Goal: Information Seeking & Learning: Learn about a topic

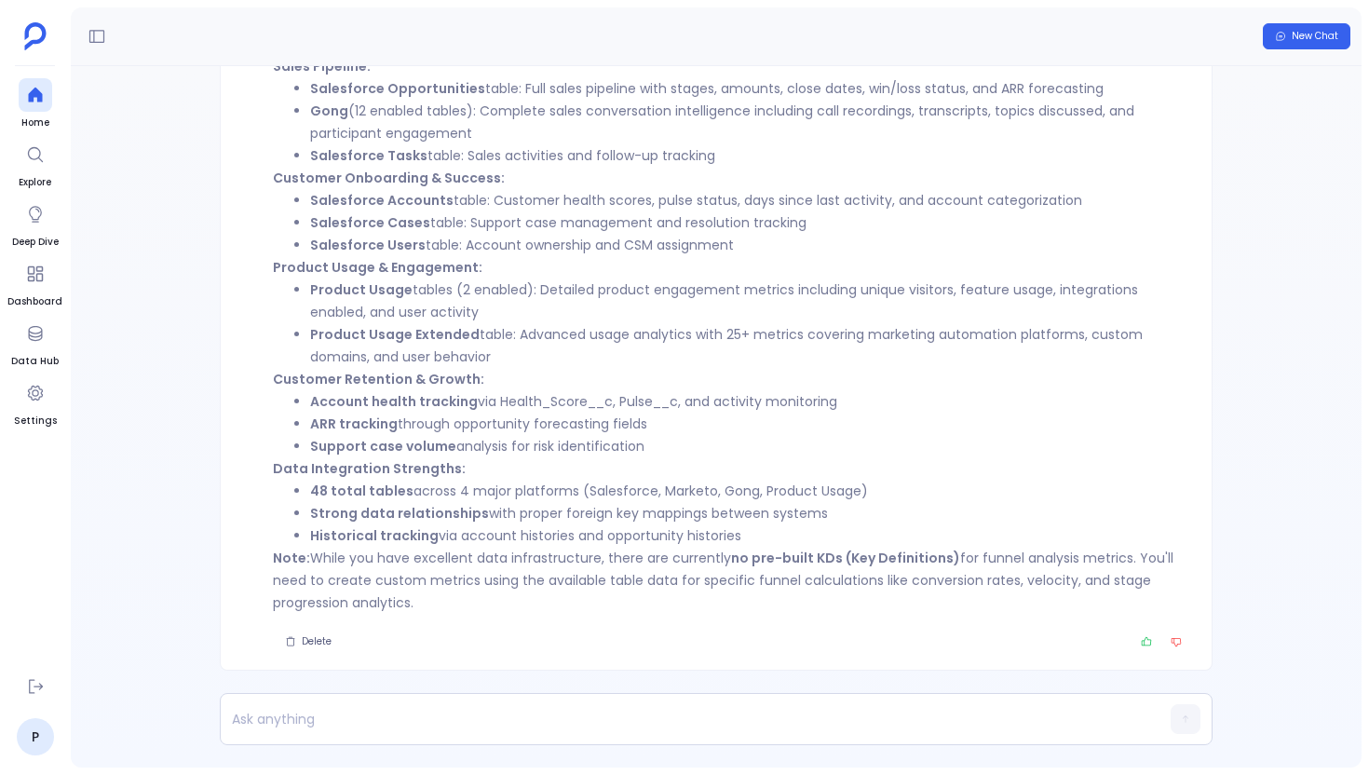
scroll to position [-743, 0]
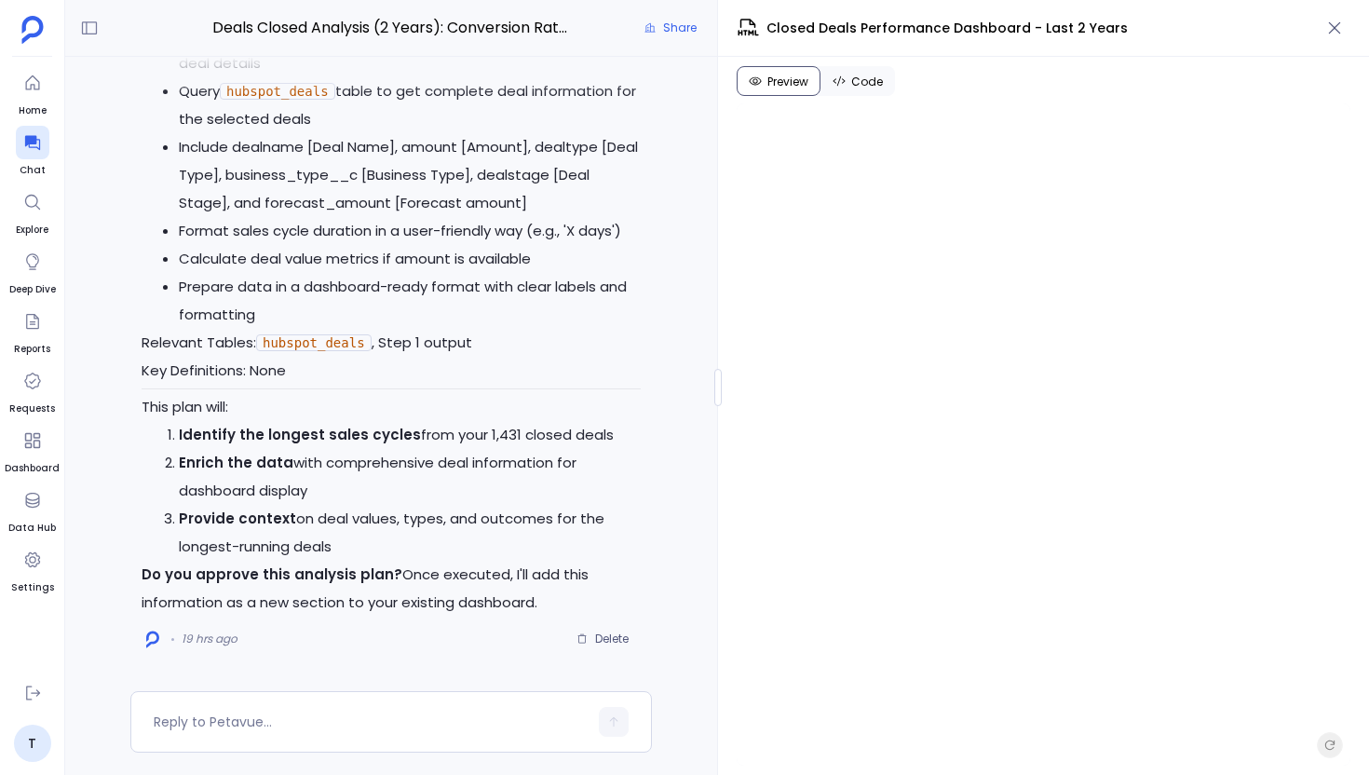
scroll to position [-1170, 0]
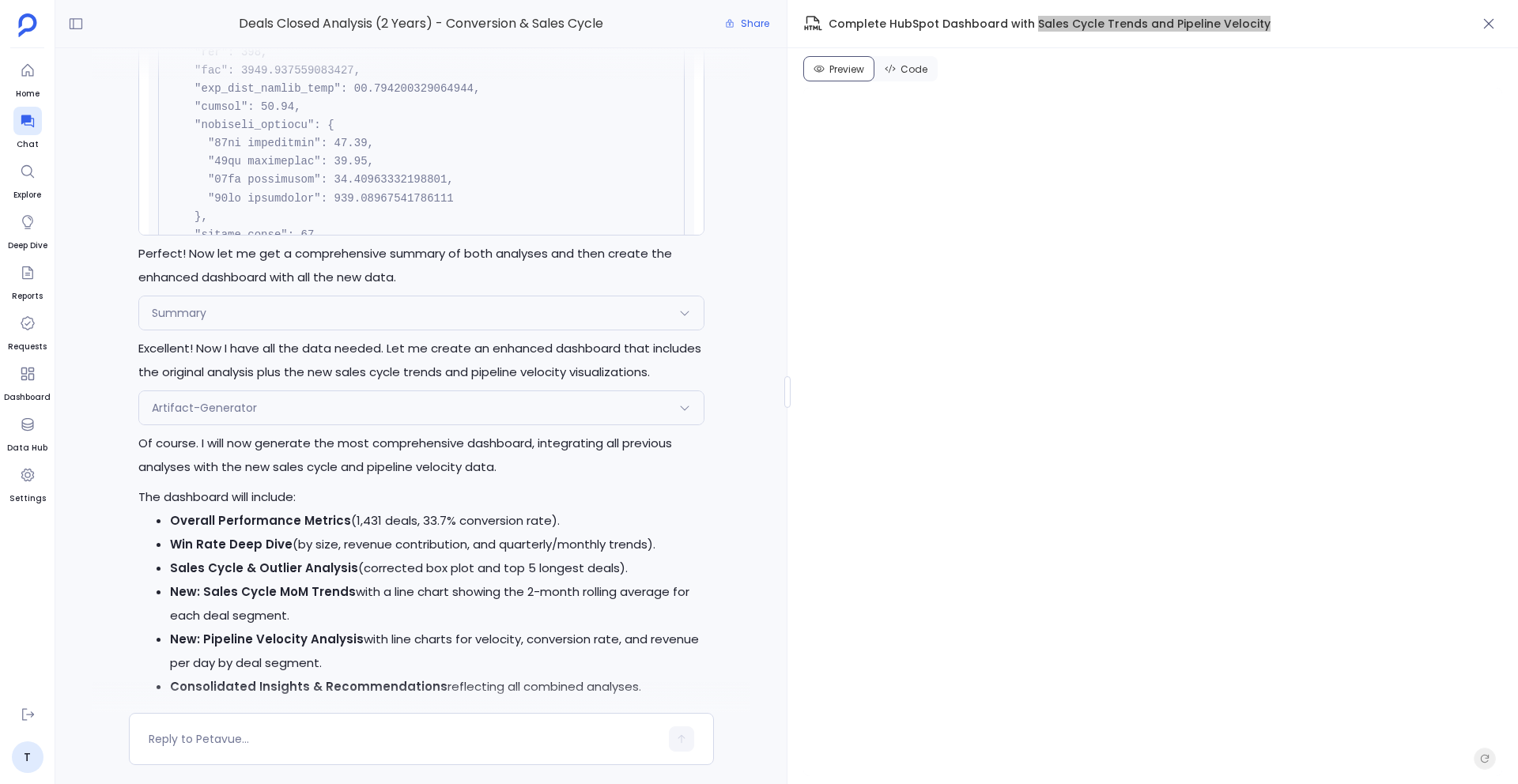
scroll to position [-1123, 0]
click at [1484, 21] on icon "button" at bounding box center [1489, 24] width 16 height 16
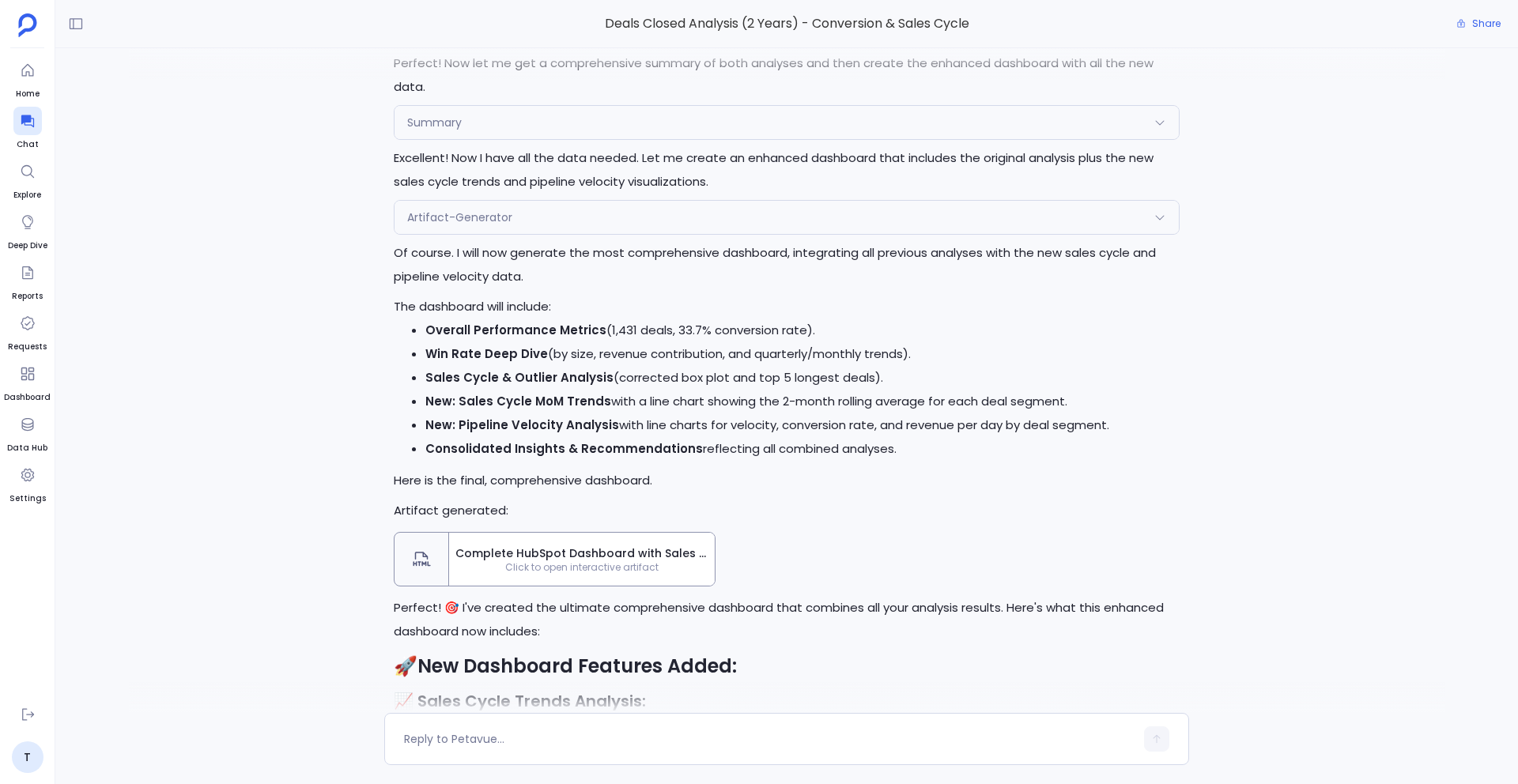
scroll to position [-1297, 0]
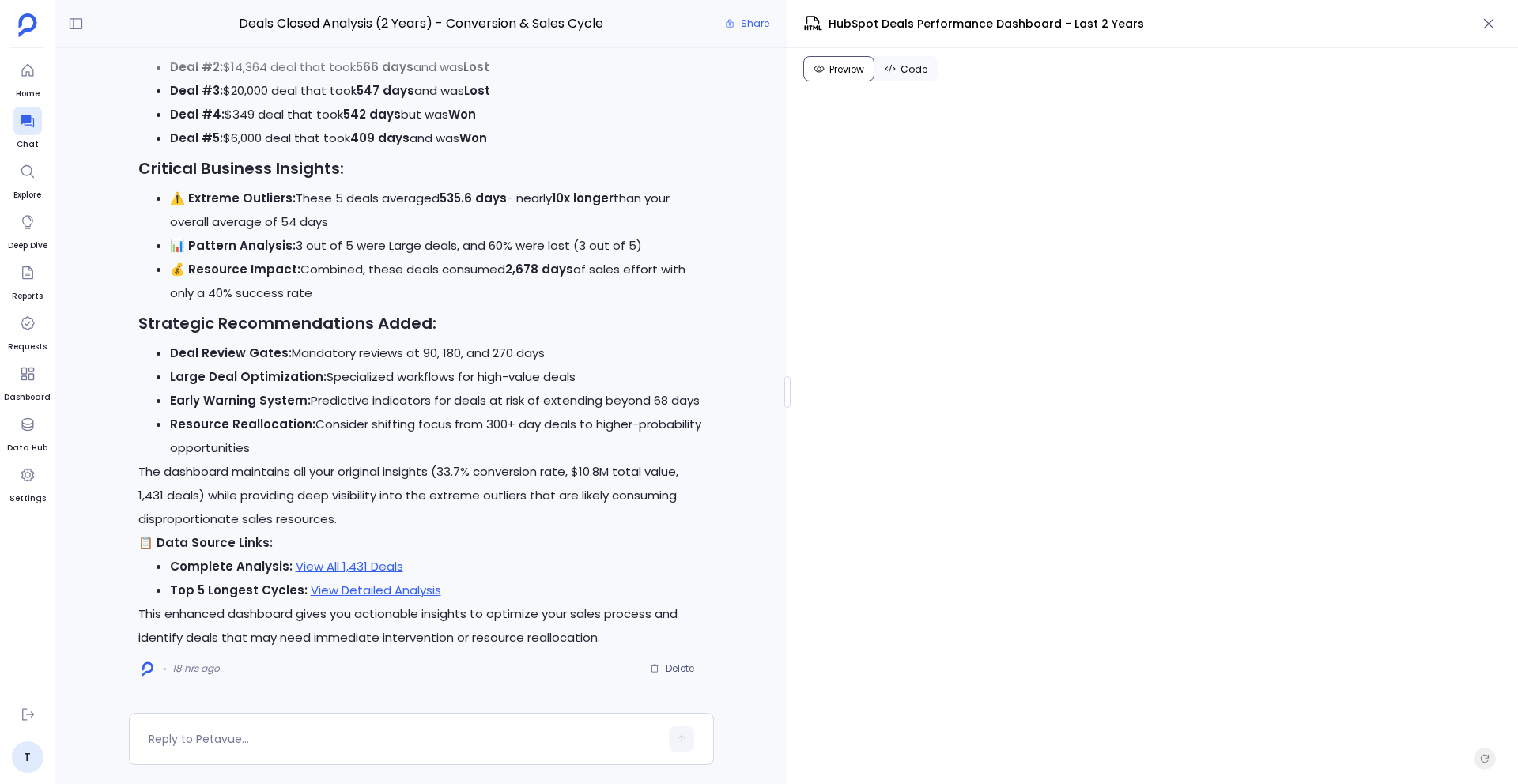
scroll to position [-3038, 0]
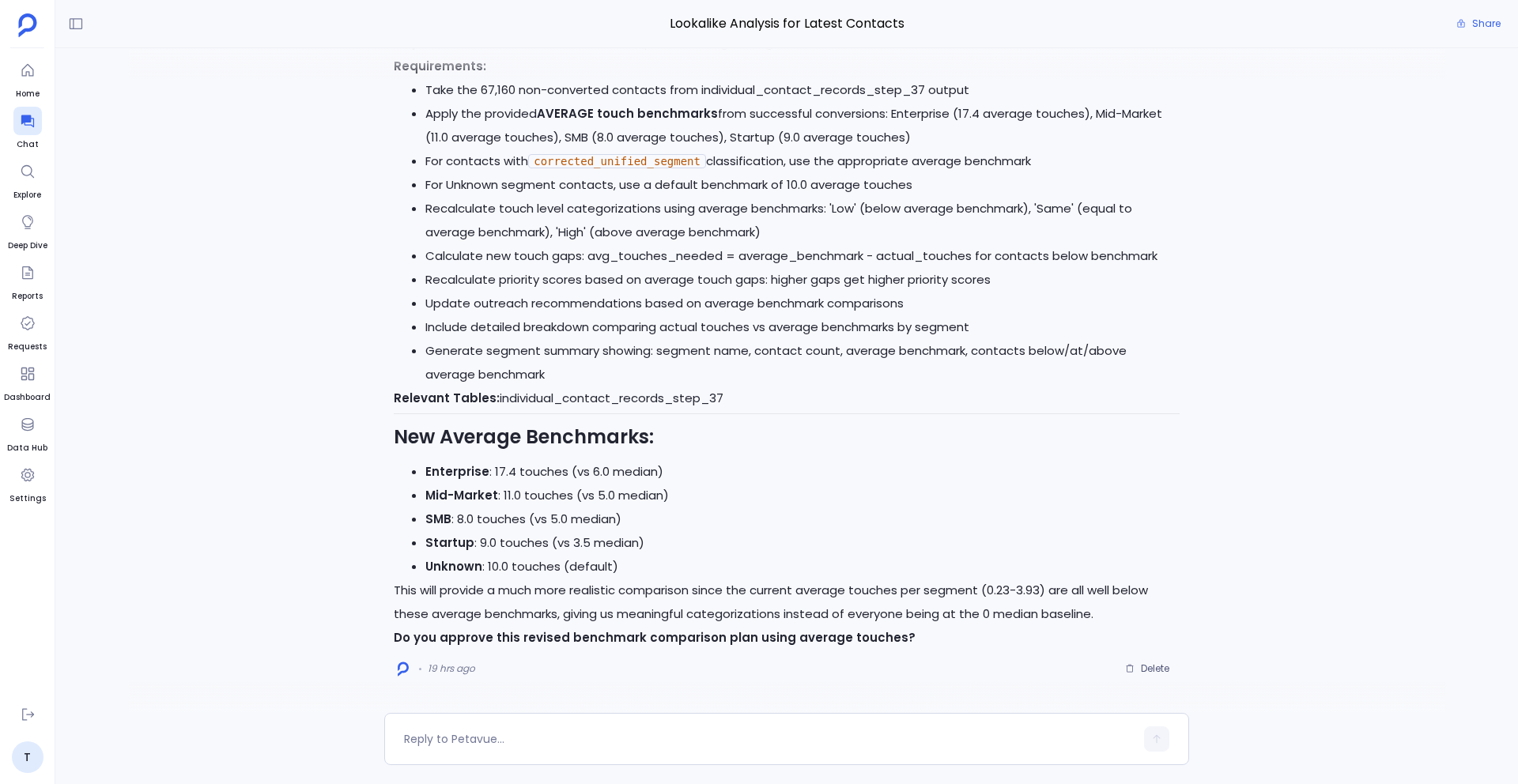
scroll to position [-3015, 0]
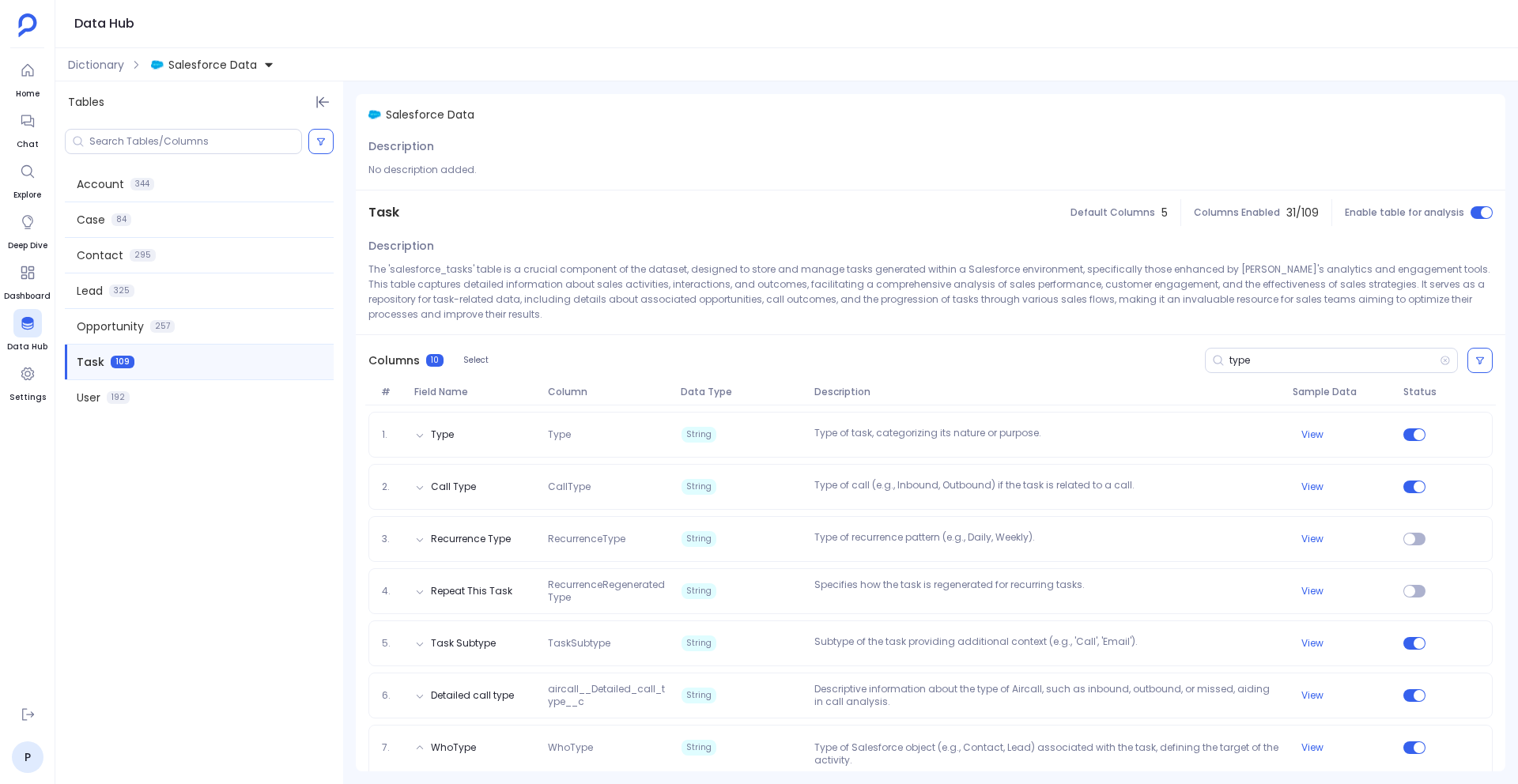
scroll to position [131, 0]
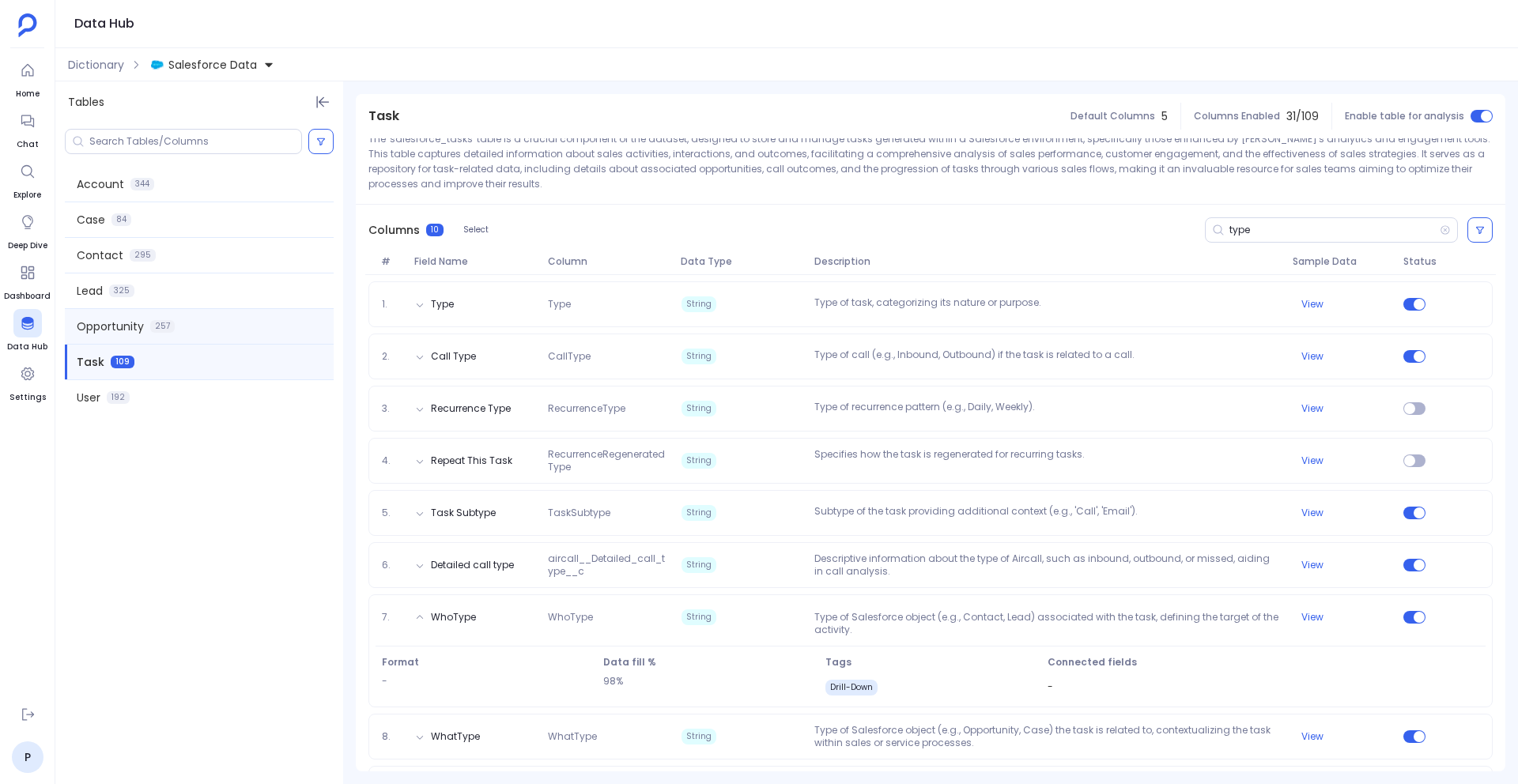
click at [190, 318] on div "Opportunity 257" at bounding box center [199, 326] width 269 height 35
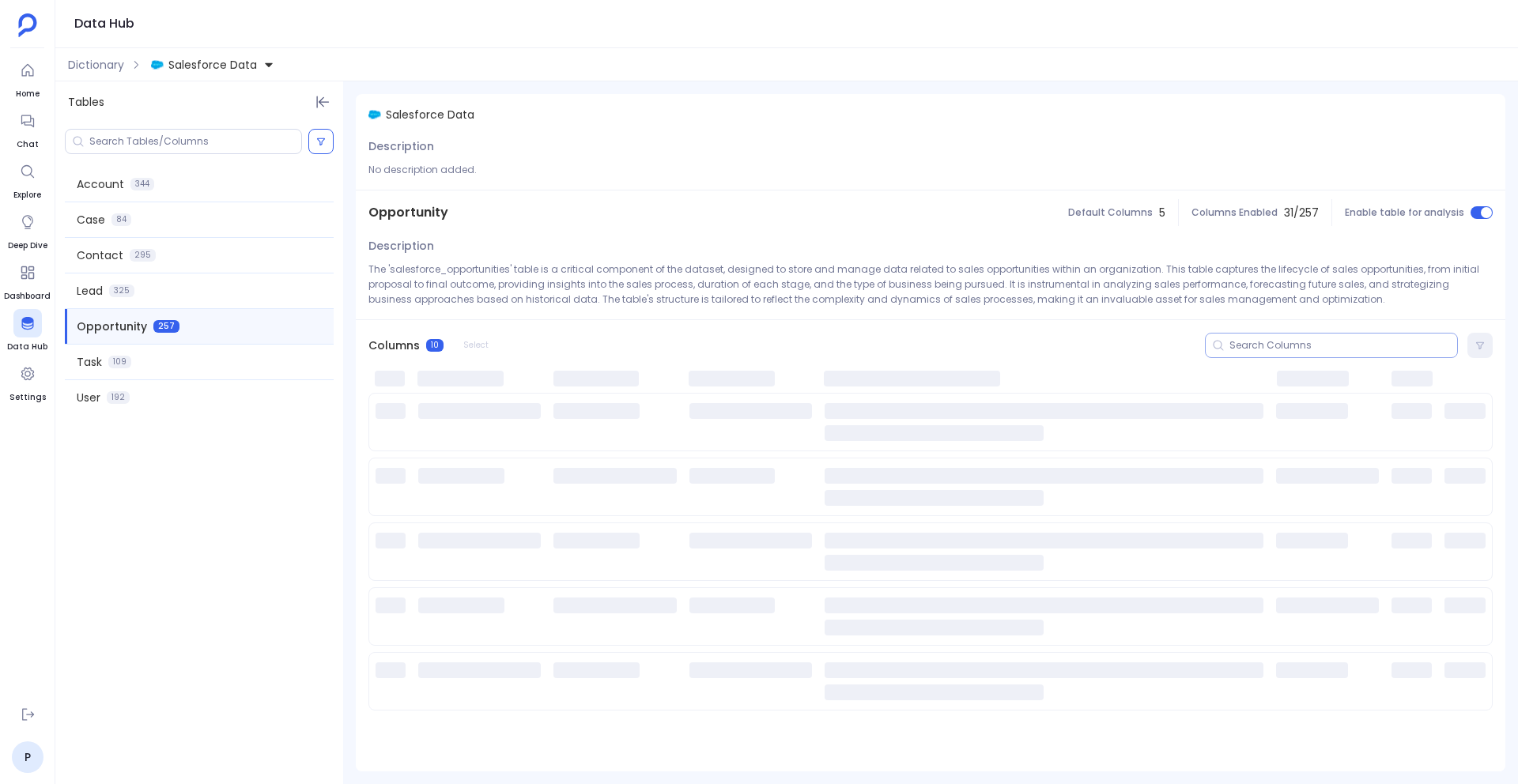
click at [1247, 345] on input at bounding box center [1343, 345] width 228 height 13
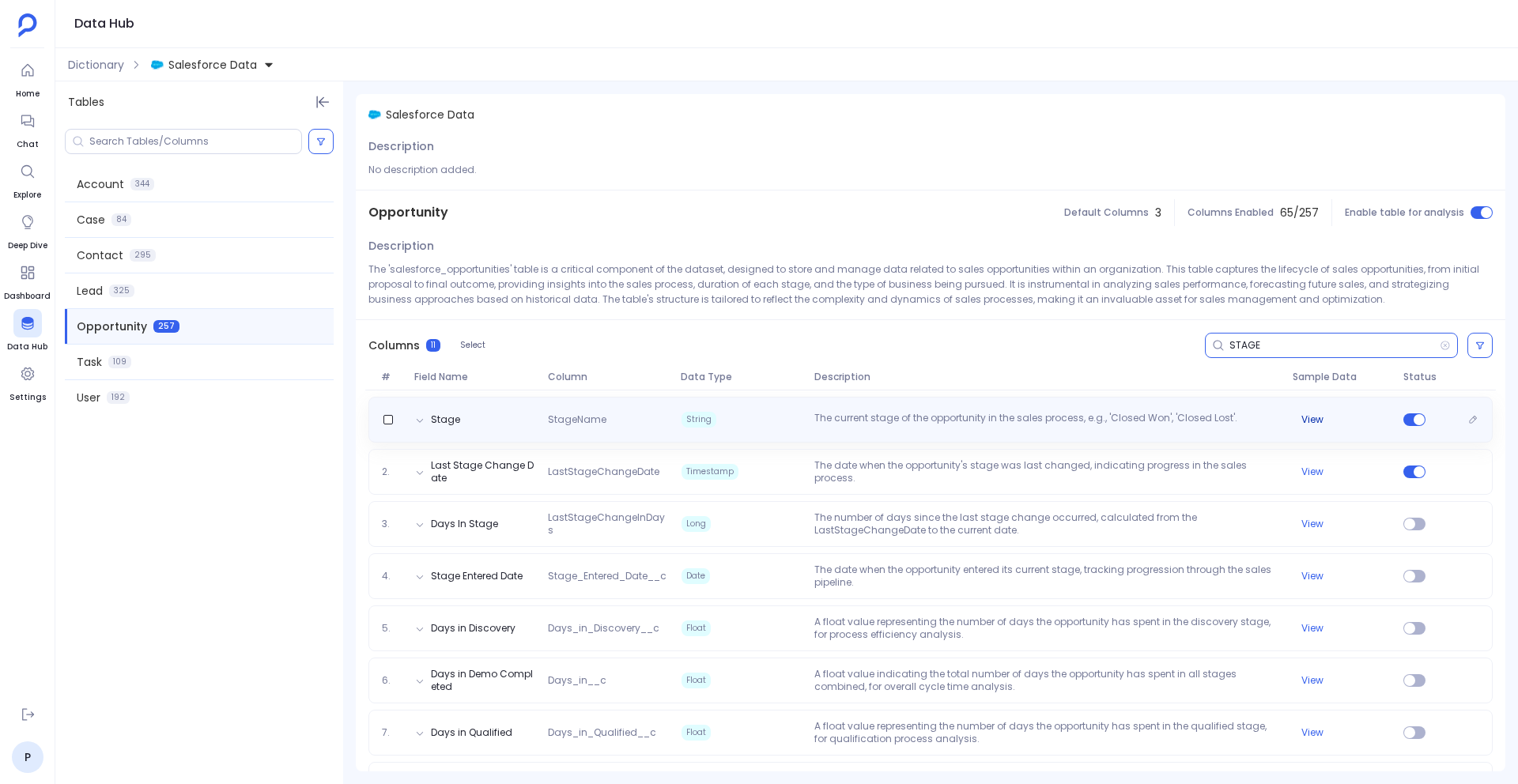
type input "STAGE"
click at [1305, 420] on button "View" at bounding box center [1313, 419] width 22 height 13
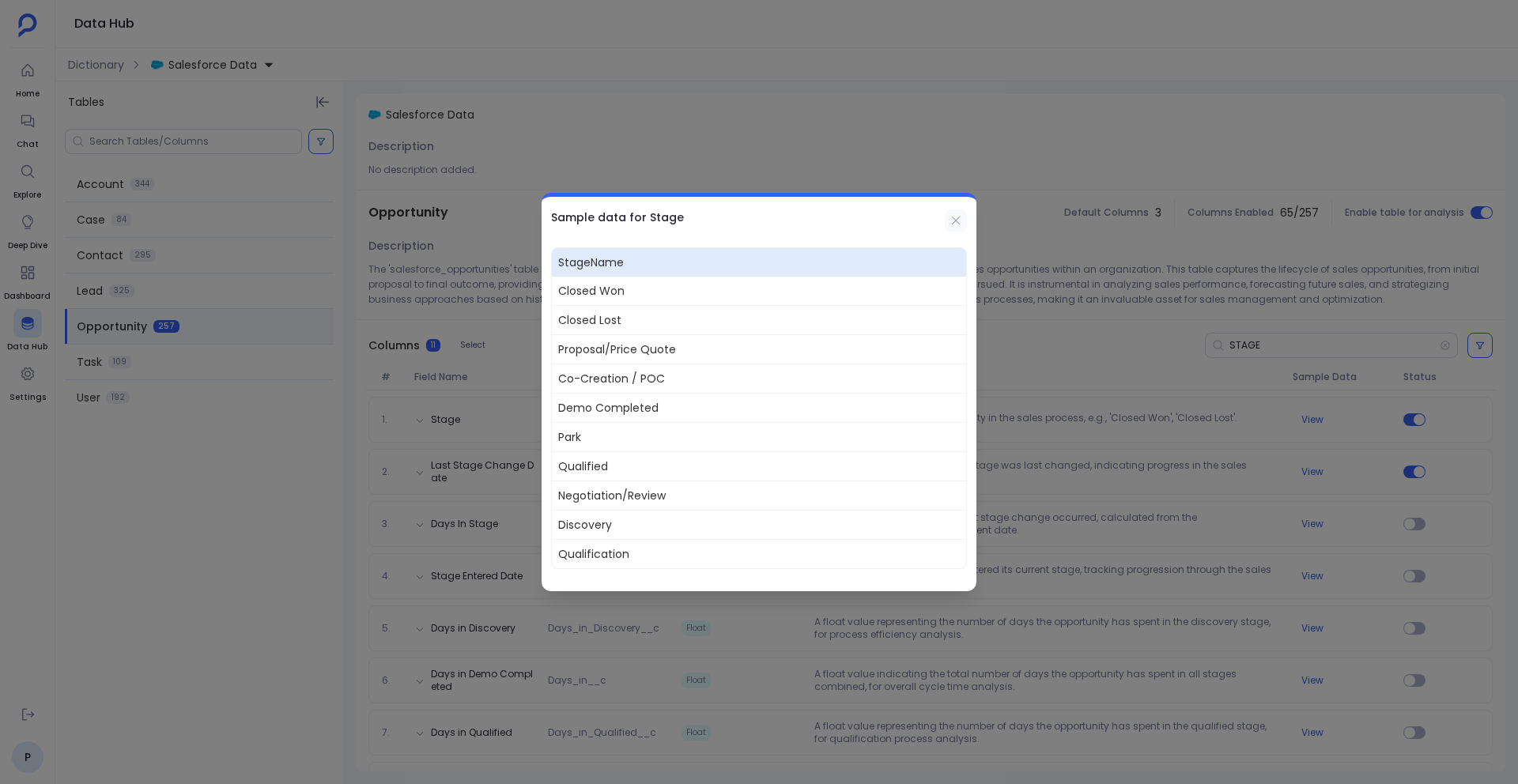
click at [956, 221] on icon at bounding box center [955, 220] width 8 height 8
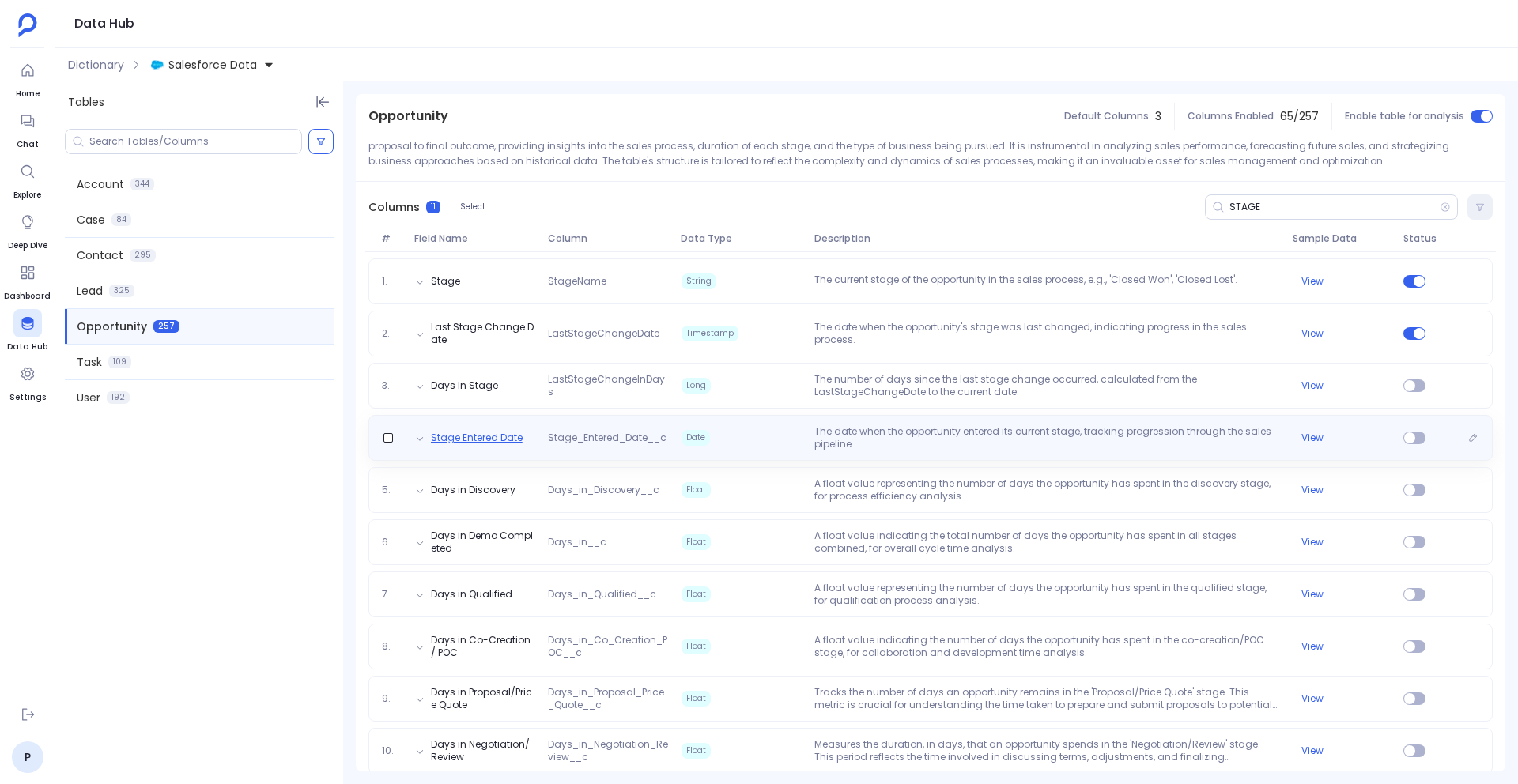
scroll to position [141, 0]
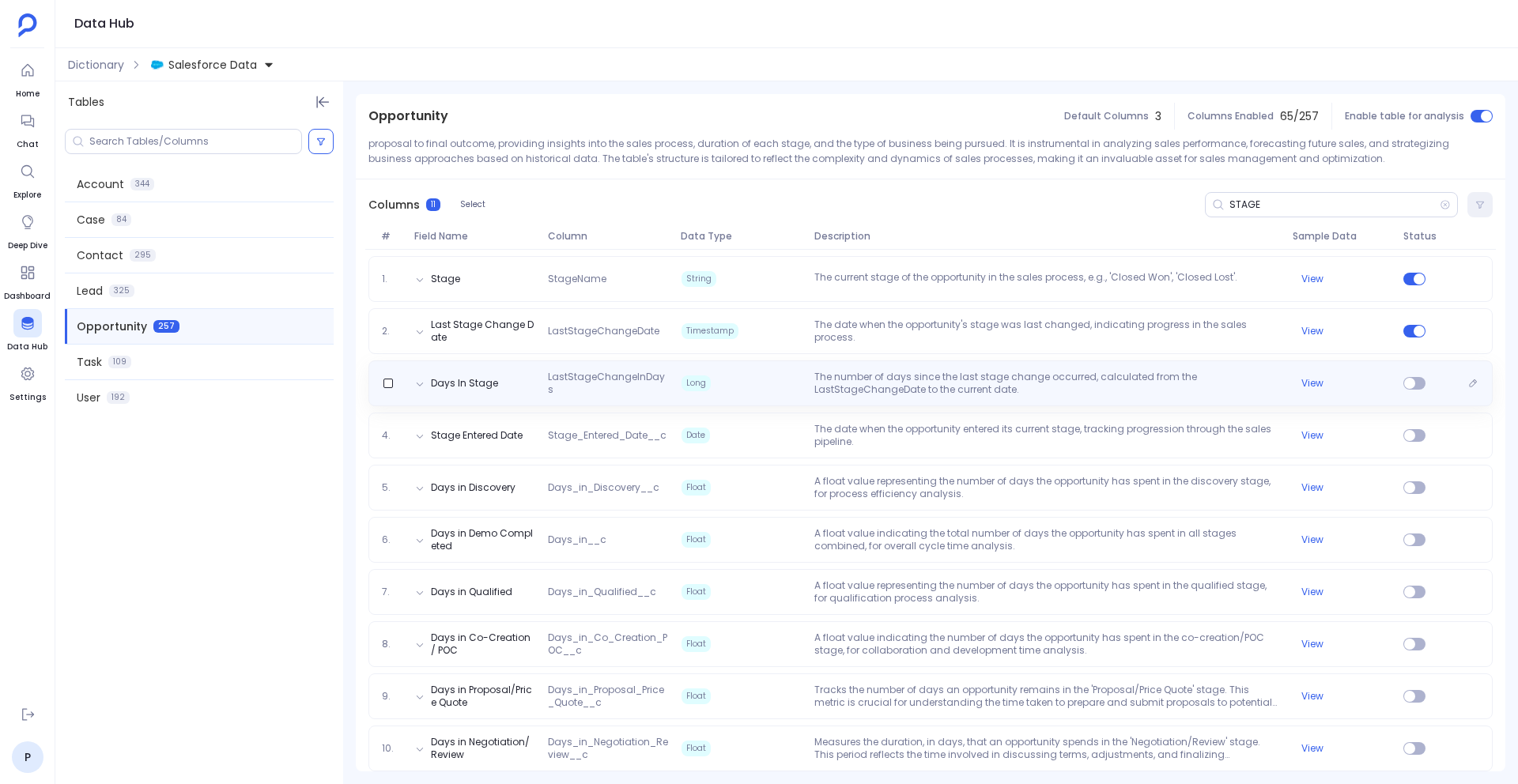
click at [502, 392] on div "Days In Stage LastStageChangeInDays Long The number of days since the last stag…" at bounding box center [930, 384] width 1110 height 25
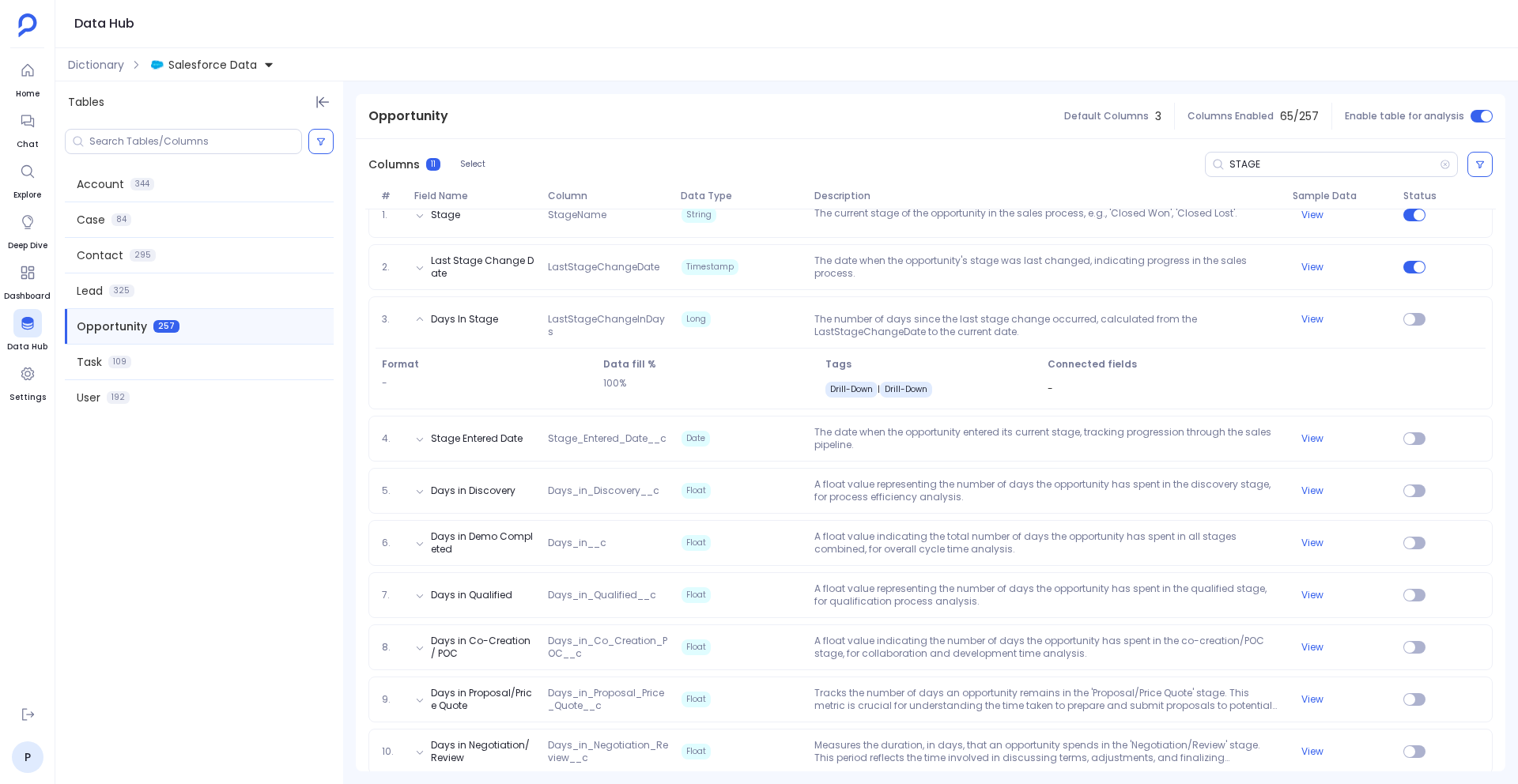
scroll to position [272, 0]
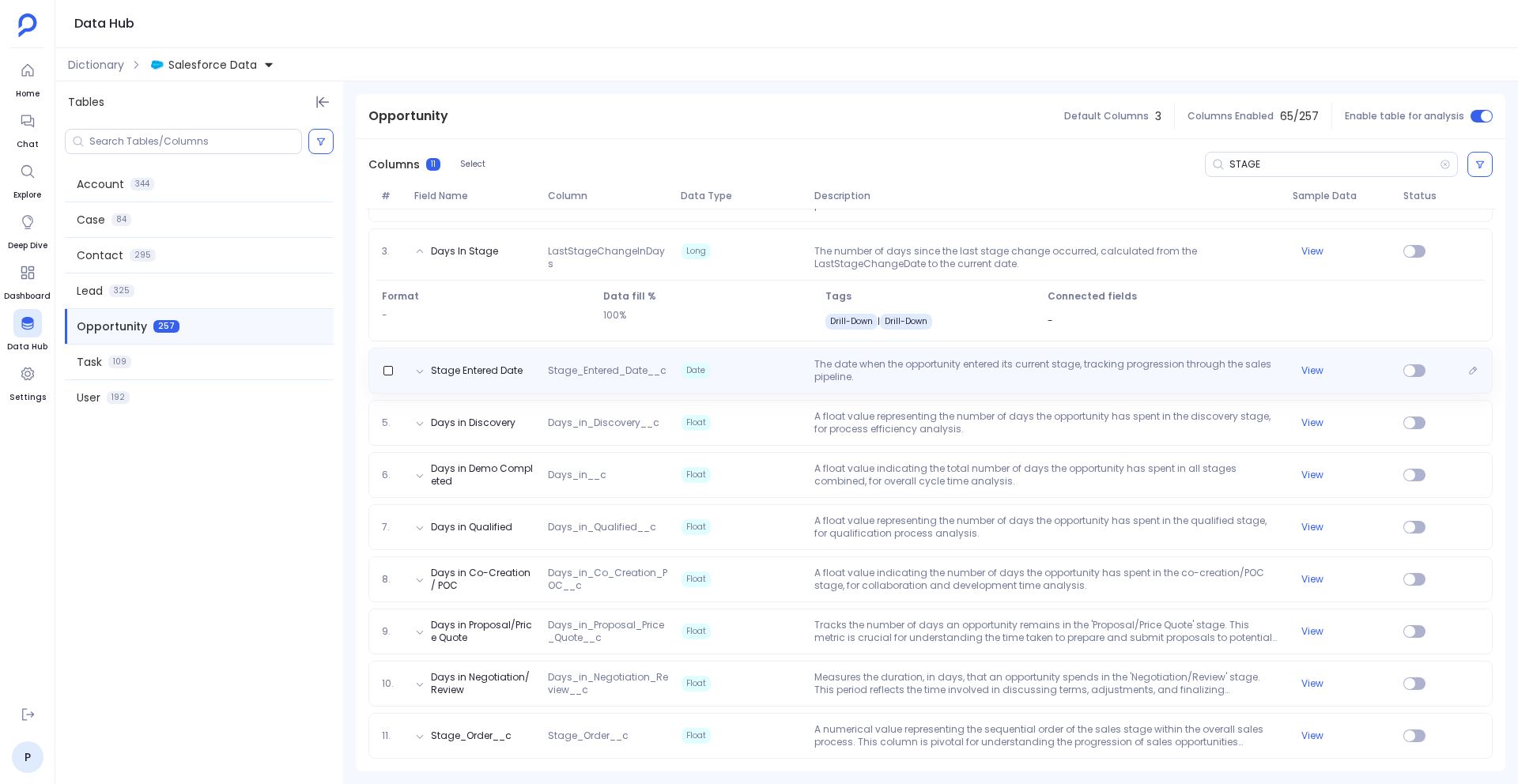
click at [959, 365] on p "The date when the opportunity entered its current stage, tracking progression t…" at bounding box center [1047, 371] width 478 height 25
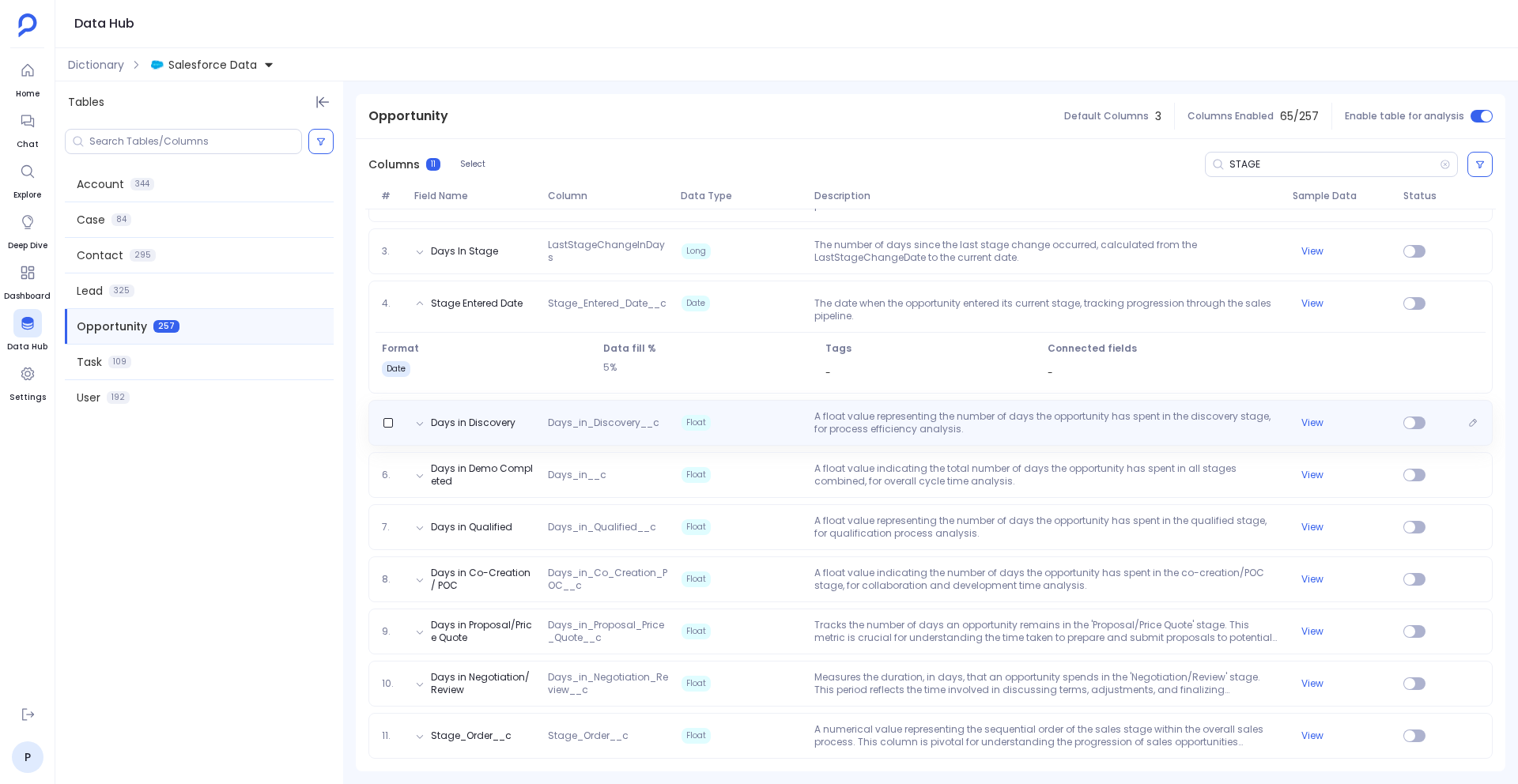
click at [952, 427] on p "A float value representing the number of days the opportunity has spent in the …" at bounding box center [1047, 423] width 478 height 25
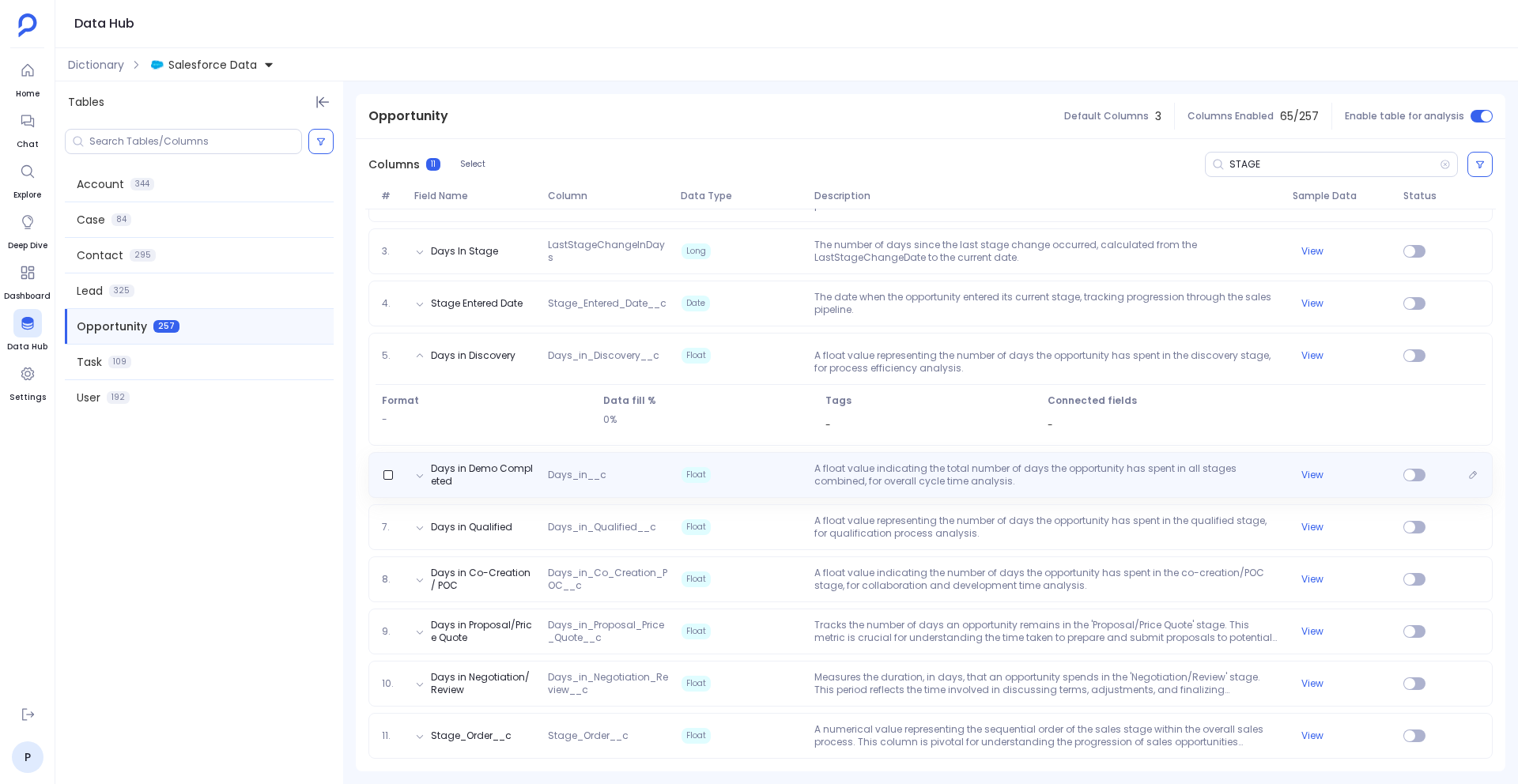
click at [957, 468] on p "A float value indicating the total number of days the opportunity has spent in …" at bounding box center [1047, 475] width 478 height 25
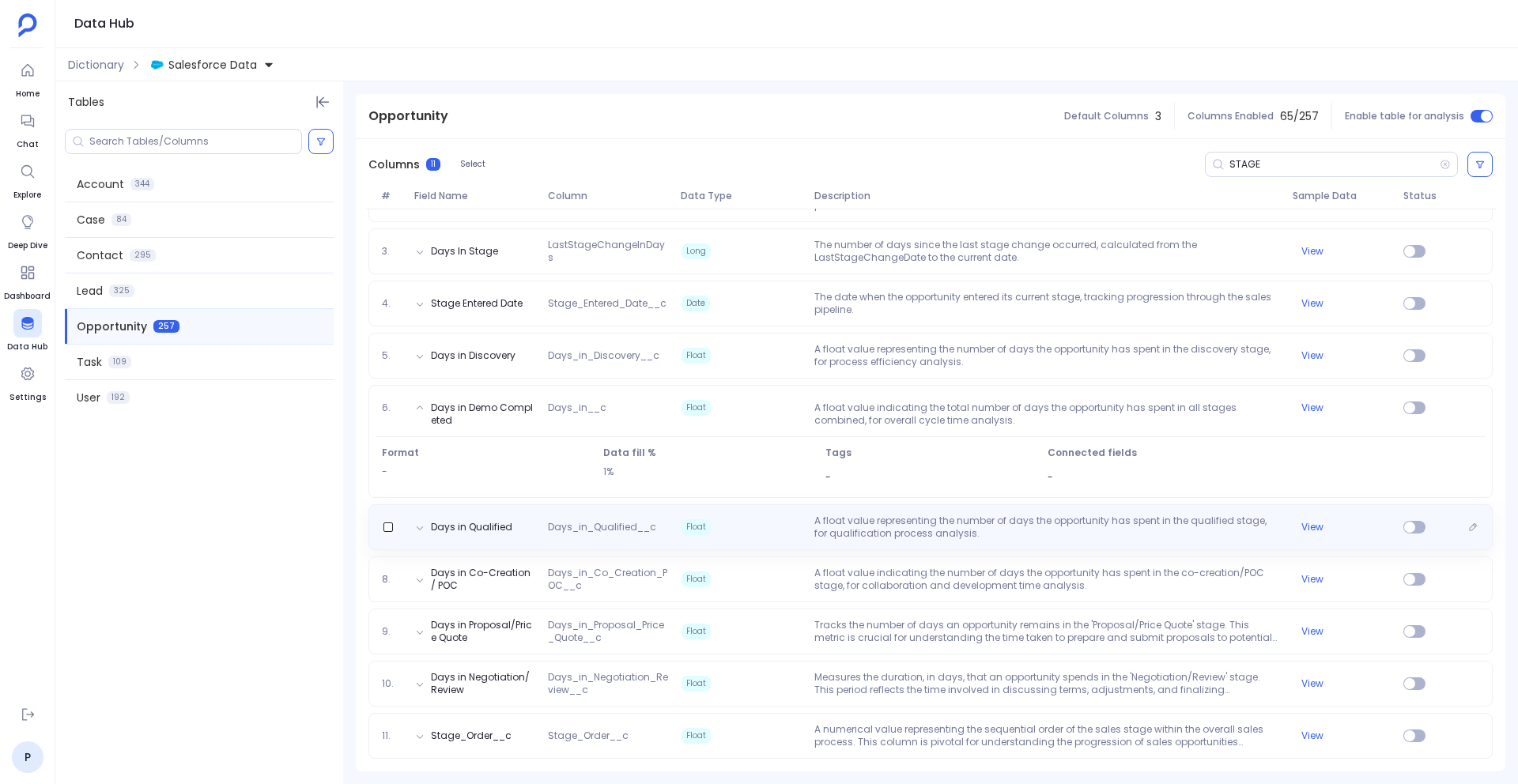
click at [964, 514] on p "A float value representing the number of days the opportunity has spent in the …" at bounding box center [1047, 527] width 478 height 25
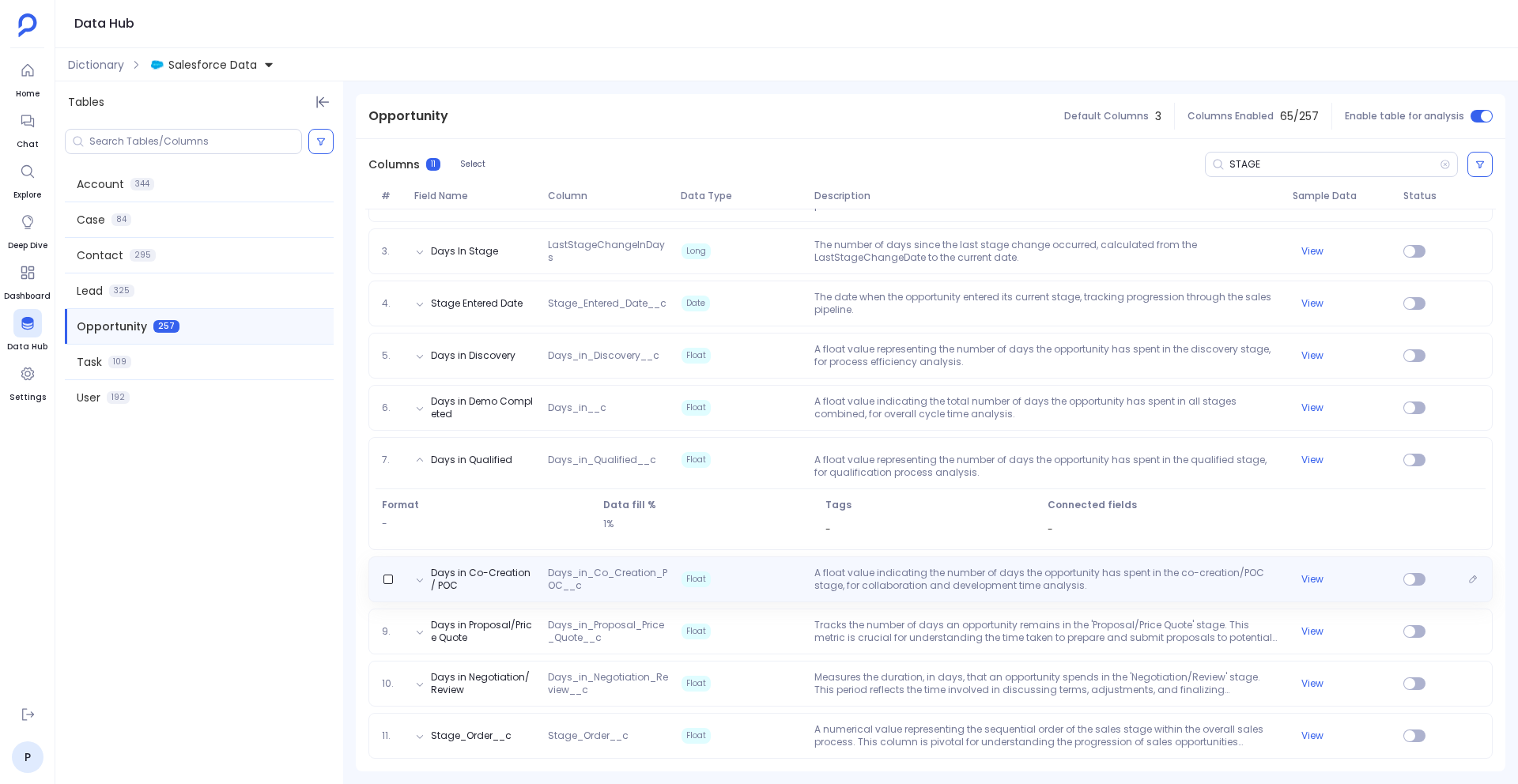
click at [964, 559] on div "Days in Co-Creation / POC Days_in_Co_Creation_POC__c Float A float value indica…" at bounding box center [930, 580] width 1125 height 46
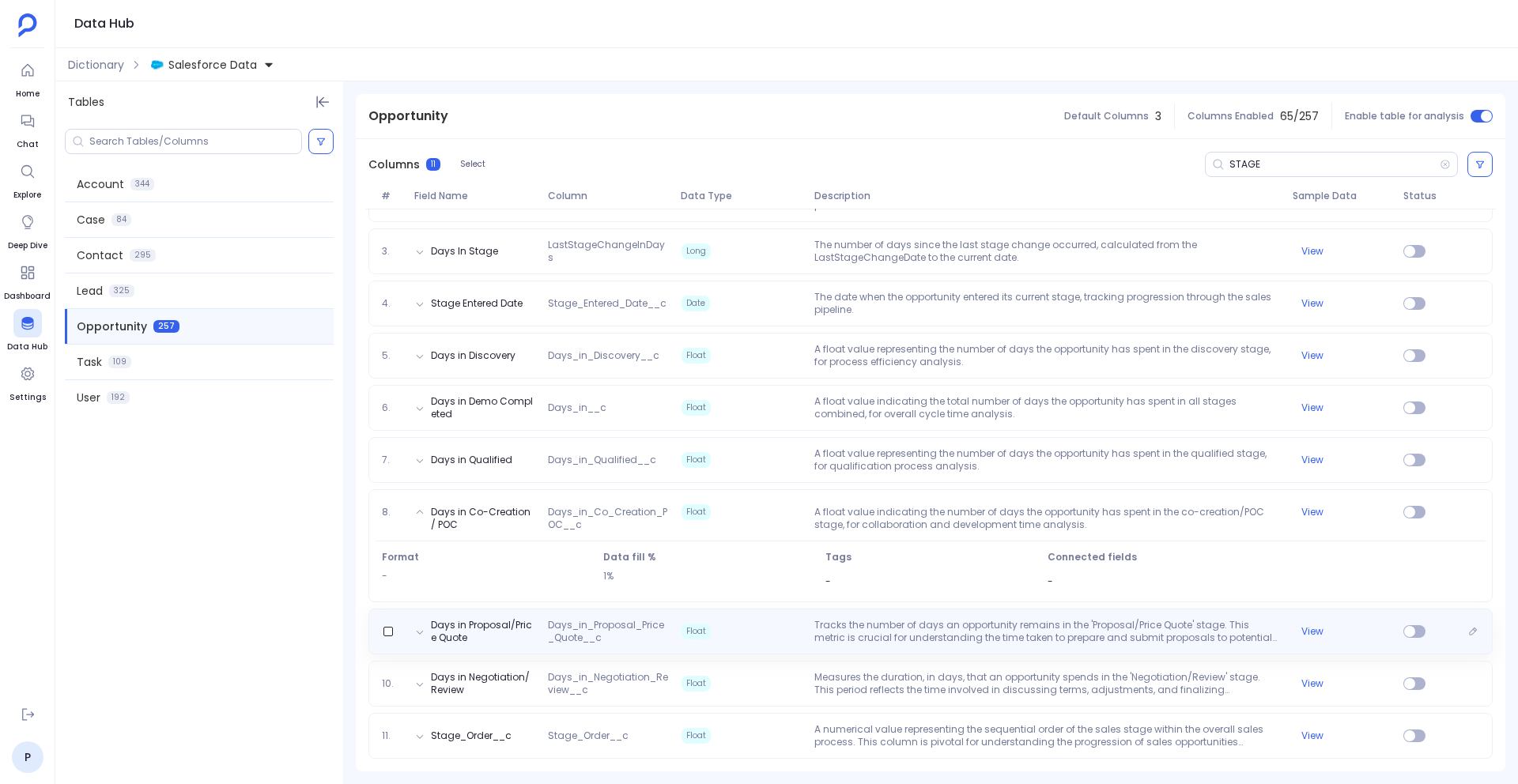
click at [985, 616] on div "Days in Proposal/Price Quote Days_in_Proposal_Price_Quote__c Float Tracks the n…" at bounding box center [930, 631] width 1125 height 46
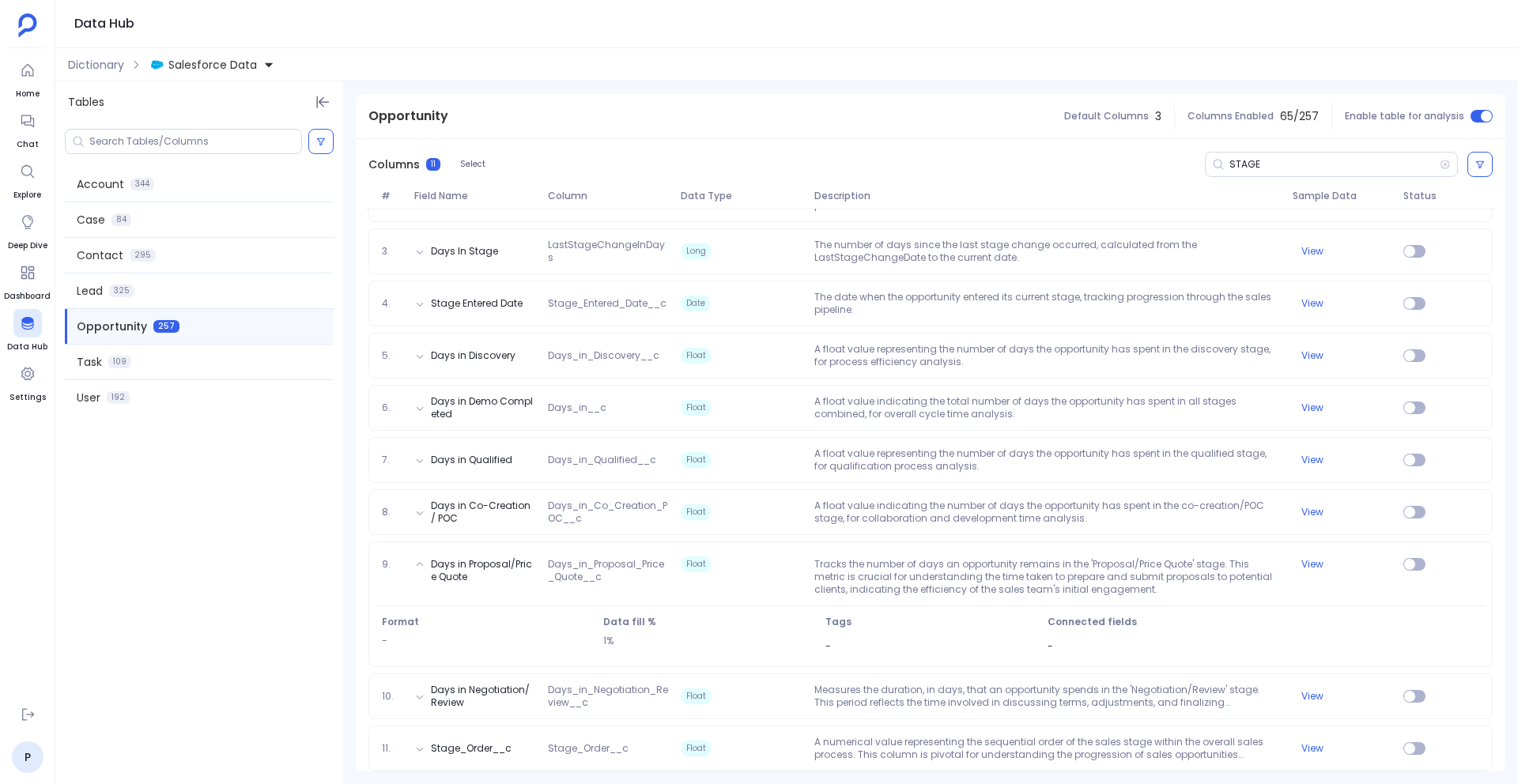
click at [984, 667] on div "1. Stage StageName String The current stage of the opportunity in the sales pro…" at bounding box center [930, 451] width 1150 height 666
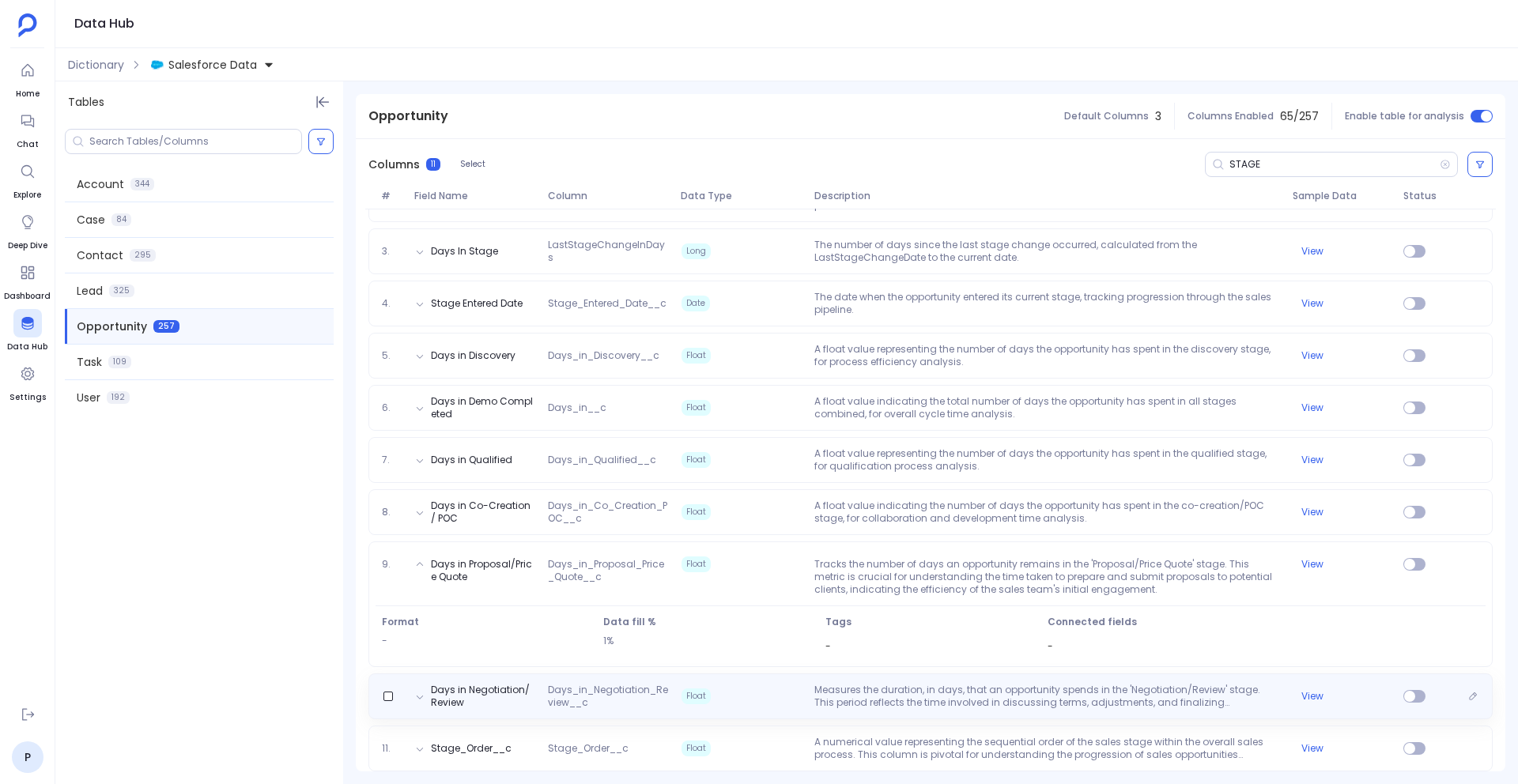
click at [984, 698] on p "Measures the duration, in days, that an opportunity spends in the 'Negotiation/…" at bounding box center [1047, 697] width 478 height 25
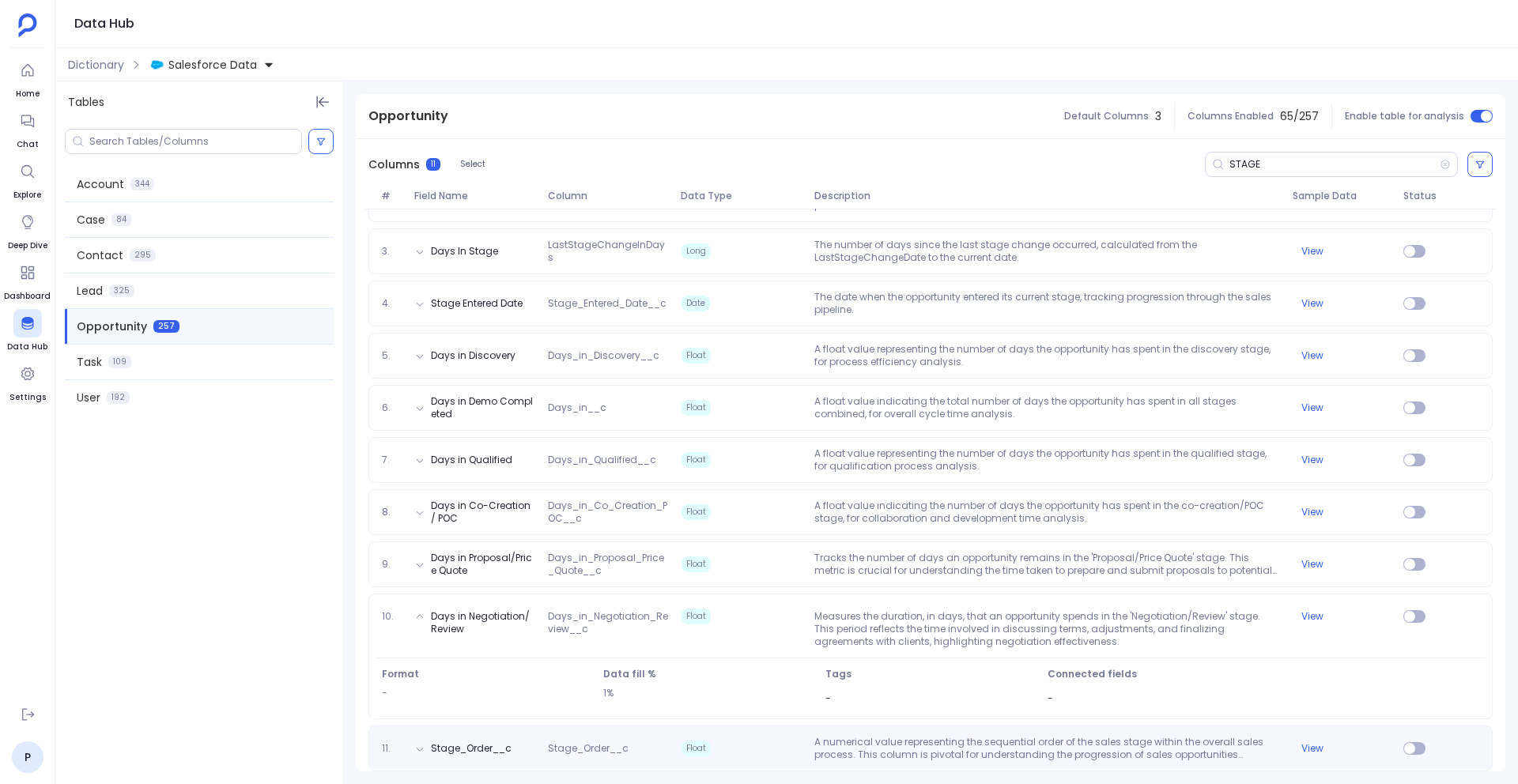
click at [987, 733] on div "11. Stage_Order__c Stage_Order__c Float A numerical value representing the sequ…" at bounding box center [930, 748] width 1125 height 46
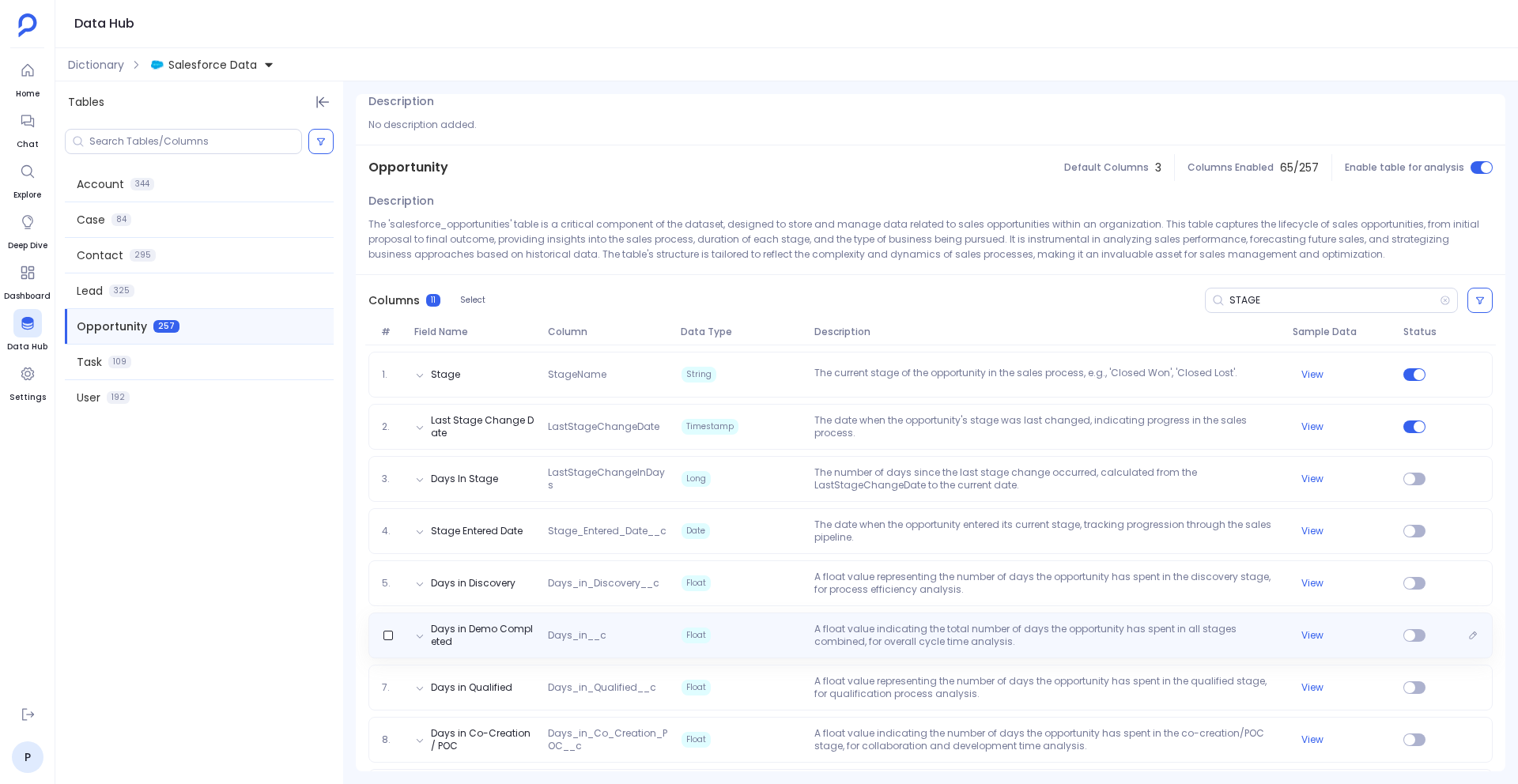
scroll to position [0, 0]
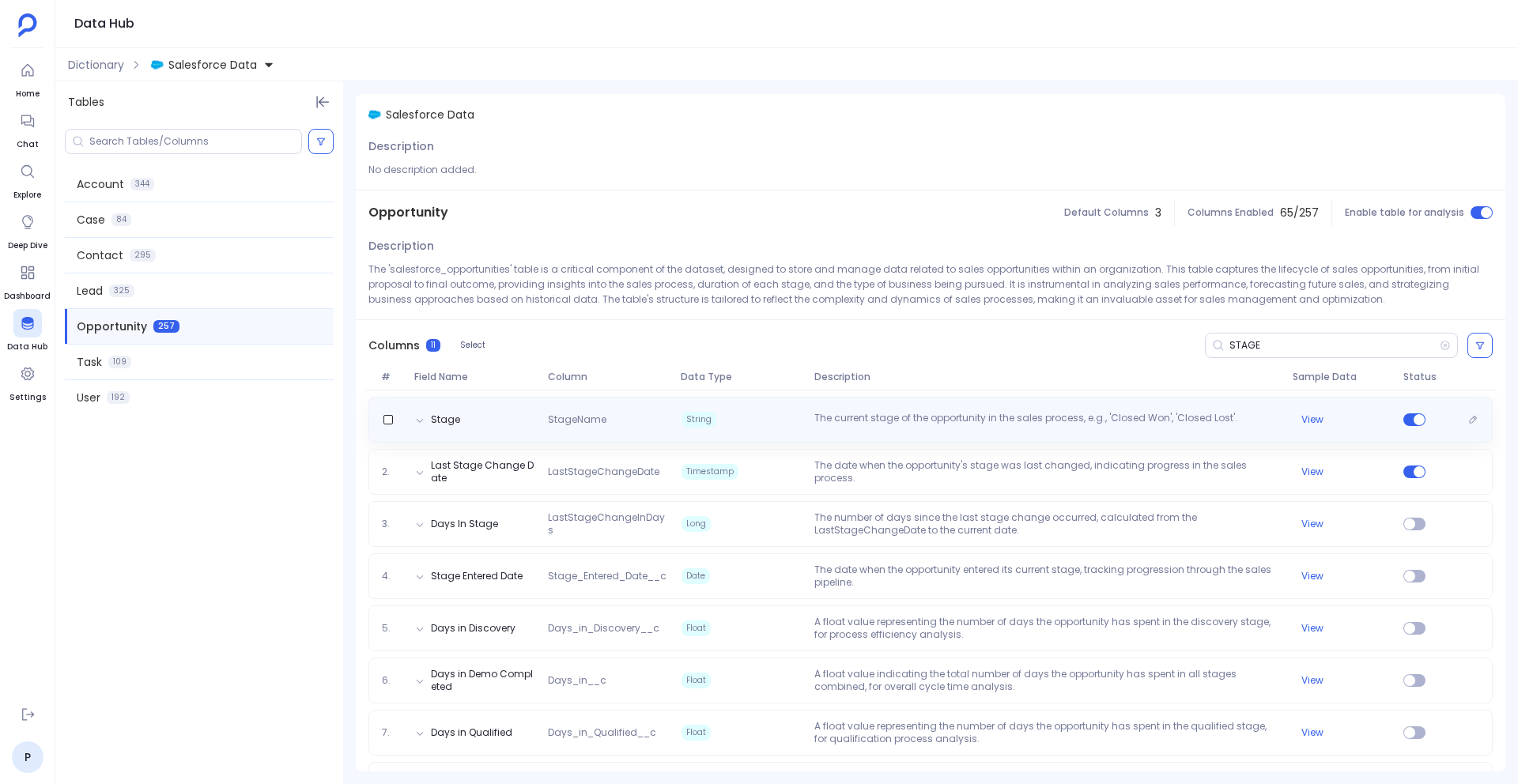
click at [775, 410] on div "Stage StageName String The current stage of the opportunity in the sales proces…" at bounding box center [930, 420] width 1125 height 46
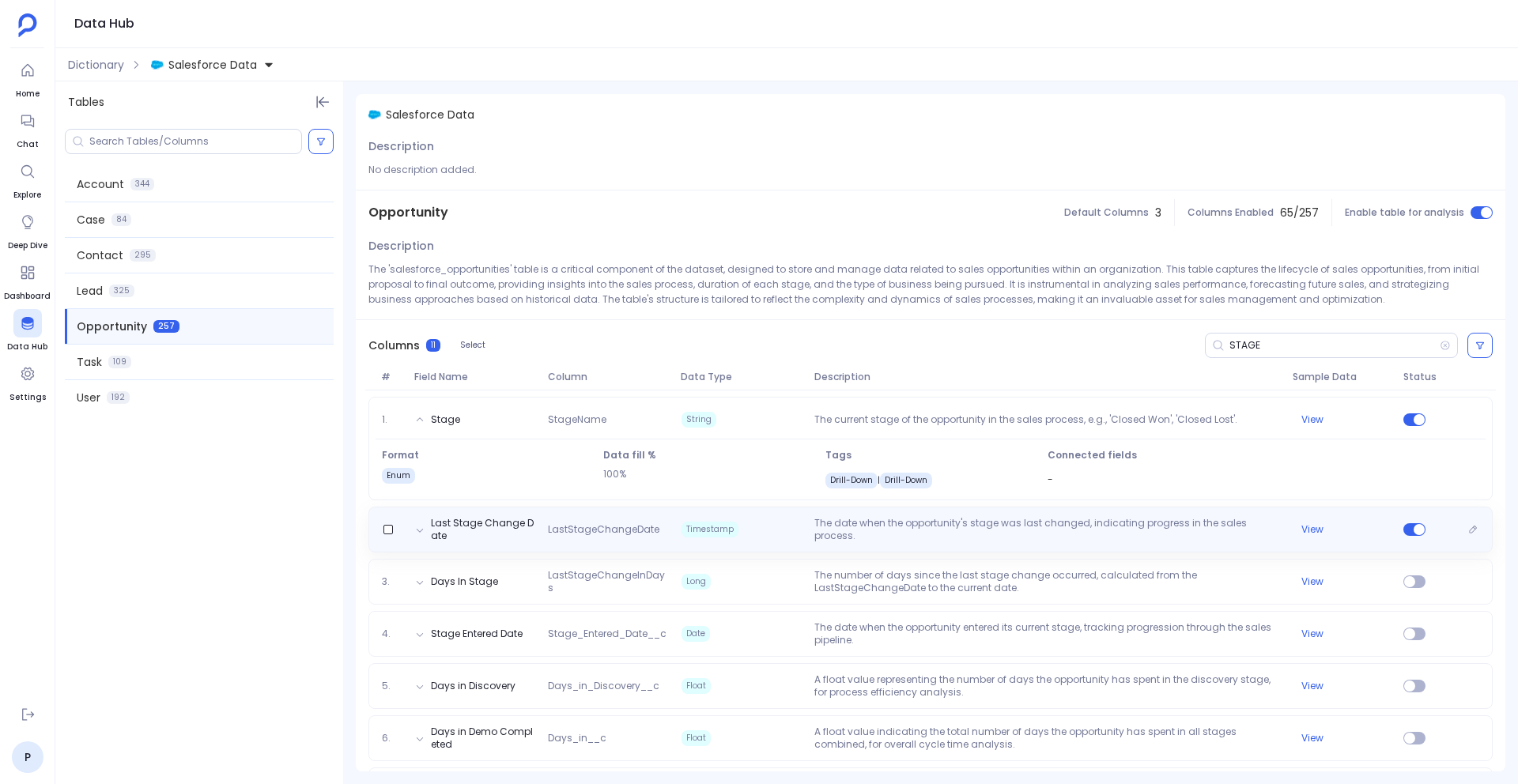
click at [788, 522] on span "Timestamp" at bounding box center [741, 529] width 133 height 25
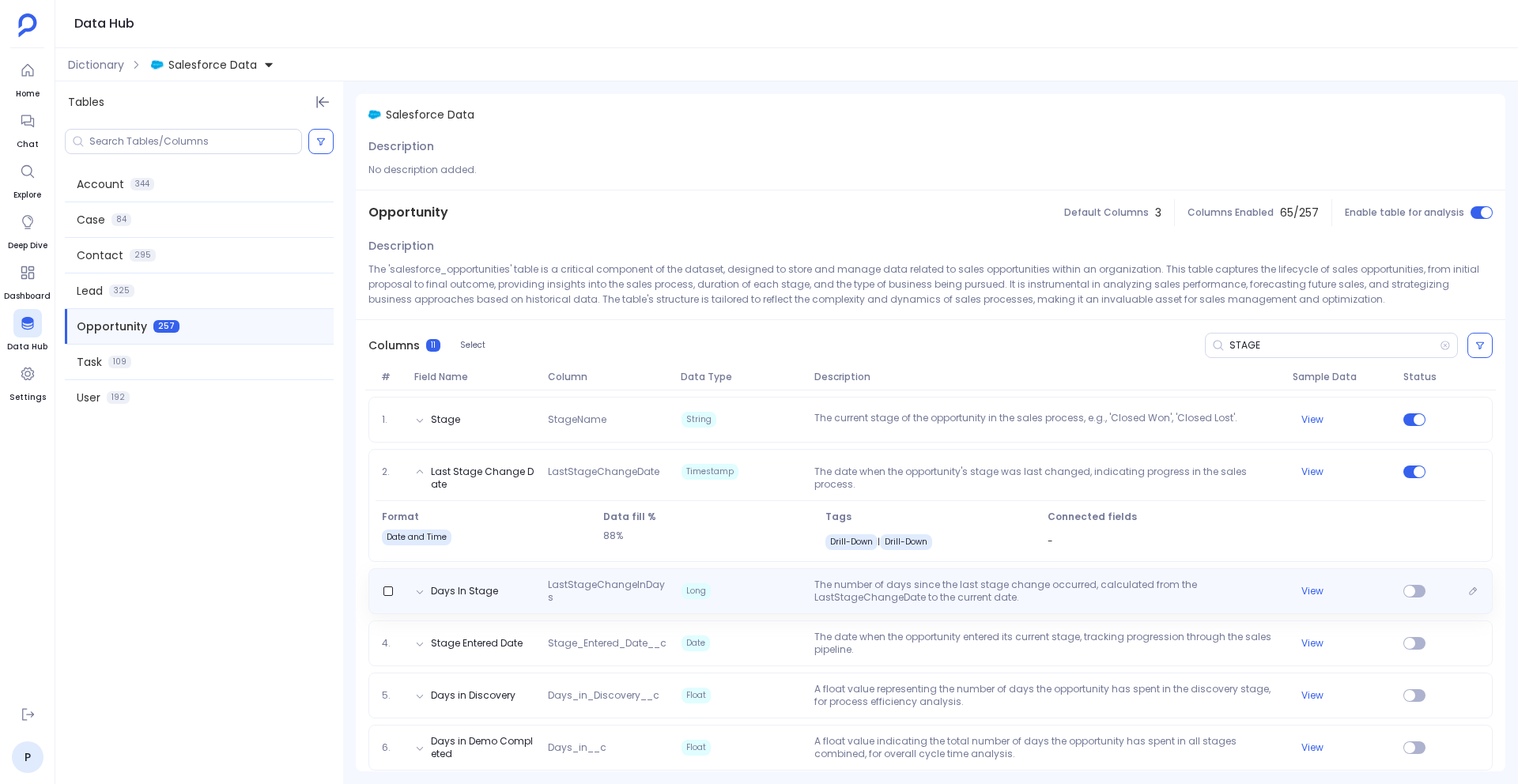
click at [787, 596] on span "Long" at bounding box center [741, 591] width 133 height 25
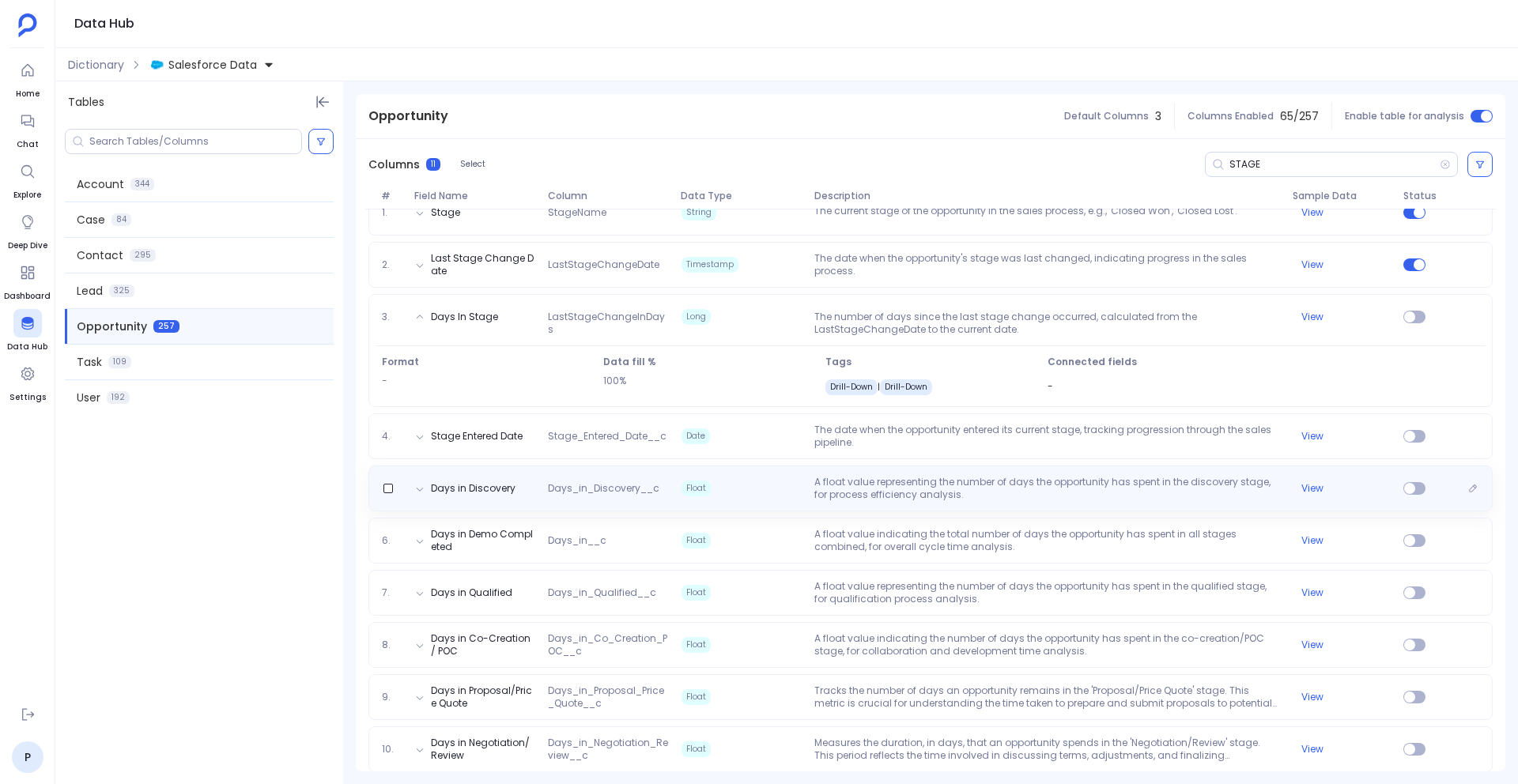
scroll to position [272, 0]
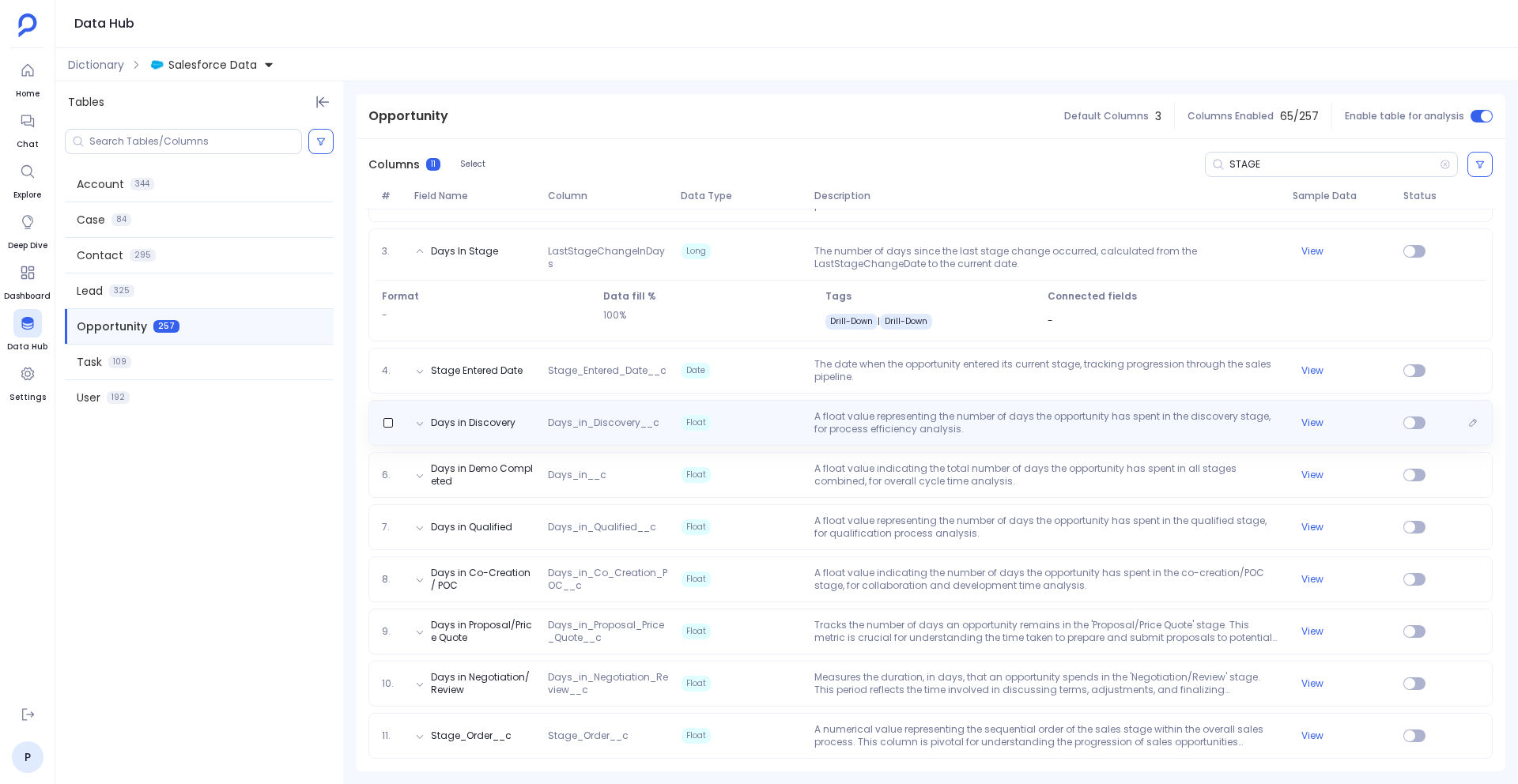
click at [721, 400] on div "Days in Discovery Days_in_Discovery__c Float A float value representing the num…" at bounding box center [930, 423] width 1125 height 46
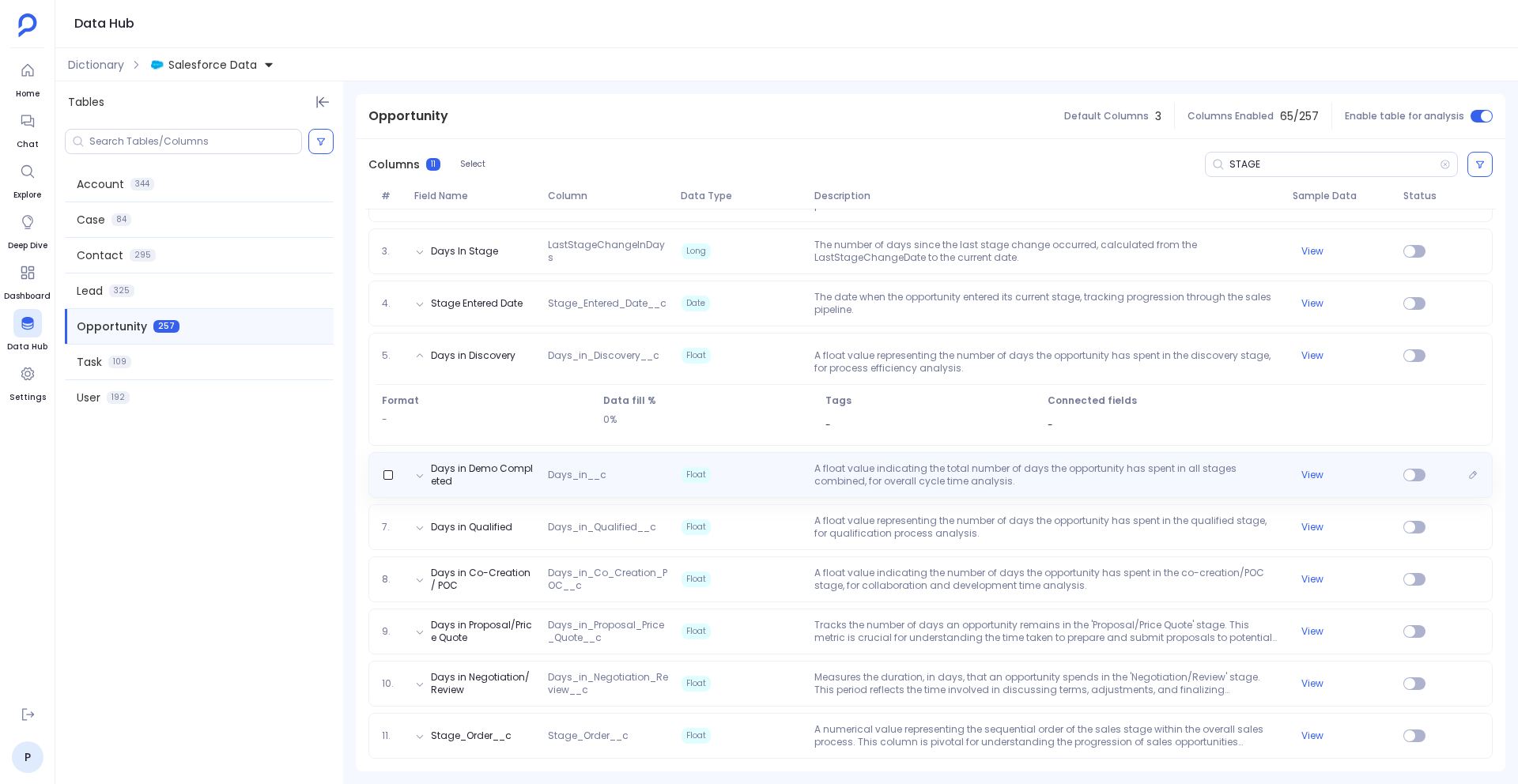
click at [745, 468] on span "Float" at bounding box center [741, 475] width 133 height 25
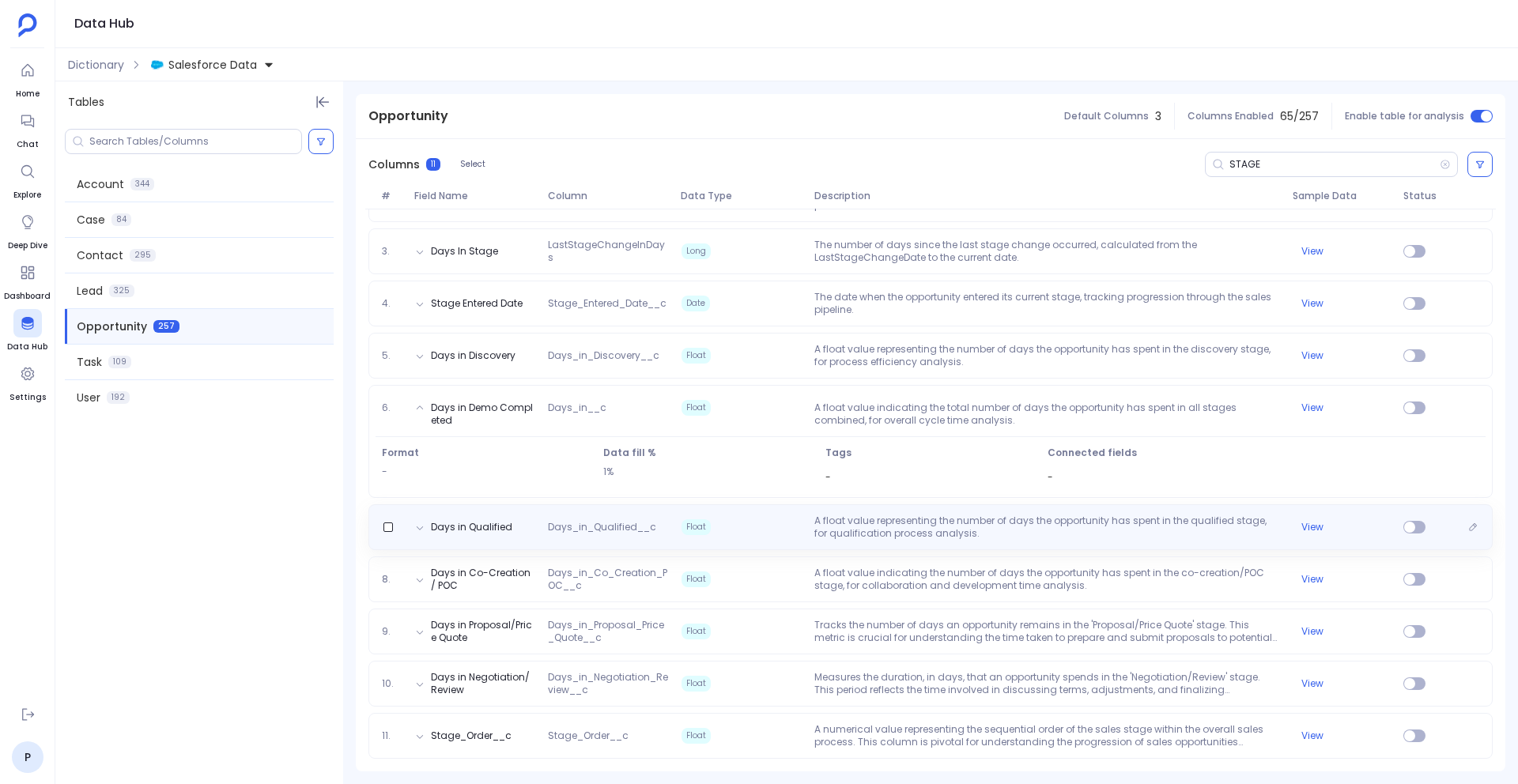
click at [760, 524] on span "Float" at bounding box center [741, 527] width 133 height 25
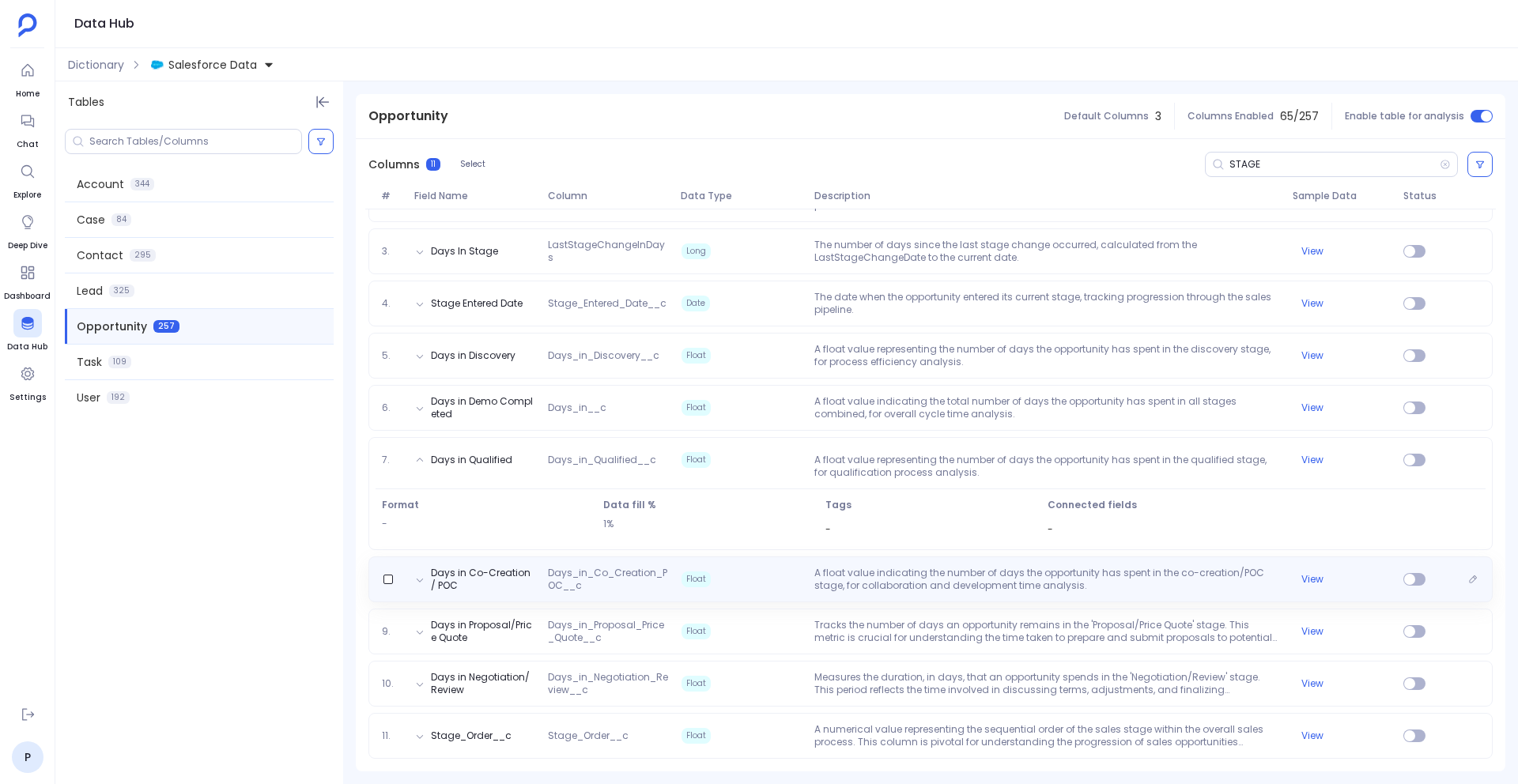
click at [783, 580] on span "Float" at bounding box center [741, 580] width 133 height 25
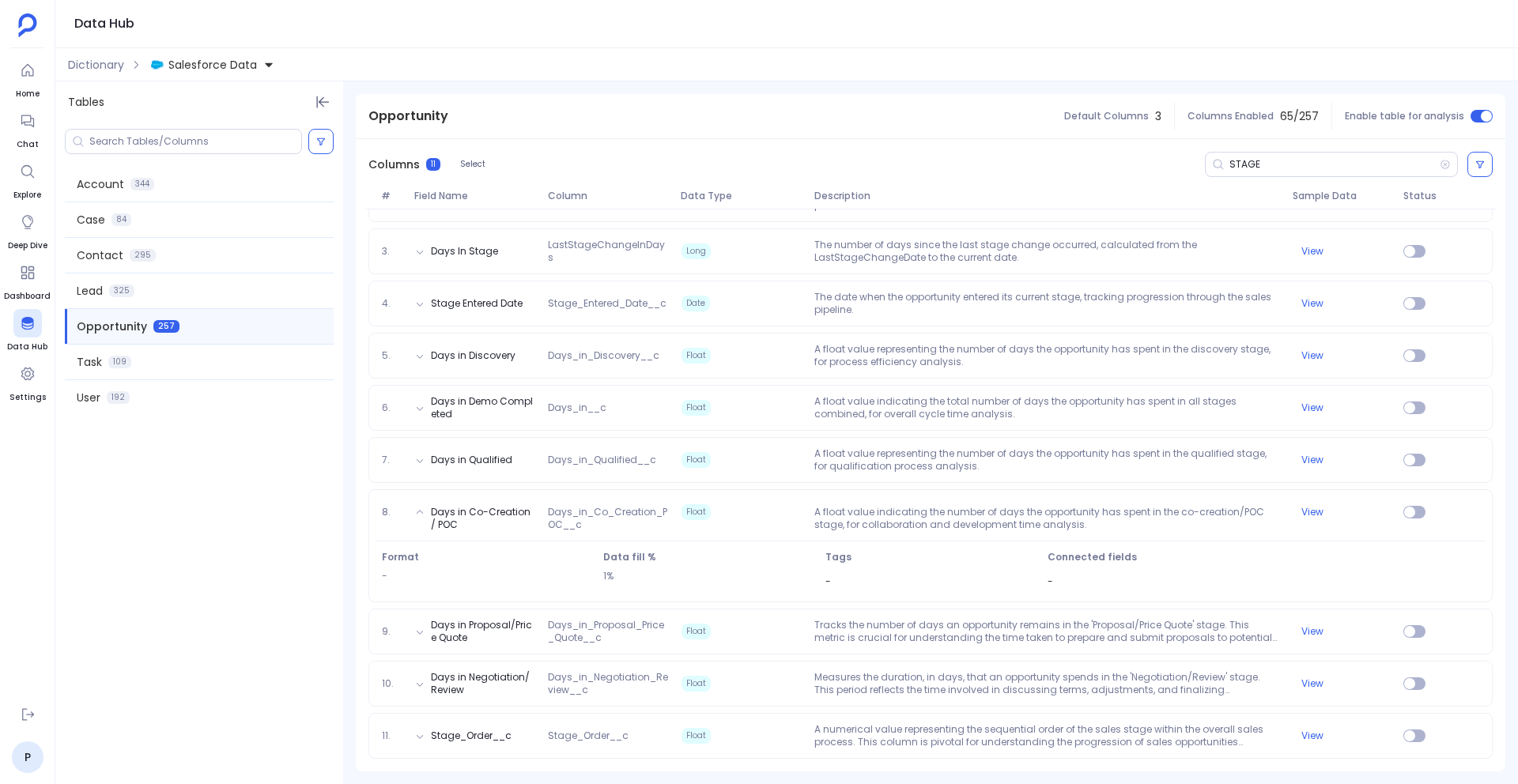
click at [791, 656] on div "1. Stage StageName String The current stage of the opportunity in the sales pro…" at bounding box center [930, 445] width 1150 height 653
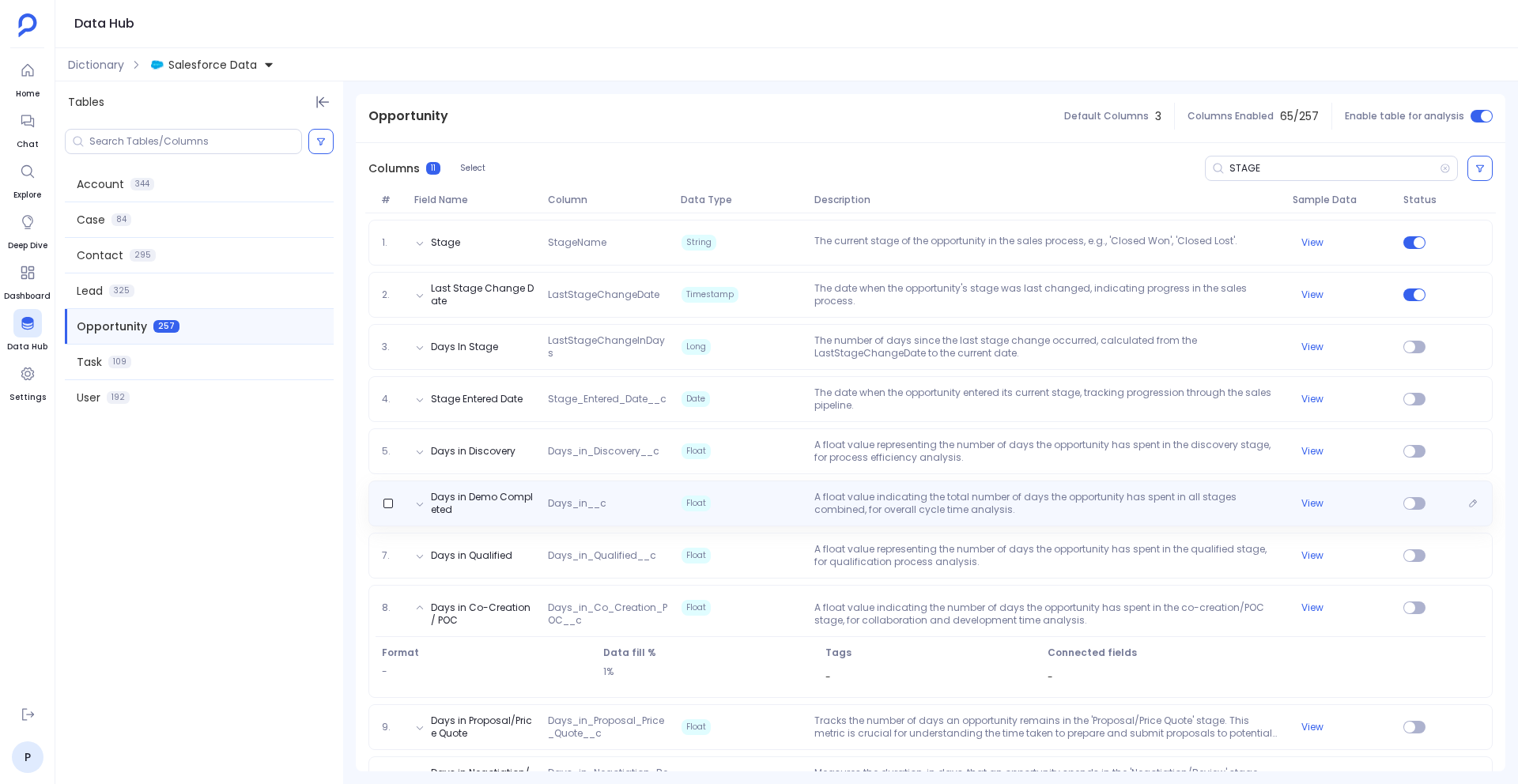
scroll to position [76, 0]
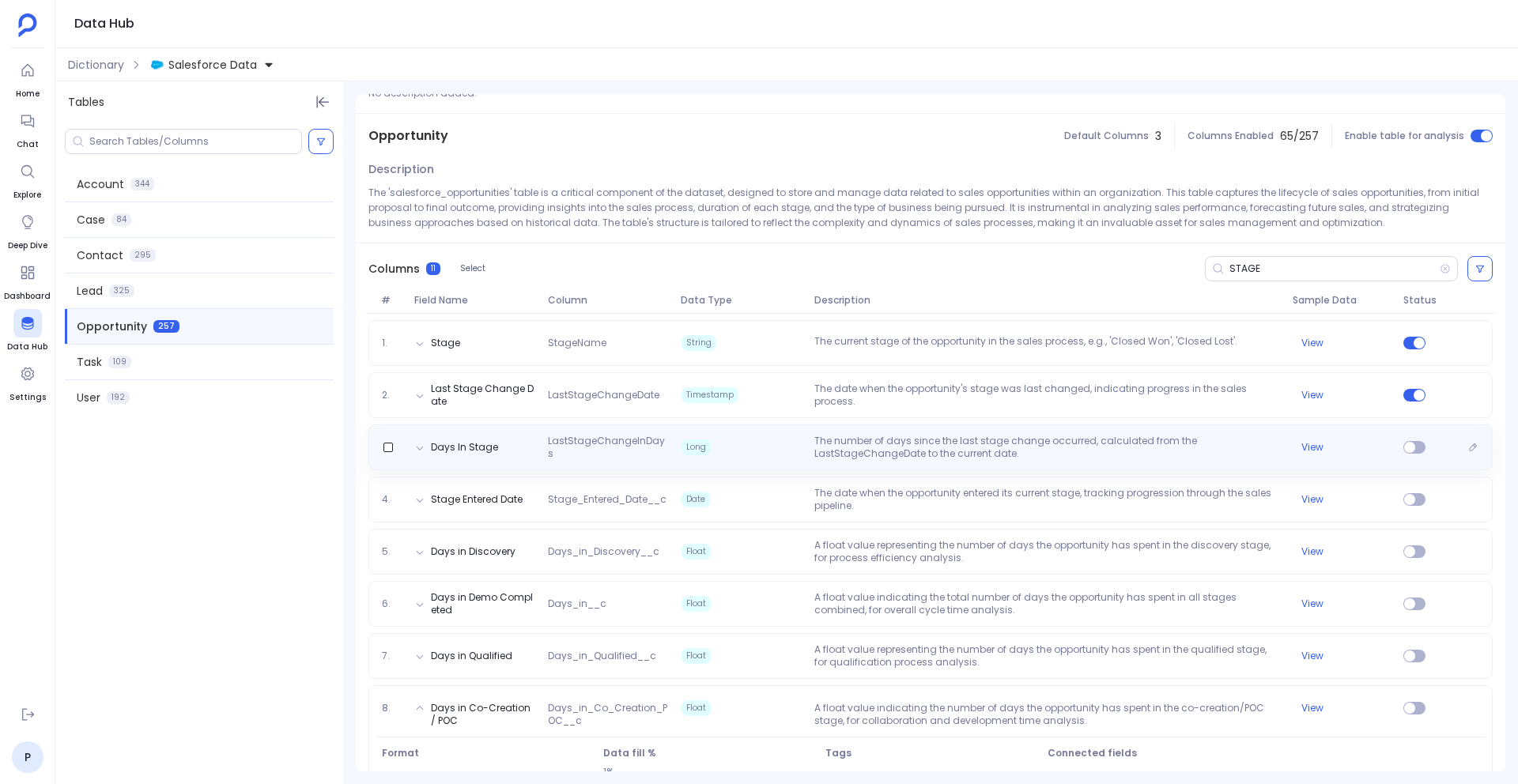
click at [655, 456] on div "Days In Stage LastStageChangeInDays Long The number of days since the last stag…" at bounding box center [930, 447] width 1110 height 25
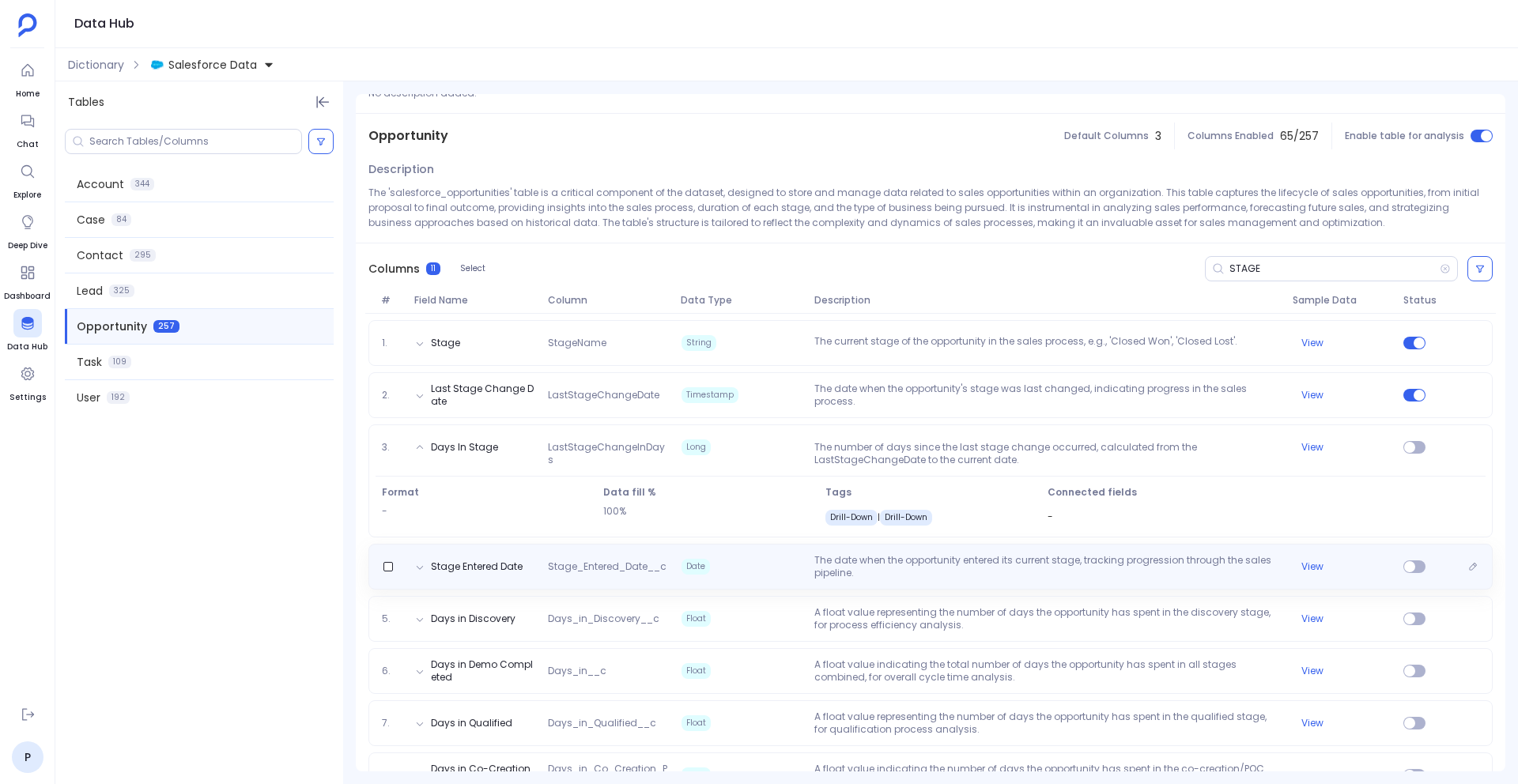
click at [692, 568] on span "Date" at bounding box center [696, 567] width 29 height 16
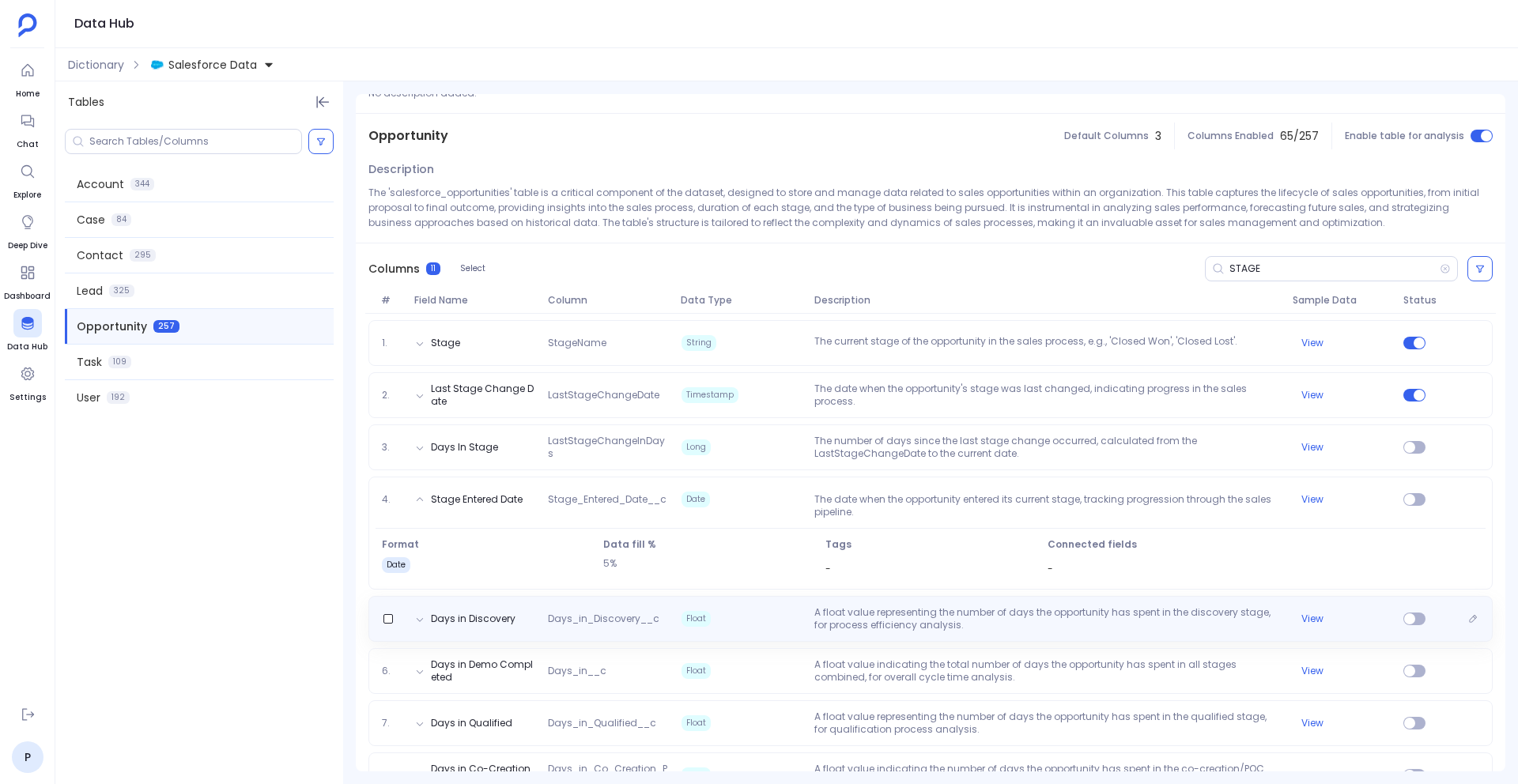
click at [718, 608] on span "Float" at bounding box center [741, 619] width 133 height 25
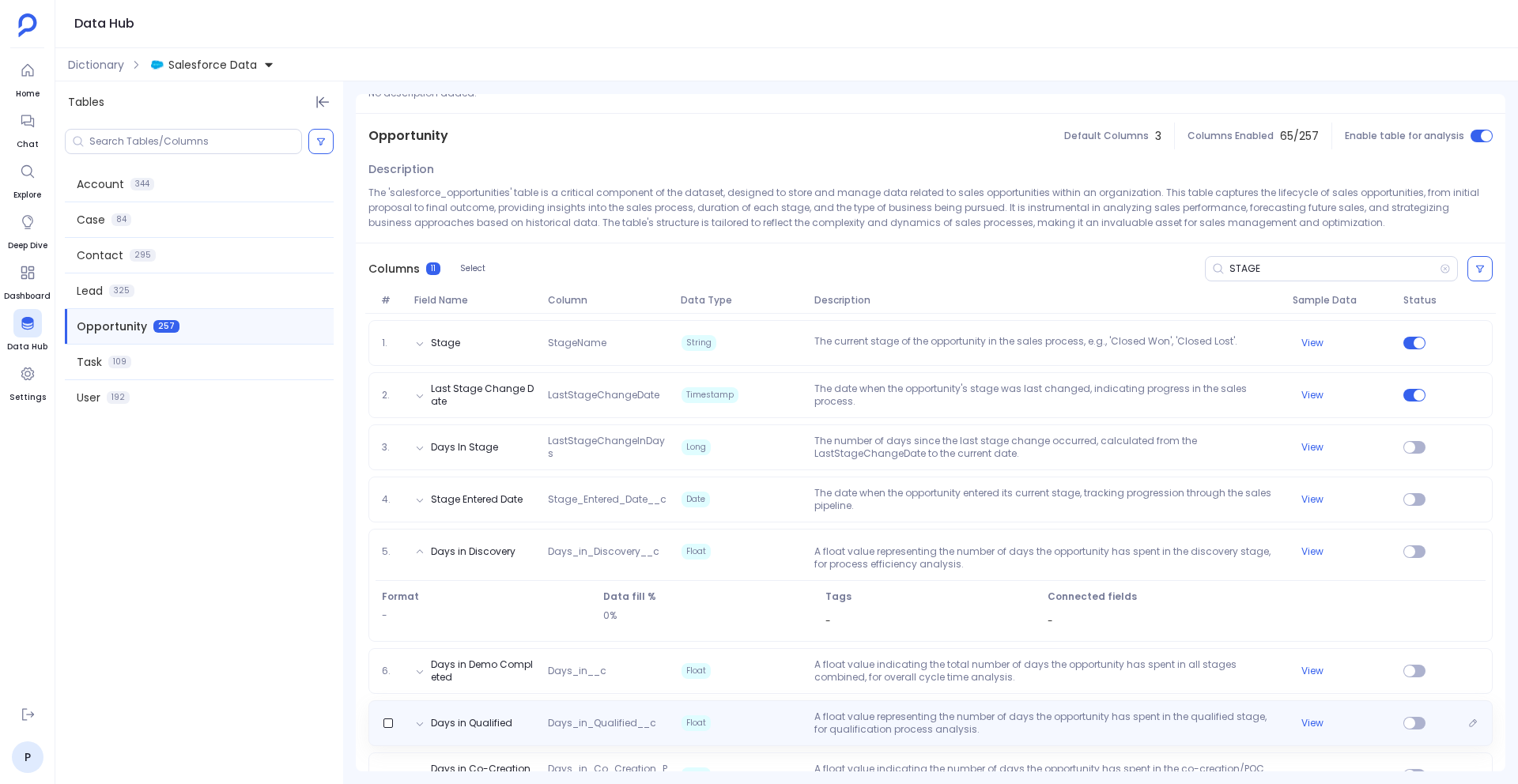
click at [735, 701] on div "Days in Qualified Days_in_Qualified__c Float A float value representing the num…" at bounding box center [930, 723] width 1125 height 46
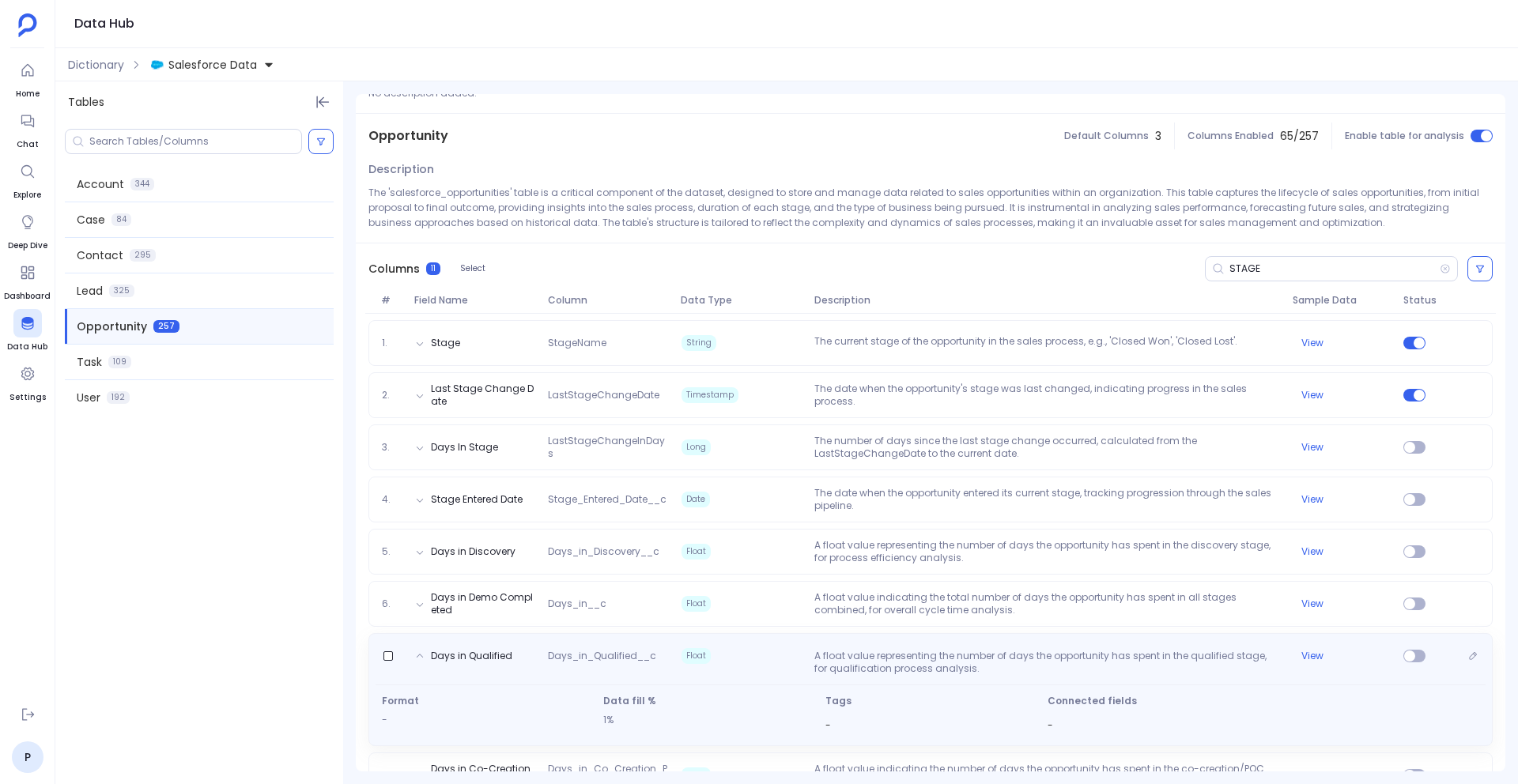
scroll to position [225, 0]
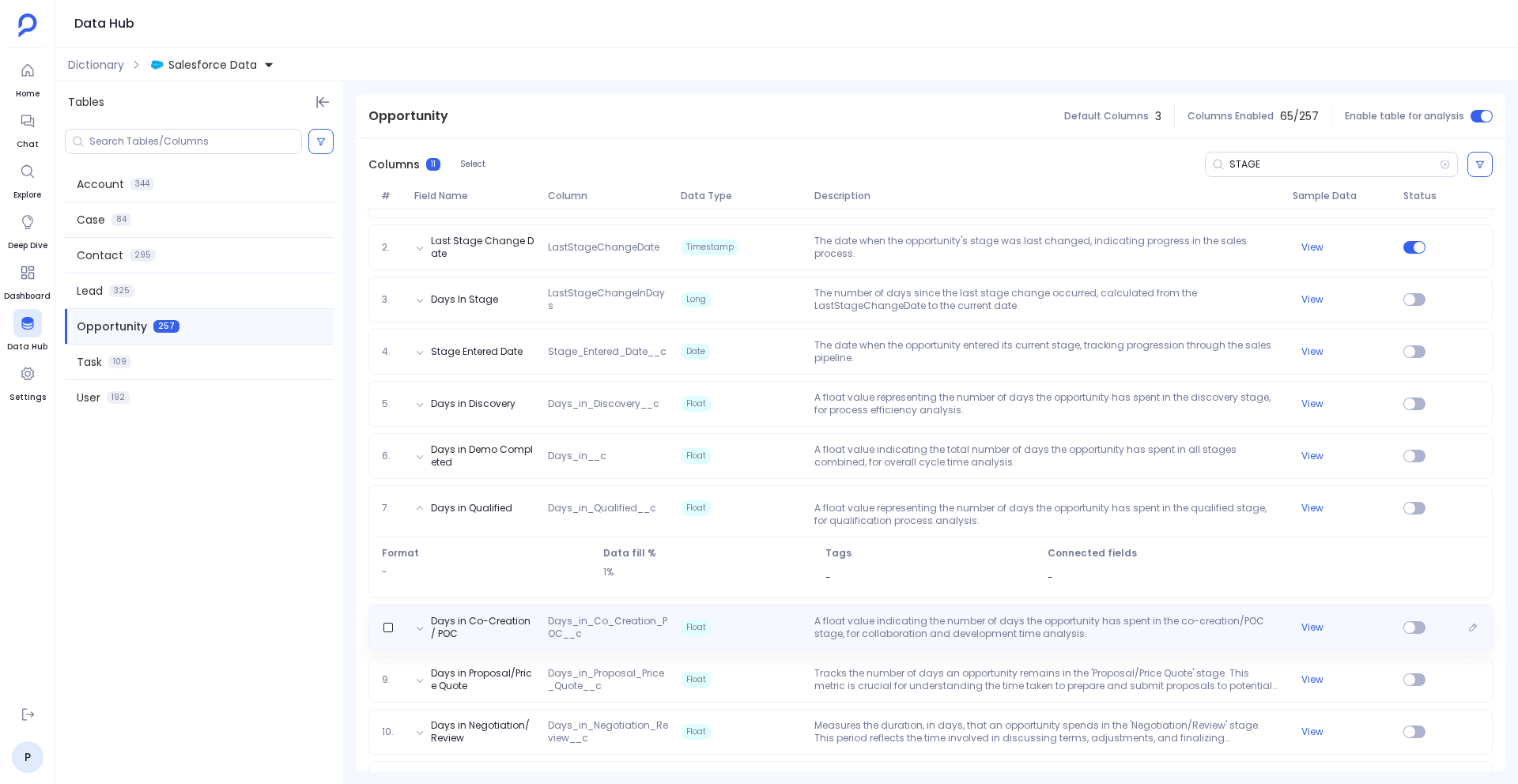
click at [728, 629] on span "Float" at bounding box center [741, 628] width 133 height 25
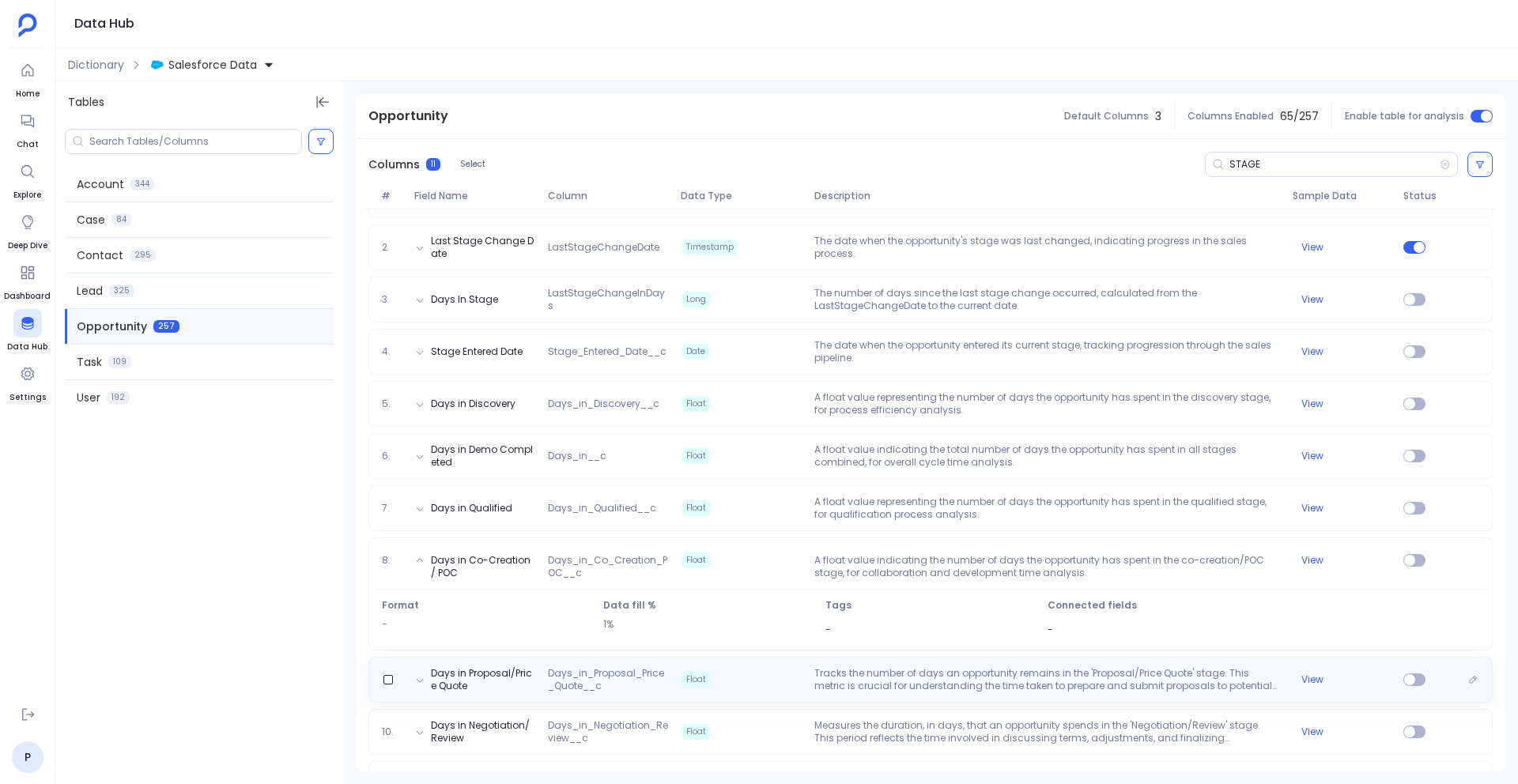
click at [745, 670] on span "Float" at bounding box center [741, 680] width 133 height 25
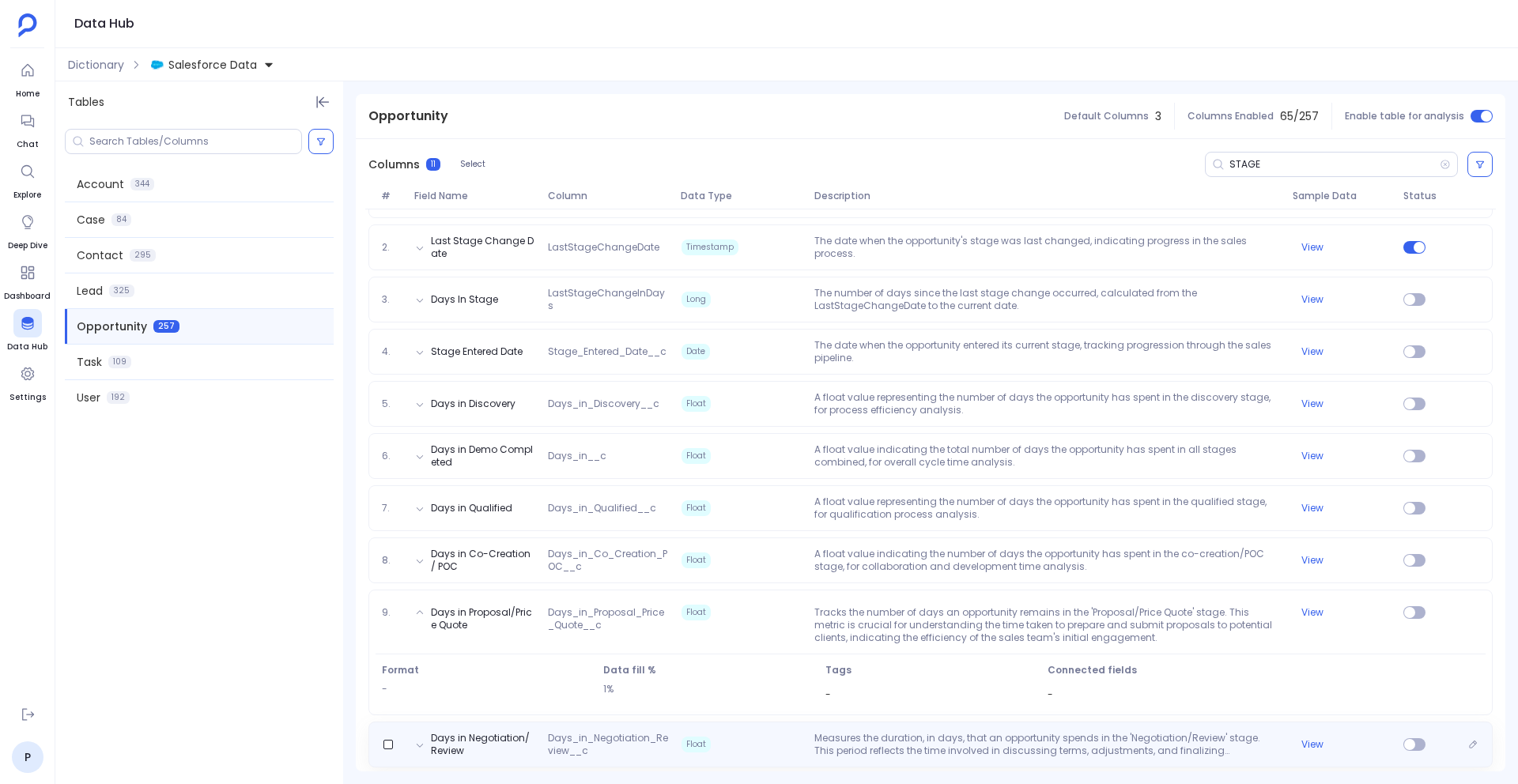
click at [753, 732] on span "Float" at bounding box center [741, 745] width 133 height 25
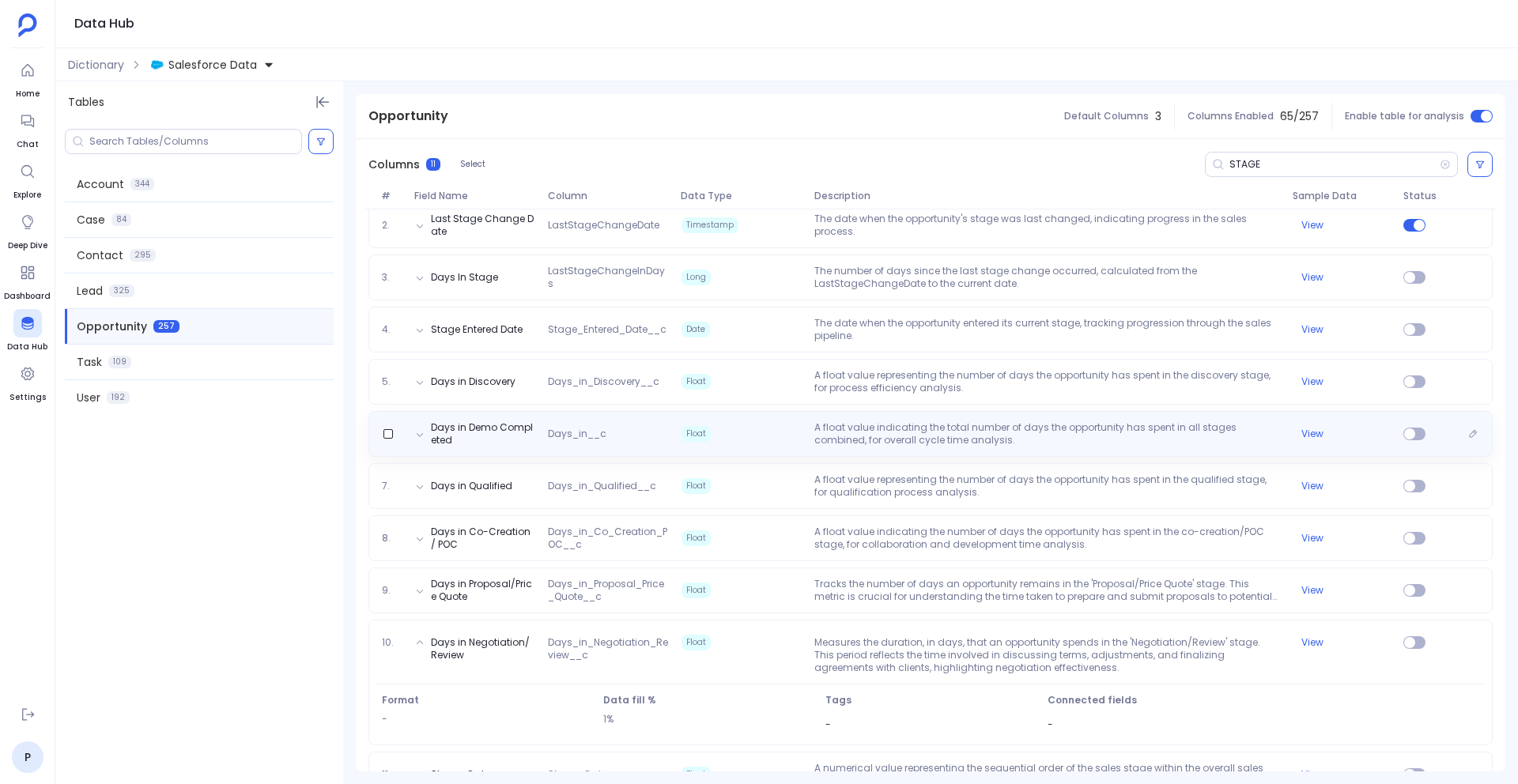
scroll to position [245, 0]
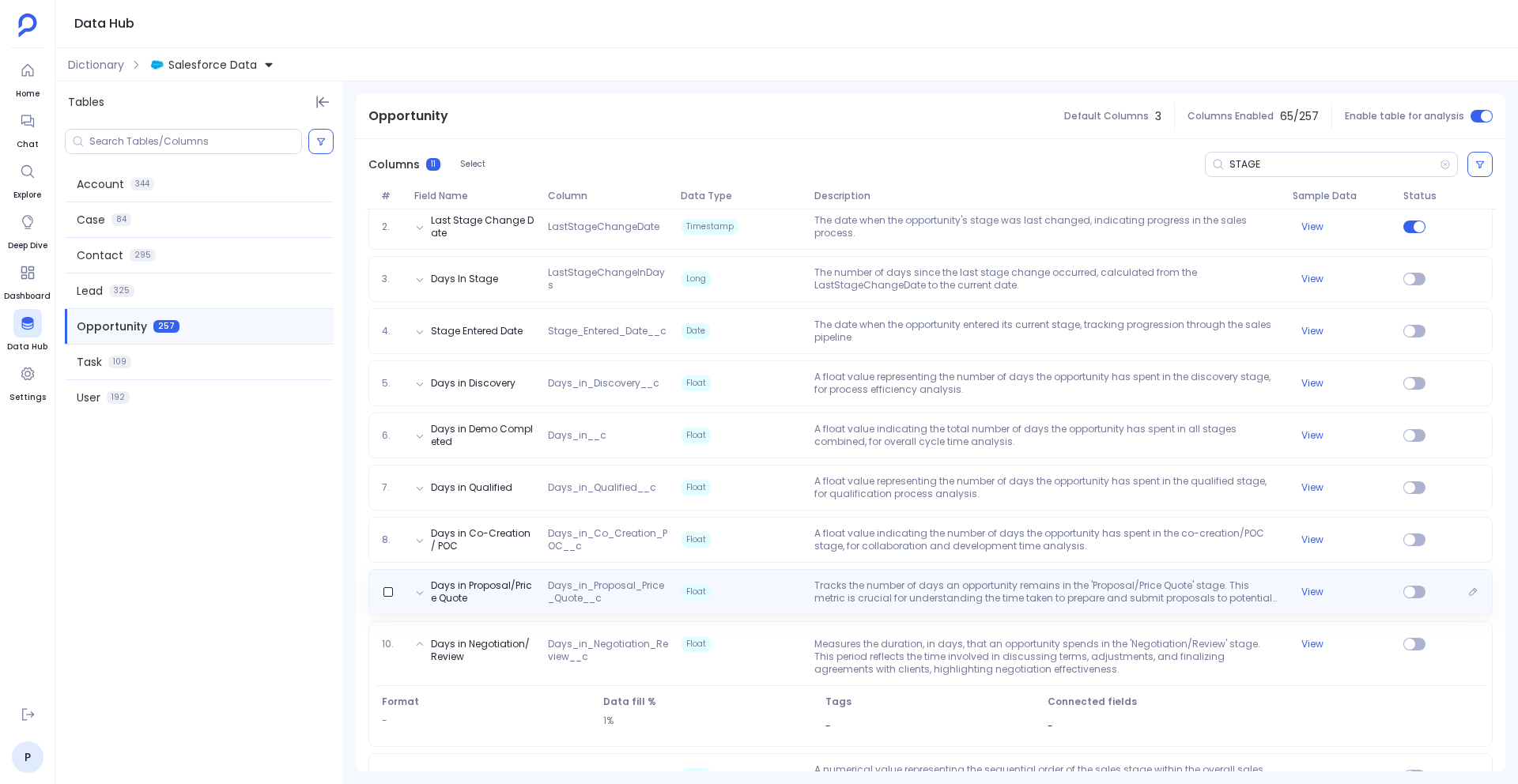
click at [584, 572] on div "Days in Proposal/Price Quote Days_in_Proposal_Price_Quote__c Float Tracks the n…" at bounding box center [930, 592] width 1125 height 46
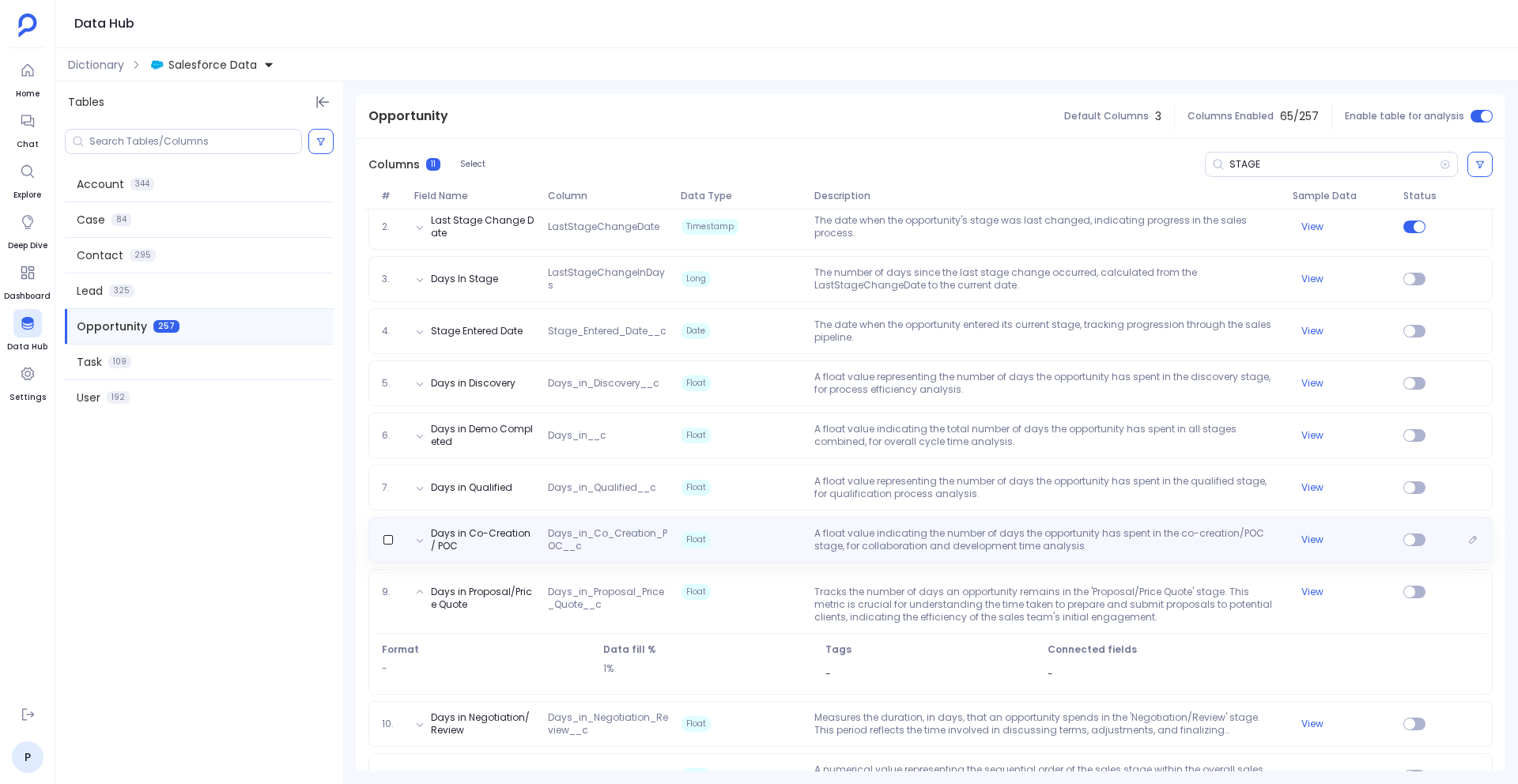
click at [584, 547] on span "Days_in_Co_Creation_POC__c" at bounding box center [608, 540] width 133 height 25
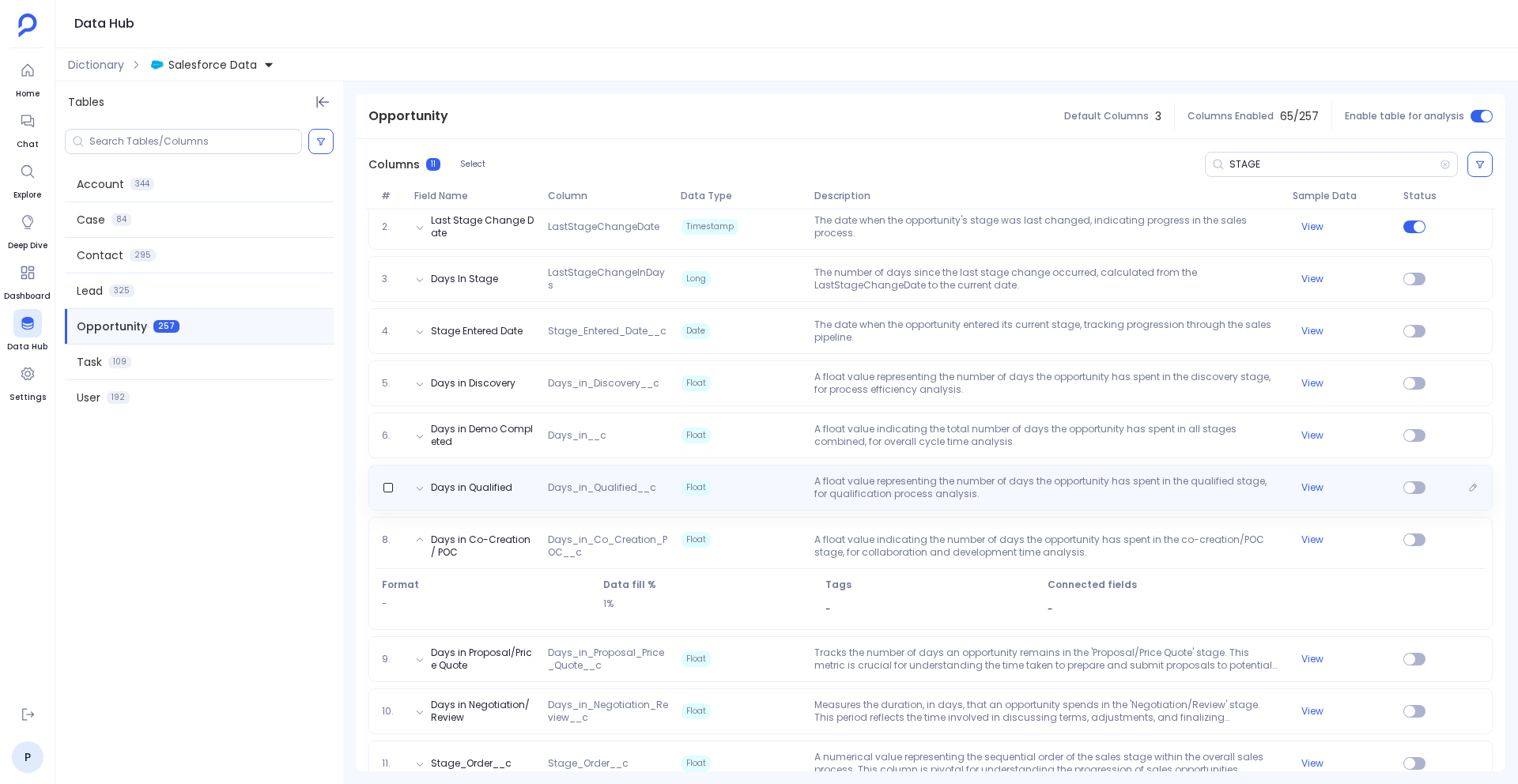
click at [583, 499] on div "Days in Qualified Days_in_Qualified__c Float A float value representing the num…" at bounding box center [930, 488] width 1110 height 25
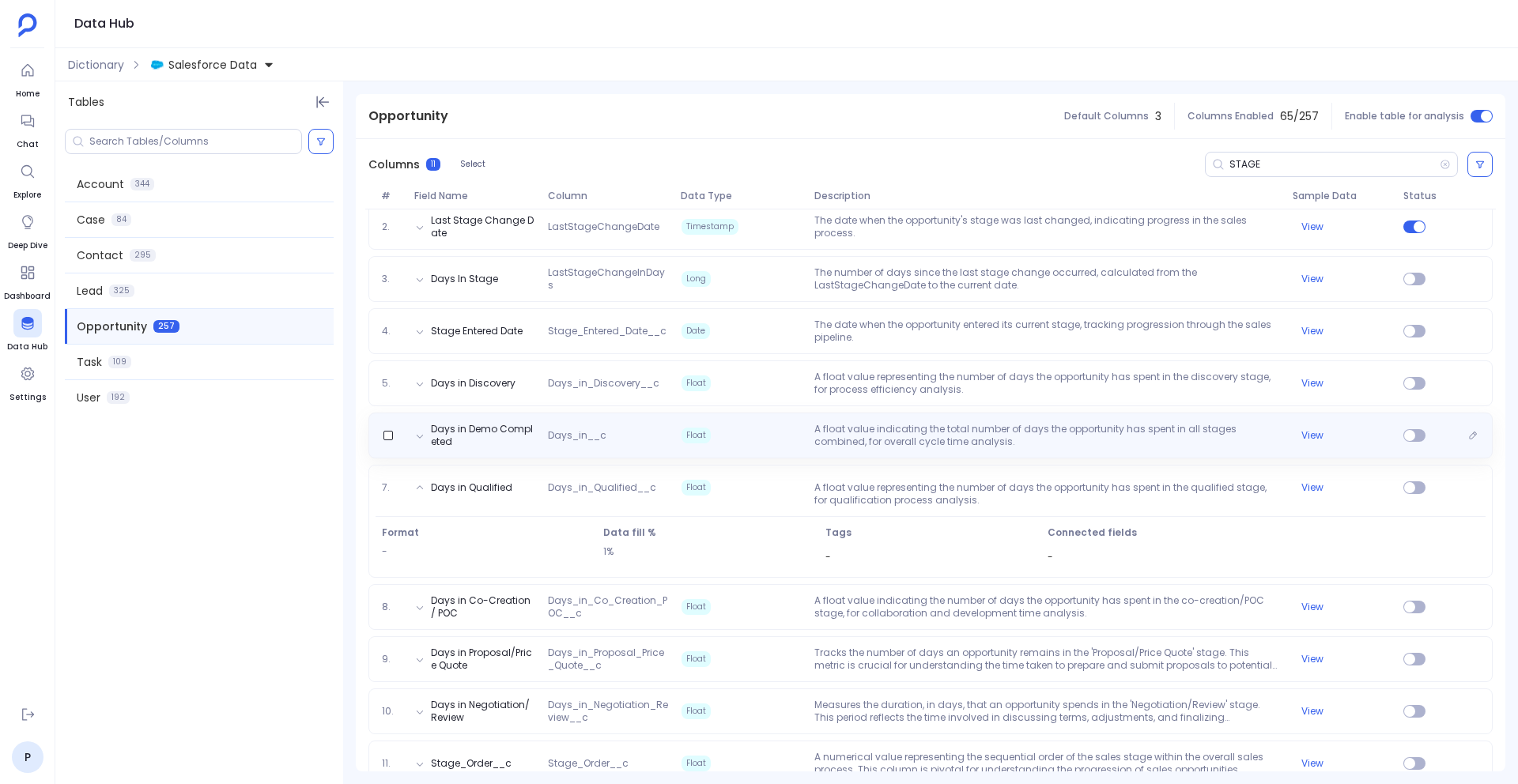
click at [584, 451] on div "Days in Demo Completed Days_in__c Float A float value indicating the total numb…" at bounding box center [930, 435] width 1125 height 46
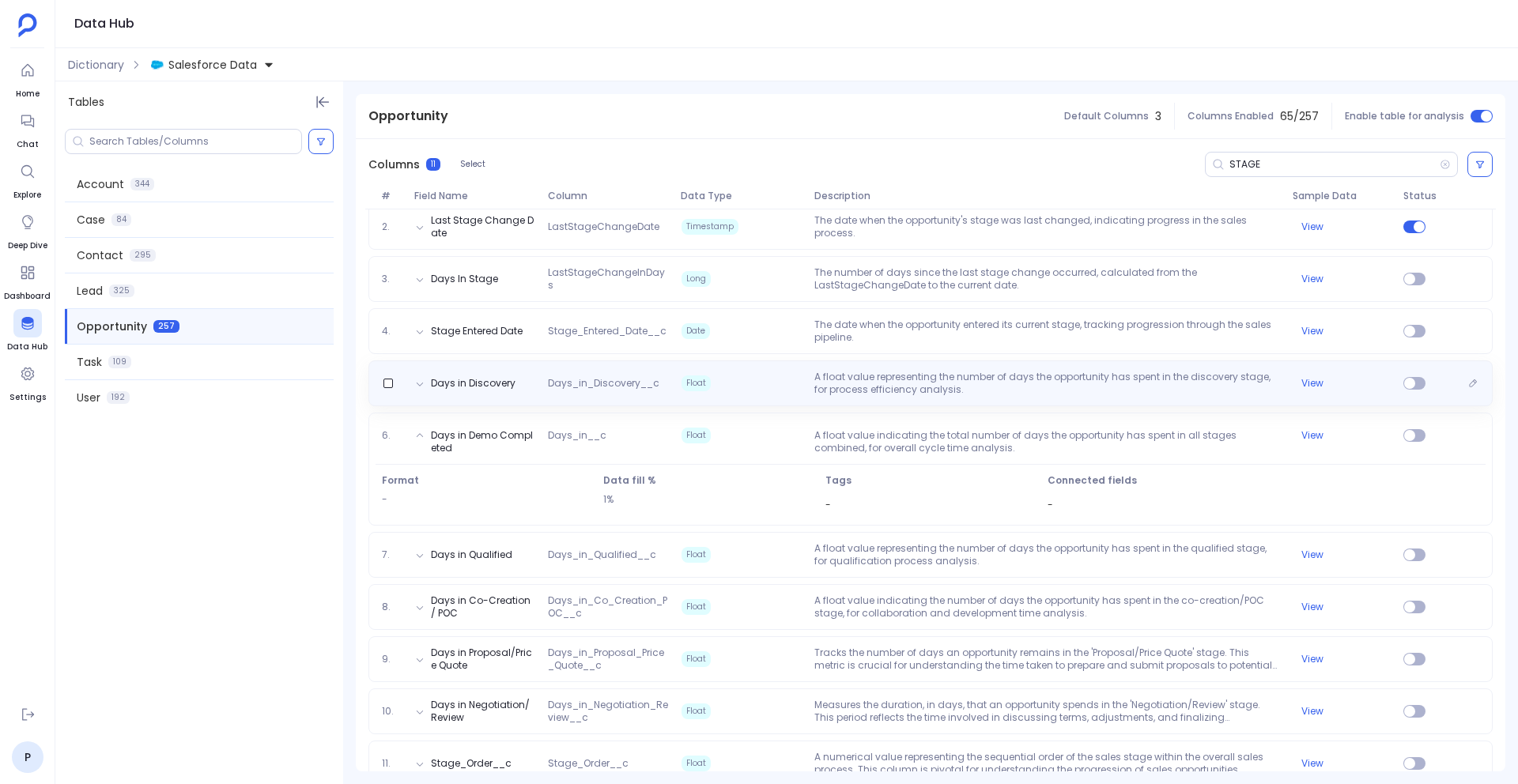
click at [571, 383] on span "Days_in_Discovery__c" at bounding box center [608, 383] width 133 height 13
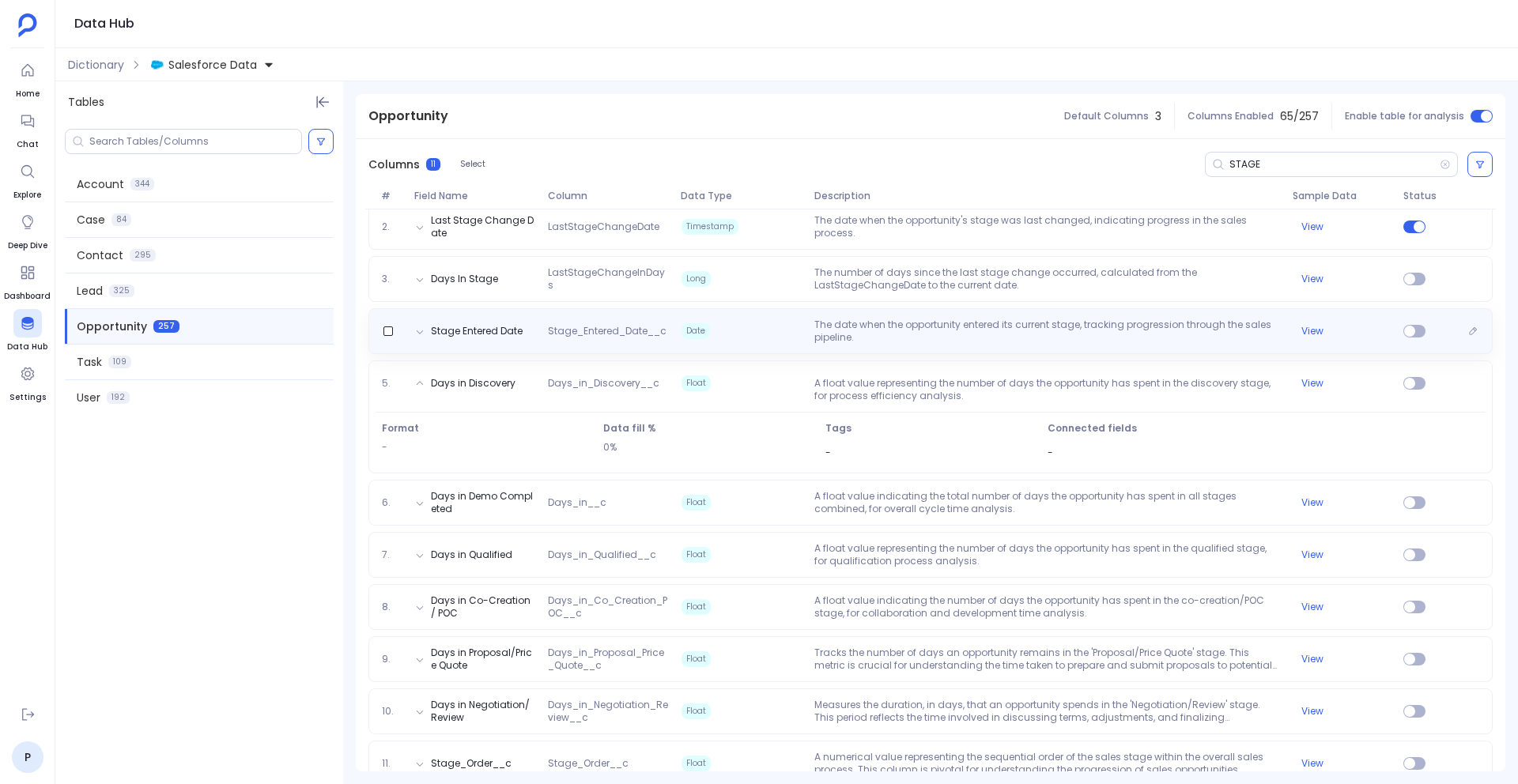
click at [569, 334] on span "Stage_Entered_Date__c" at bounding box center [608, 331] width 133 height 13
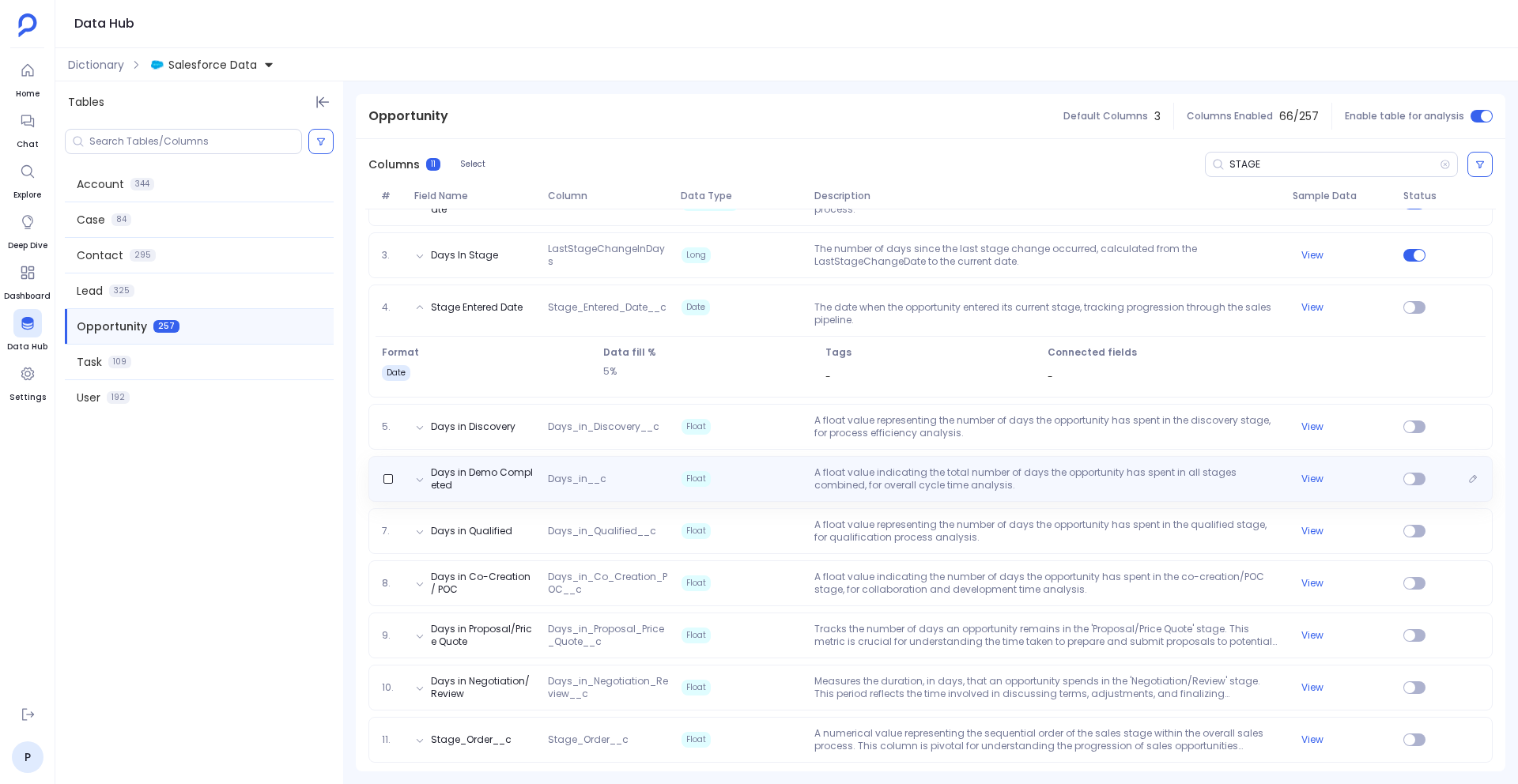
scroll to position [272, 0]
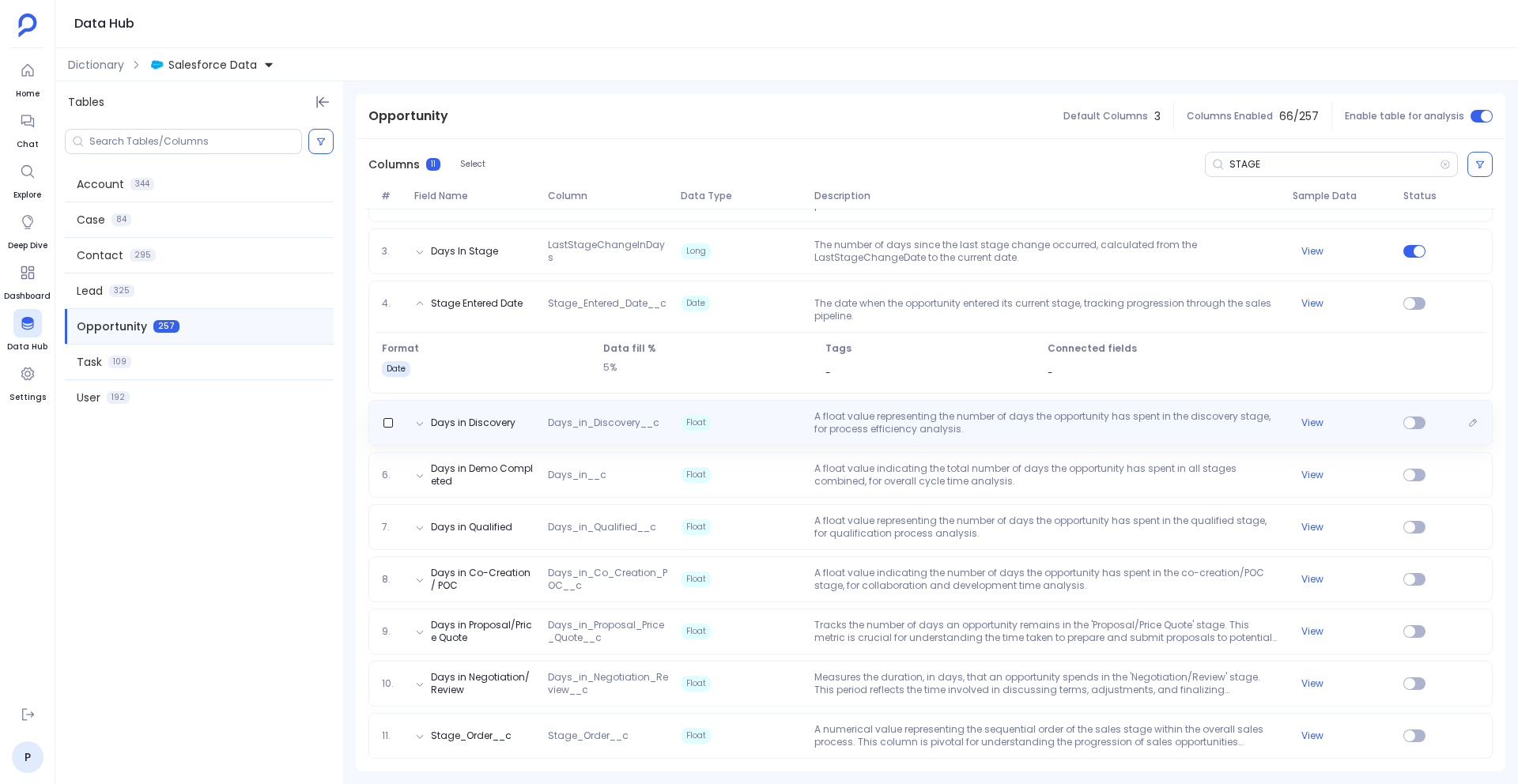
click at [751, 417] on span "Float" at bounding box center [741, 423] width 133 height 25
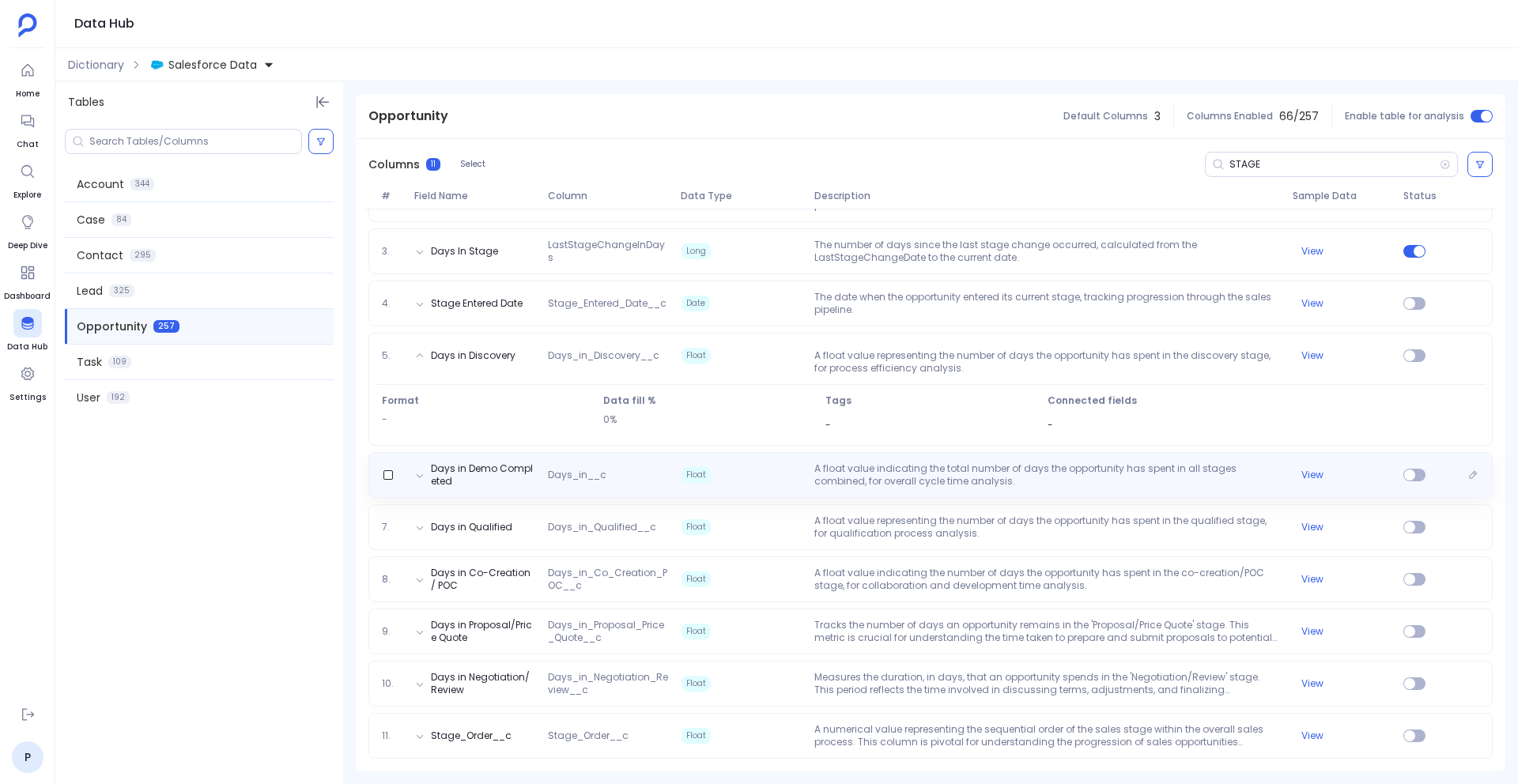
click at [753, 491] on div "Days in Demo Completed Days_in__c Float A float value indicating the total numb…" at bounding box center [930, 475] width 1125 height 46
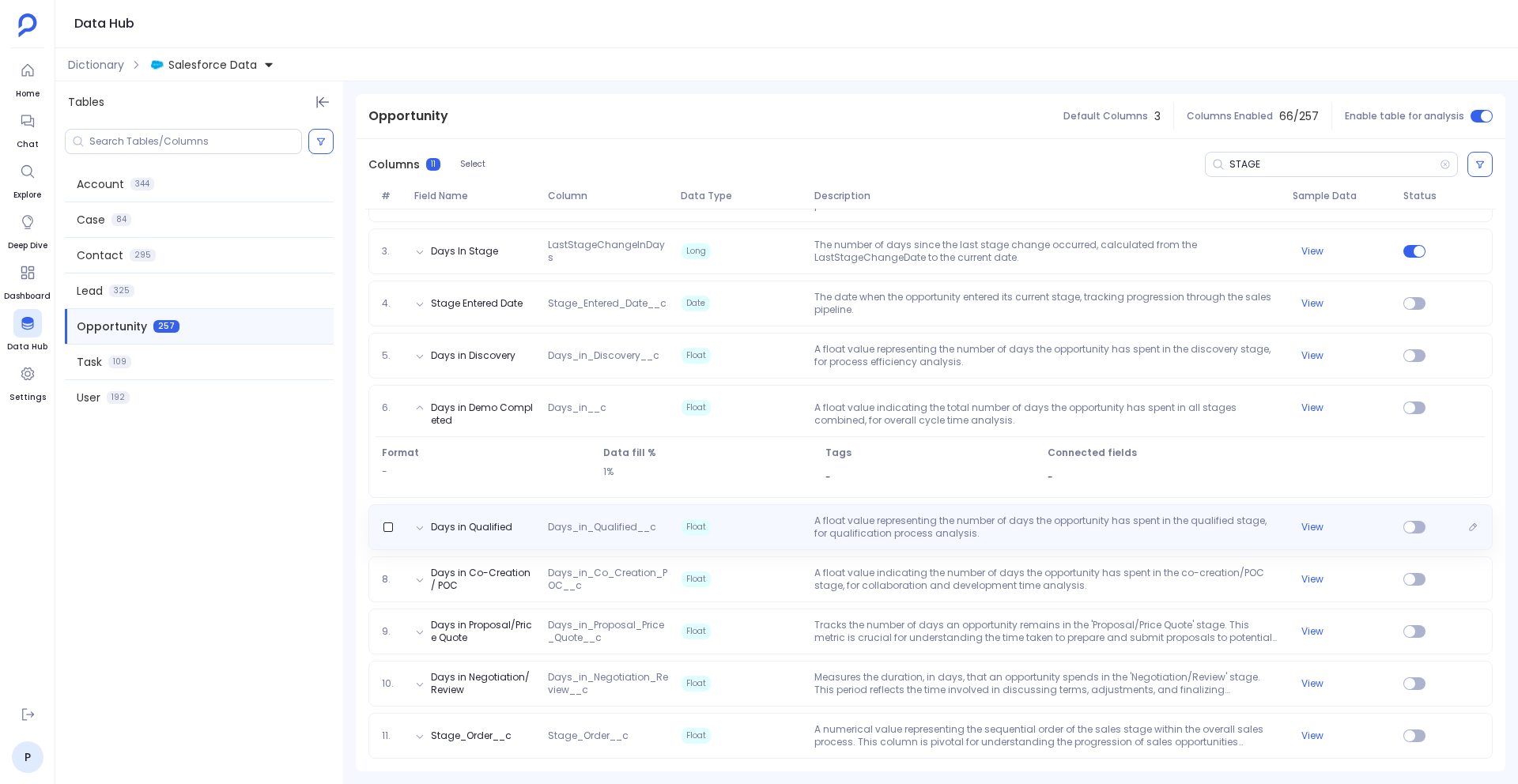
click at [767, 528] on span "Float" at bounding box center [741, 527] width 133 height 25
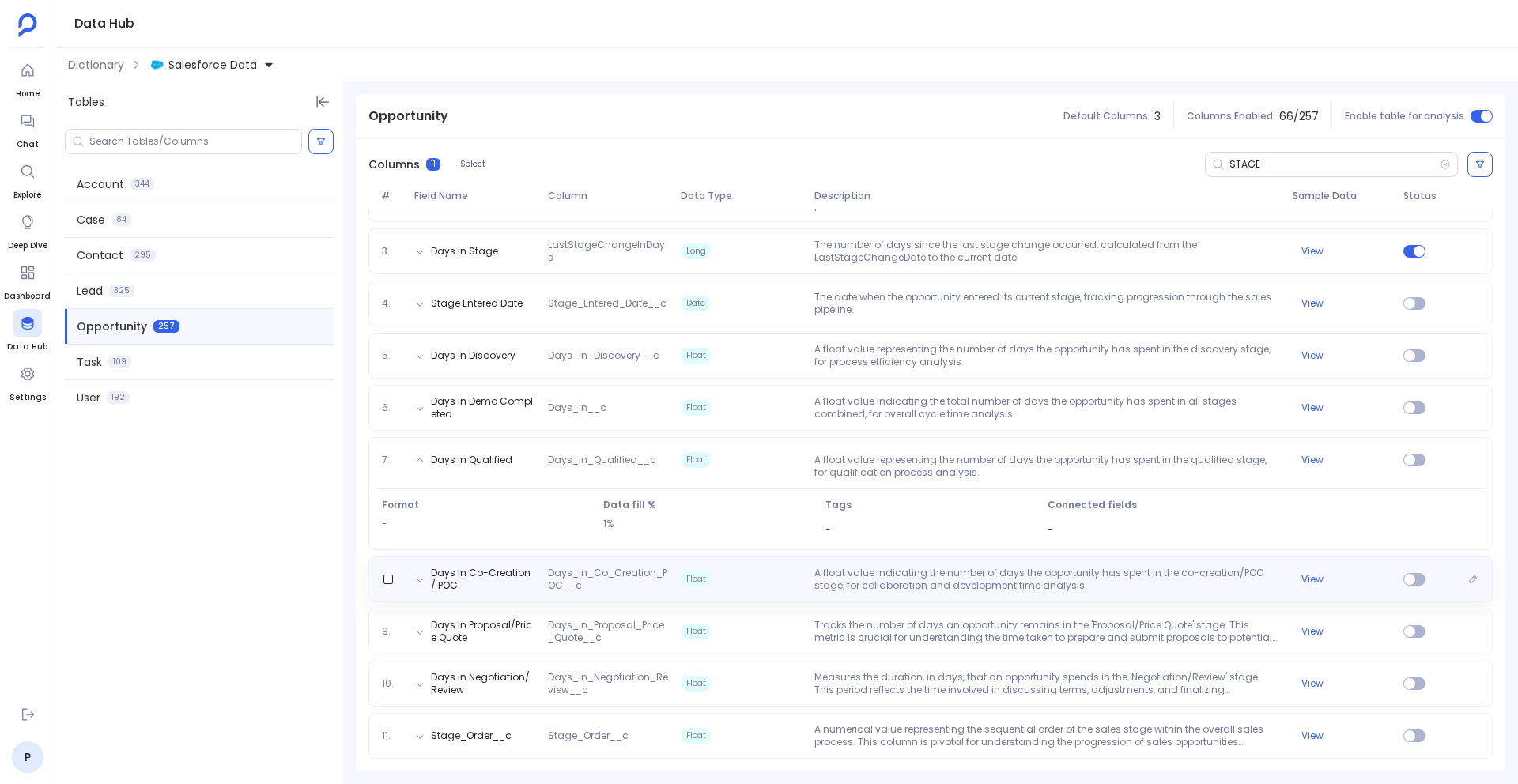
click at [745, 571] on span "Float" at bounding box center [741, 580] width 133 height 25
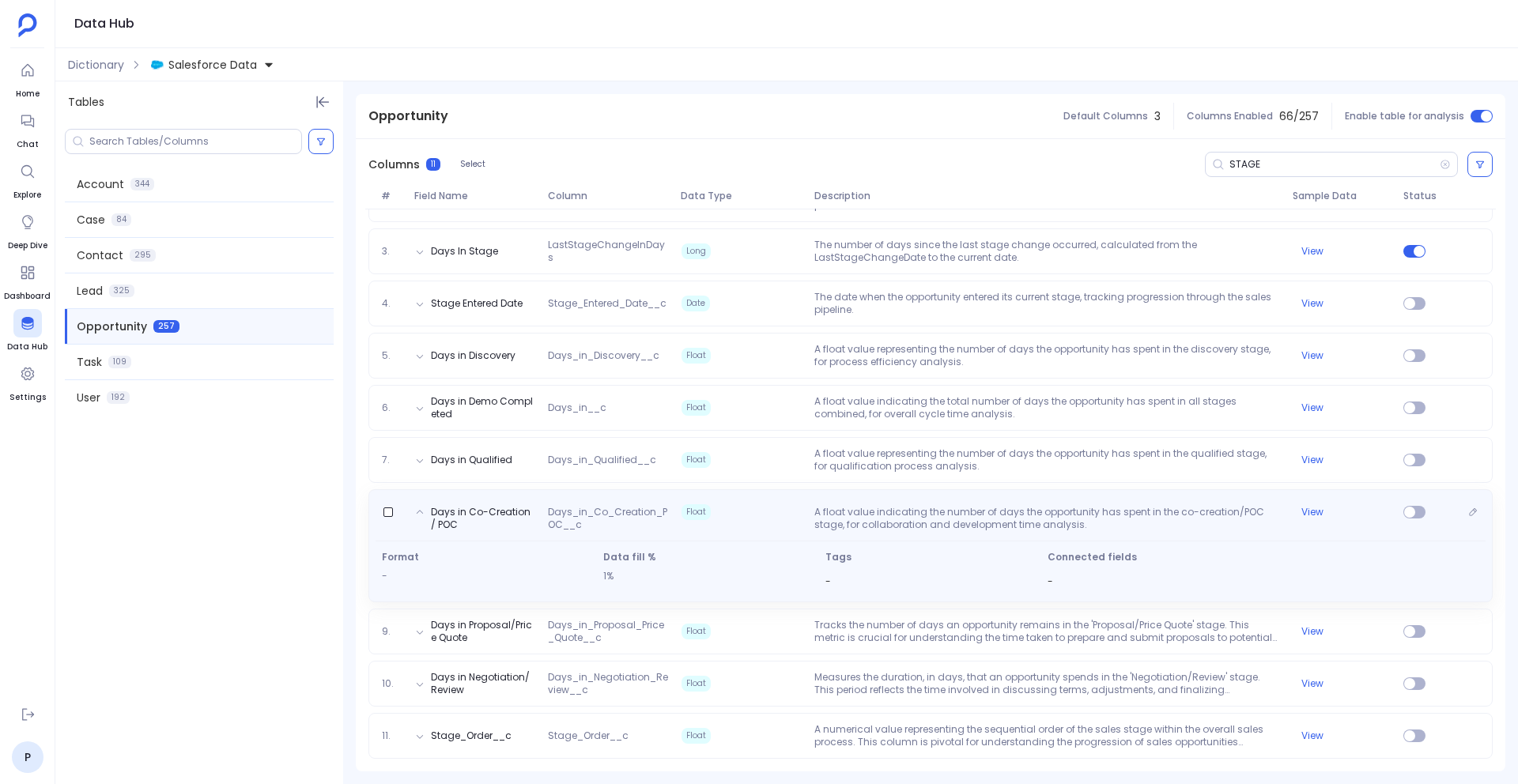
click at [745, 490] on div "Days in Co-Creation / POC Days_in_Co_Creation_POC__c Float A float value indica…" at bounding box center [930, 546] width 1125 height 113
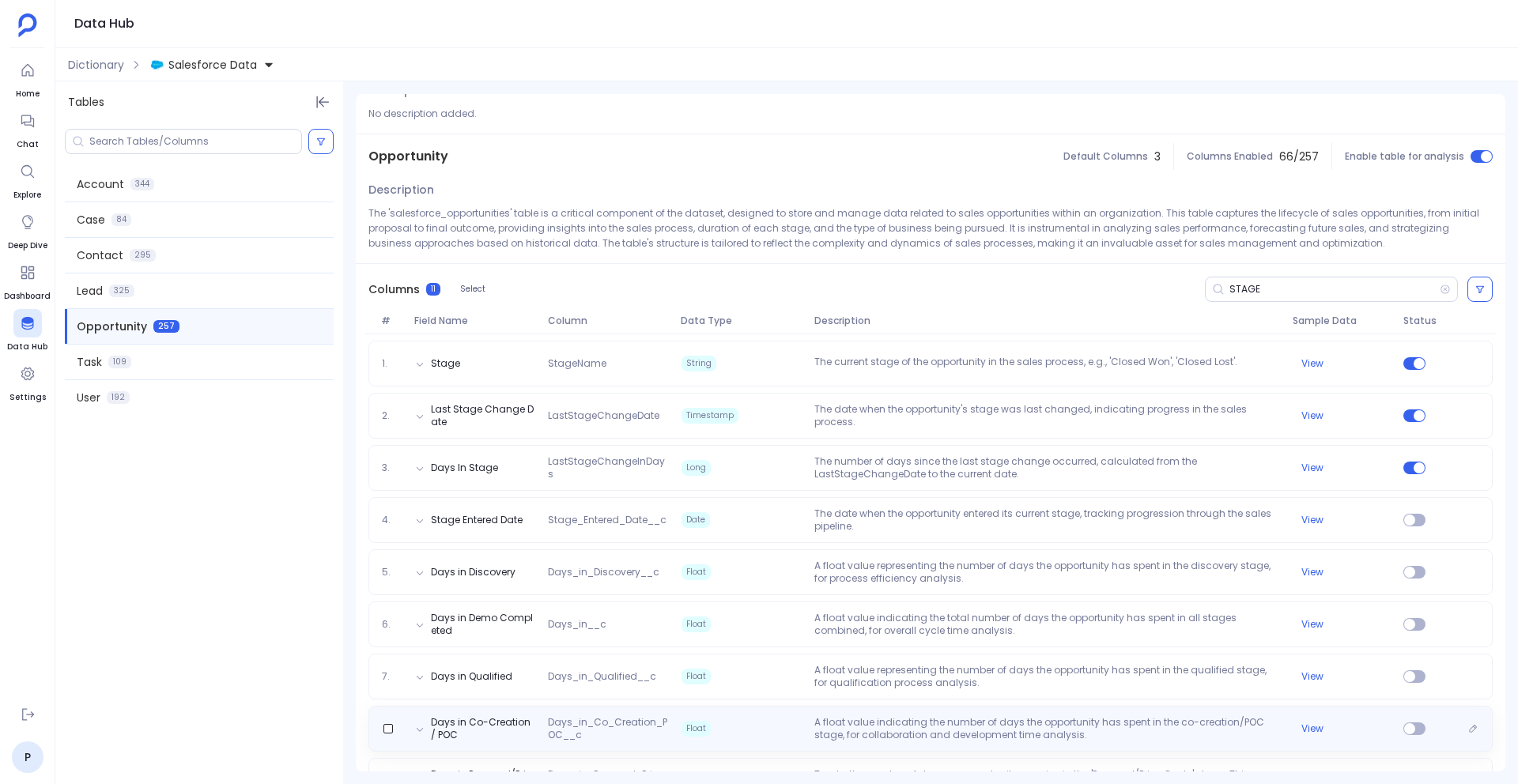
scroll to position [0, 0]
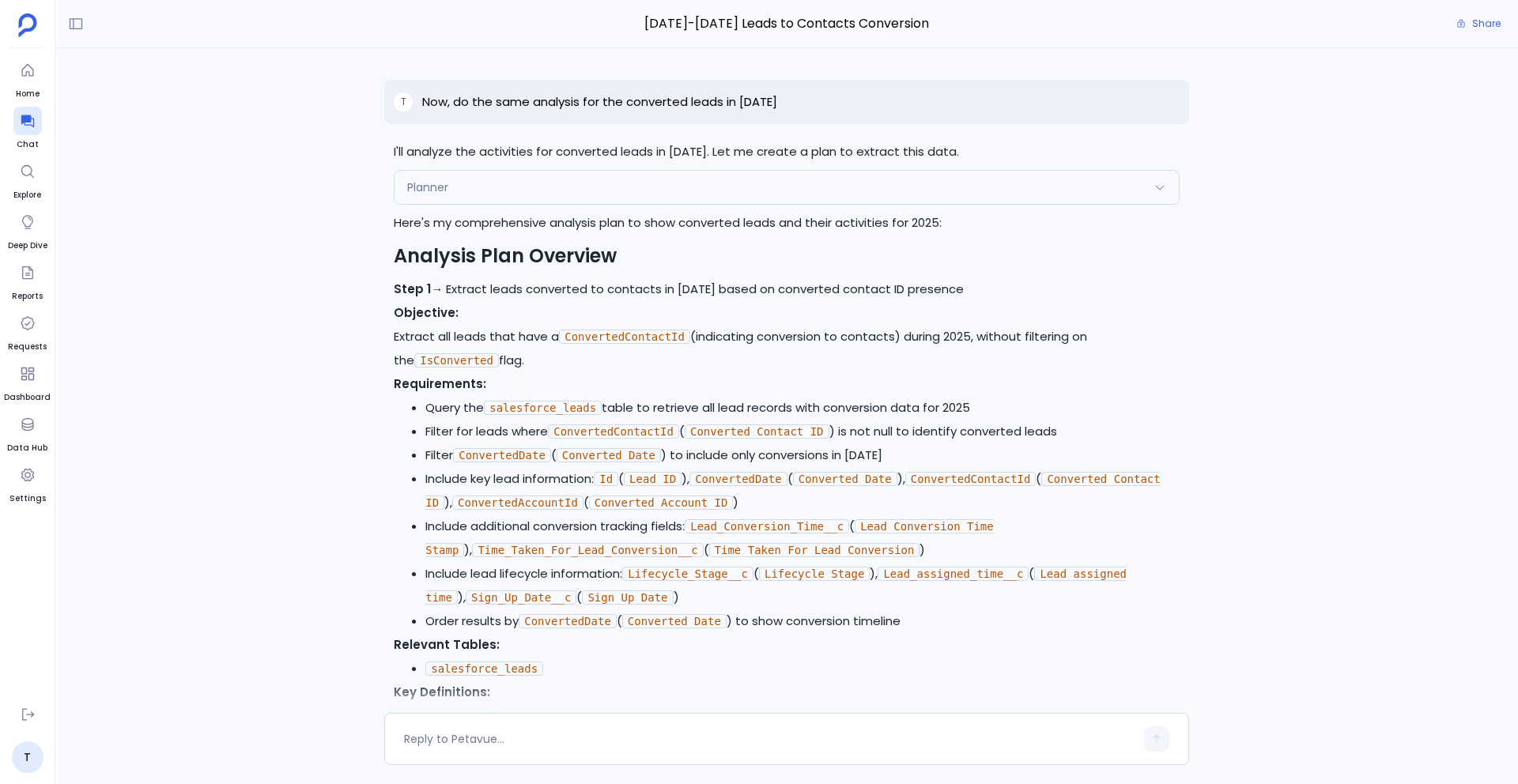
scroll to position [305, 0]
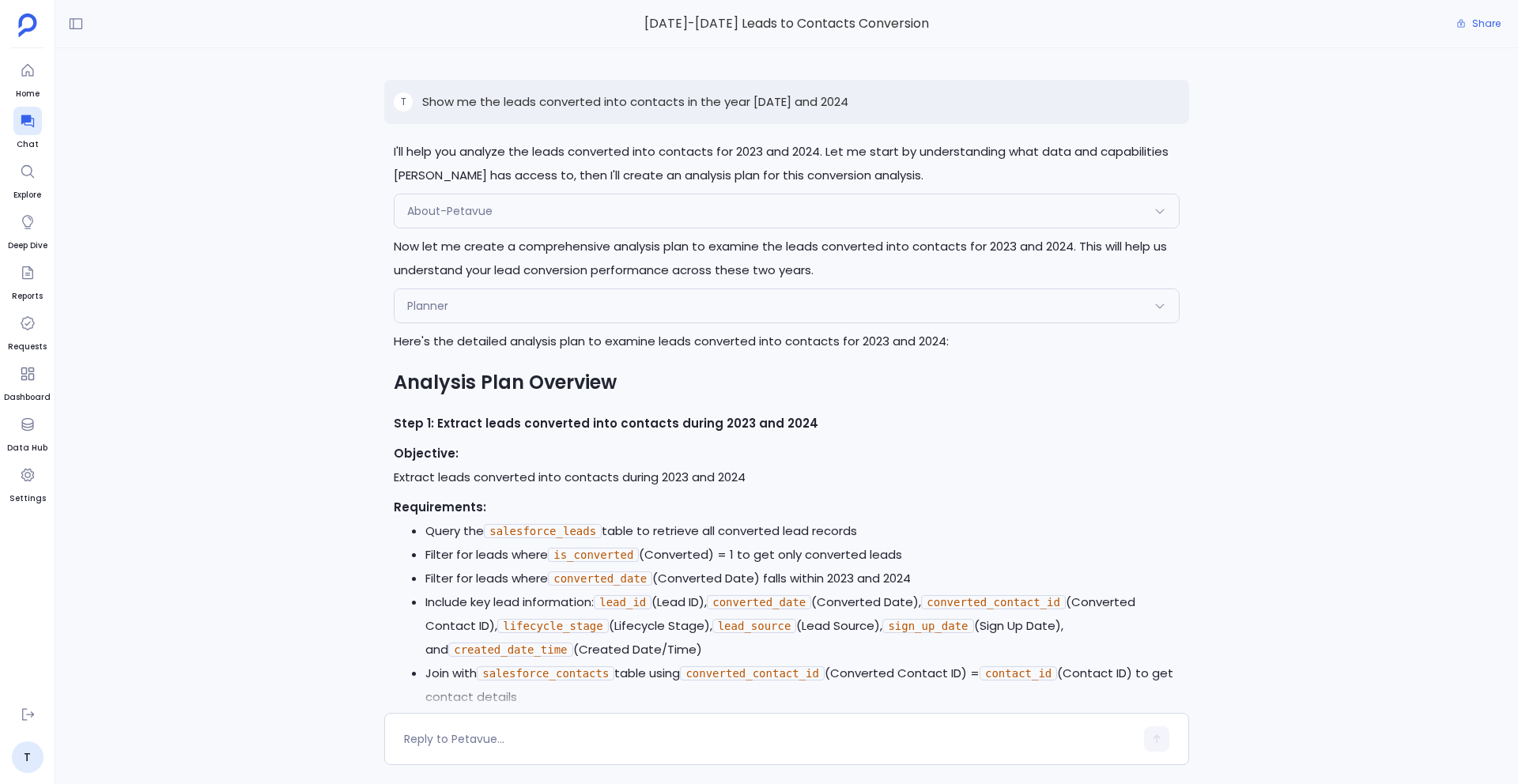
scroll to position [1593, 0]
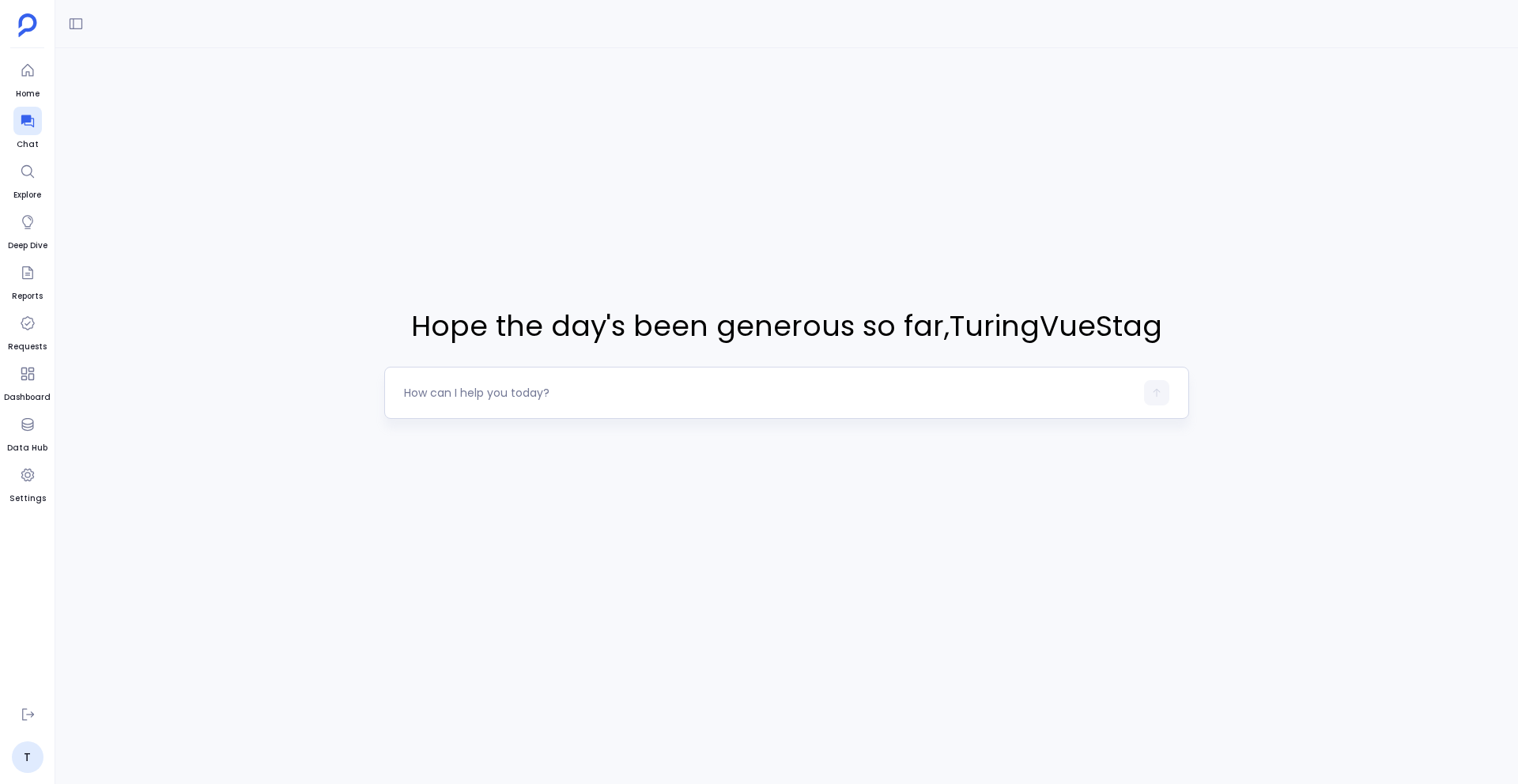
click at [477, 391] on textarea at bounding box center [769, 393] width 731 height 16
click at [438, 389] on textarea at bounding box center [769, 393] width 731 height 16
click at [490, 392] on textarea "I want to do the stage by stage analysis" at bounding box center [769, 393] width 731 height 16
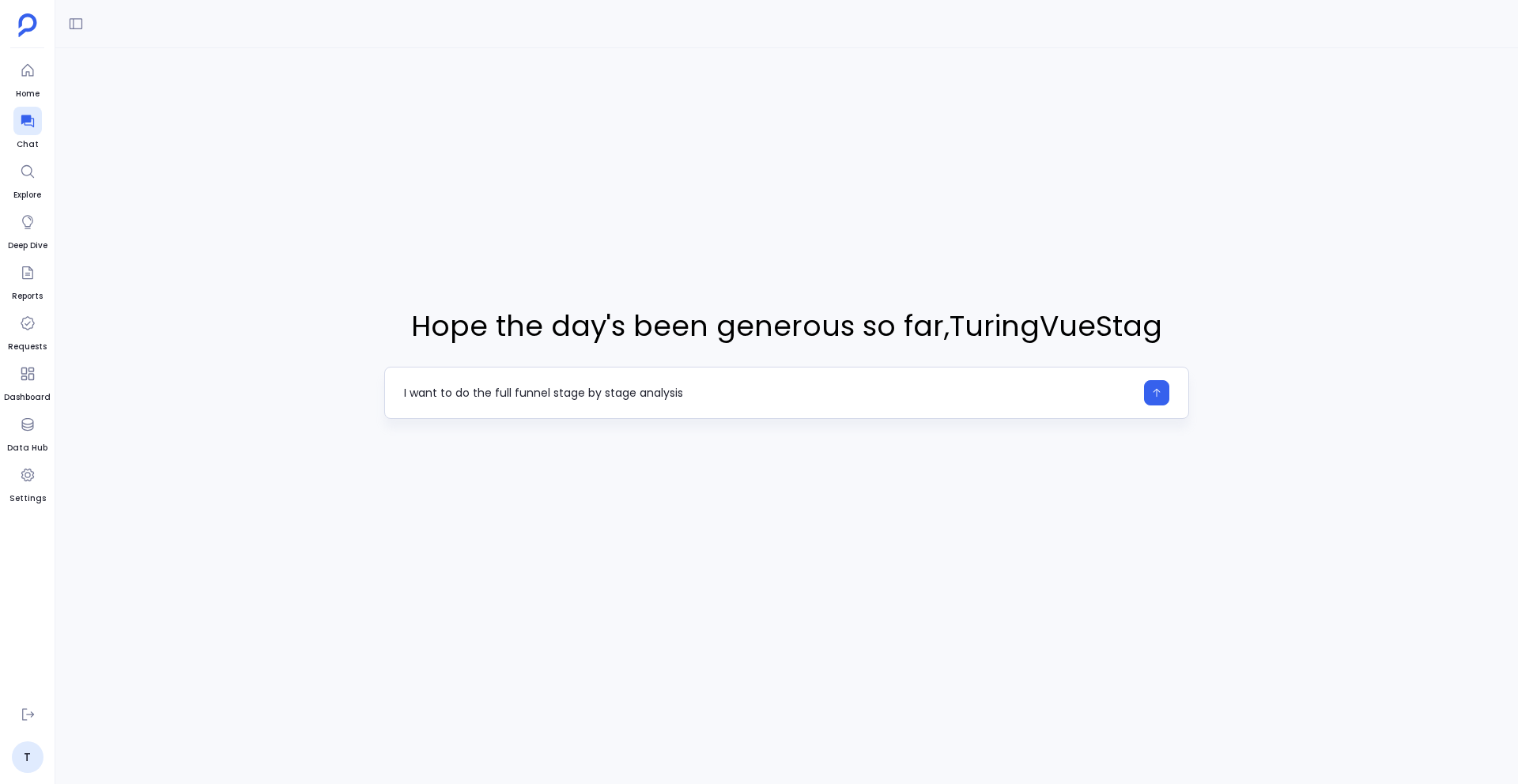
drag, startPoint x: 548, startPoint y: 393, endPoint x: 489, endPoint y: 389, distance: 59.1
click at [489, 389] on textarea "I want to do the full funnel stage by stage analysis" at bounding box center [769, 393] width 731 height 16
click at [677, 398] on textarea "I want to do the stage by stage analysis" at bounding box center [769, 393] width 731 height 16
click at [803, 388] on textarea "I want to do the stage by stage analysis from Leads to Opportunity." at bounding box center [769, 393] width 731 height 16
type textarea "I want to do the stage by stage analysis from Leads to Opportunity. Check if yo…"
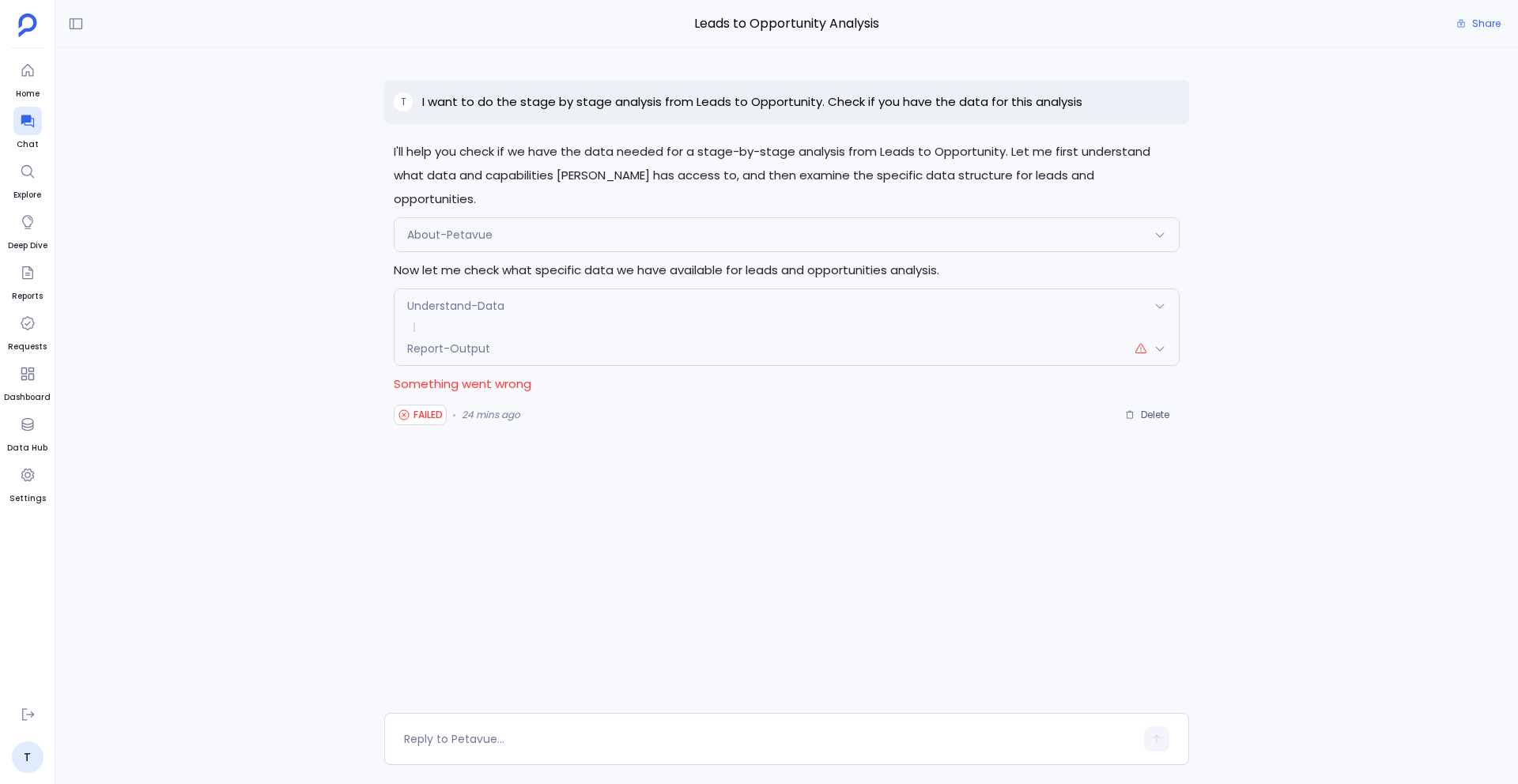
click at [1094, 332] on div "Report-Output" at bounding box center [787, 348] width 784 height 33
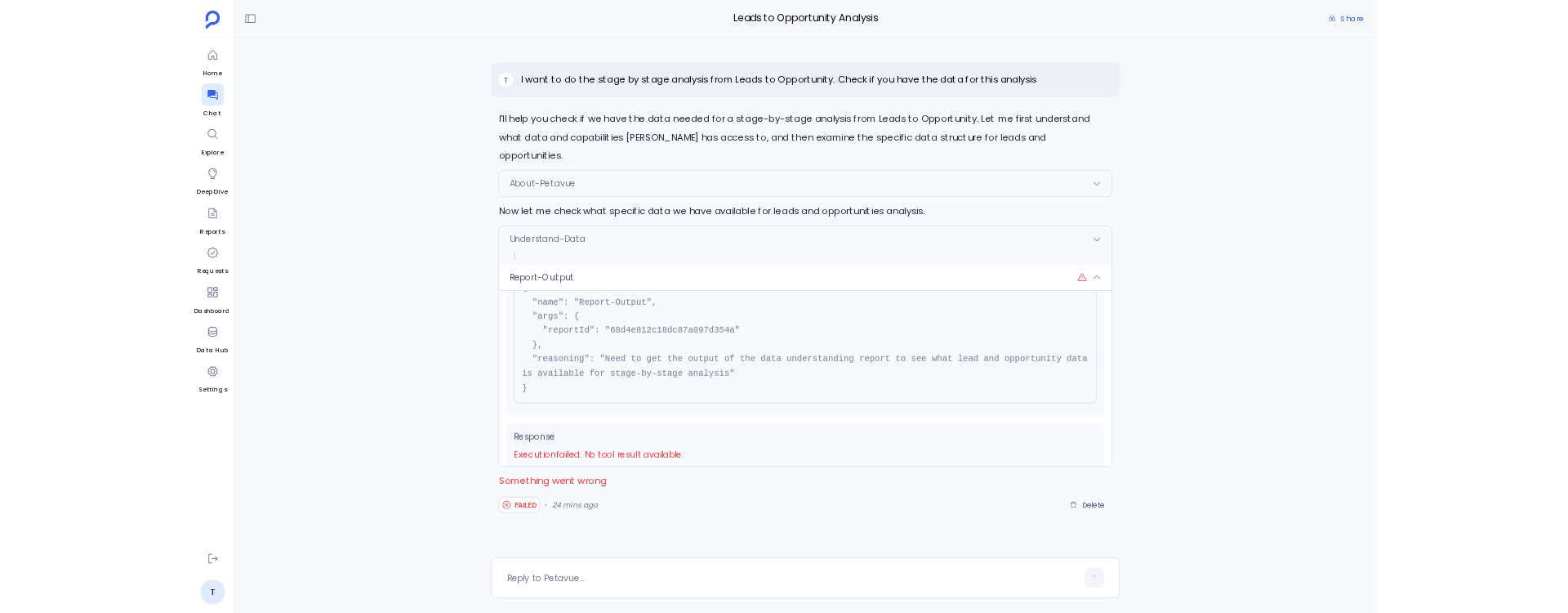
scroll to position [88, 0]
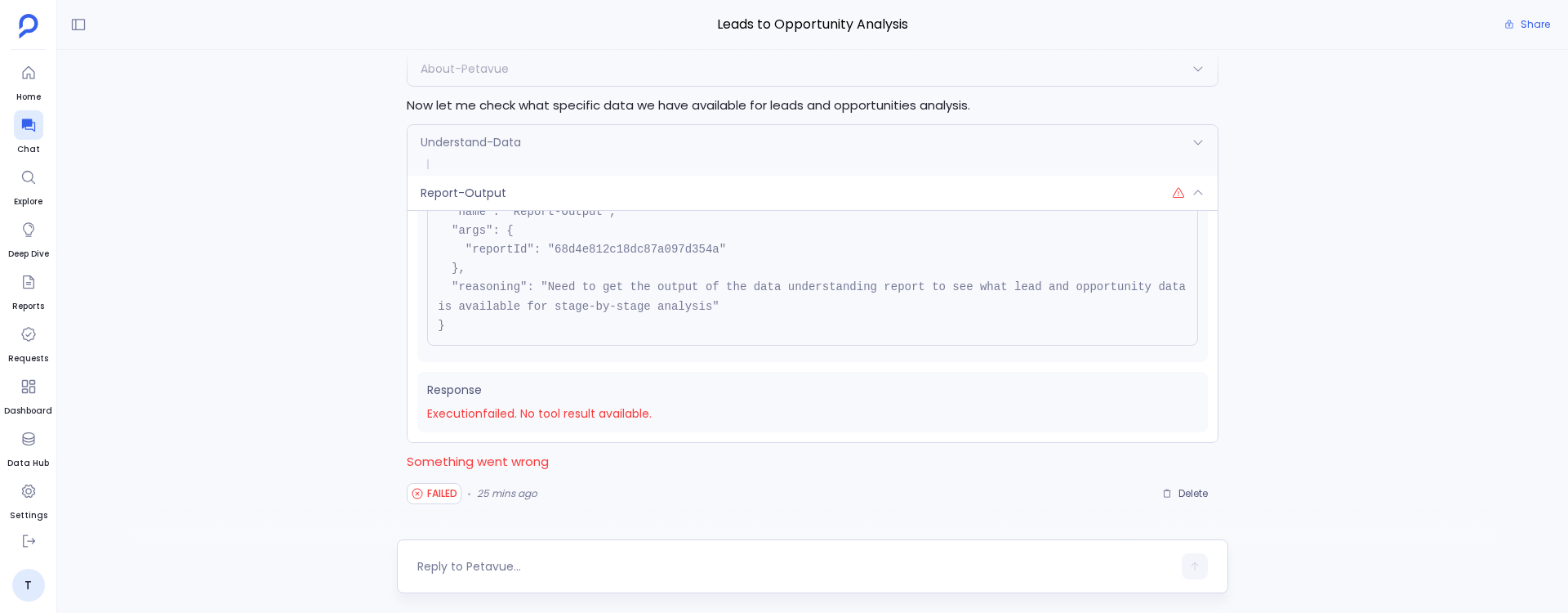
click at [460, 574] on div at bounding box center [795, 567] width 755 height 26
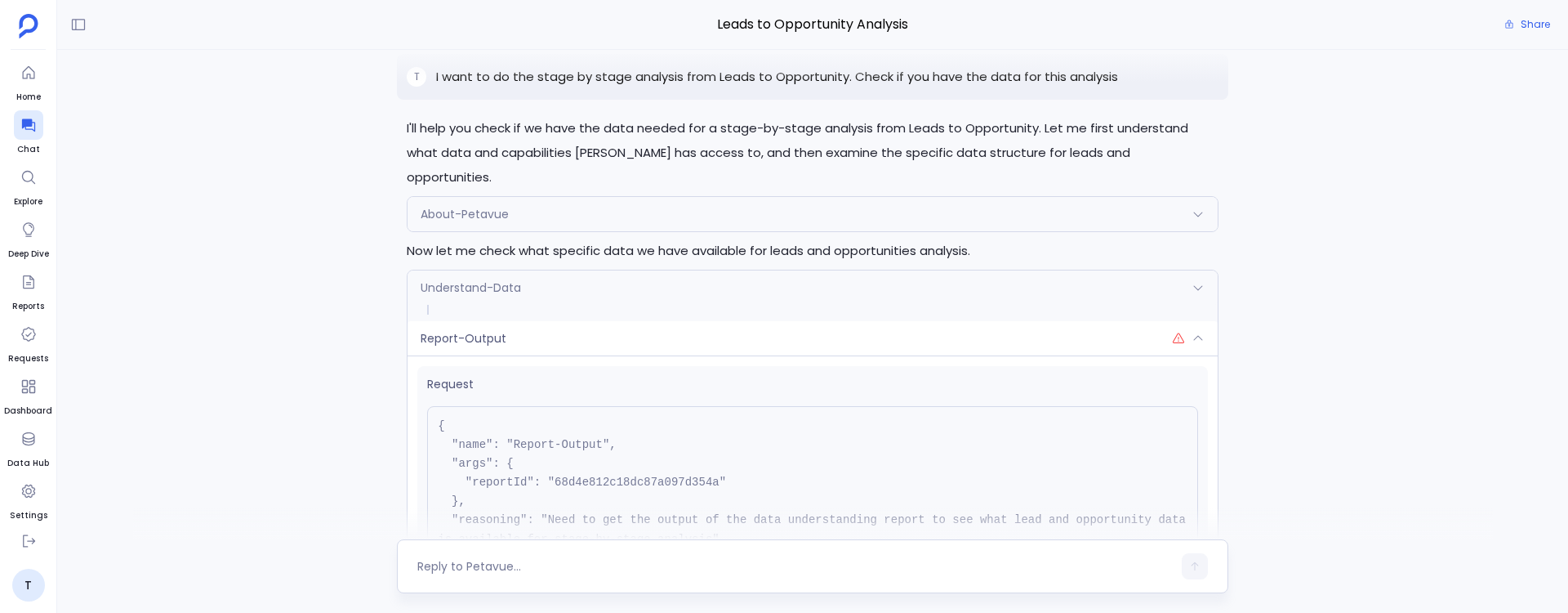
scroll to position [-149, 0]
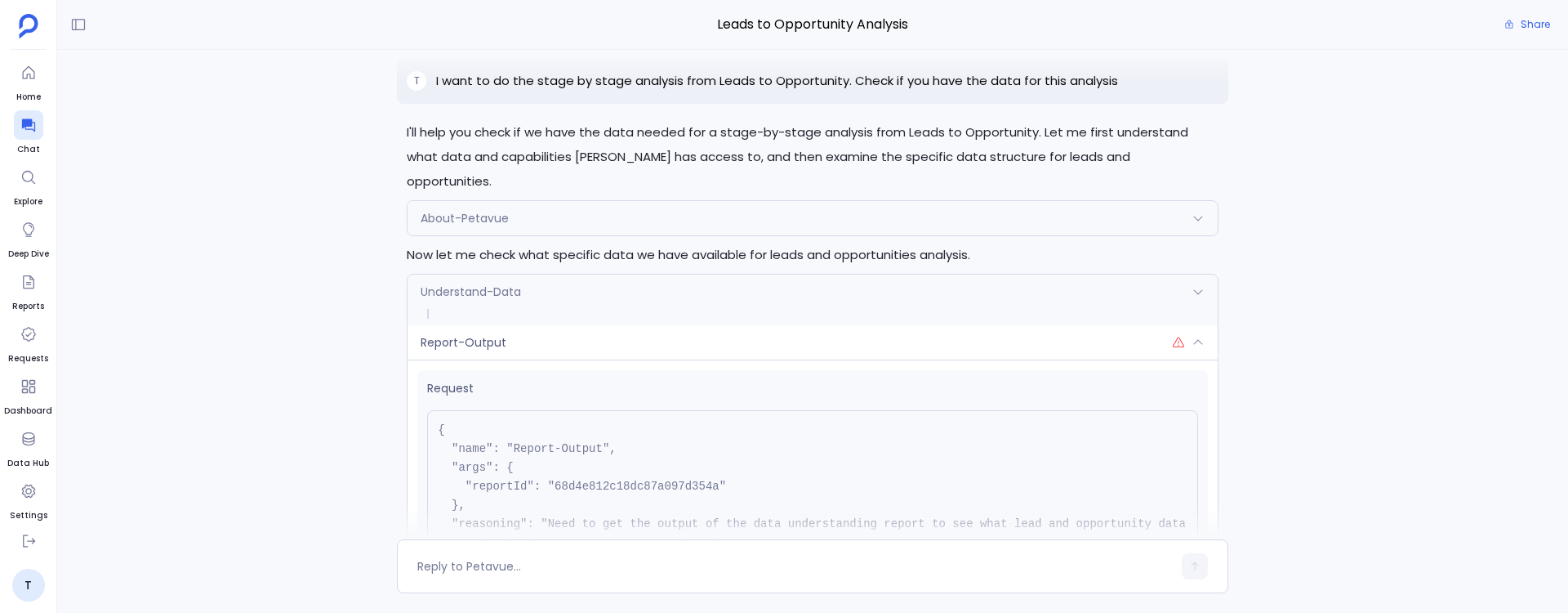
click at [652, 90] on p "I want to do the stage by stage analysis from Leads to Opportunity. Check if yo…" at bounding box center [777, 81] width 682 height 19
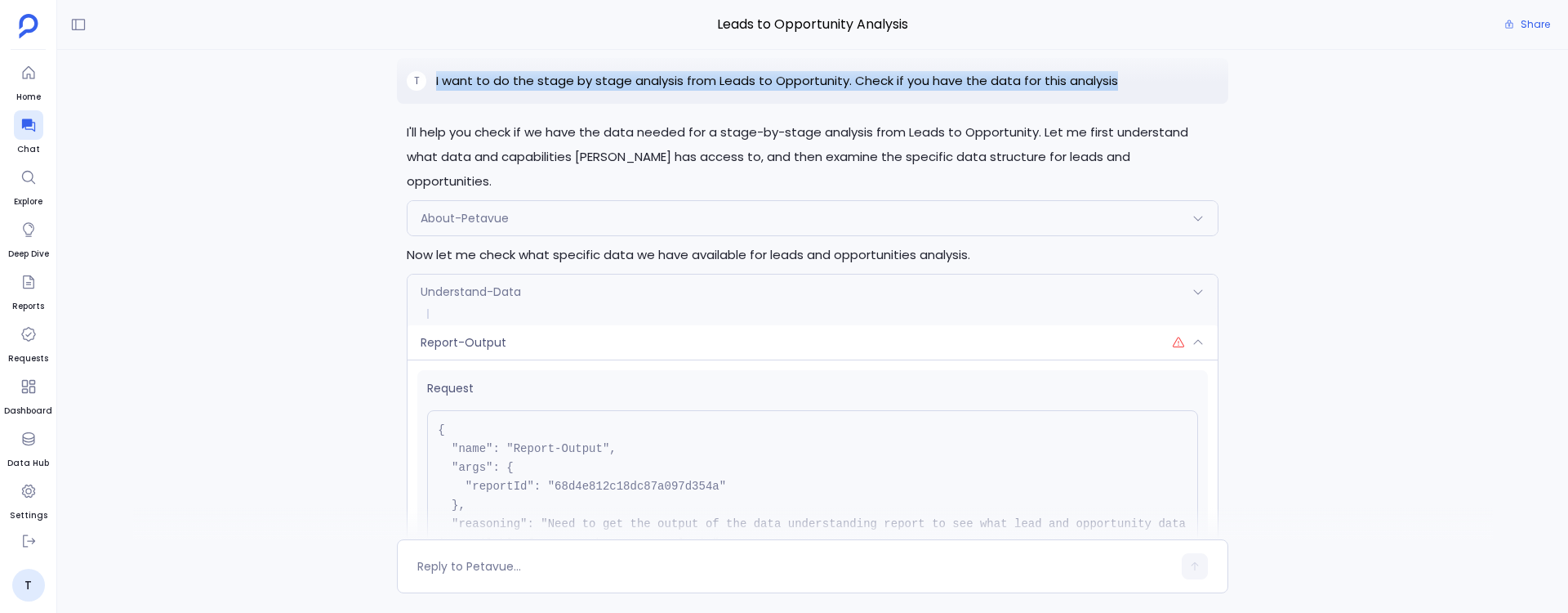
copy p "I want to do the stage by stage analysis from Leads to Opportunity. Check if yo…"
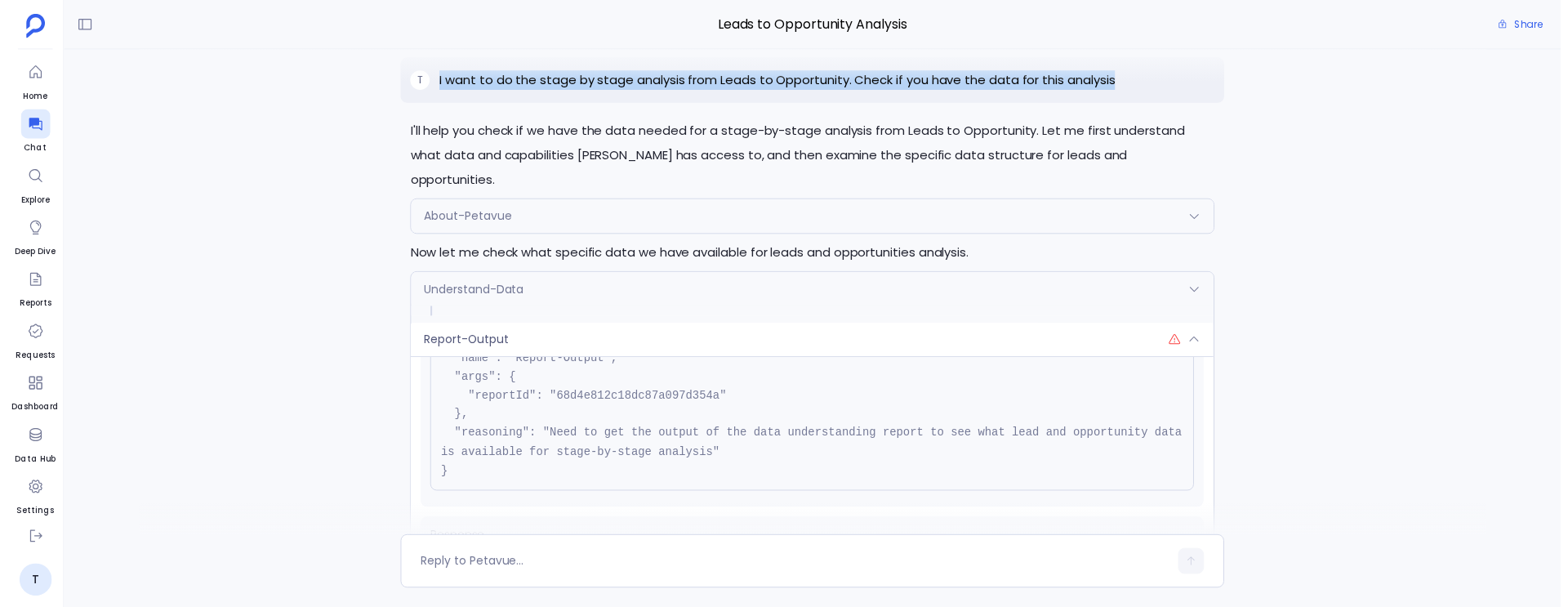
scroll to position [0, 0]
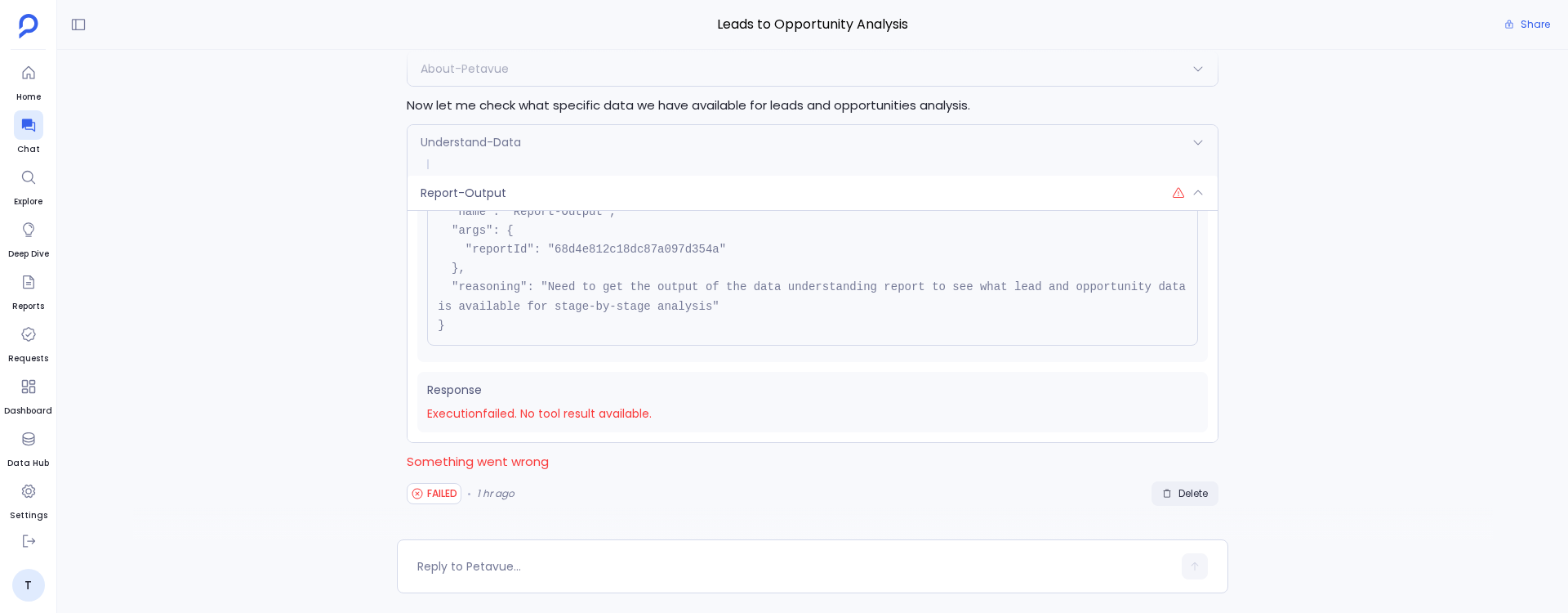
click at [1186, 491] on span "Delete" at bounding box center [1194, 493] width 30 height 13
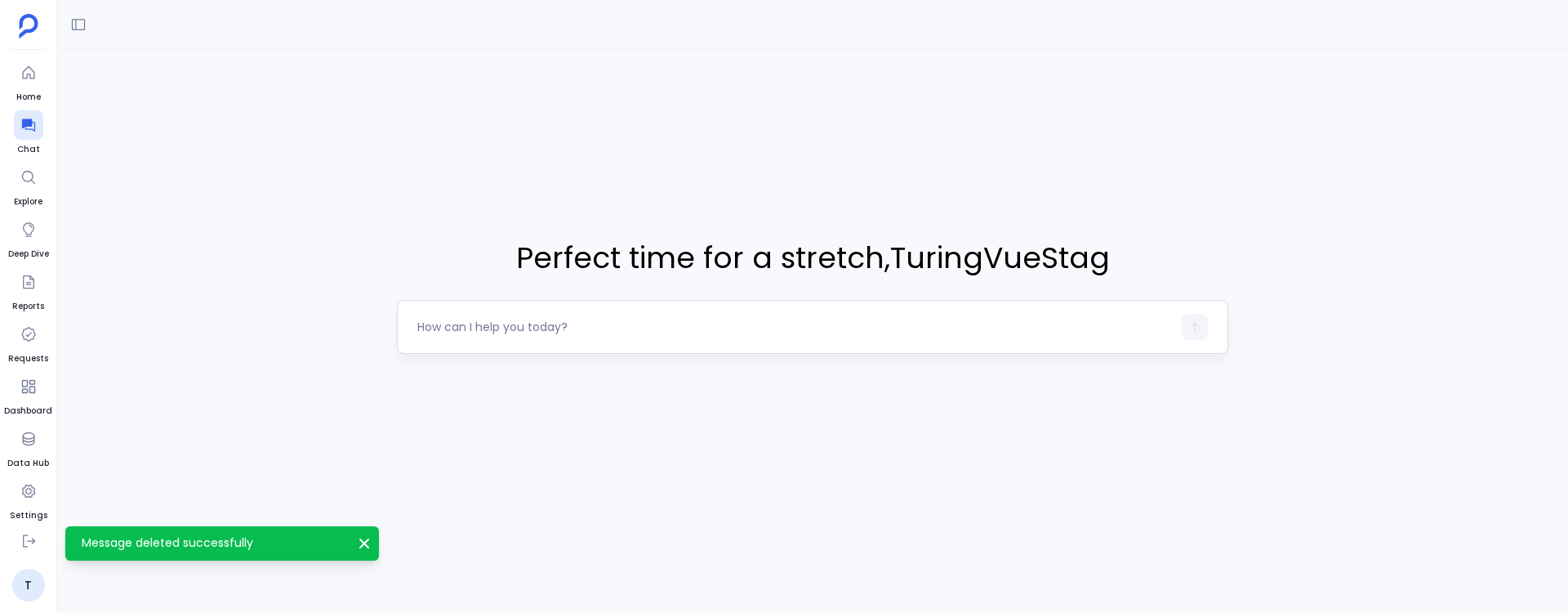
click at [607, 327] on textarea at bounding box center [795, 326] width 755 height 17
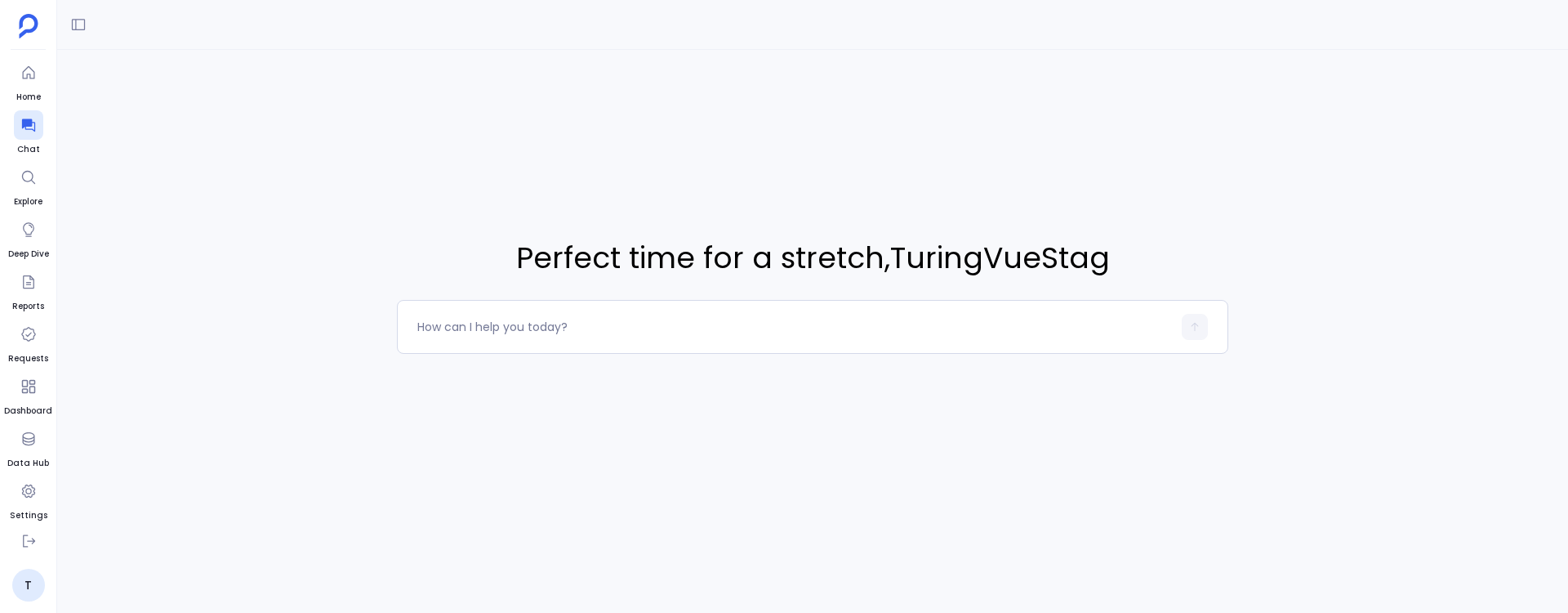
click at [753, 613] on html "Home Chat Explore Deep Dive Reports Requests Dashboard Data Hub Settings T Chat…" at bounding box center [784, 306] width 1568 height 613
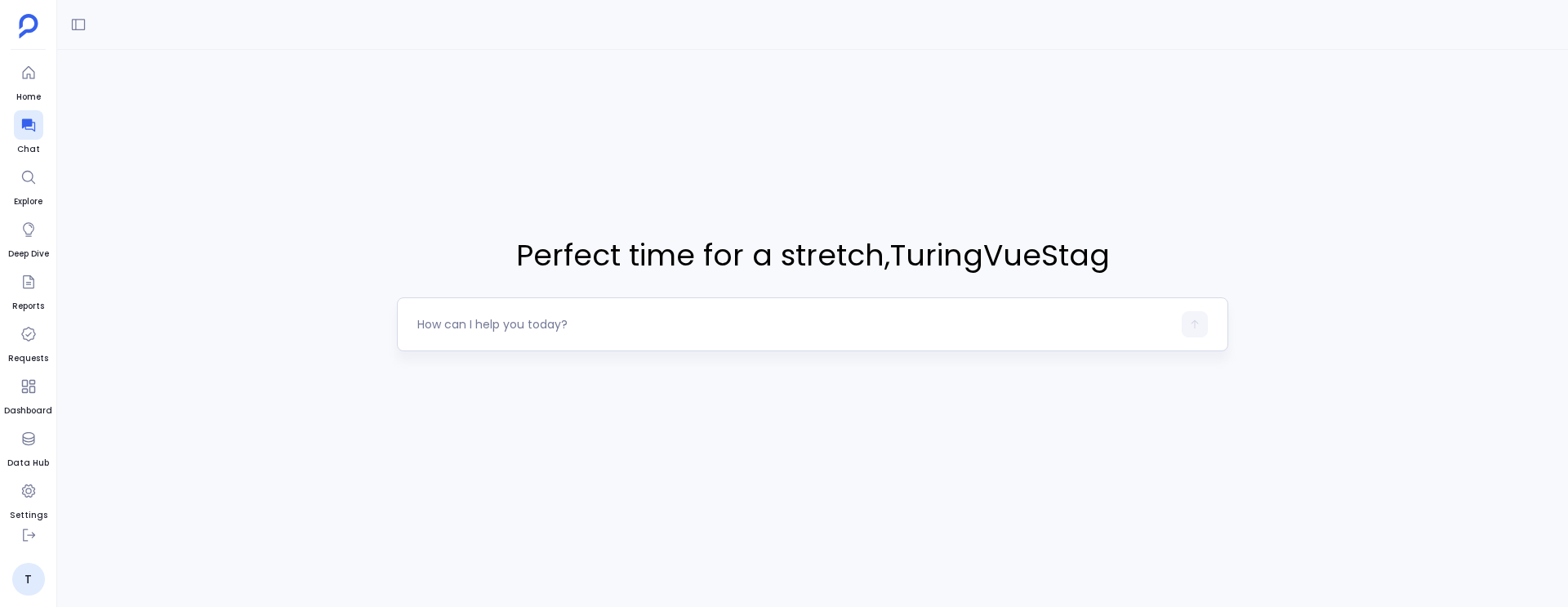
click at [570, 325] on textarea at bounding box center [795, 324] width 755 height 17
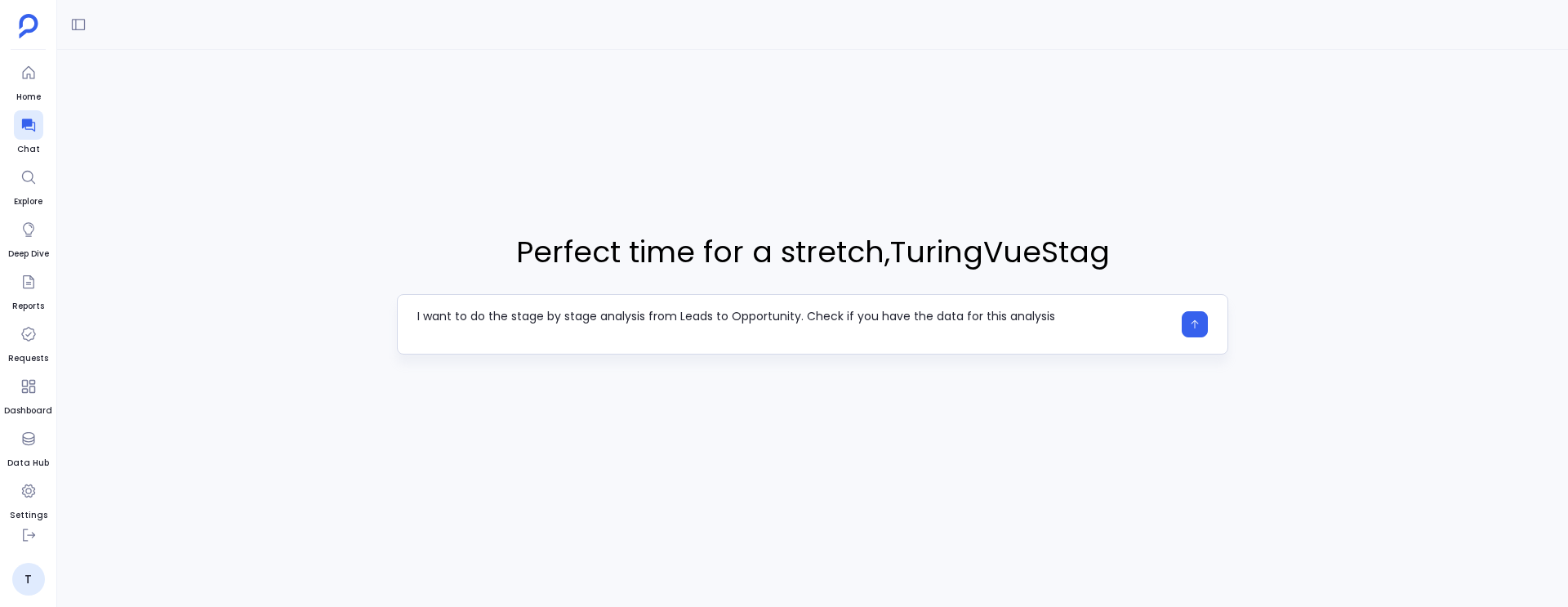
type textarea "I want to do the stage by stage analysis from Leads to Opportunity. Check if yo…"
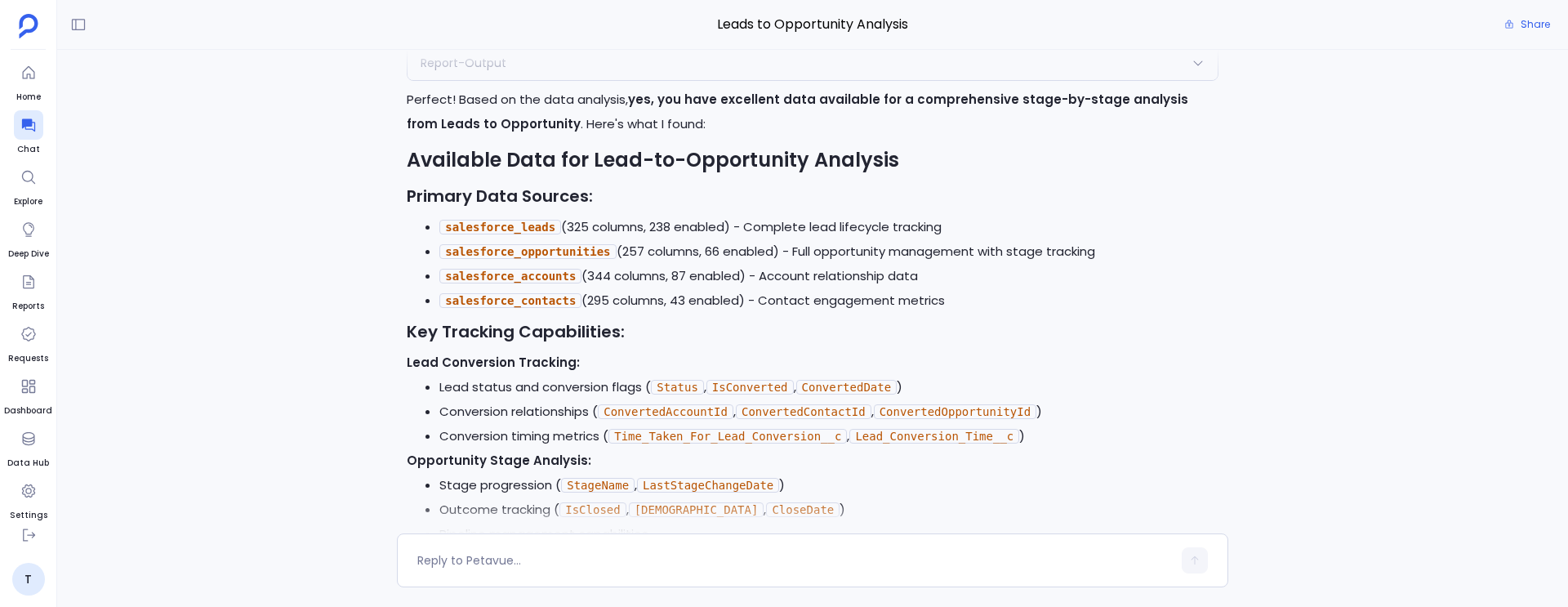
scroll to position [-928, 0]
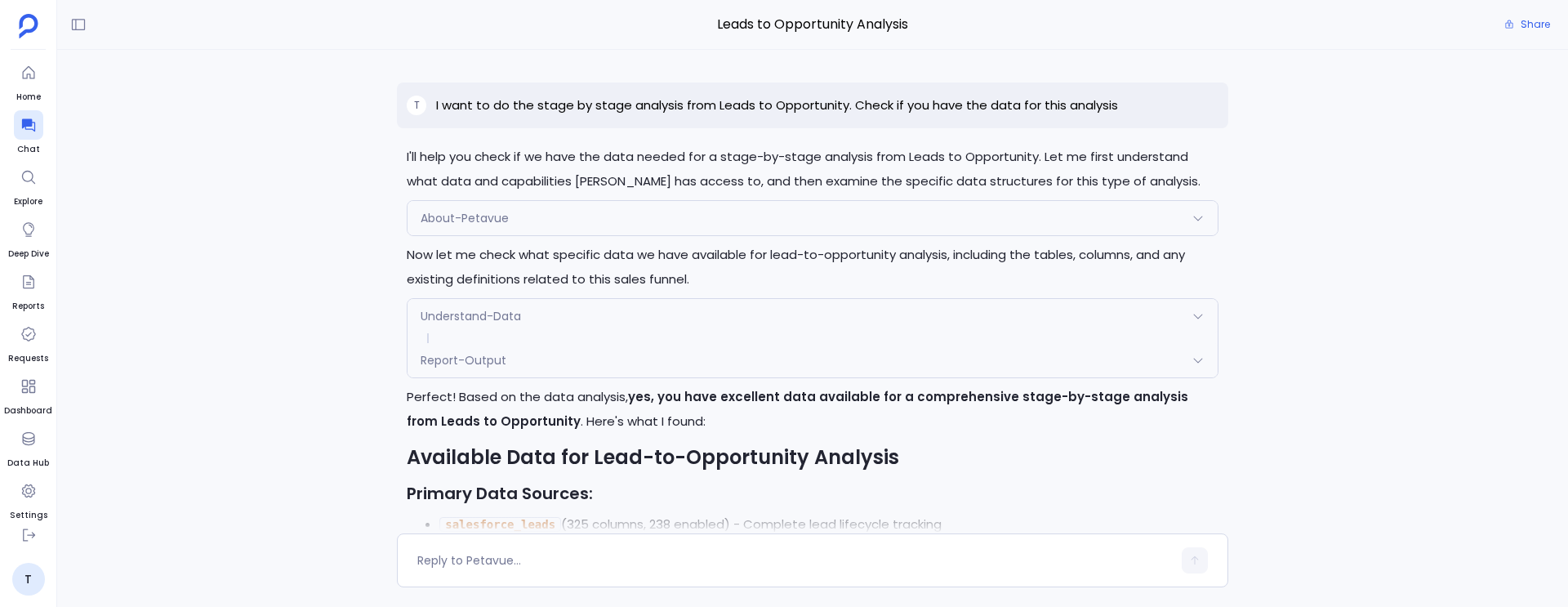
click at [876, 102] on p "I want to do the stage by stage analysis from Leads to Opportunity. Check if yo…" at bounding box center [777, 105] width 682 height 19
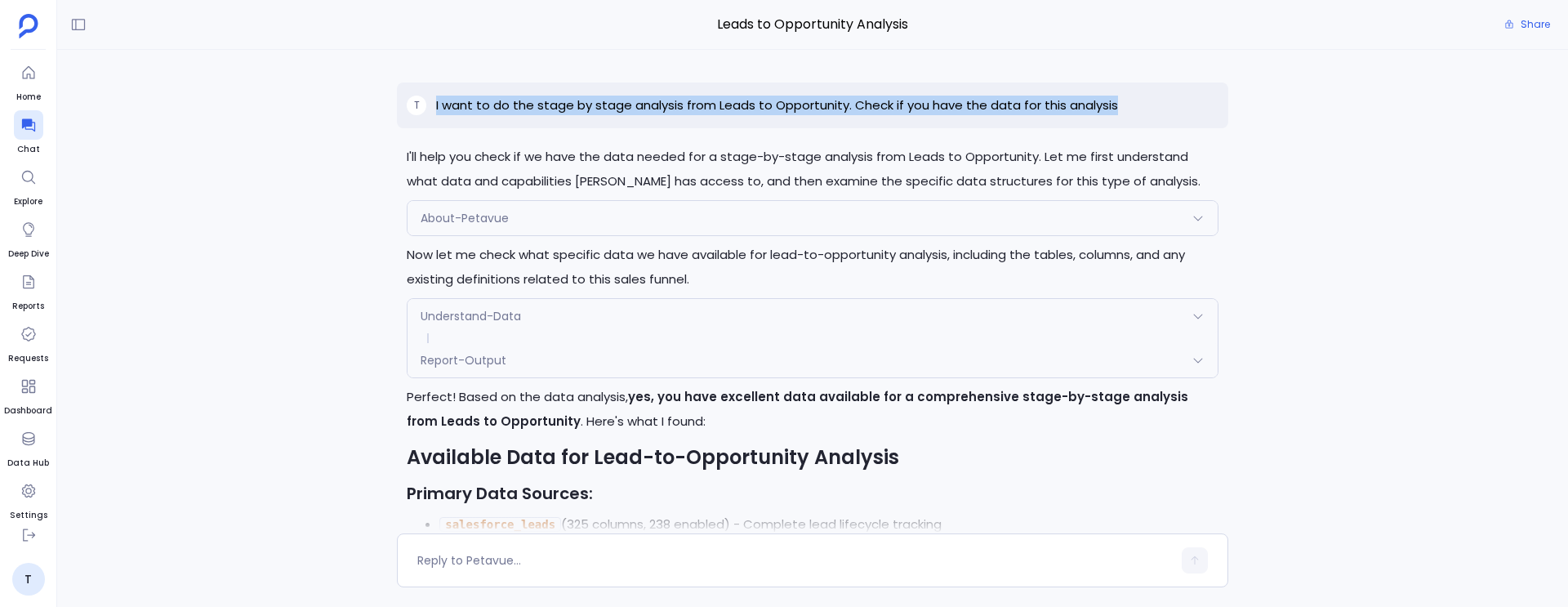
click at [876, 102] on p "I want to do the stage by stage analysis from Leads to Opportunity. Check if yo…" at bounding box center [777, 105] width 682 height 19
copy p "I want to do the stage by stage analysis from Leads to Opportunity. Check if yo…"
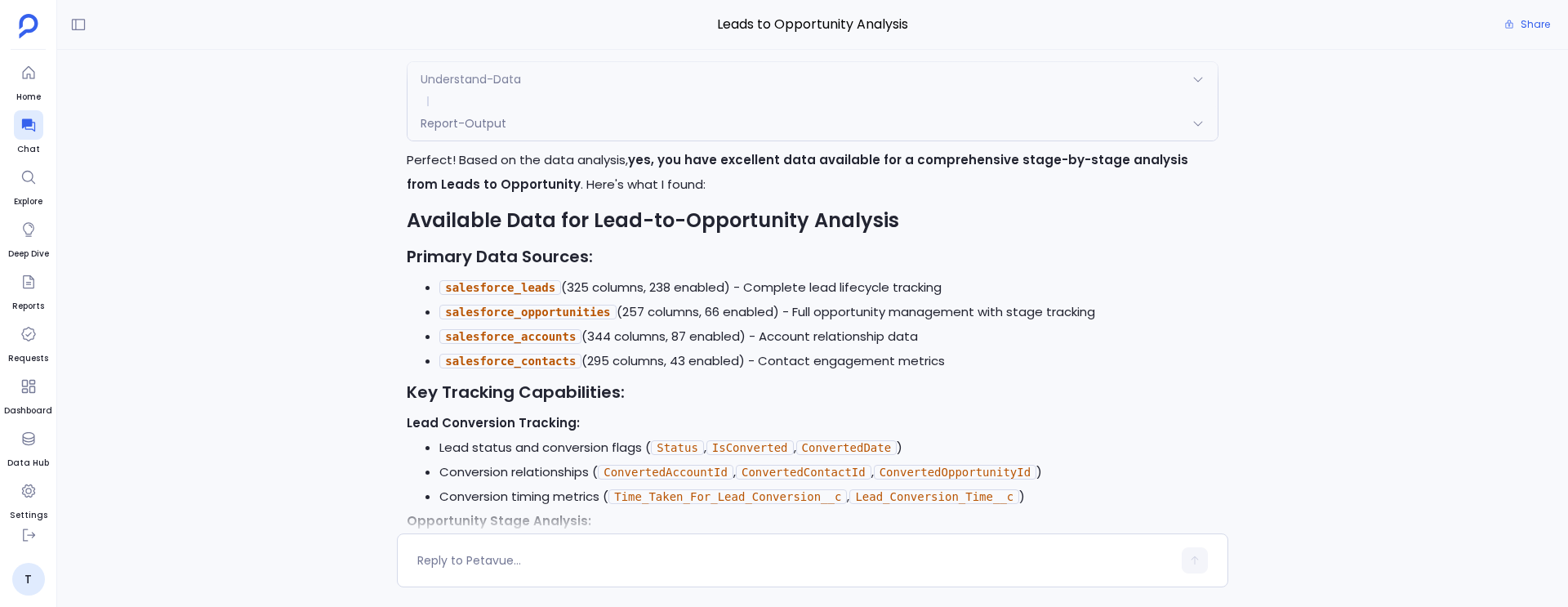
scroll to position [0, 0]
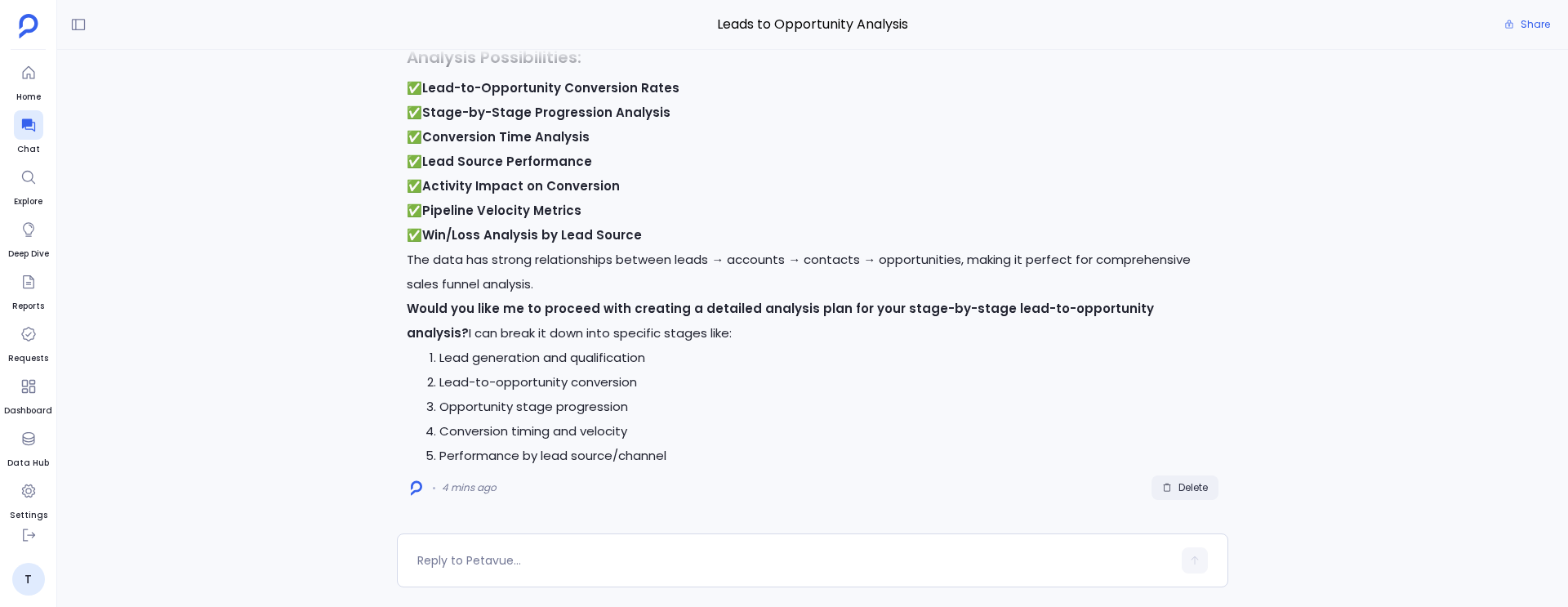
click at [1189, 494] on span "Delete" at bounding box center [1194, 488] width 30 height 13
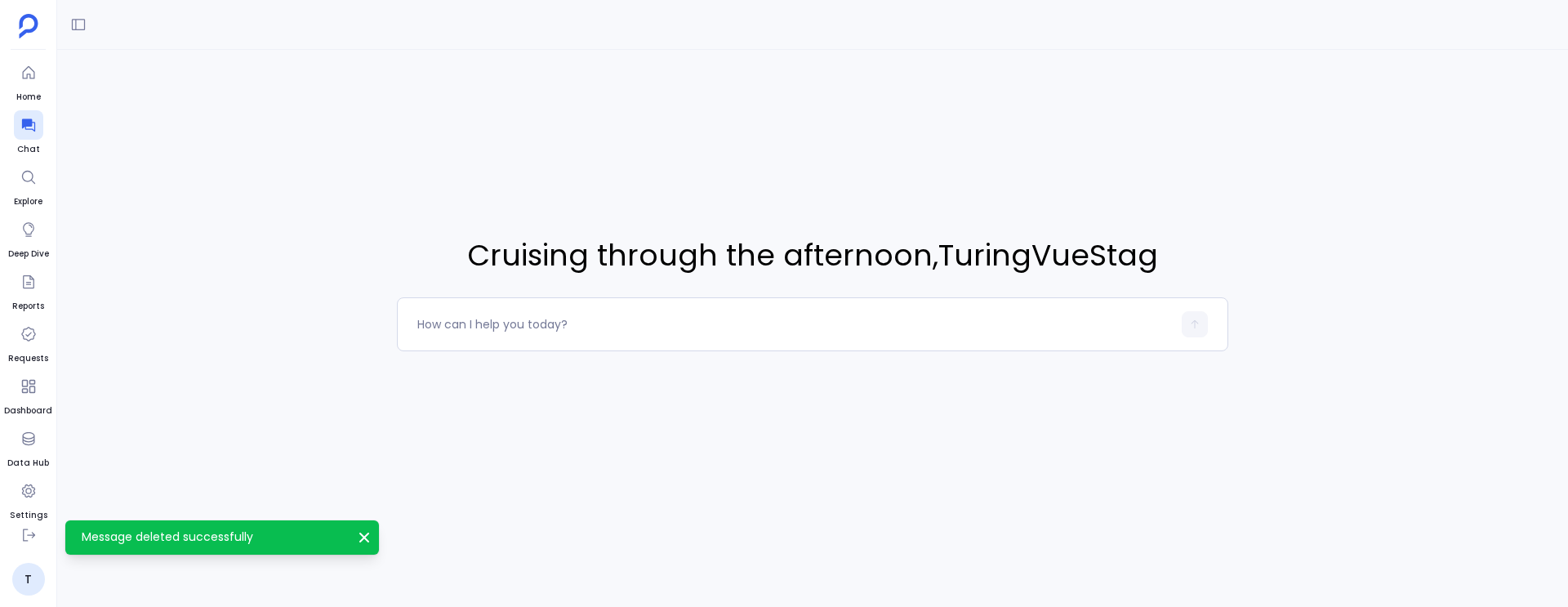
click at [546, 563] on div "Cruising through the afternoon , TuringVueStag" at bounding box center [812, 304] width 1511 height 607
click at [502, 325] on textarea at bounding box center [795, 324] width 755 height 17
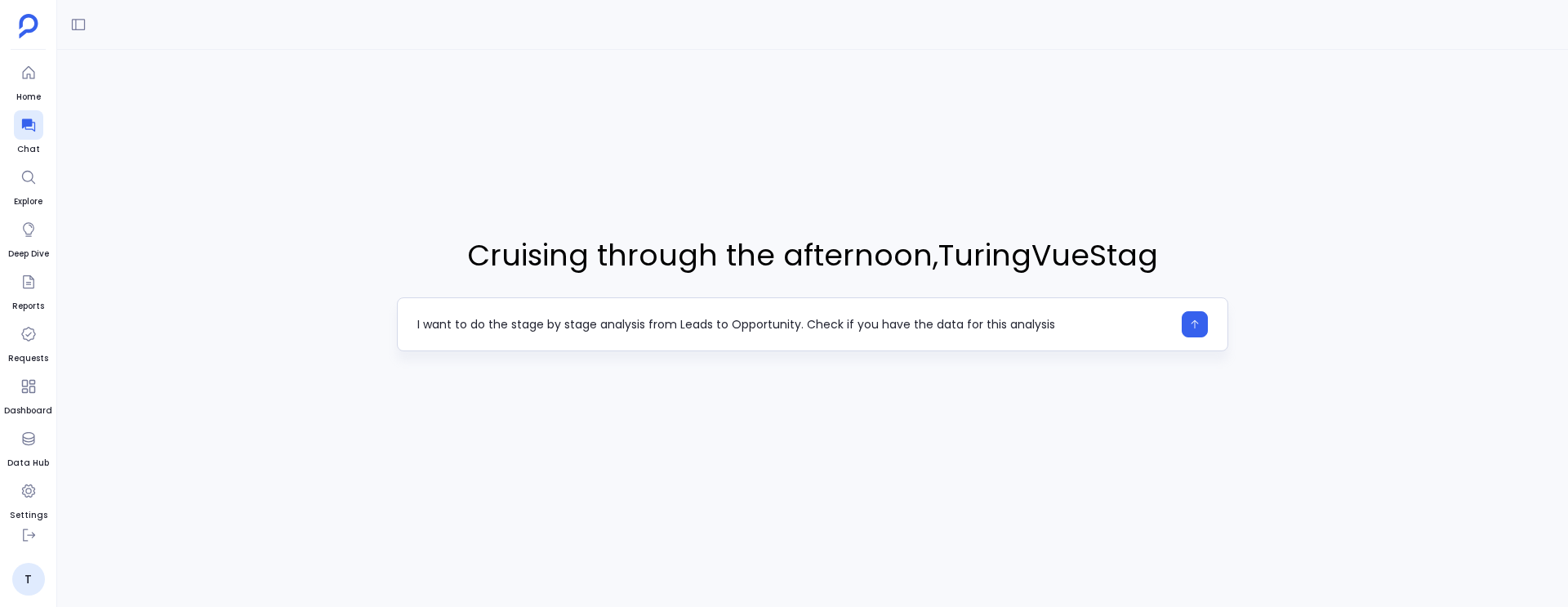
click at [694, 325] on textarea "I want to do the stage by stage analysis from Leads to Opportunity. Check if yo…" at bounding box center [795, 324] width 755 height 17
type textarea "I want to do the stage by stage analysis from Contacts to Opportunity. Check if…"
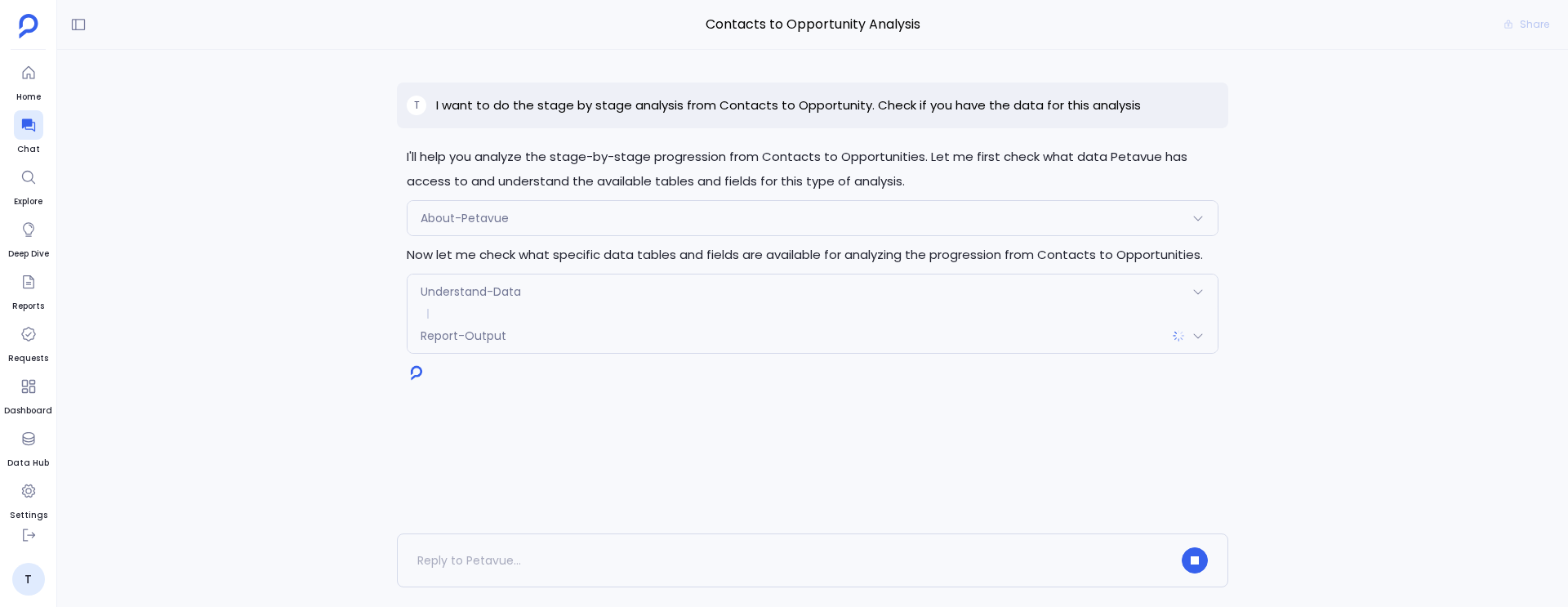
click at [522, 301] on div "Understand-Data" at bounding box center [813, 291] width 810 height 34
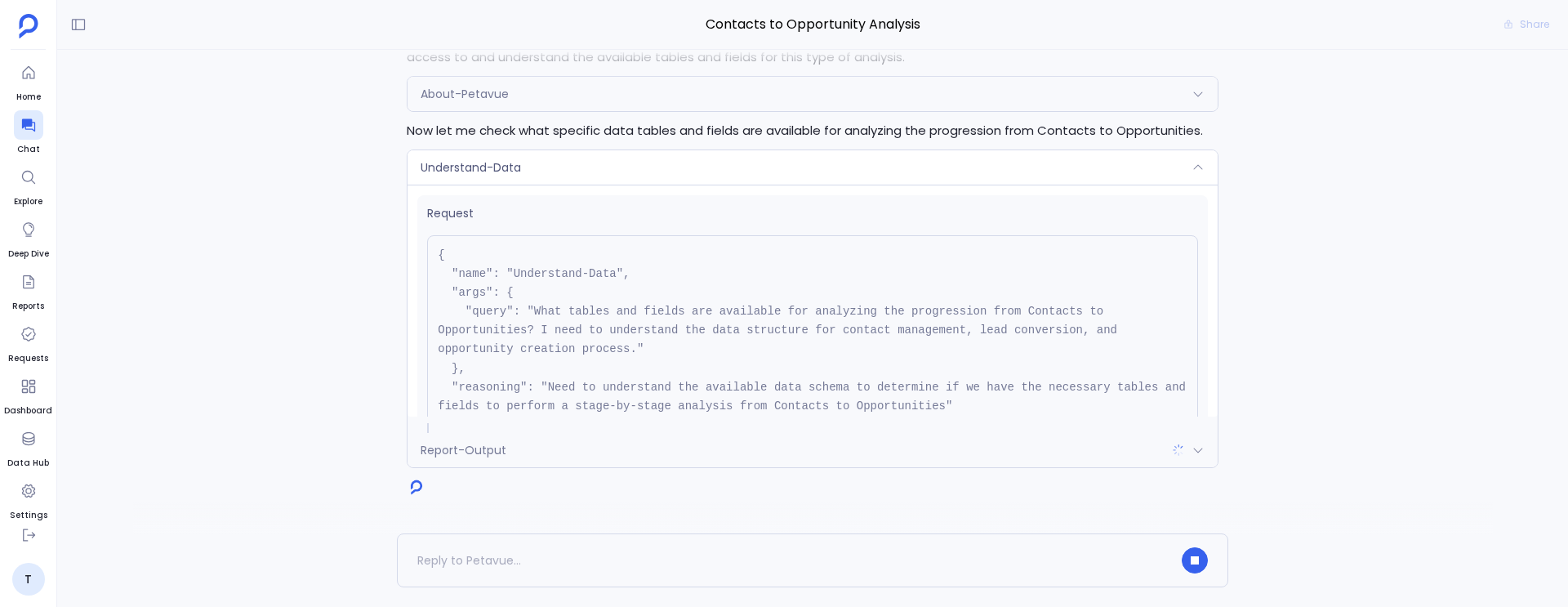
scroll to position [147, 0]
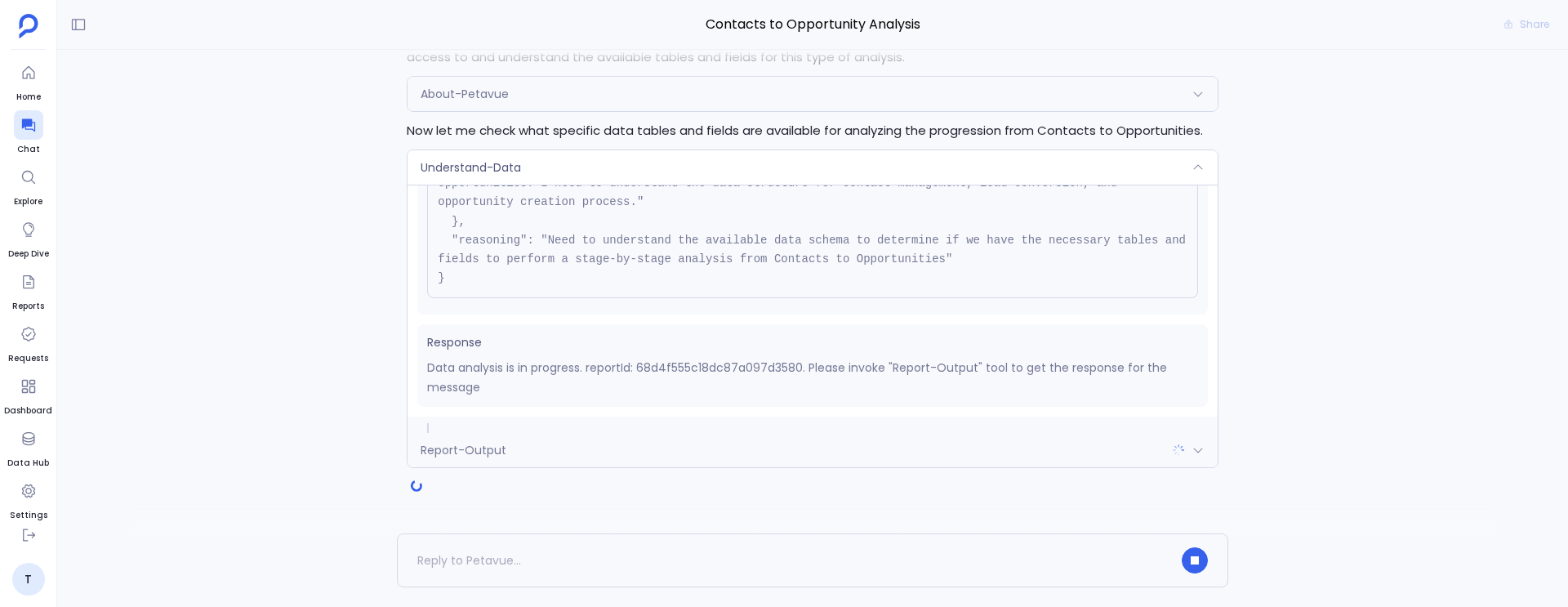
click at [534, 173] on div "Understand-Data" at bounding box center [813, 167] width 810 height 34
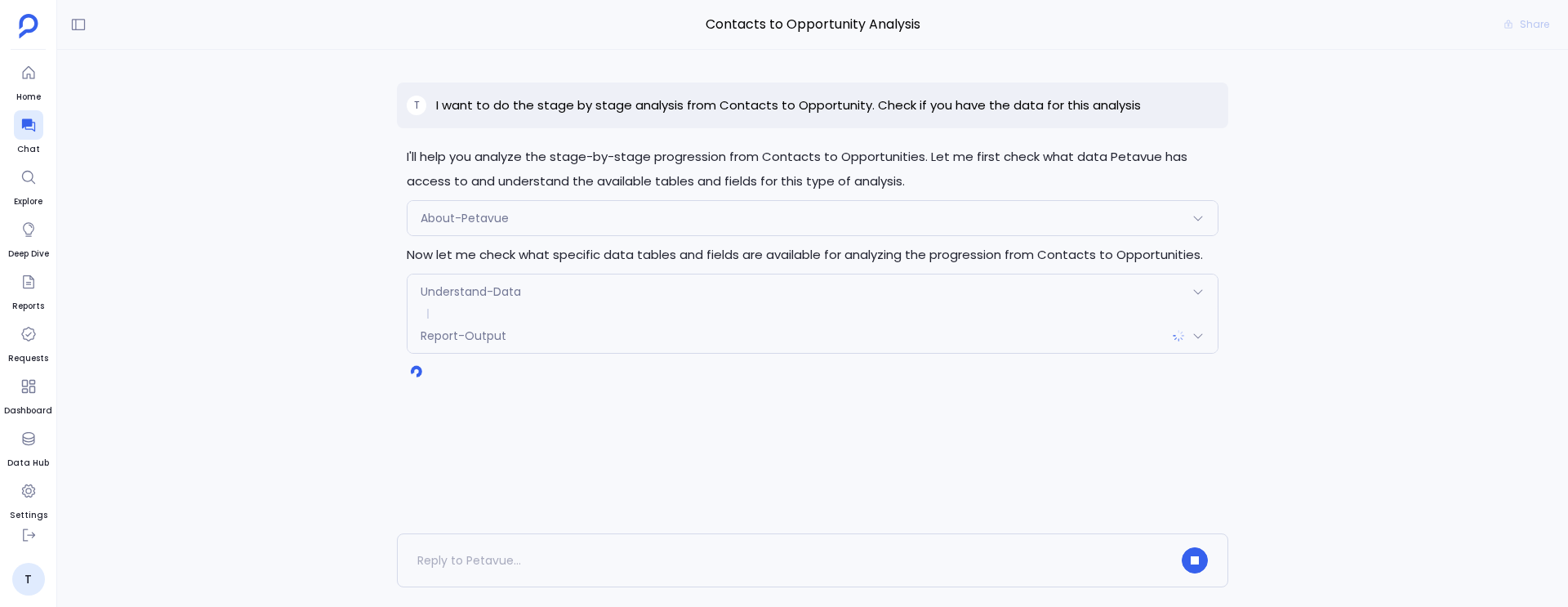
click at [510, 351] on div "Report-Output" at bounding box center [813, 335] width 810 height 34
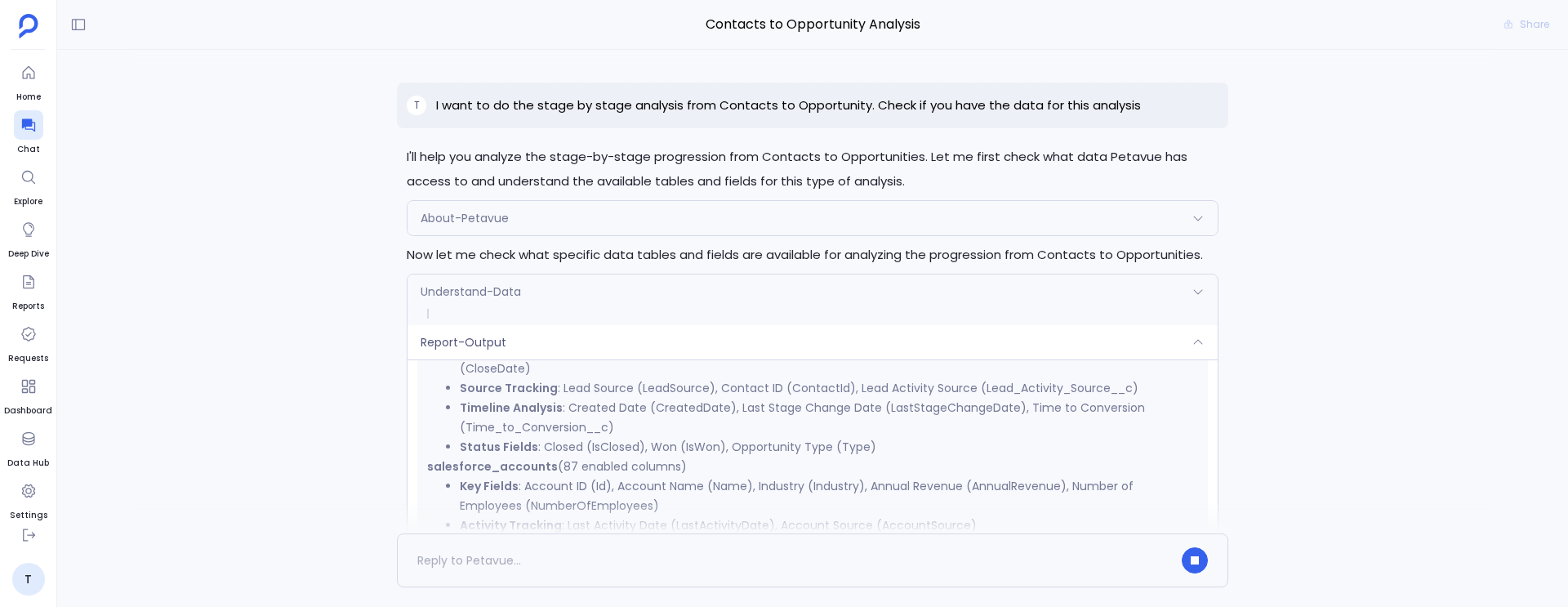
scroll to position [0, 0]
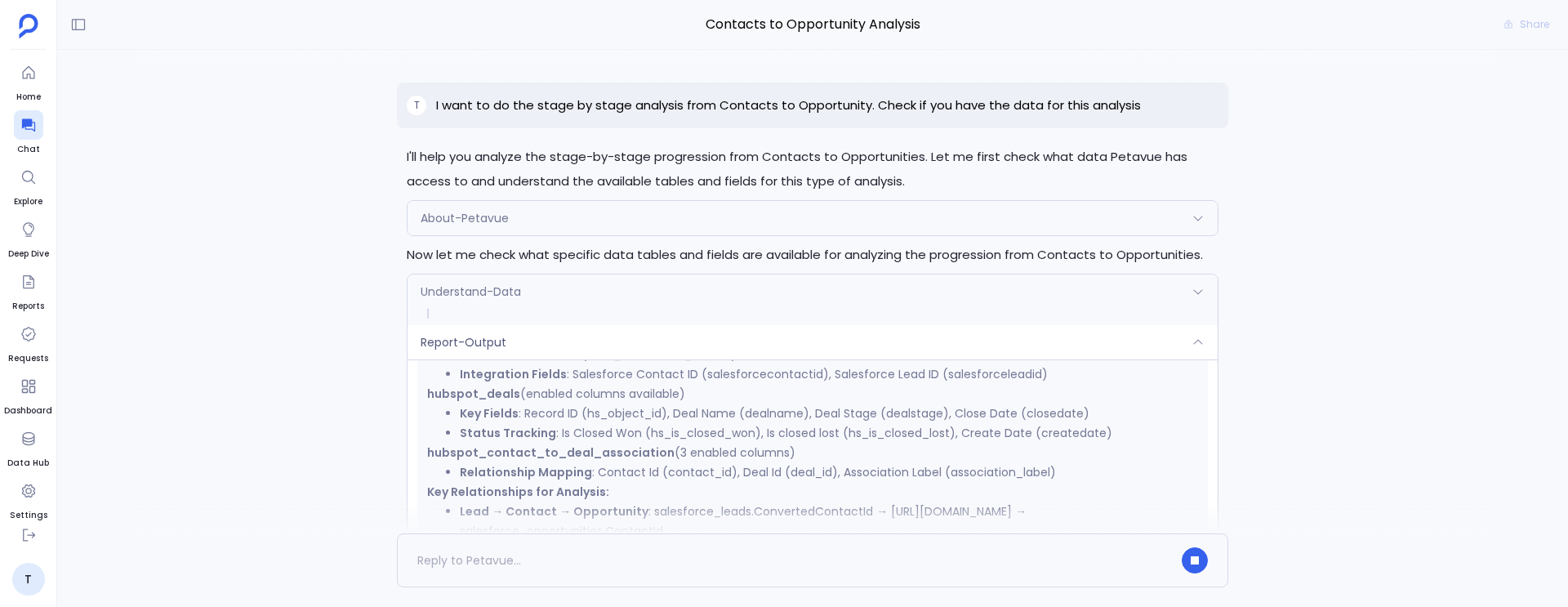
click at [650, 306] on div "Understand-Data" at bounding box center [813, 291] width 810 height 34
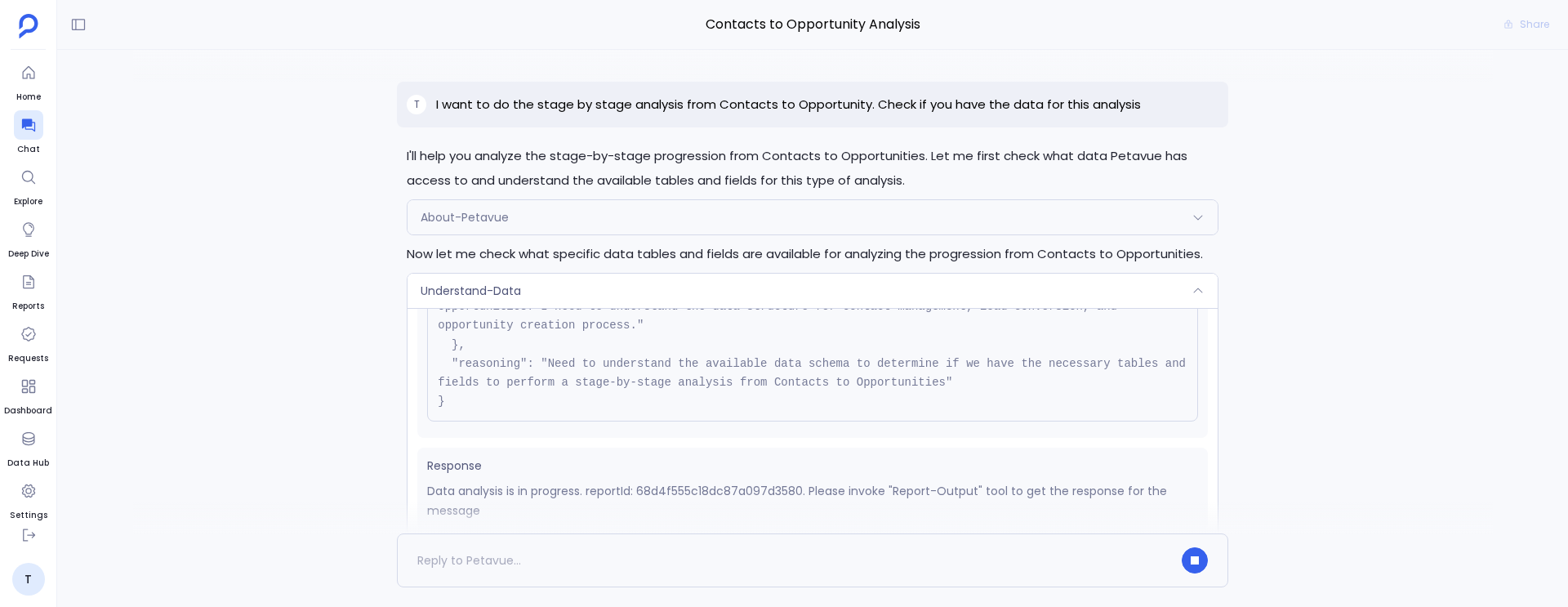
click at [650, 306] on div "Understand-Data" at bounding box center [813, 290] width 810 height 34
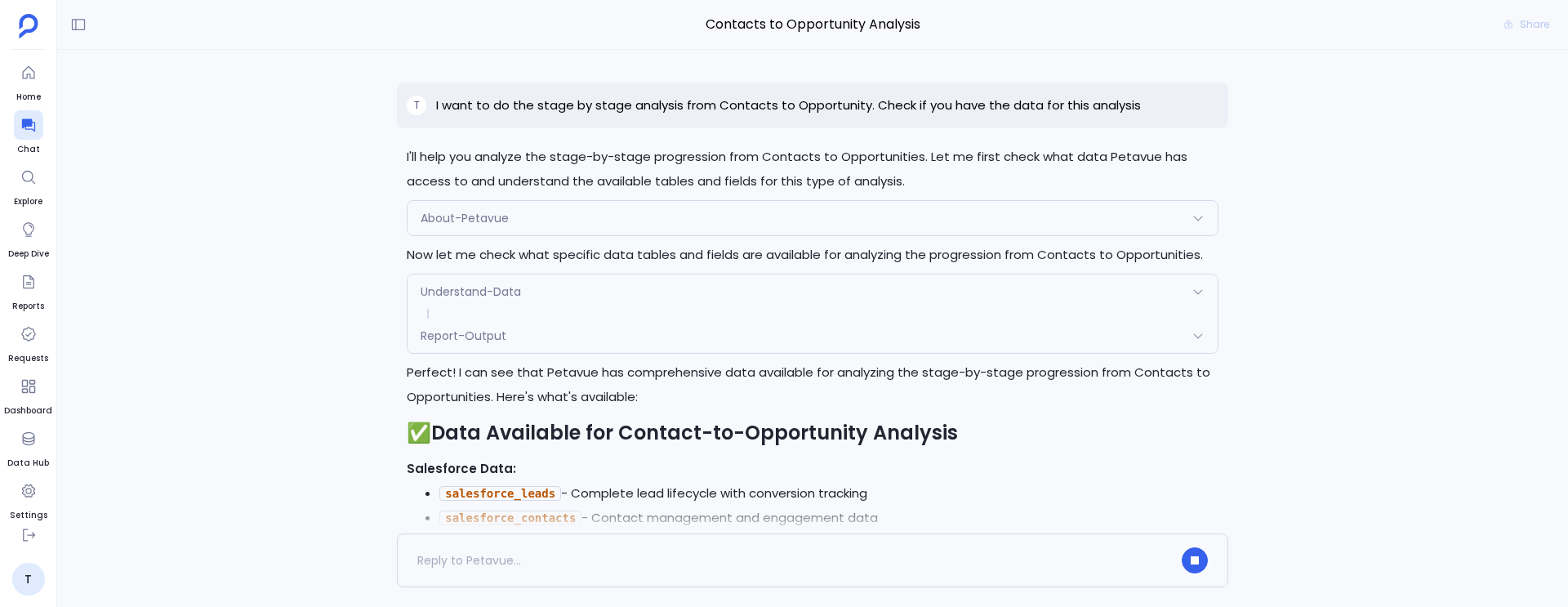
click at [638, 339] on div "Report-Output" at bounding box center [813, 335] width 810 height 34
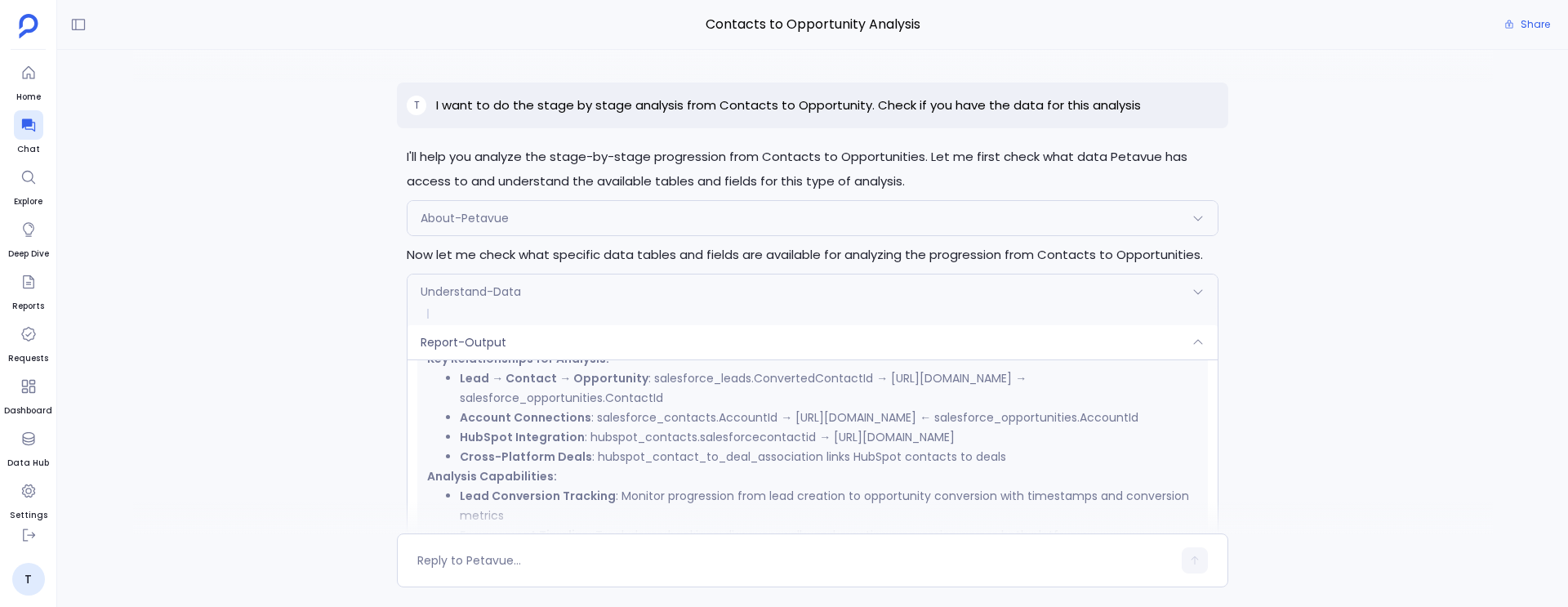
click at [606, 341] on div "Report-Output" at bounding box center [813, 342] width 810 height 34
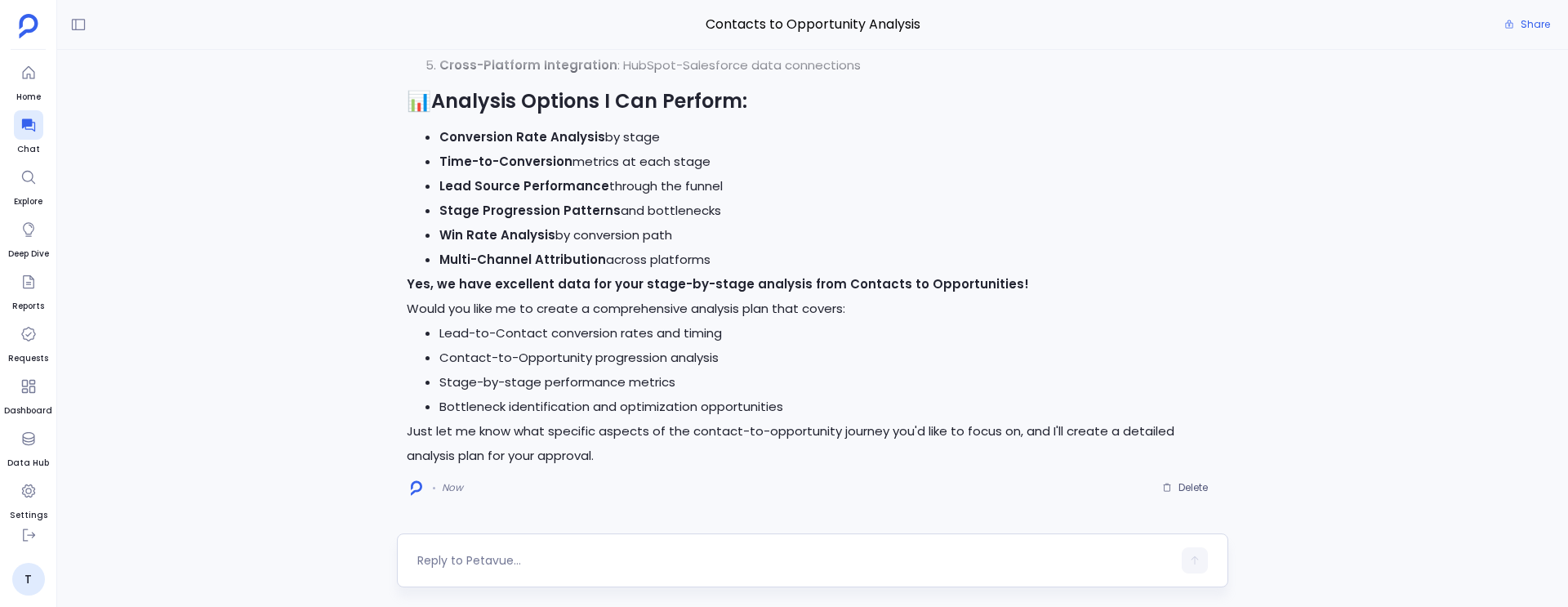
click at [542, 561] on textarea at bounding box center [795, 561] width 755 height 17
click at [502, 566] on textarea at bounding box center [795, 561] width 755 height 17
type textarea "G"
type textarea "How can I perform stage by stage drop off analysis based on this data?"
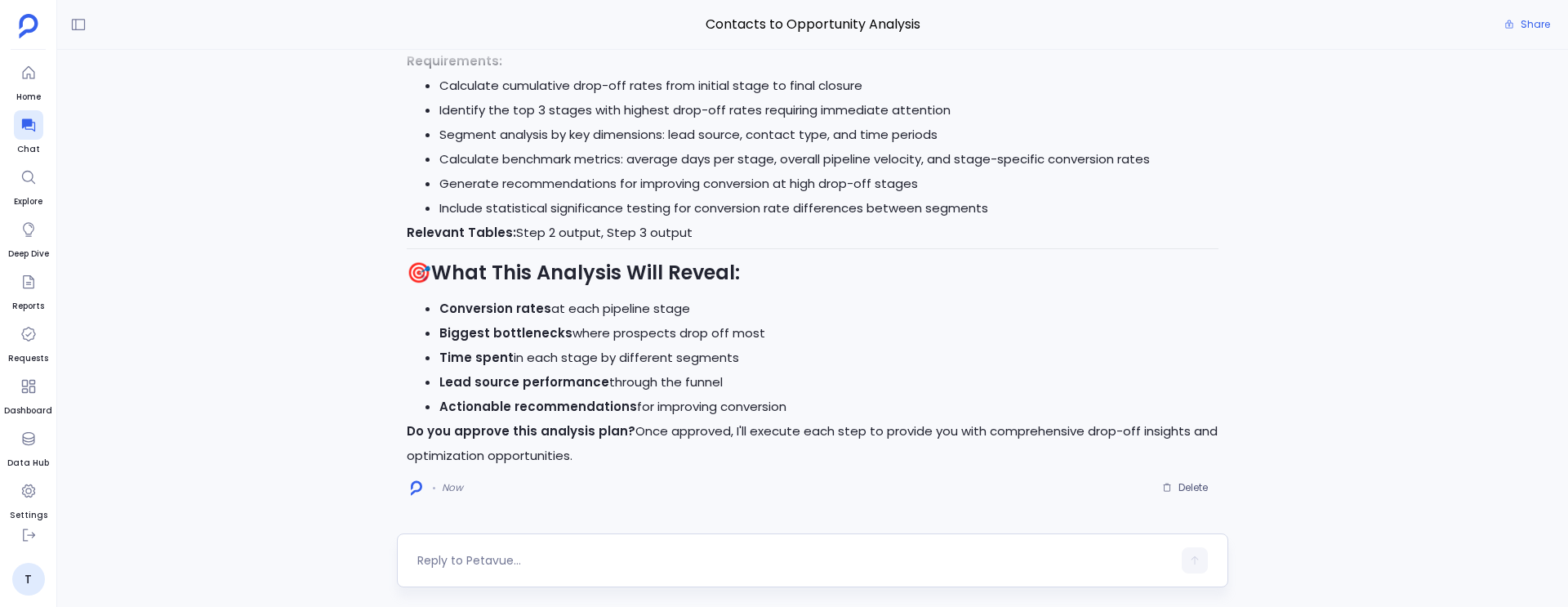
click at [502, 566] on textarea at bounding box center [795, 561] width 755 height 17
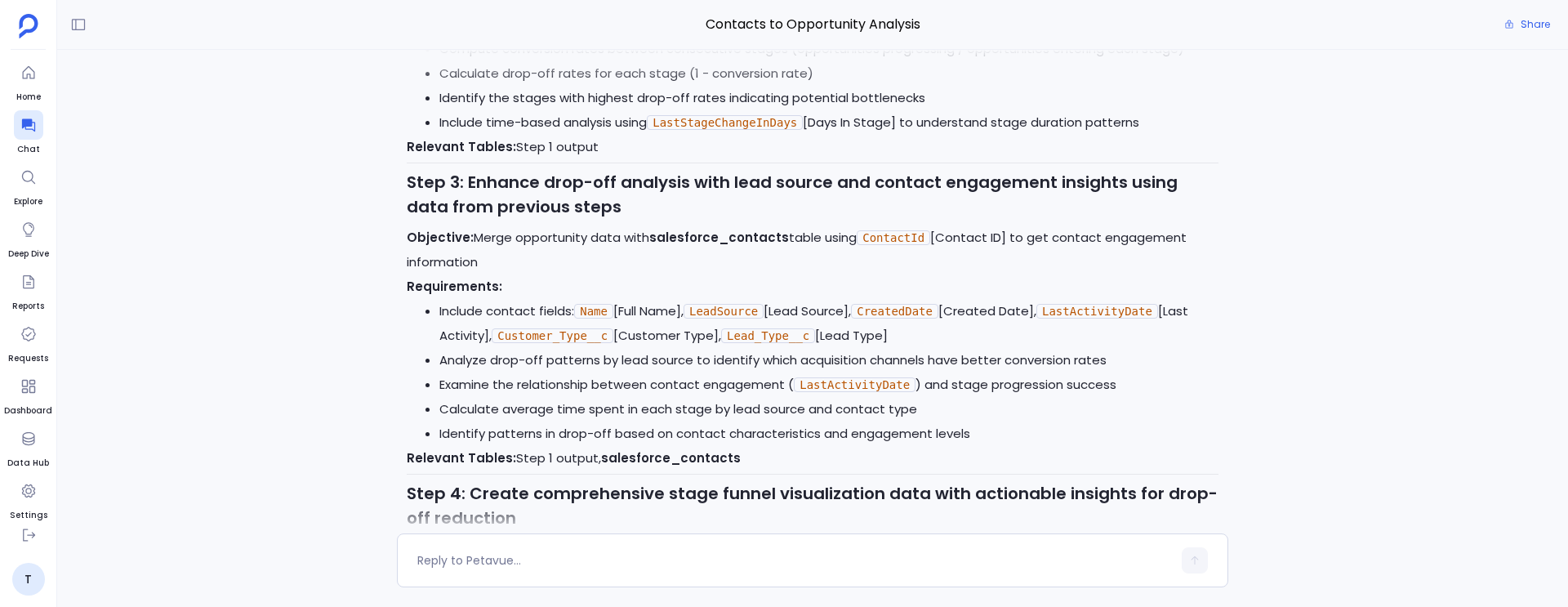
scroll to position [-518, 0]
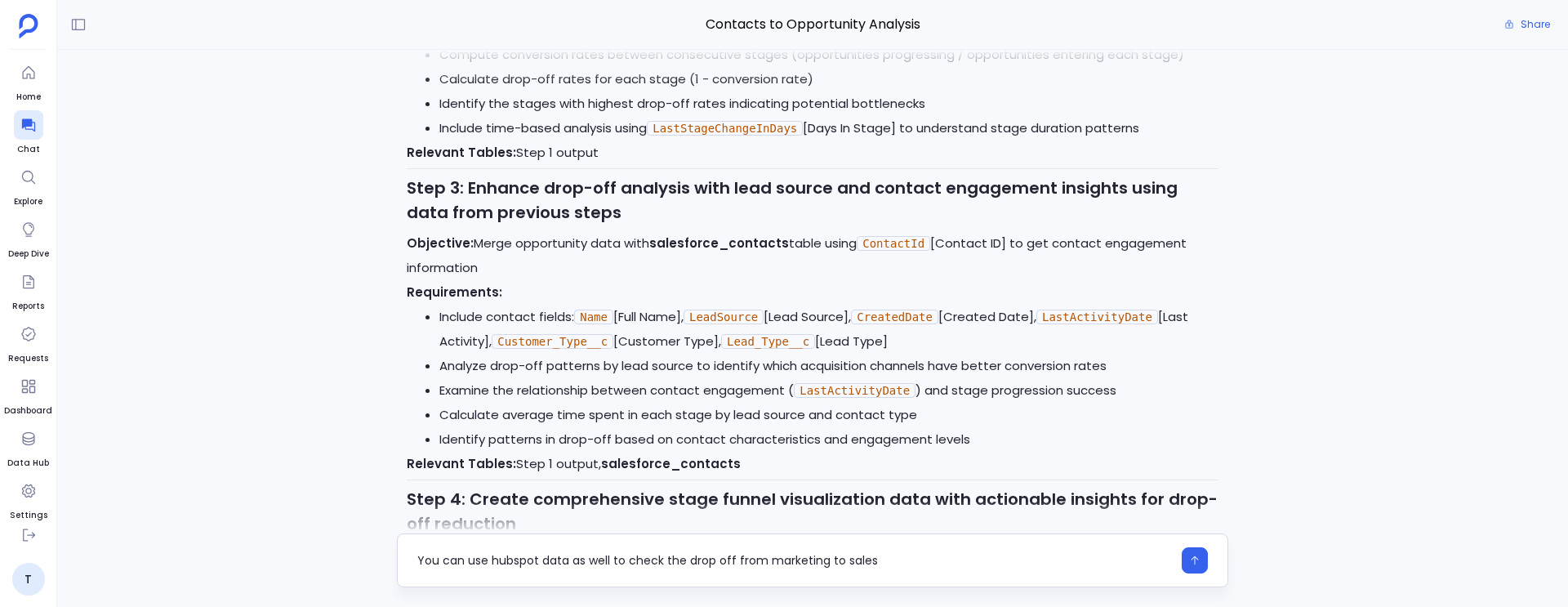
type textarea "You can use hubspot data as well to check the drop off from marketing to sales"
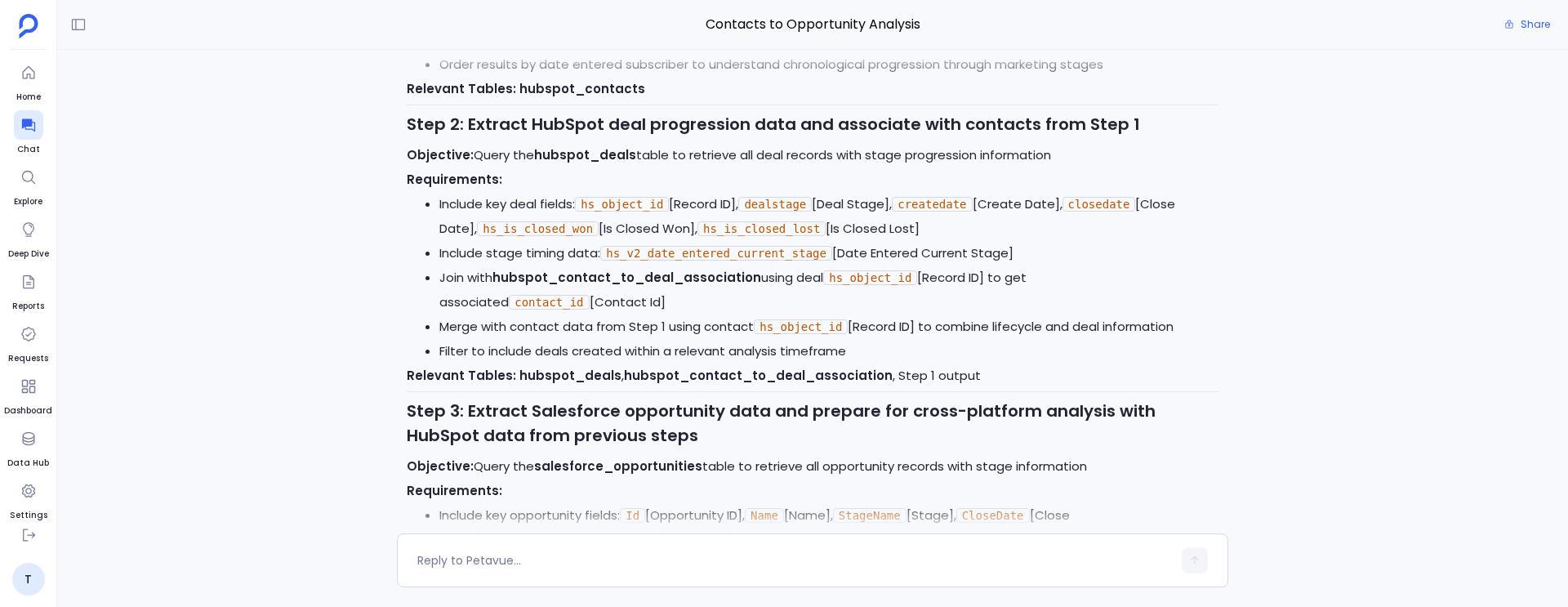
scroll to position [-1365, 0]
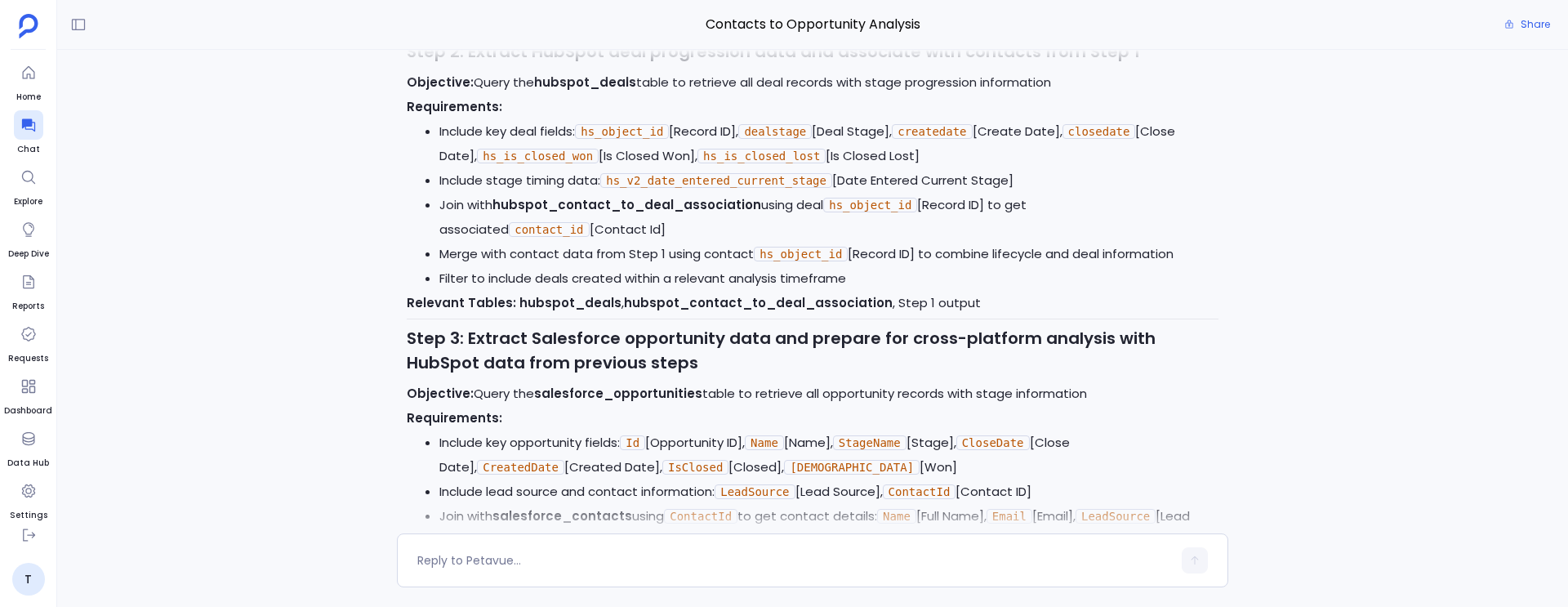
click at [801, 139] on code "dealstage" at bounding box center [775, 132] width 74 height 15
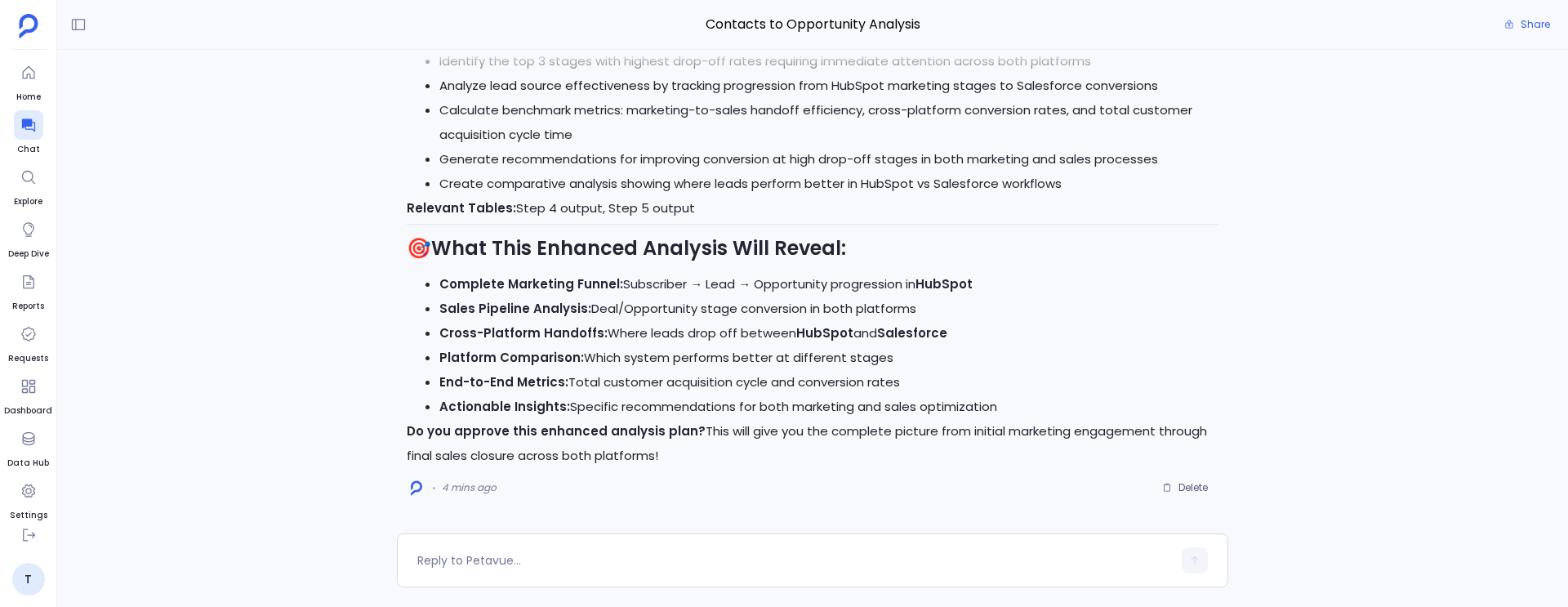
scroll to position [-11, 0]
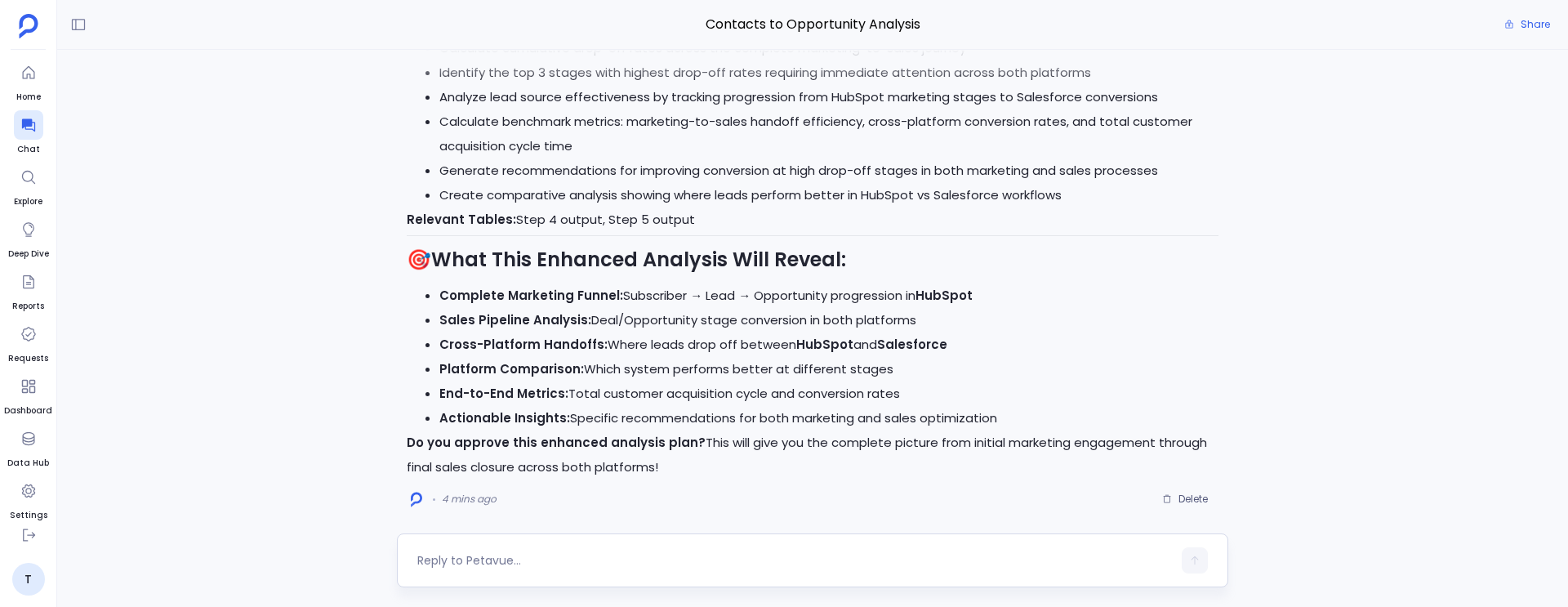
click at [561, 562] on textarea at bounding box center [795, 561] width 755 height 17
type textarea "U"
type textarea "Find MQl, SAL, SQL drop offs as well"
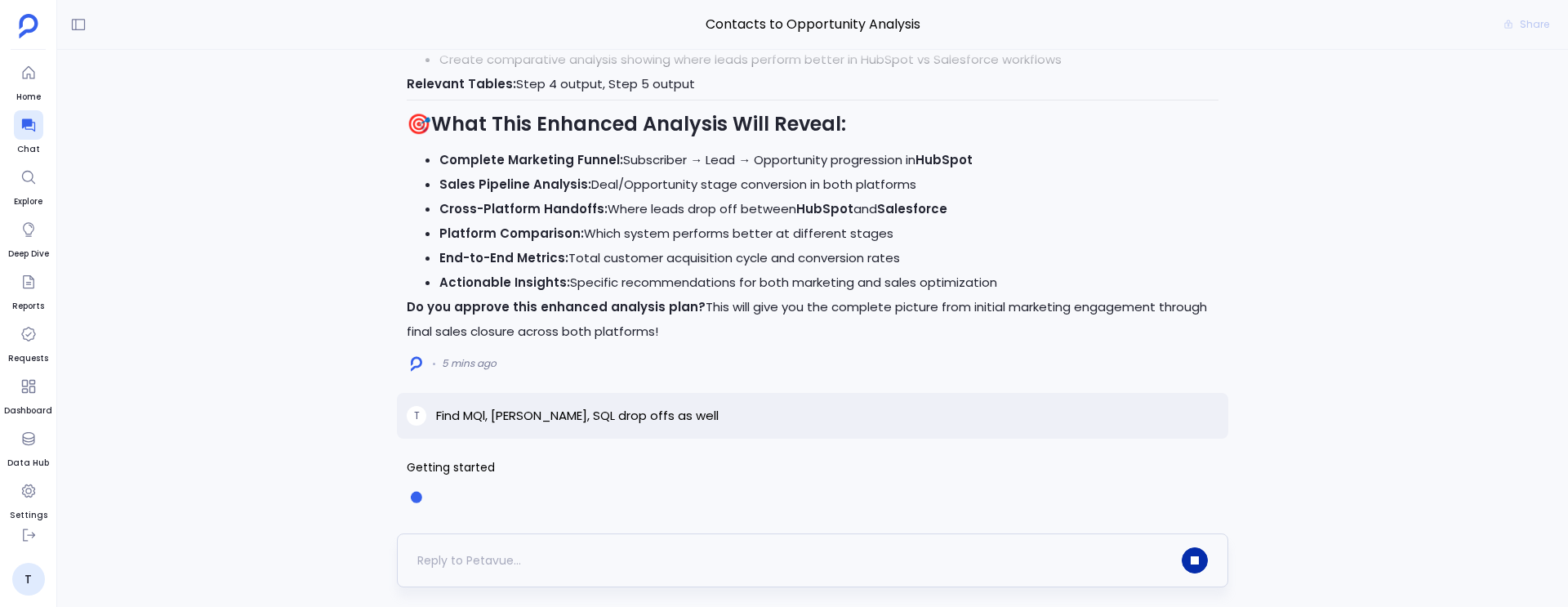
click at [1198, 568] on button "button" at bounding box center [1195, 561] width 26 height 26
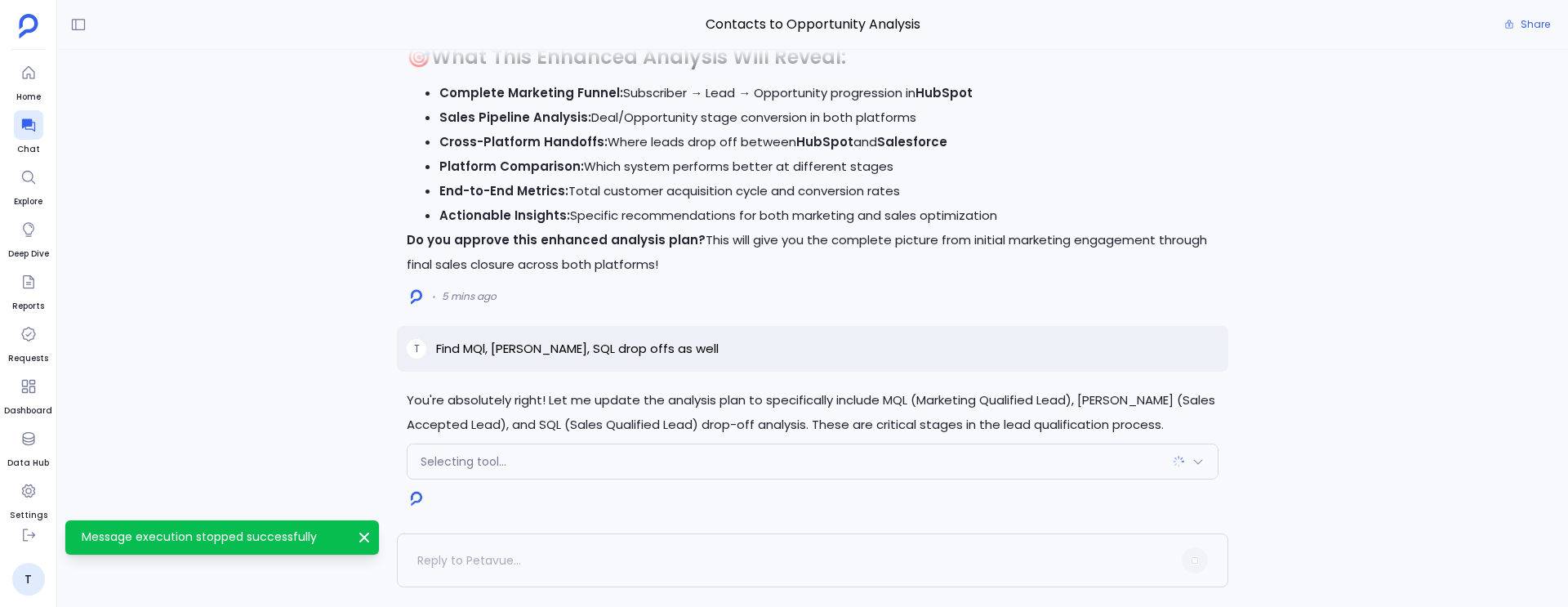
click at [625, 357] on p "Find MQl, SAL, SQL drop offs as well" at bounding box center [577, 349] width 282 height 19
click at [625, 346] on p "Find MQl, SAL, SQL drop offs as well" at bounding box center [577, 349] width 282 height 19
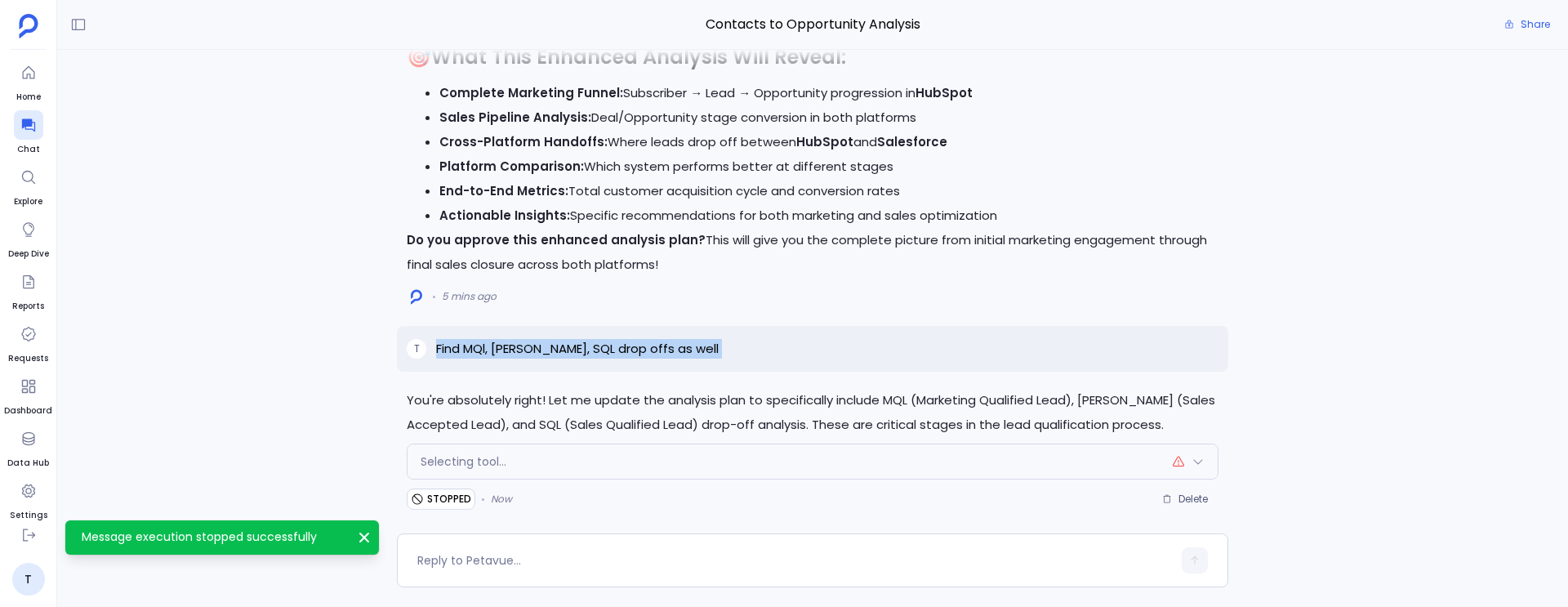
copy p "Find MQl, SAL, SQL drop offs as well"
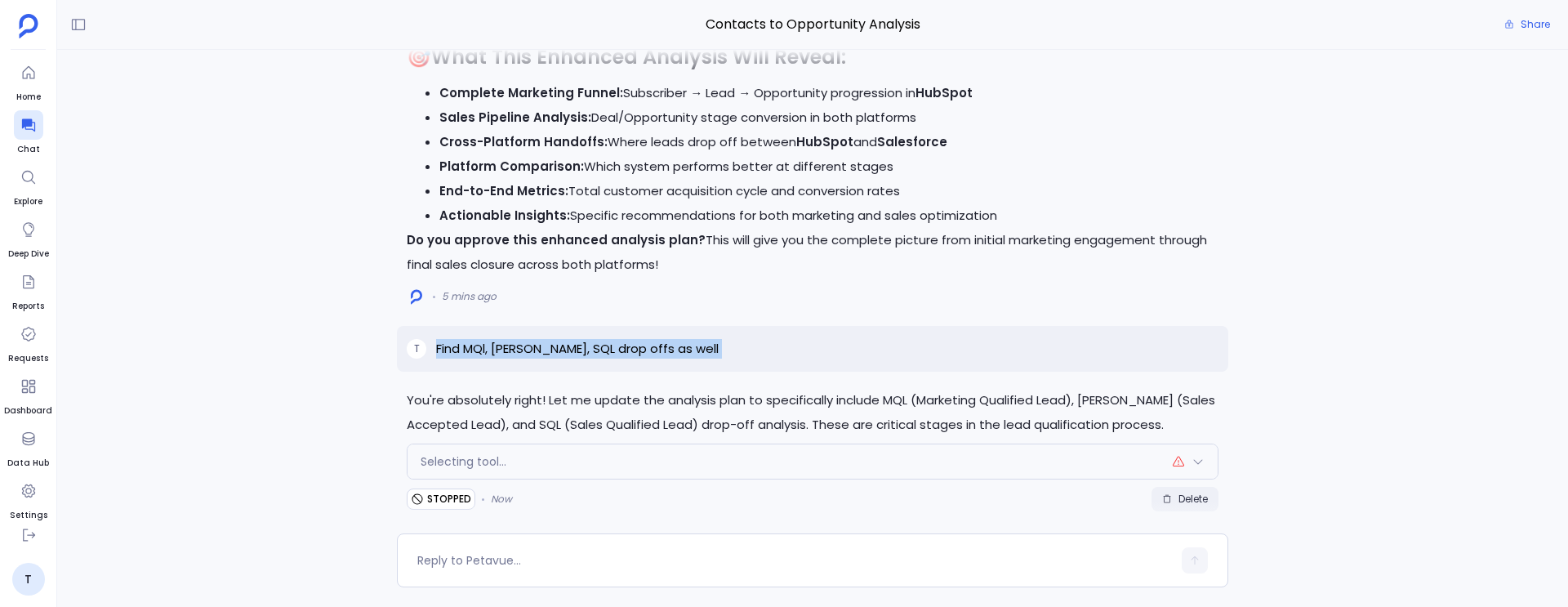
click at [1203, 495] on span "Delete" at bounding box center [1194, 499] width 30 height 13
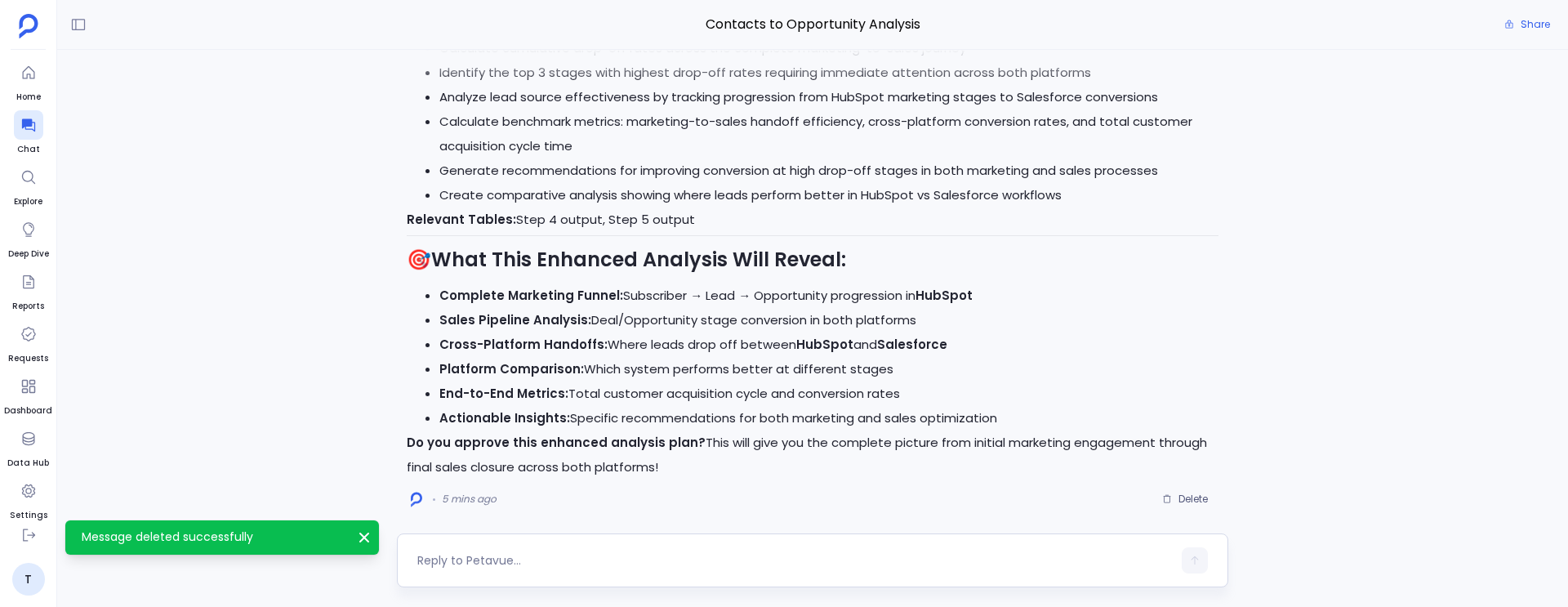
click at [439, 561] on textarea at bounding box center [795, 561] width 755 height 17
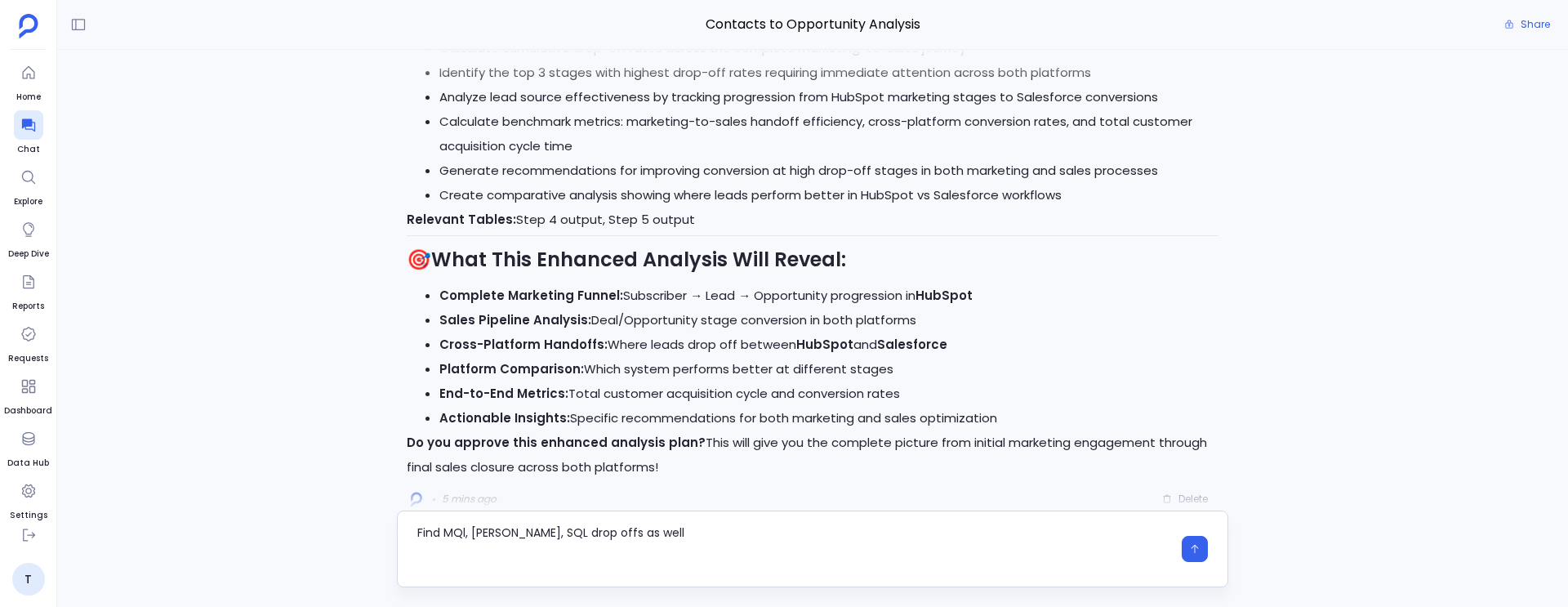
scroll to position [0, 0]
click at [467, 562] on textarea "Find MQl, SAL, SQL drop offs as well" at bounding box center [795, 561] width 755 height 17
click at [433, 557] on textarea "Find MQL, SAL, SQL drop offs as well" at bounding box center [795, 561] width 755 height 17
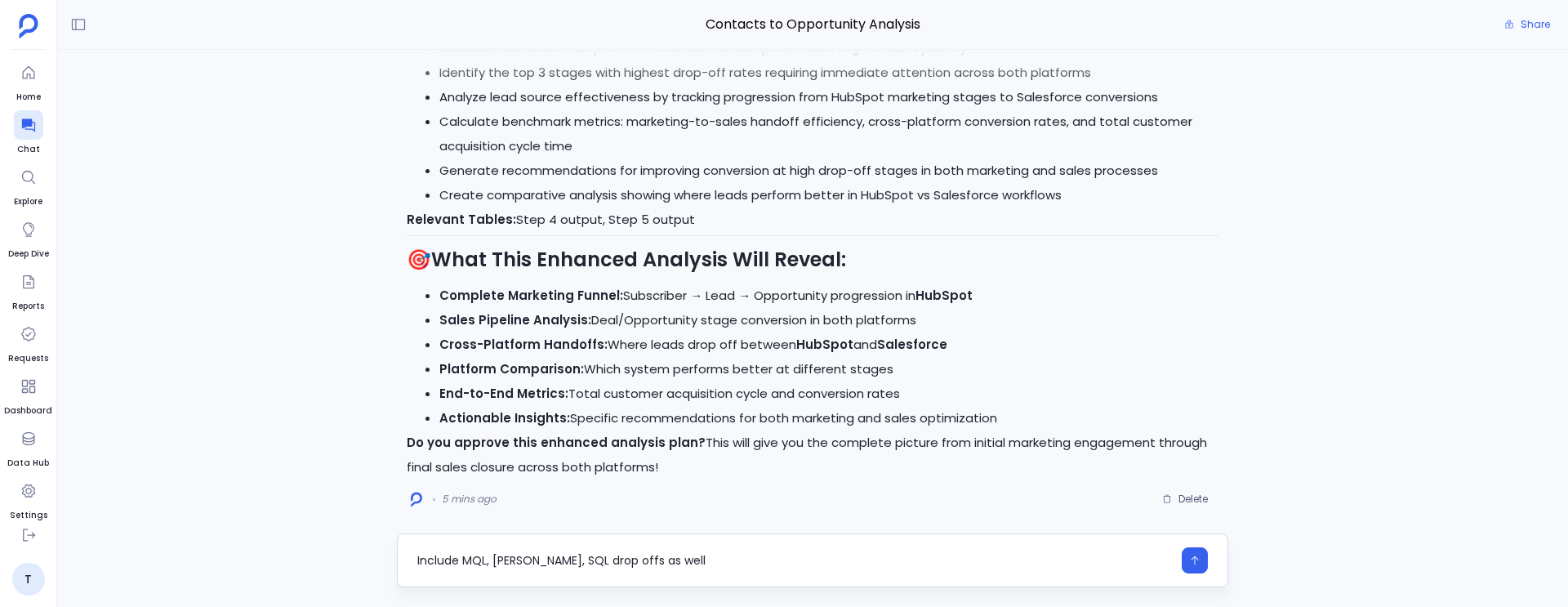
type textarea "Include MQL, SAL, SQL drop offs as well"
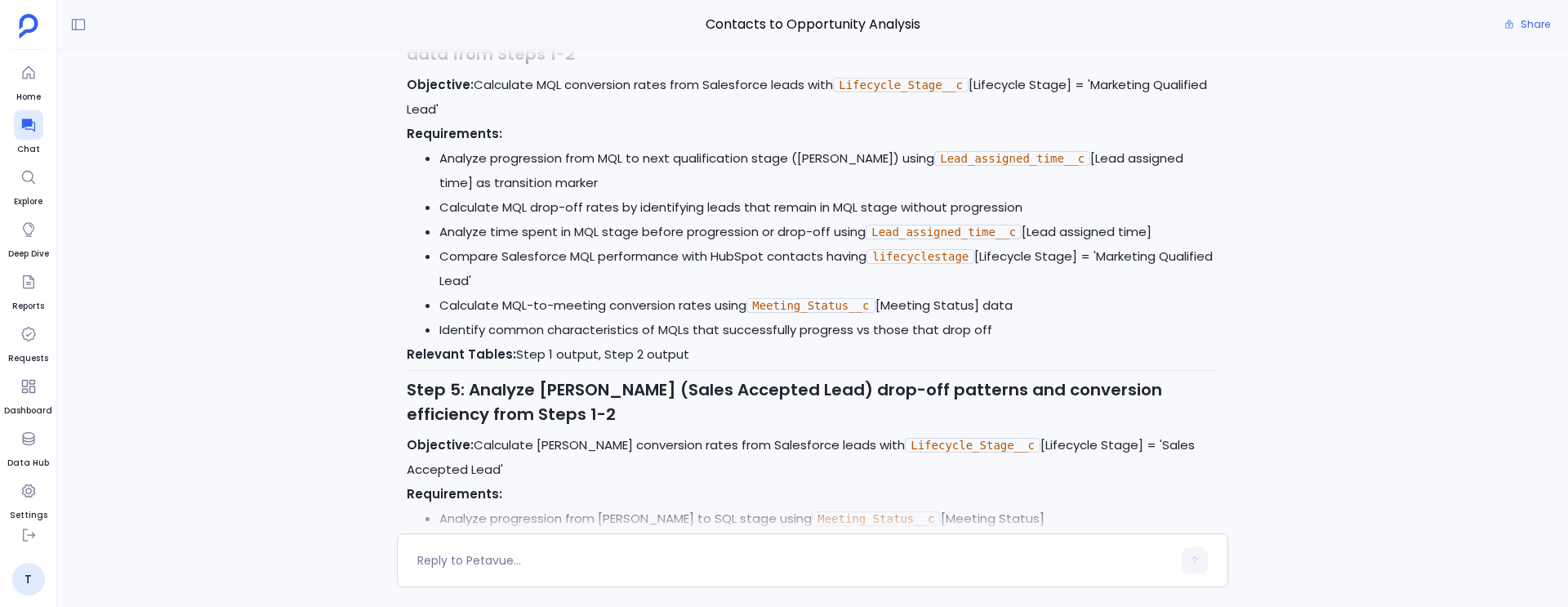
scroll to position [-1466, 0]
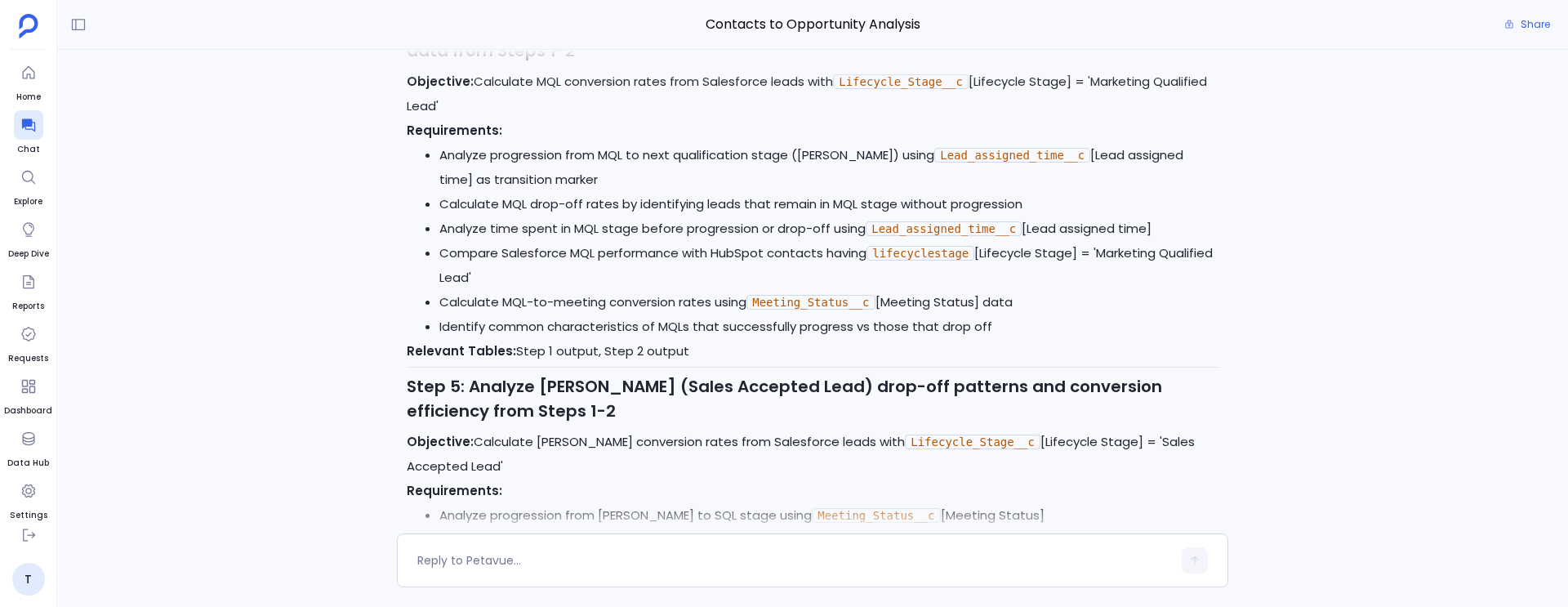
drag, startPoint x: 560, startPoint y: 250, endPoint x: 442, endPoint y: 225, distance: 120.6
click at [442, 192] on li "Analyze progression from MQL to next qualification stage (SAL) using Lead_assig…" at bounding box center [829, 168] width 780 height 49
click at [502, 192] on li "Analyze progression from MQL to next qualification stage (SAL) using Lead_assig…" at bounding box center [829, 168] width 780 height 49
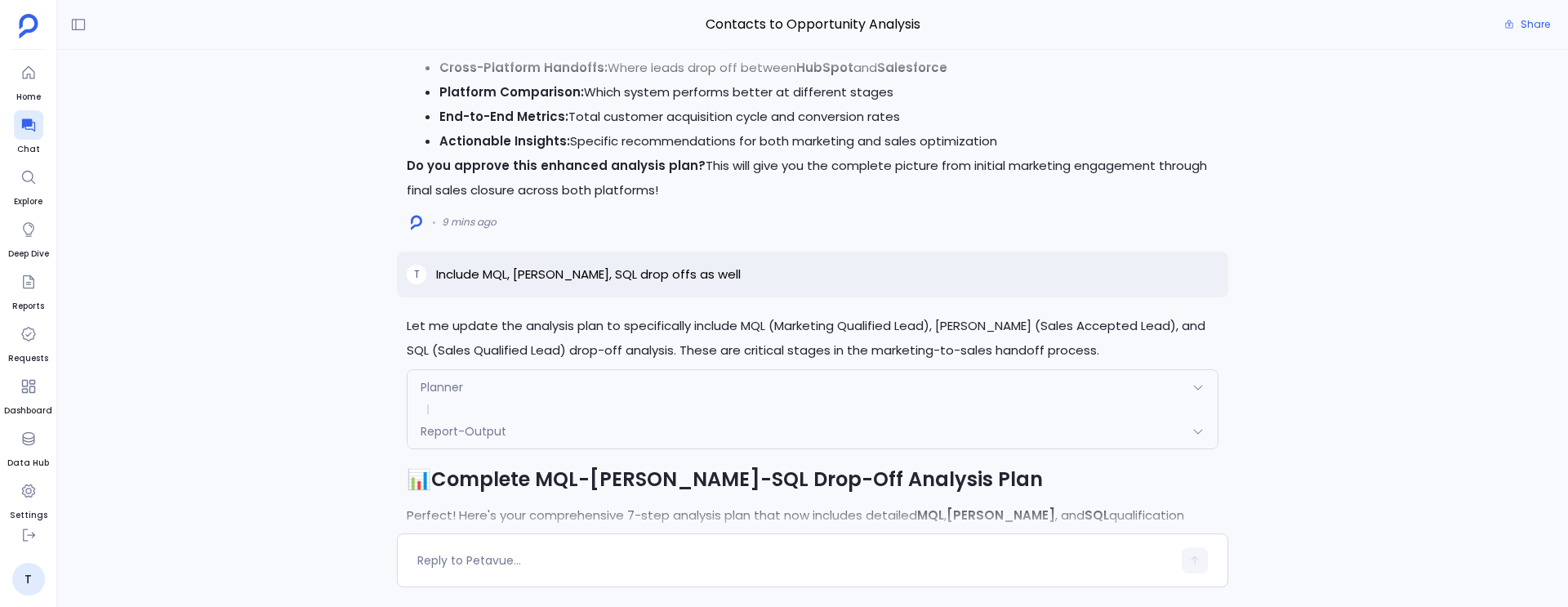
scroll to position [-2999, 0]
click at [638, 286] on p "Include MQL, SAL, SQL drop offs as well" at bounding box center [588, 276] width 304 height 19
copy p "Include MQL, SAL, SQL drop offs as well"
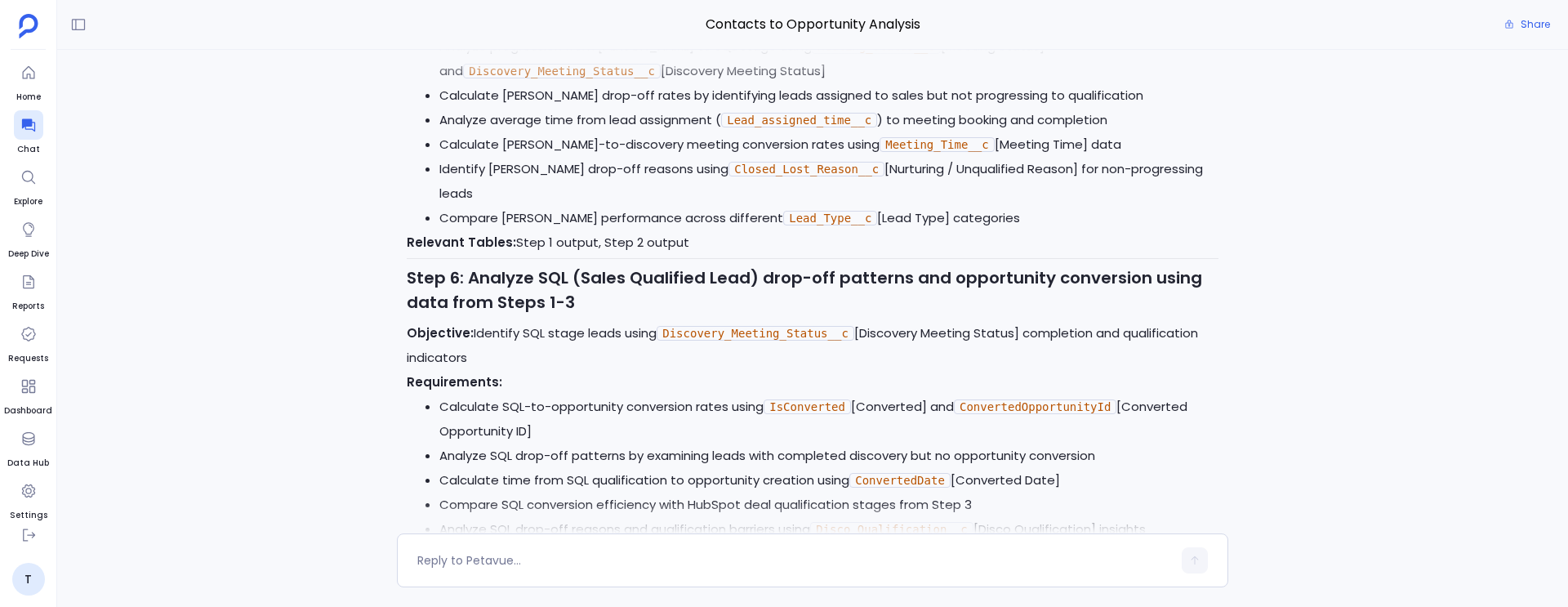
scroll to position [0, 0]
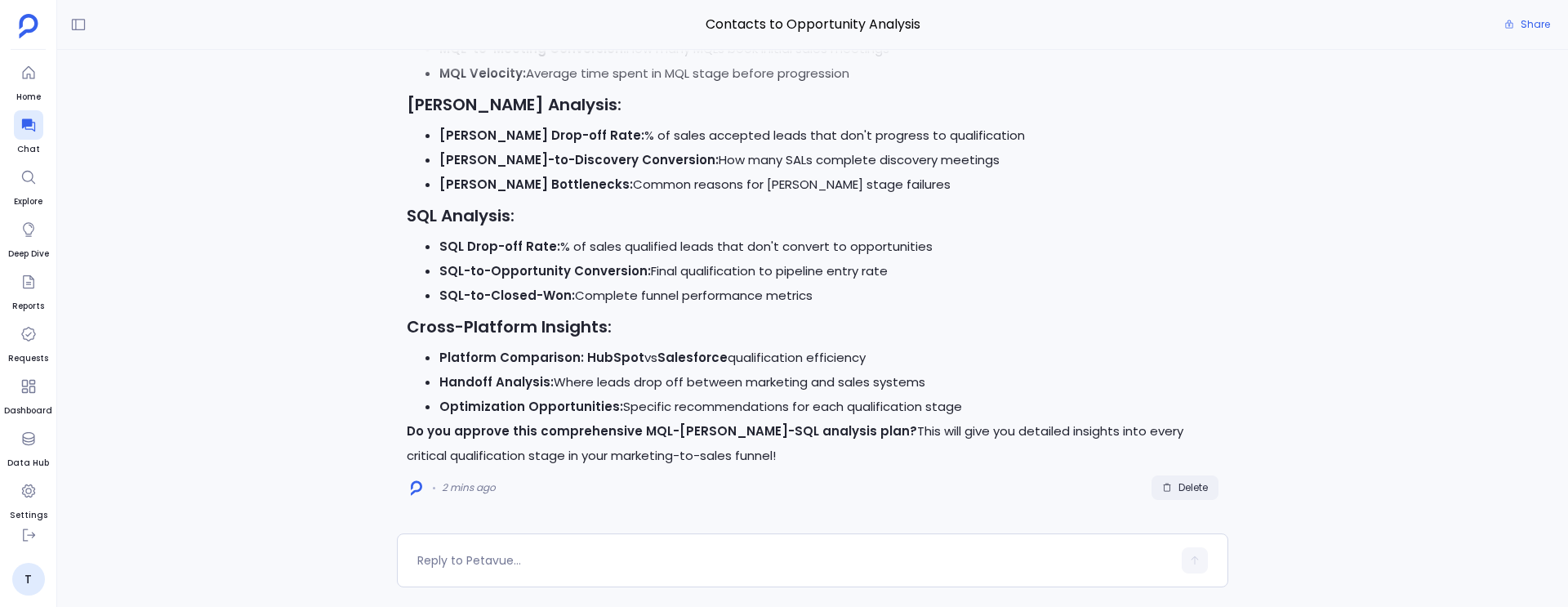
click at [1186, 490] on span "Delete" at bounding box center [1194, 488] width 30 height 13
click at [578, 561] on textarea at bounding box center [795, 561] width 755 height 17
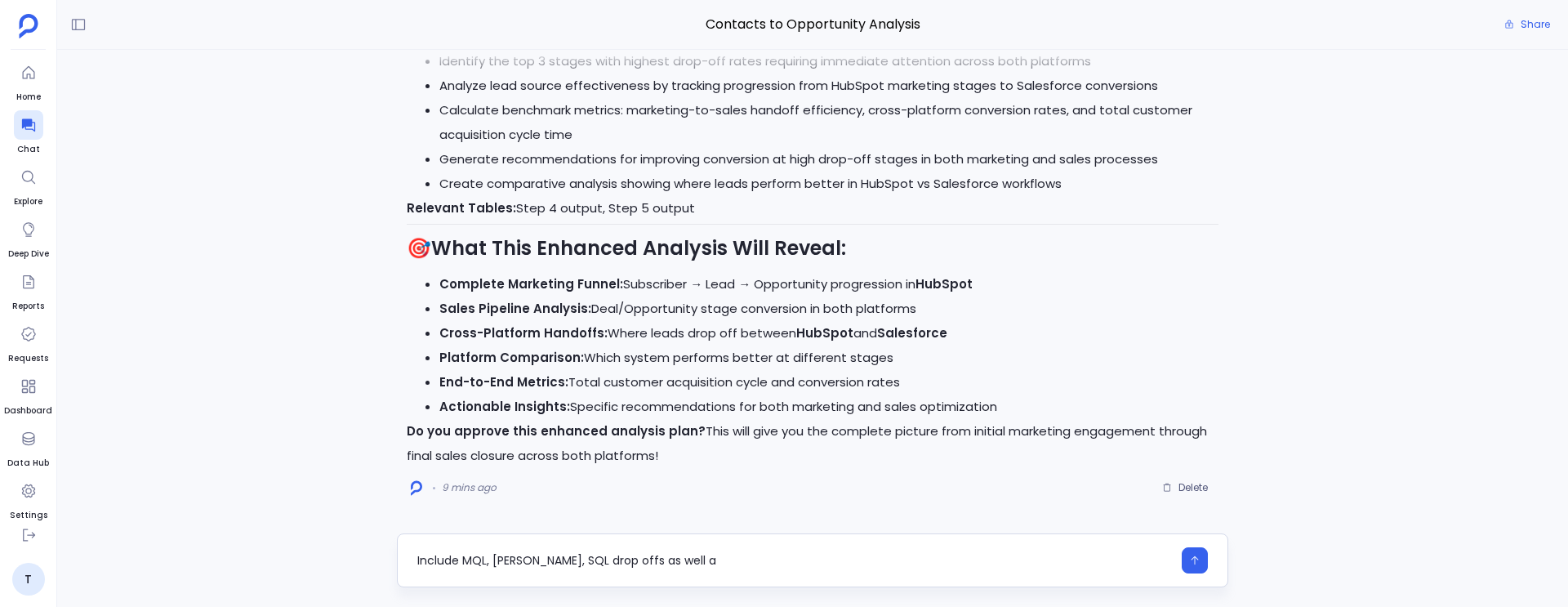
click at [590, 564] on textarea "Include MQL, SAL, SQL drop offs as well a" at bounding box center [795, 561] width 755 height 17
click at [645, 565] on textarea "Include MQL, SAL, SQL drop offs as well a" at bounding box center [795, 561] width 755 height 17
click at [785, 560] on textarea "Include MQL, SAL, SQL drop offs as well and any other if required and show the …" at bounding box center [795, 561] width 755 height 17
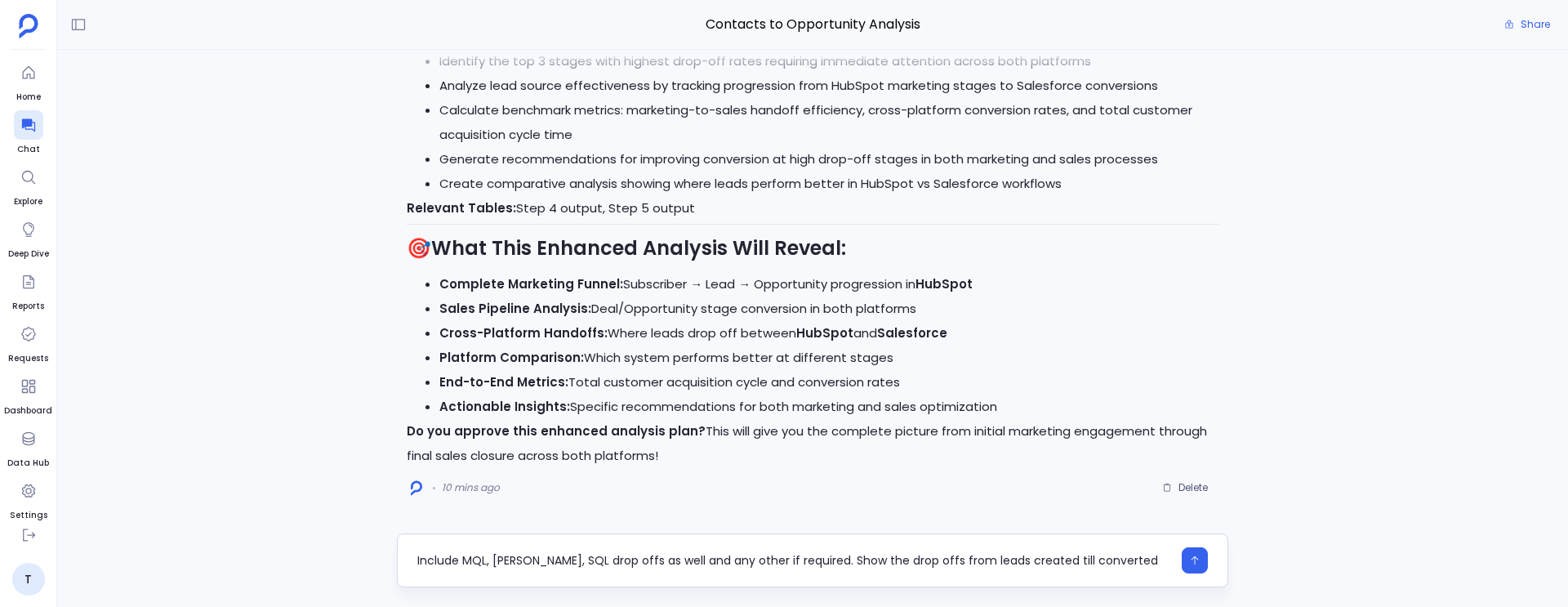
type textarea "Include MQL, SAL, SQL drop offs as well and any other if required. Show the dro…"
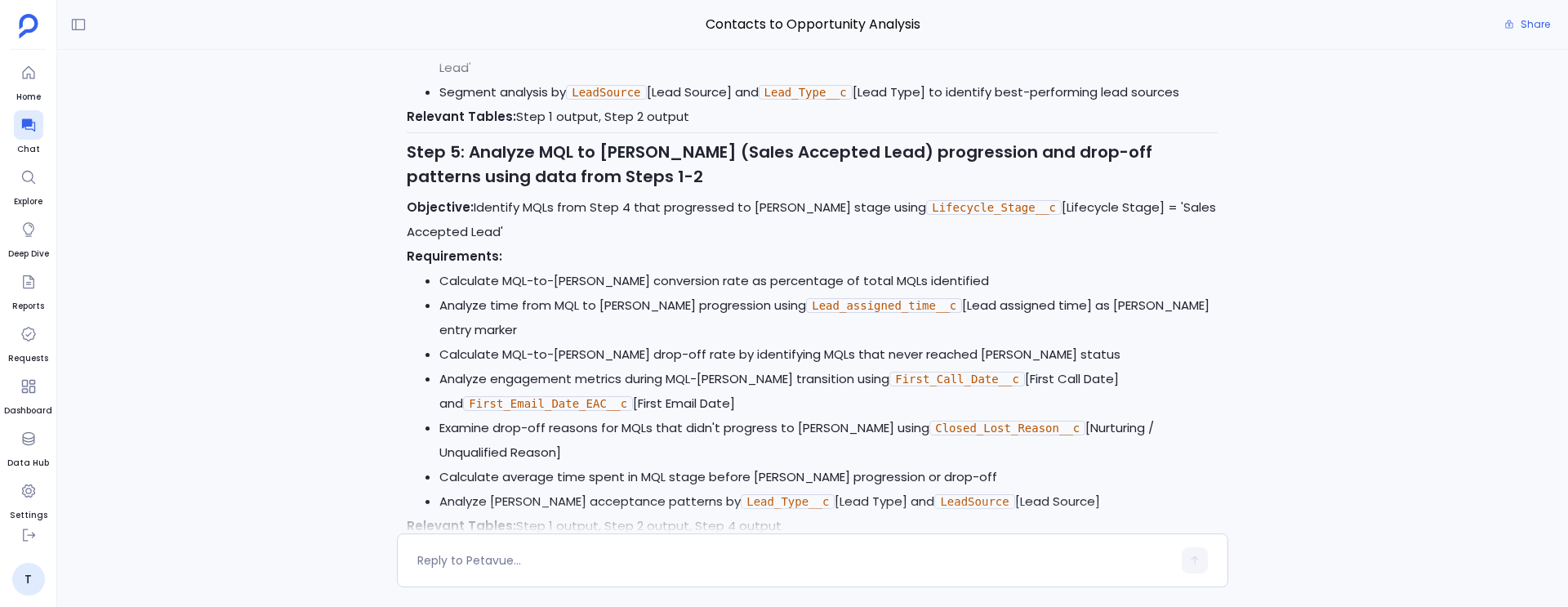
scroll to position [-1968, 0]
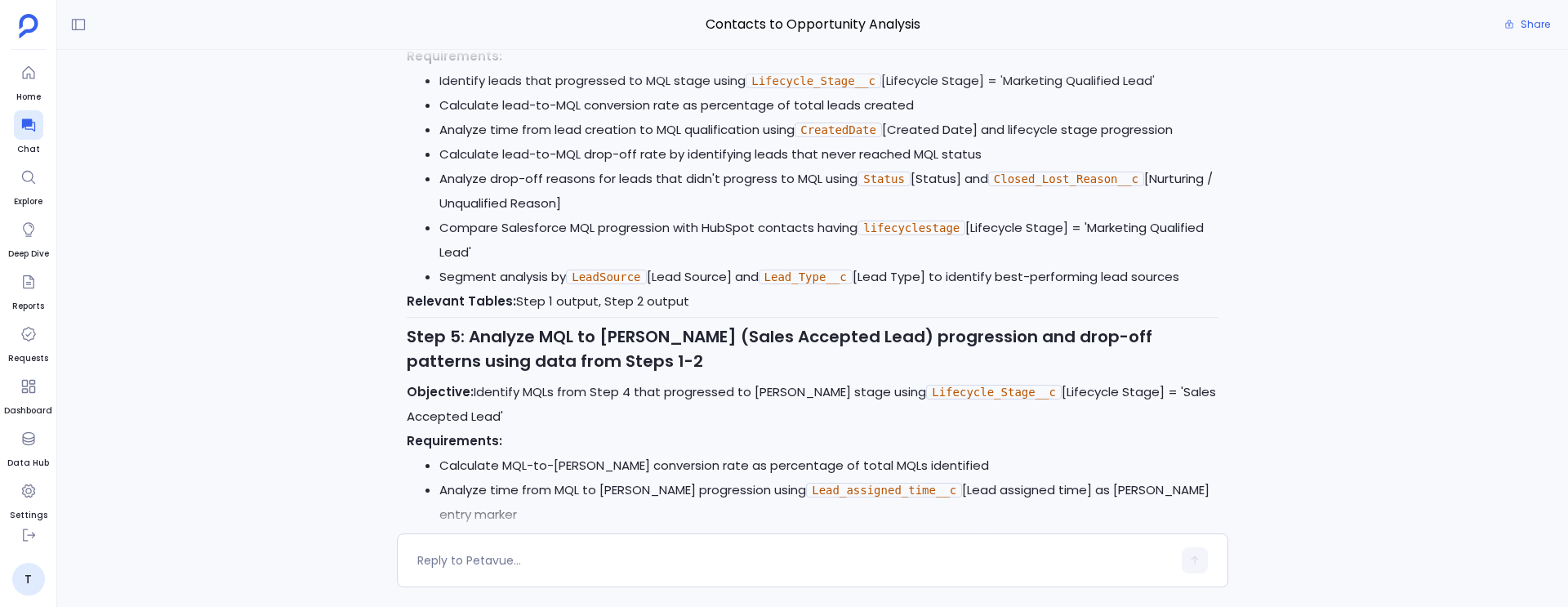
click at [926, 399] on code "Lifecycle_Stage__c" at bounding box center [994, 392] width 136 height 15
copy code "Lifecycle_Stage__c"
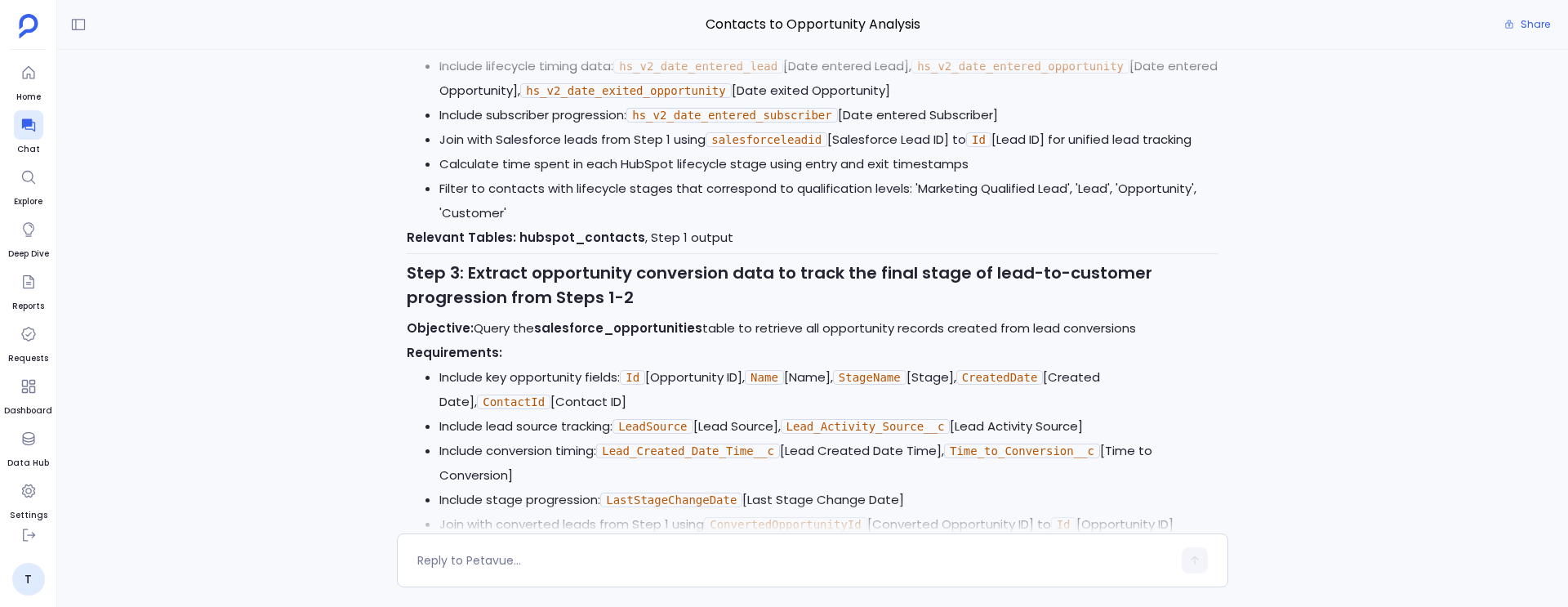
scroll to position [-2600, 0]
click at [572, 571] on div at bounding box center [795, 561] width 755 height 26
click at [556, 554] on textarea at bounding box center [795, 561] width 755 height 17
type textarea "Yes, execute the plan"
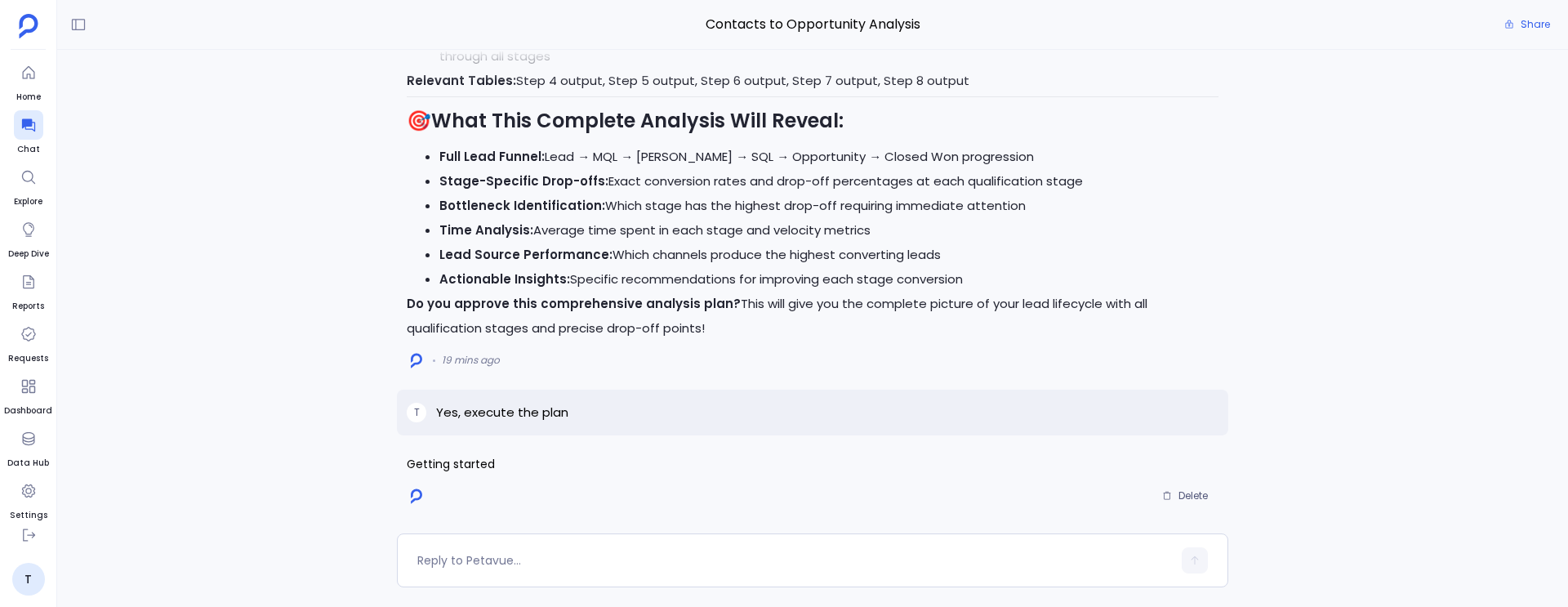
scroll to position [0, 0]
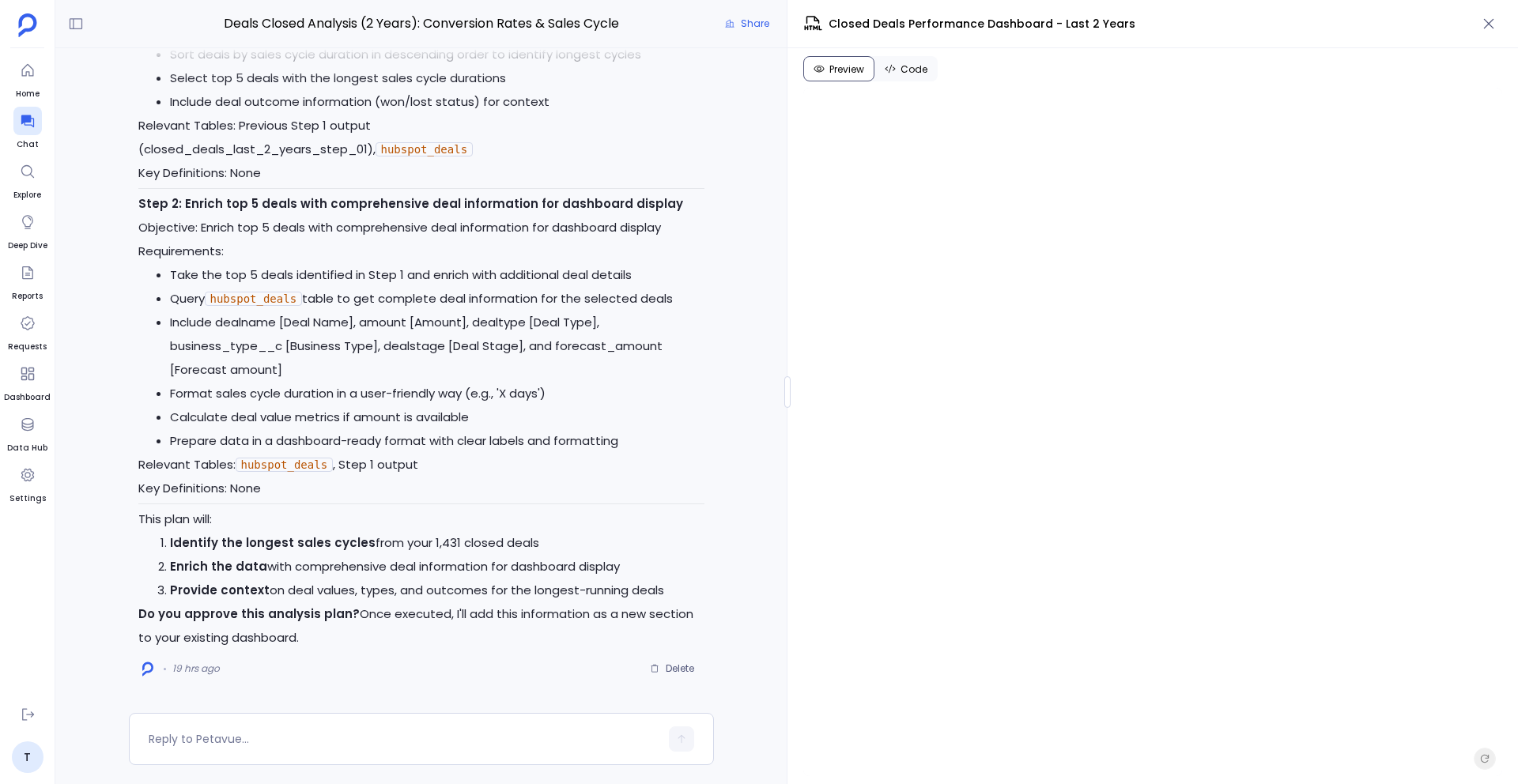
scroll to position [-993, 0]
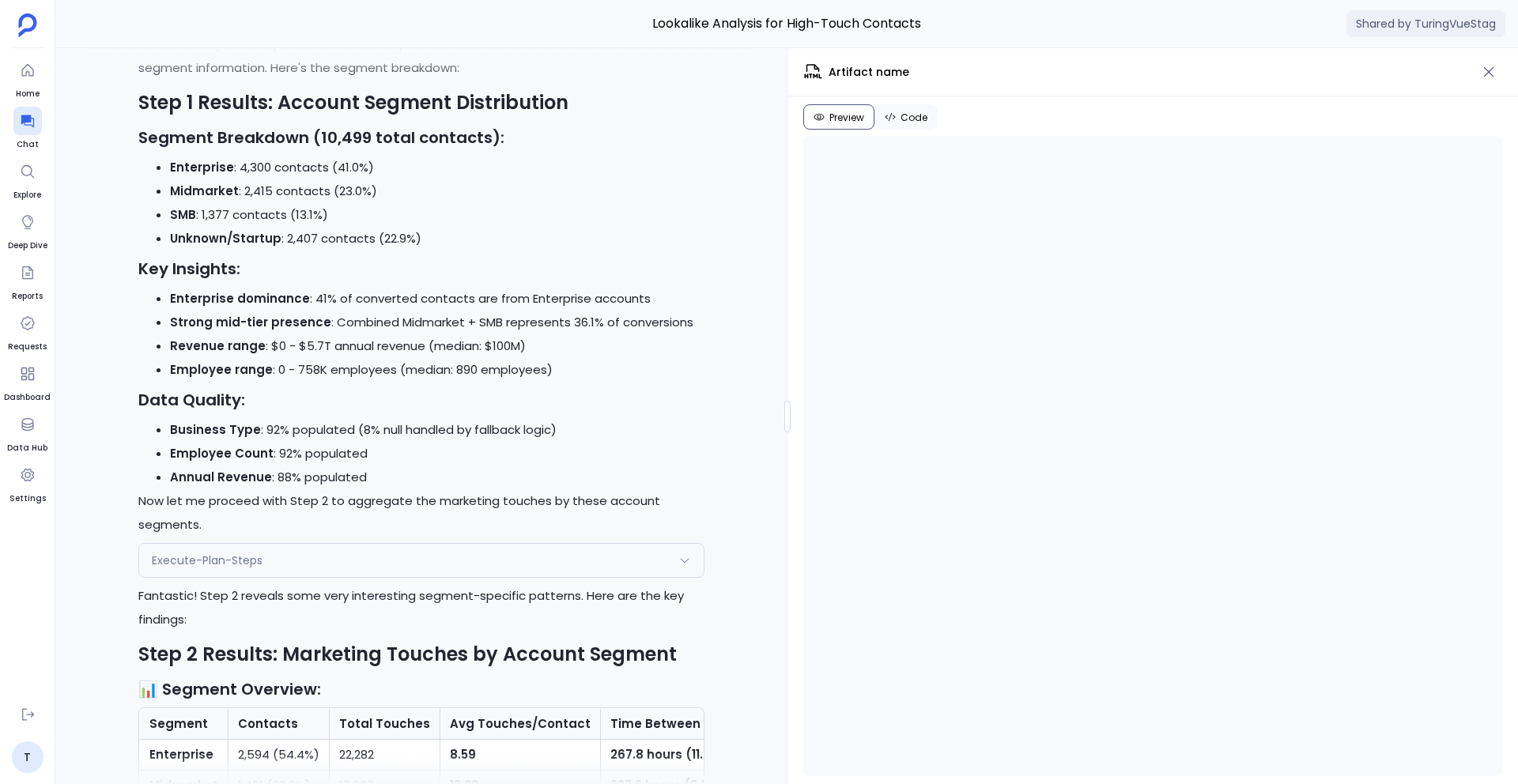
scroll to position [-53531, 0]
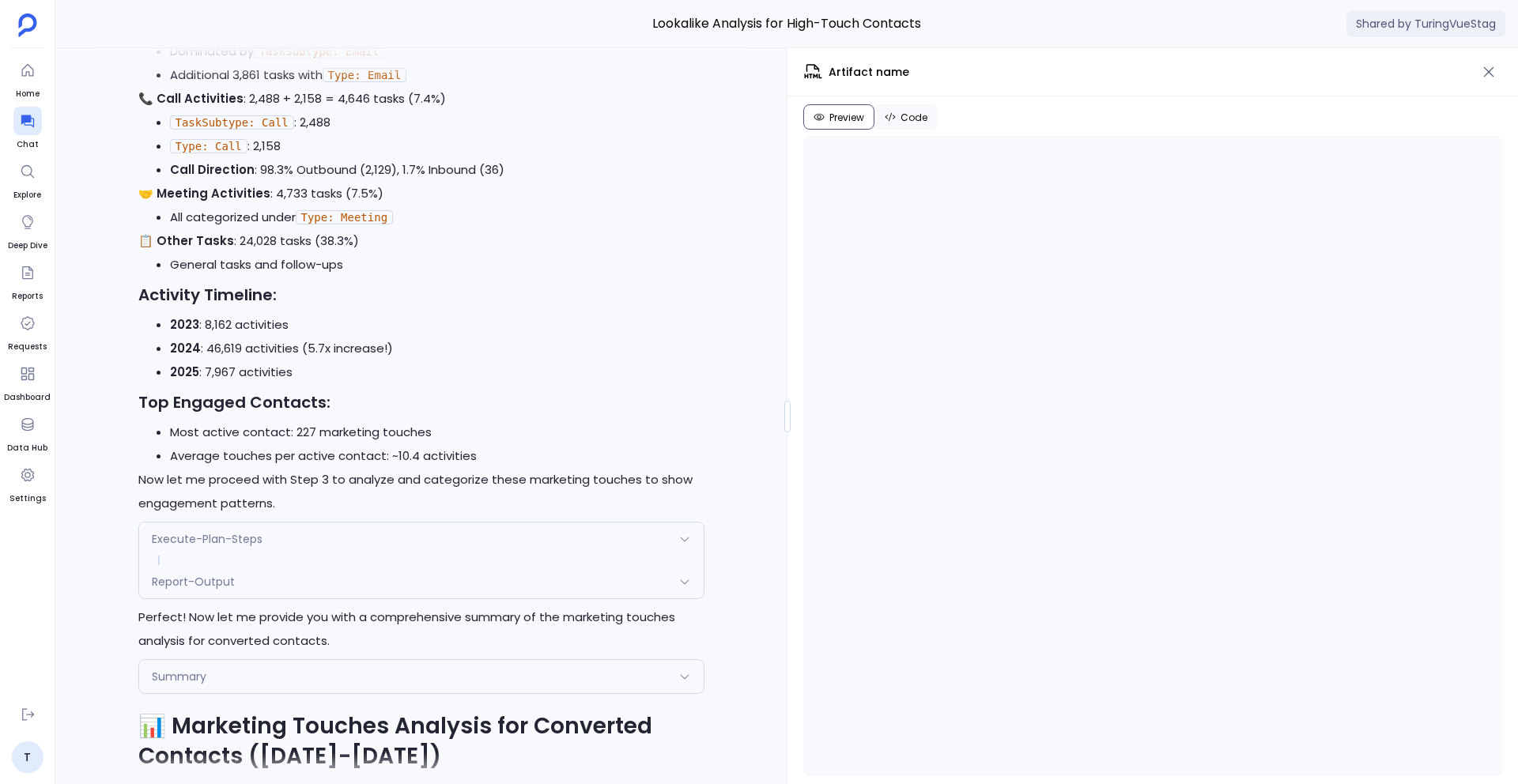
click at [787, 0] on html "Home Chat Explore Deep Dive Reports Requests Dashboard Data Hub Settings T Look…" at bounding box center [759, 392] width 1518 height 784
click at [786, 96] on div "Excellent! I'll execute the plan to get the top 20 most under-engaged Enterpris…" at bounding box center [786, 416] width 1463 height 736
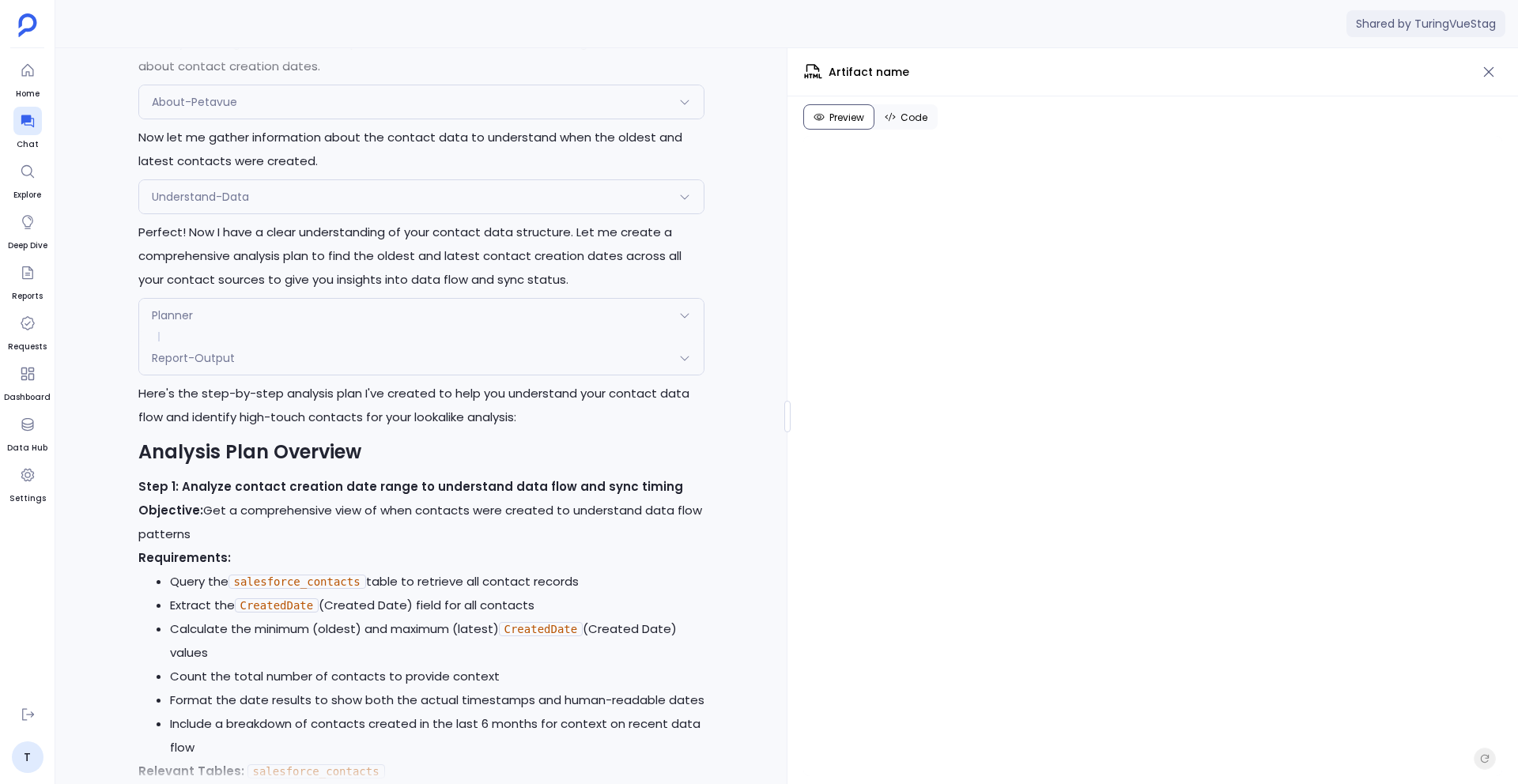
scroll to position [-64299, 0]
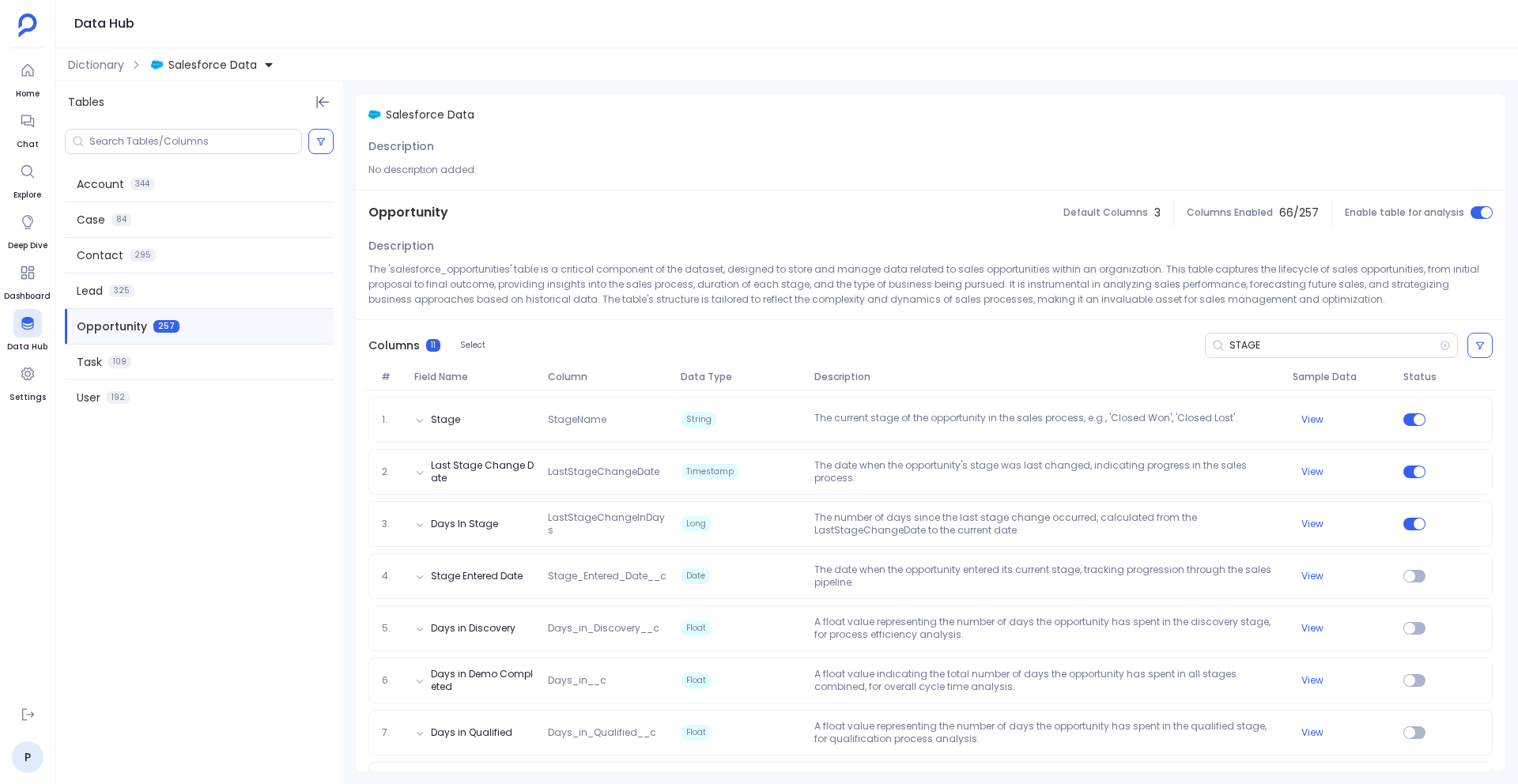
click at [183, 67] on span "Salesforce Data" at bounding box center [212, 64] width 88 height 16
click at [204, 142] on span "Hubspot Data" at bounding box center [222, 137] width 76 height 16
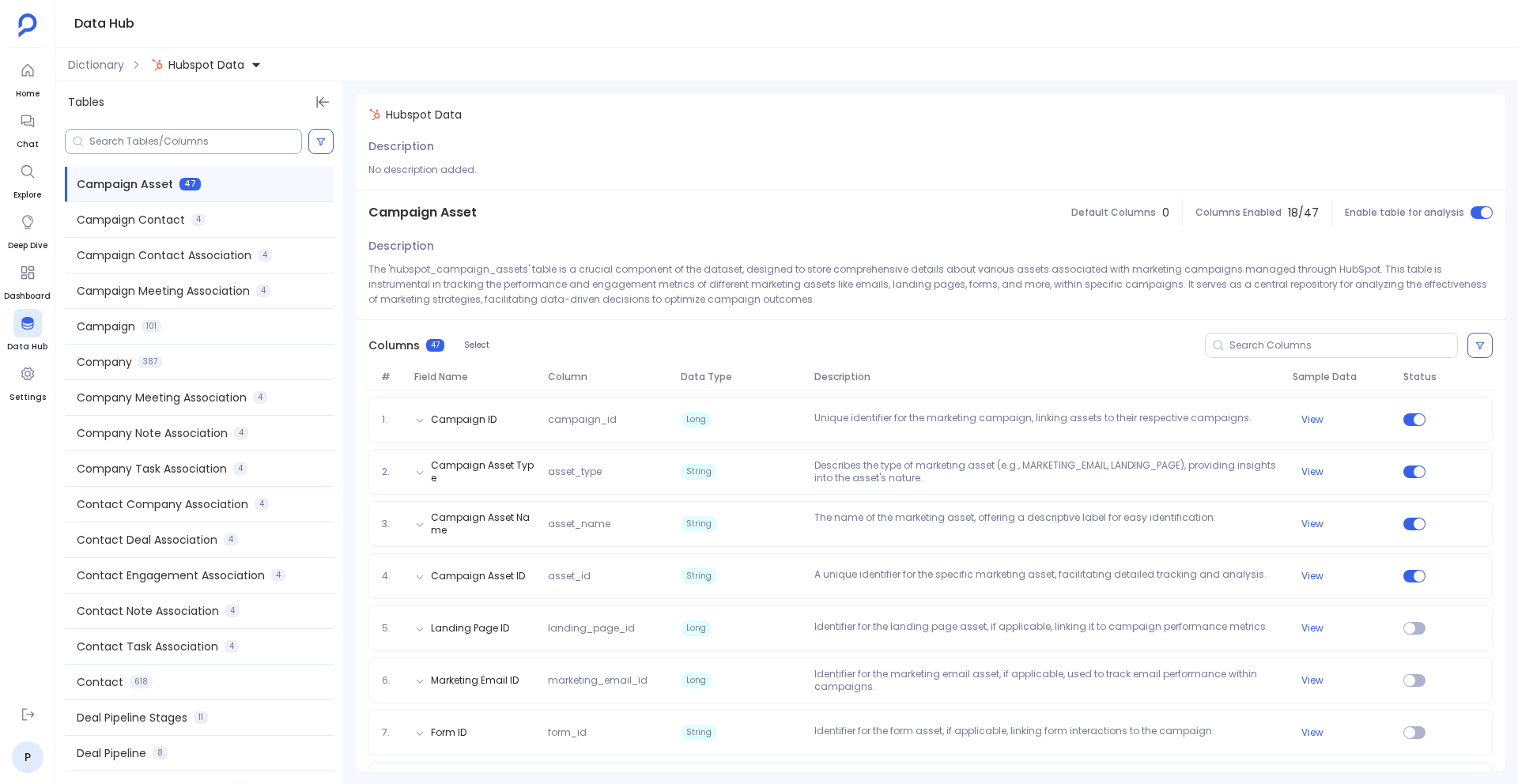
click at [155, 135] on input at bounding box center [195, 141] width 212 height 13
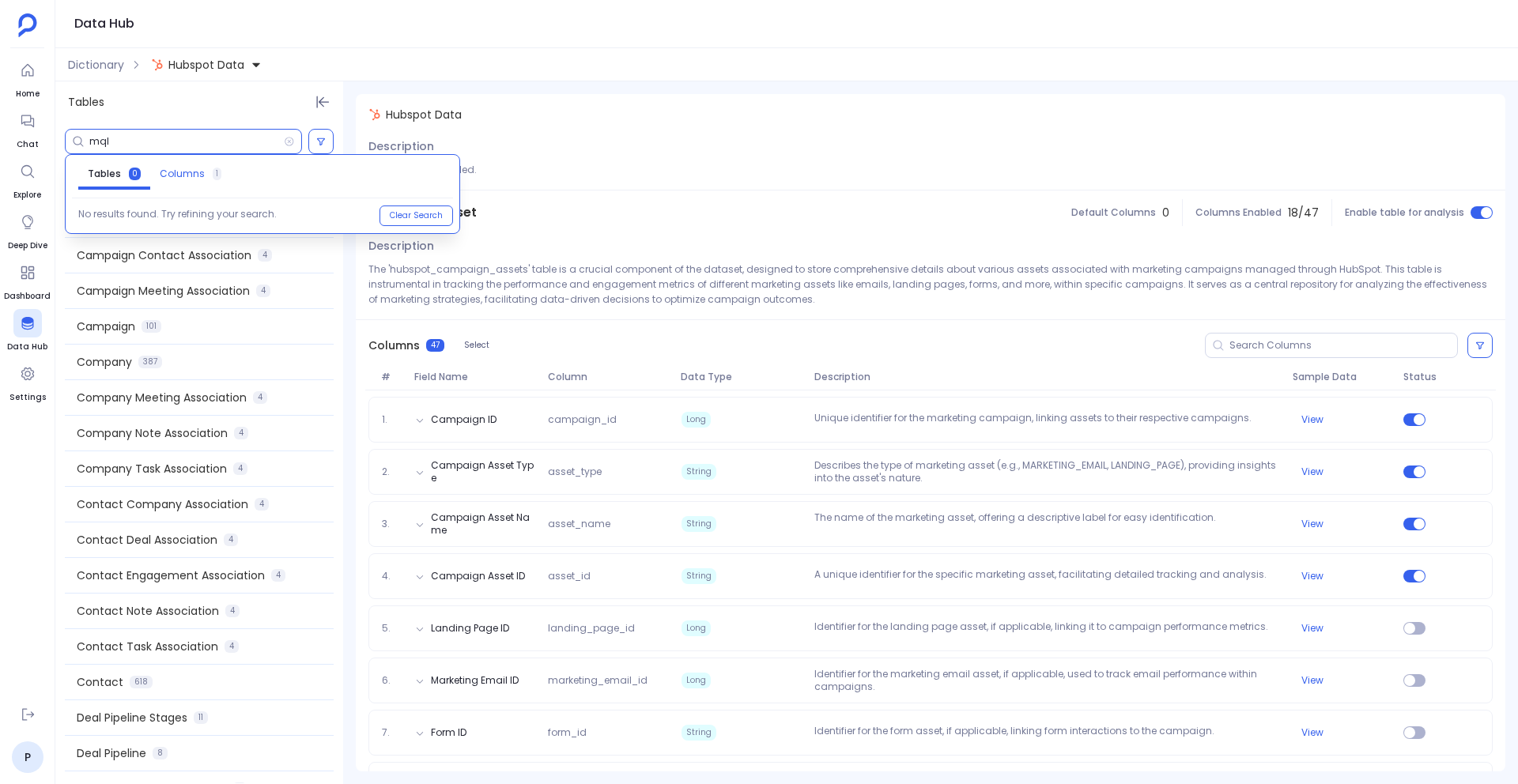
click at [182, 178] on span "Columns" at bounding box center [182, 173] width 45 height 13
click at [149, 143] on input "mql" at bounding box center [186, 141] width 194 height 13
click at [99, 135] on input "sql" at bounding box center [186, 141] width 194 height 13
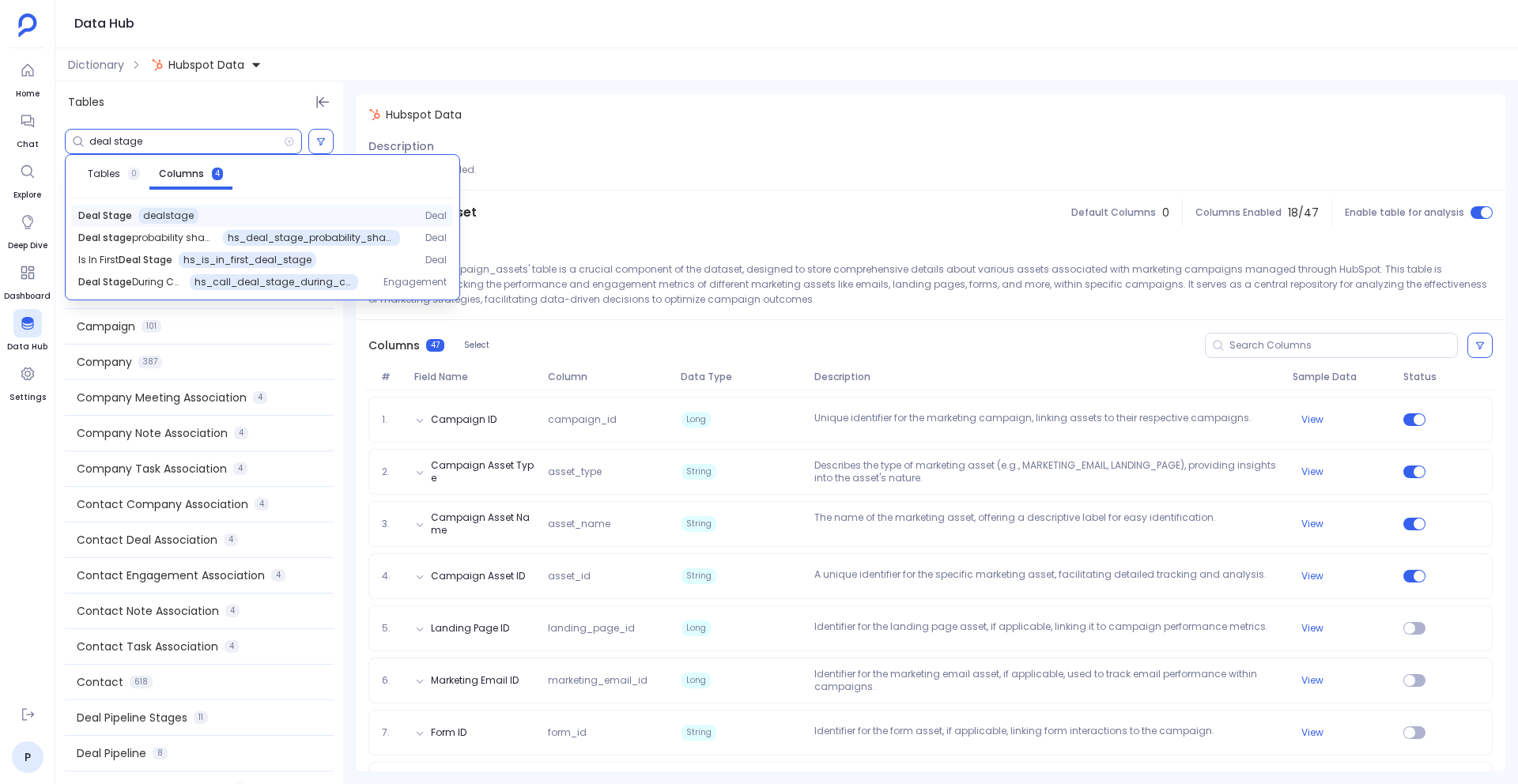
click at [117, 214] on span "Deal Stage" at bounding box center [104, 216] width 53 height 13
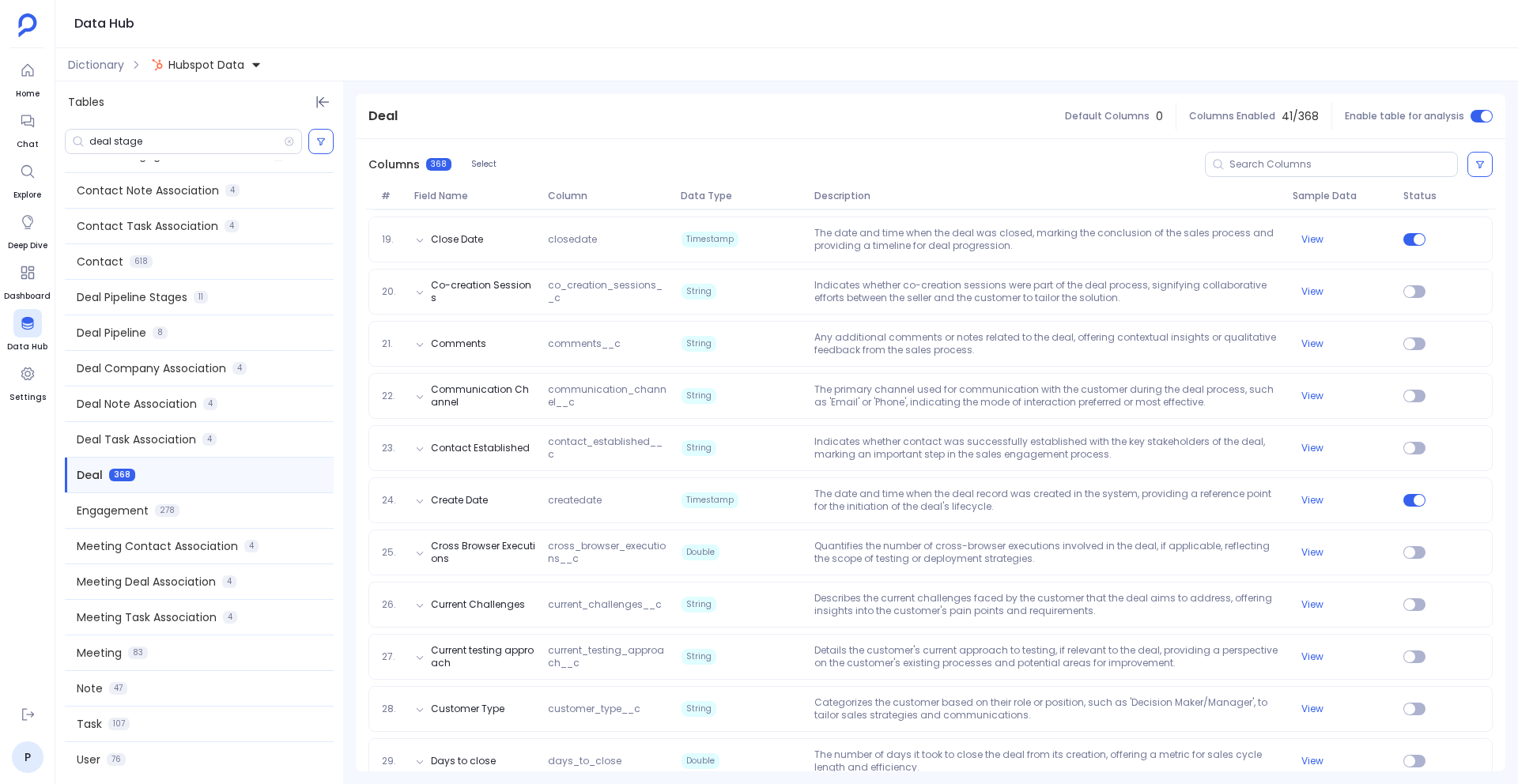
scroll to position [1604, 0]
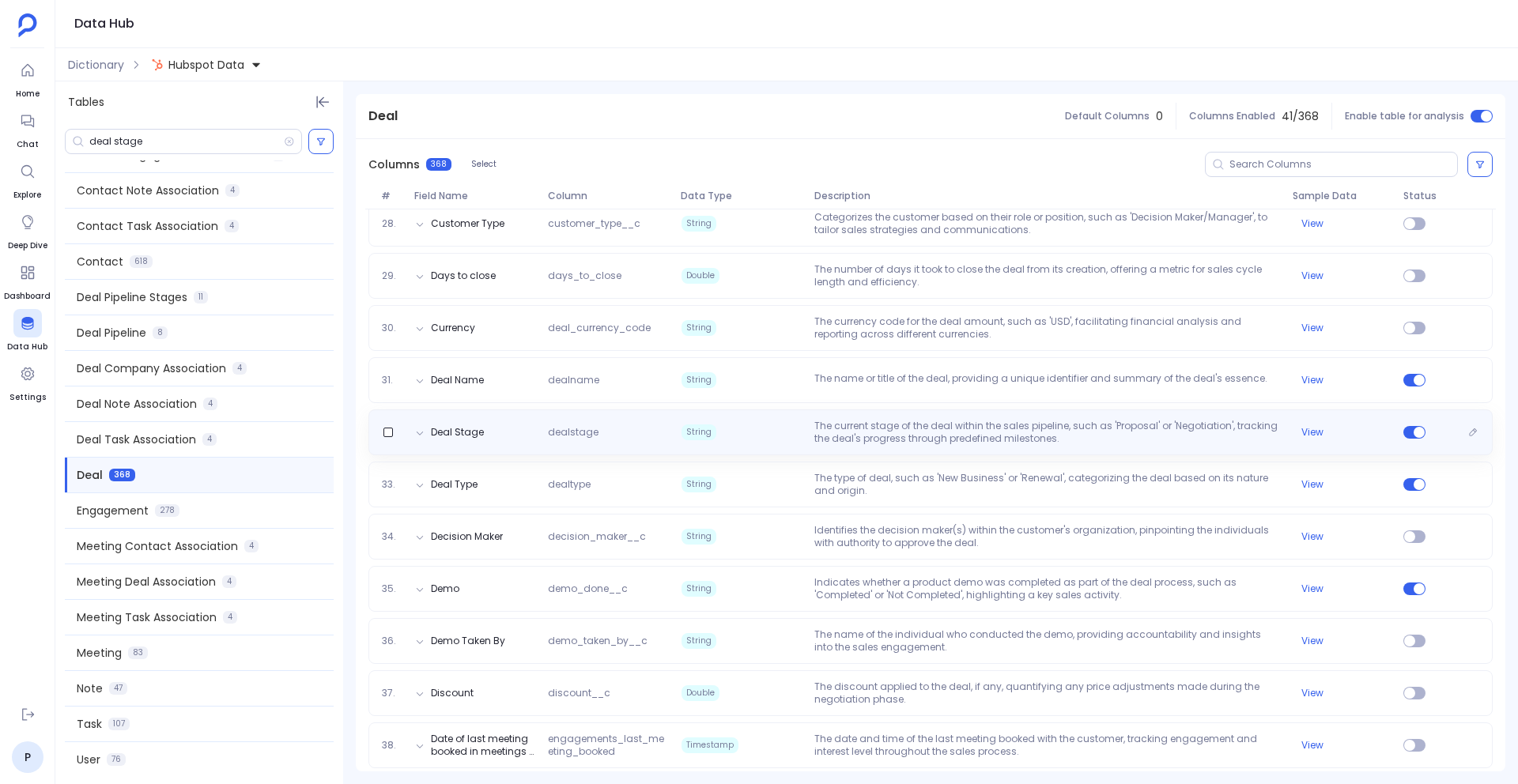
click at [1315, 444] on div "Deal Stage dealstage String The current stage of the deal within the sales pipe…" at bounding box center [930, 433] width 1110 height 25
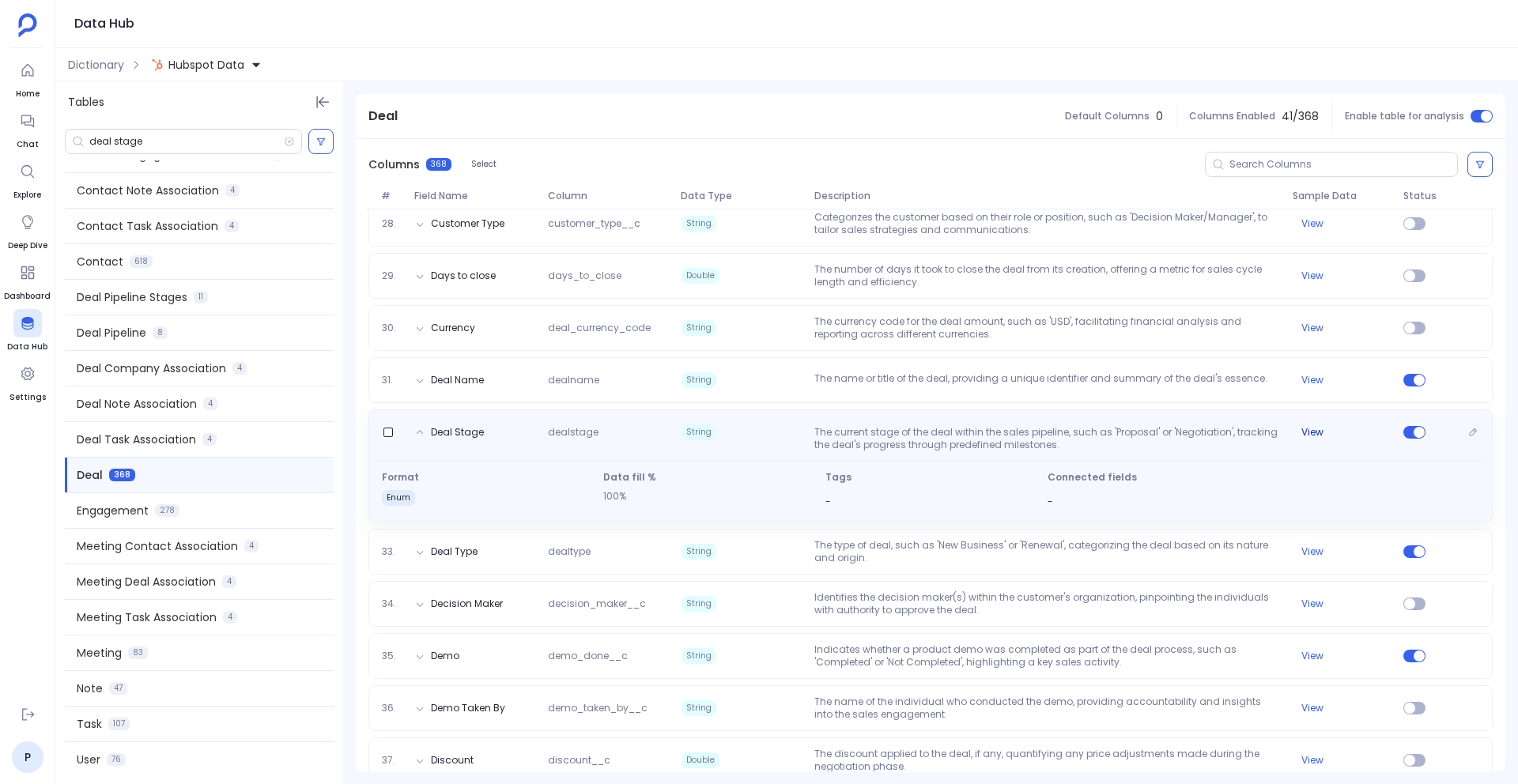
click at [1318, 437] on button "View" at bounding box center [1313, 432] width 22 height 13
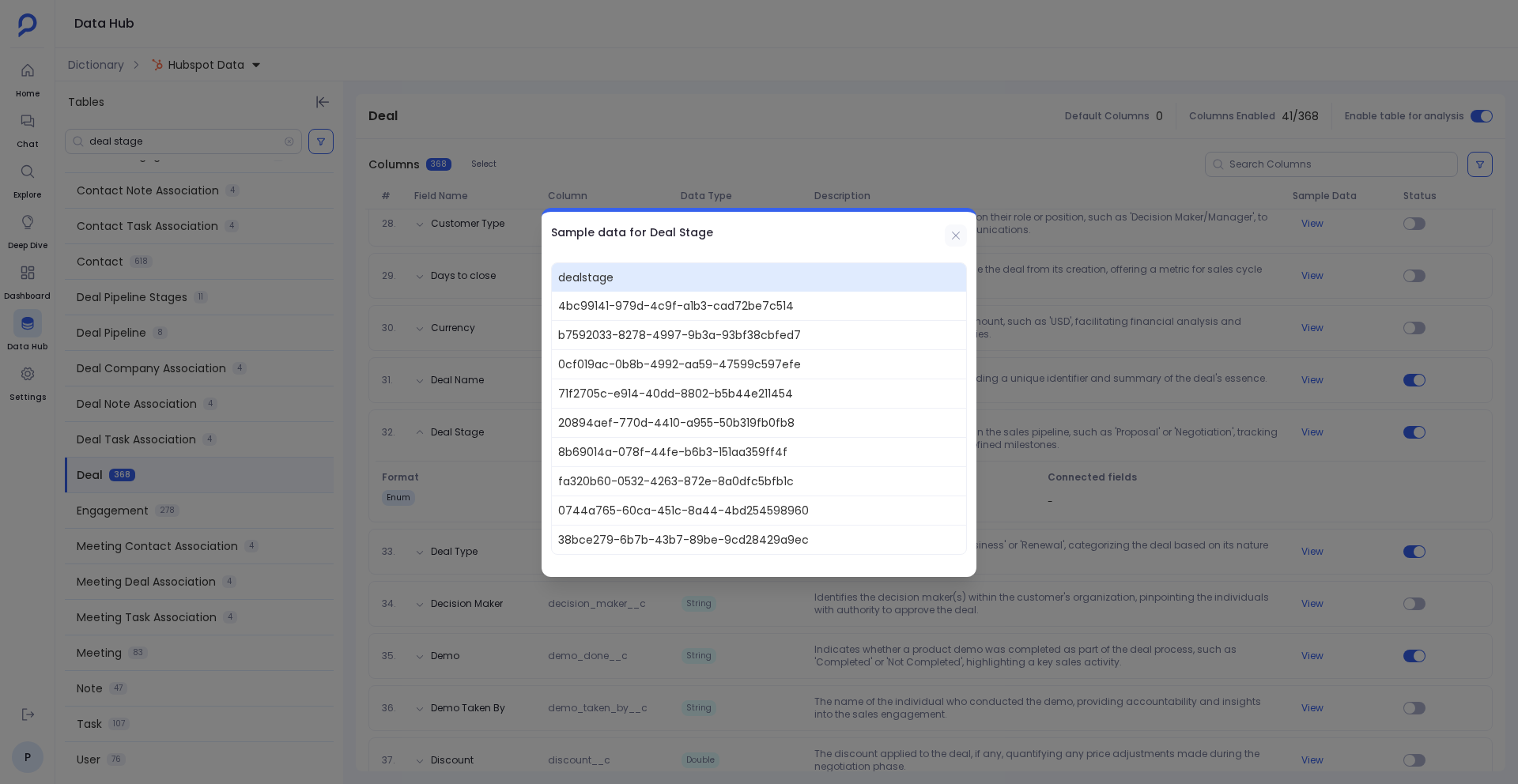
click at [956, 245] on button at bounding box center [956, 236] width 22 height 22
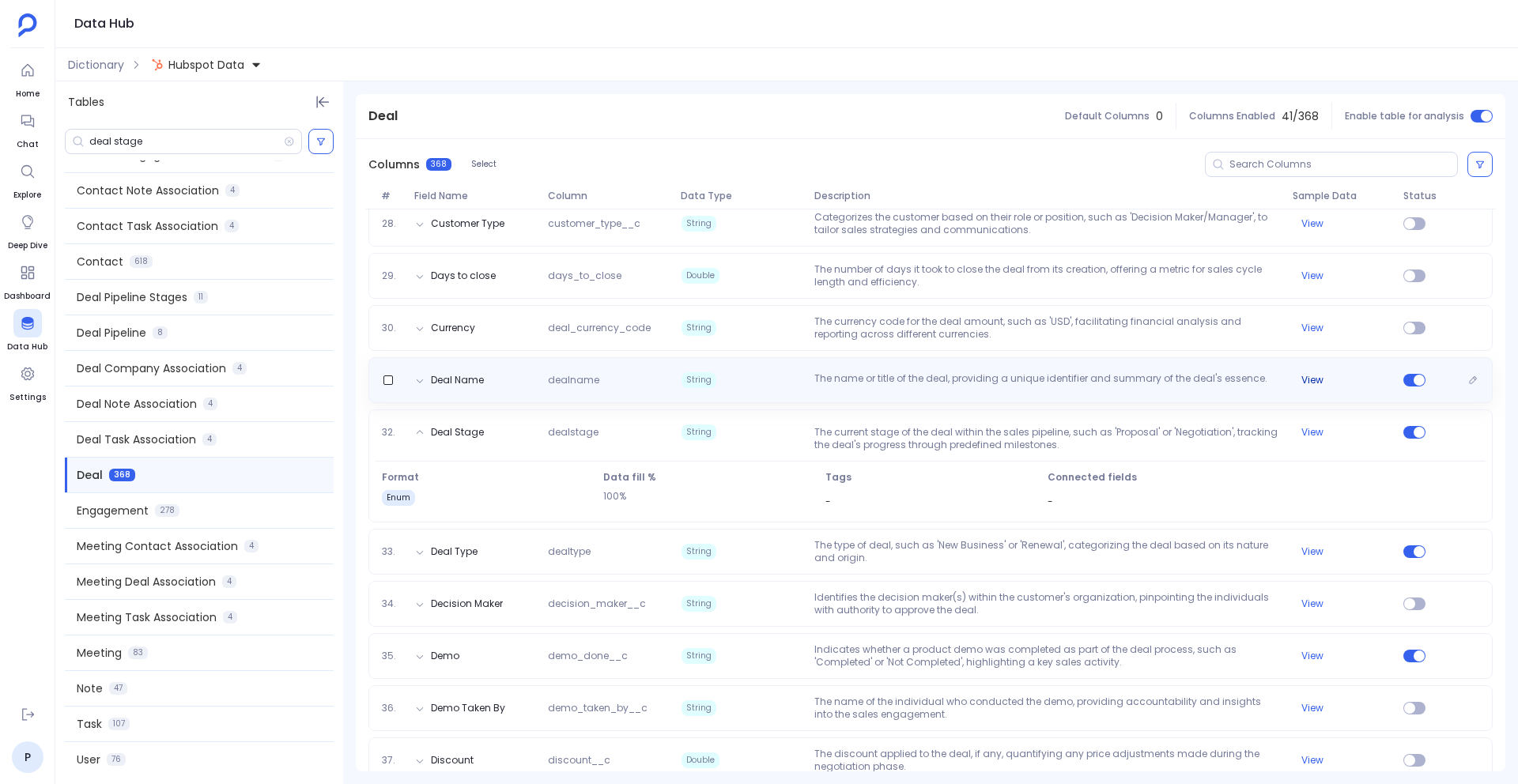
click at [1318, 384] on button "View" at bounding box center [1313, 380] width 22 height 13
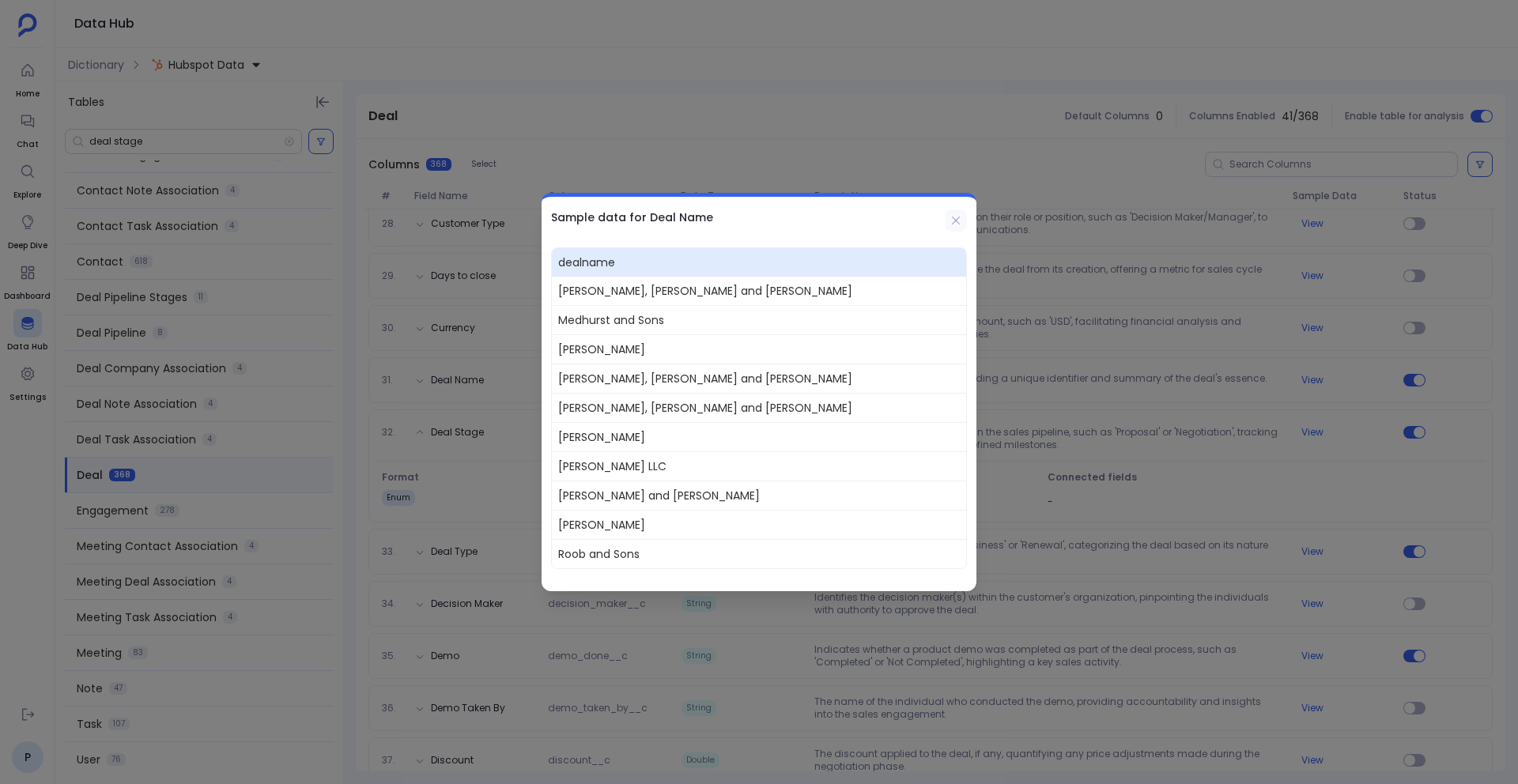
click at [963, 225] on button at bounding box center [956, 221] width 22 height 22
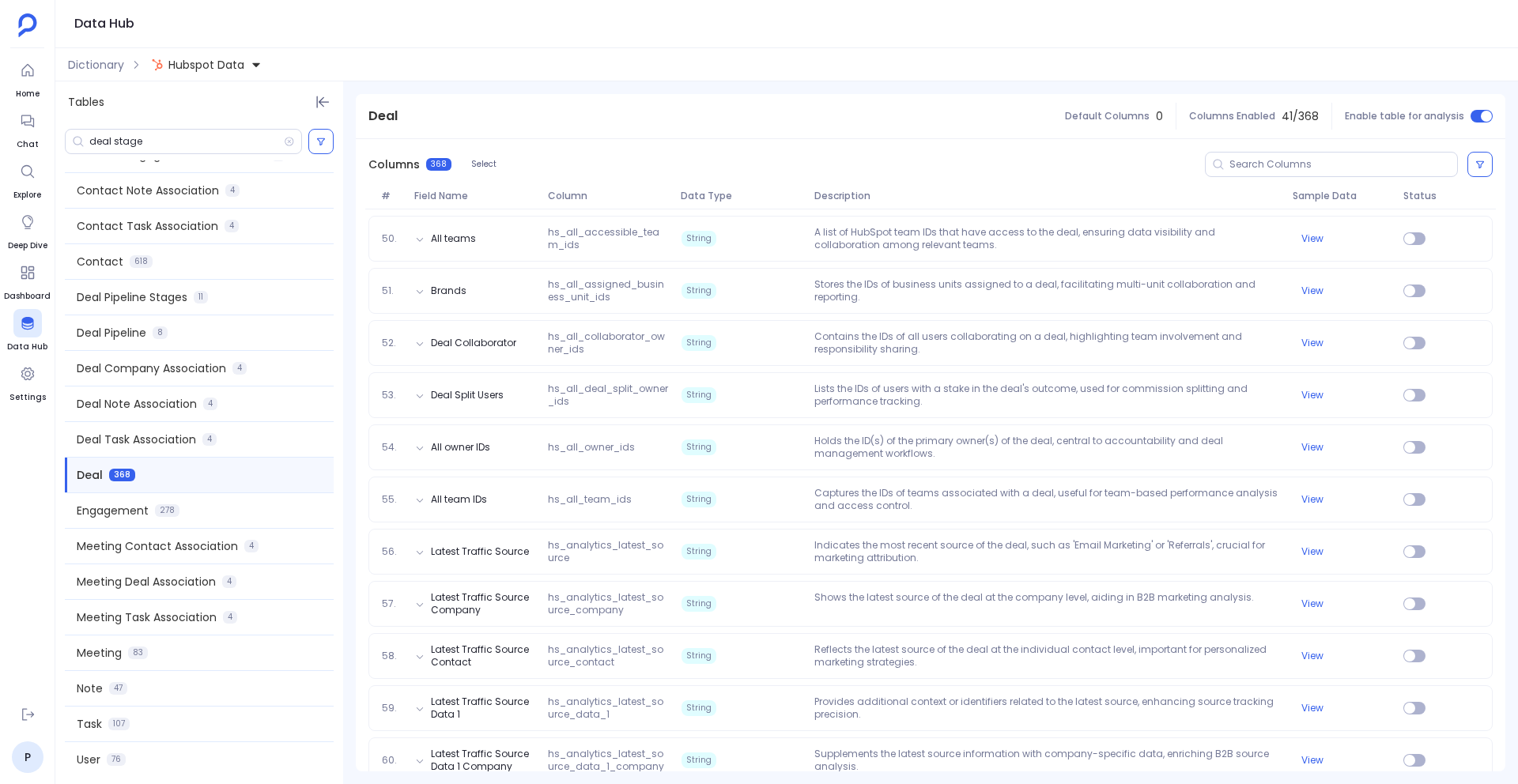
scroll to position [2808, 0]
click at [192, 136] on input "deal stage" at bounding box center [186, 141] width 194 height 13
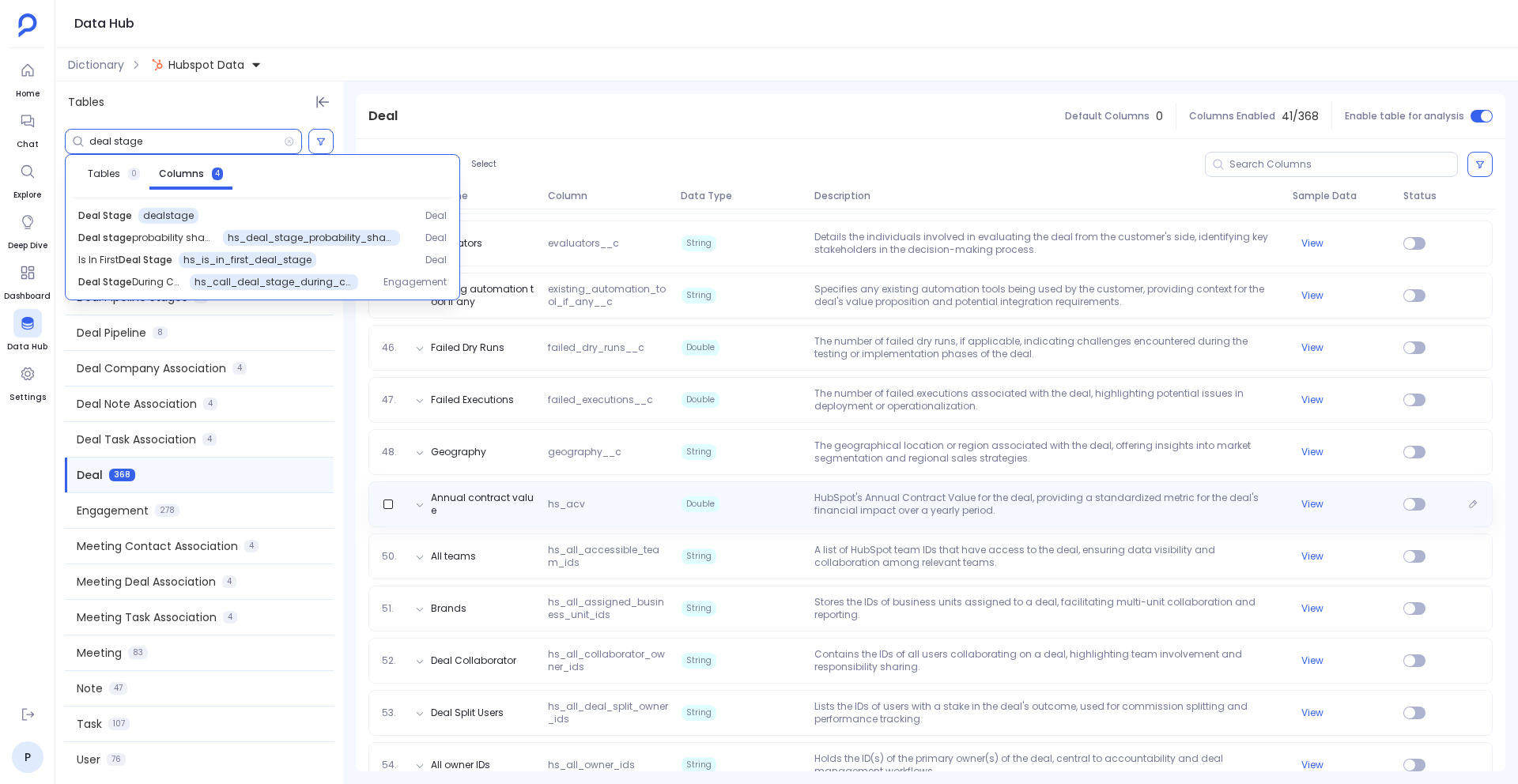
scroll to position [2485, 0]
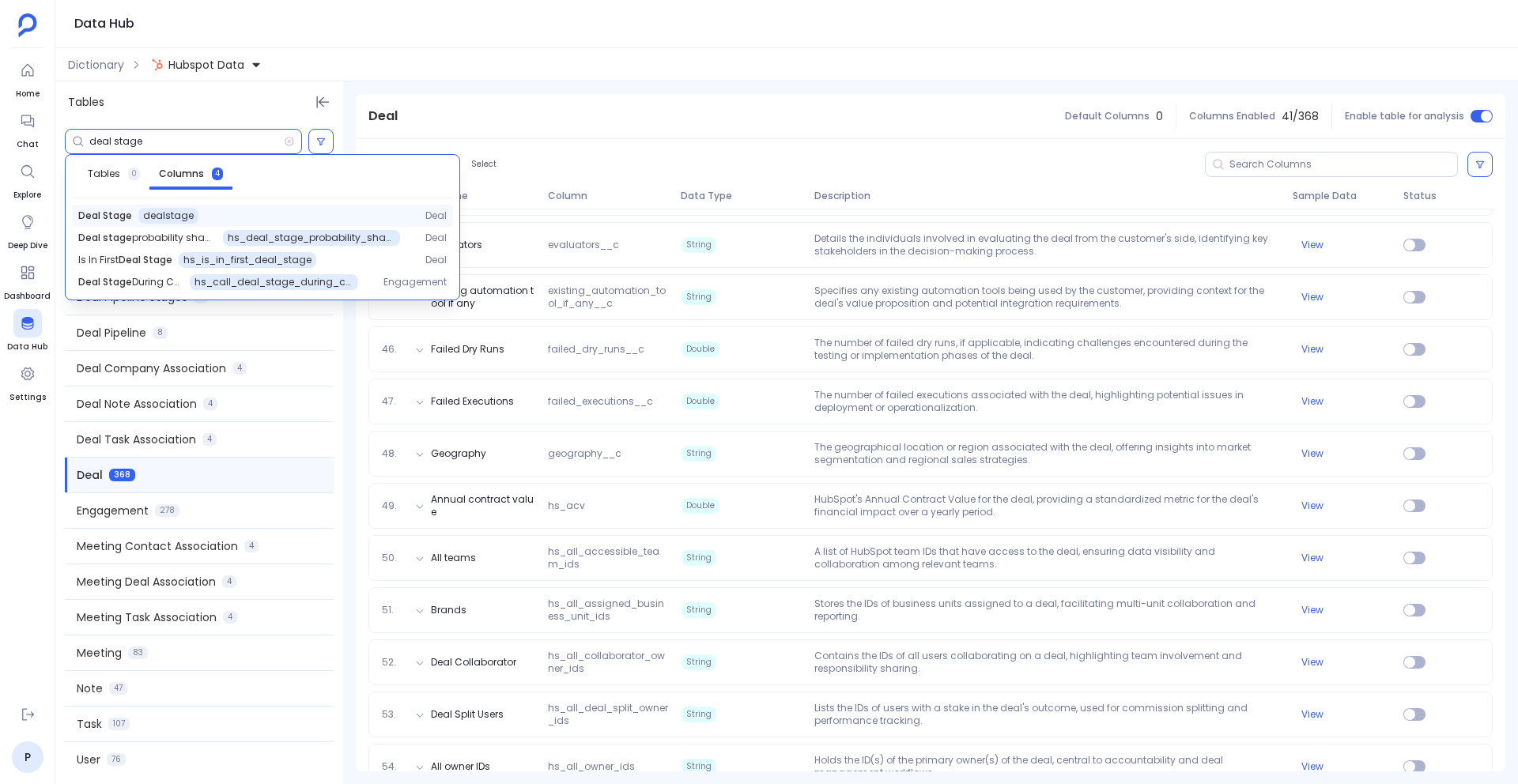
click at [312, 216] on div "Deal Stage dealstage" at bounding box center [239, 216] width 322 height 16
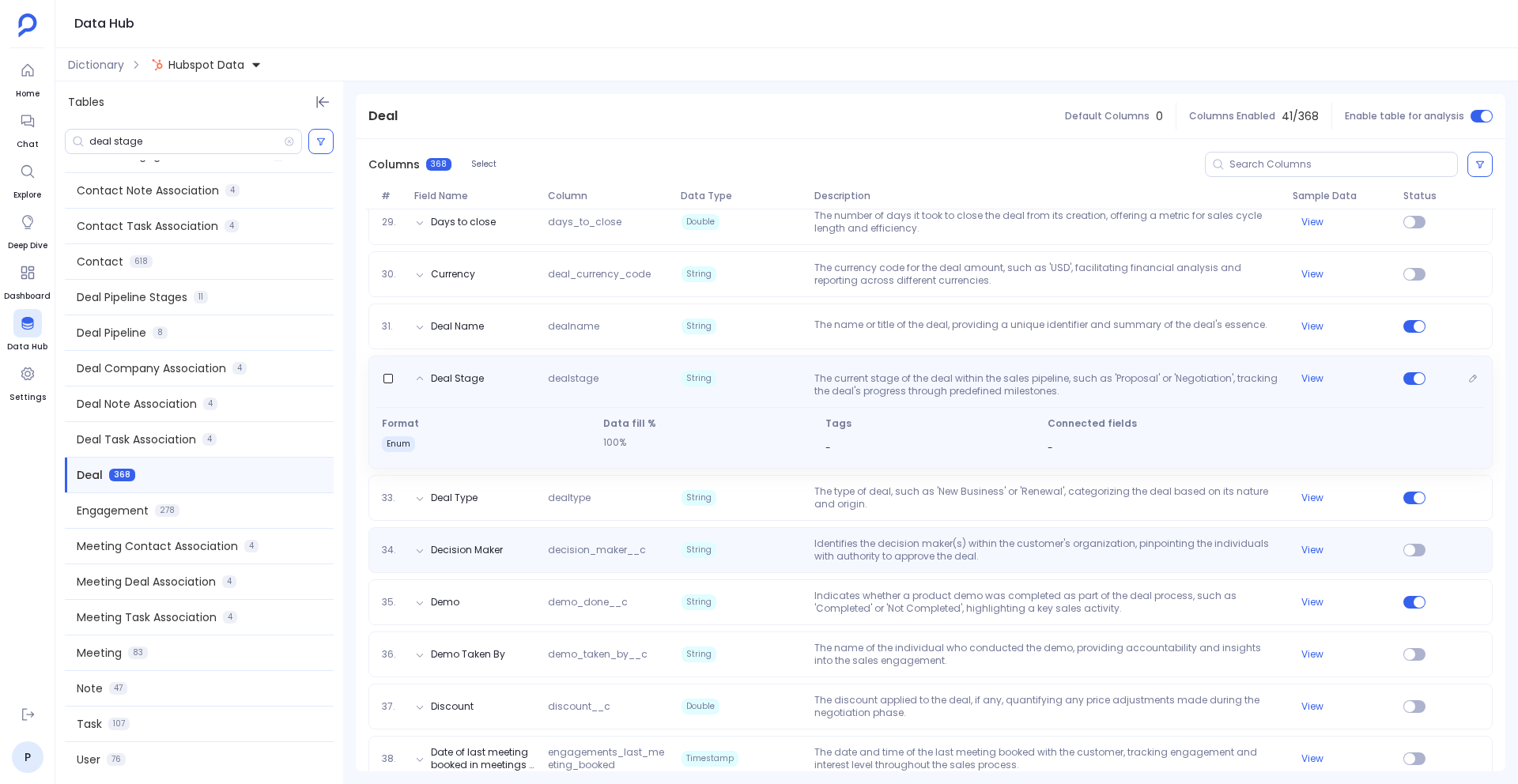
scroll to position [1638, 0]
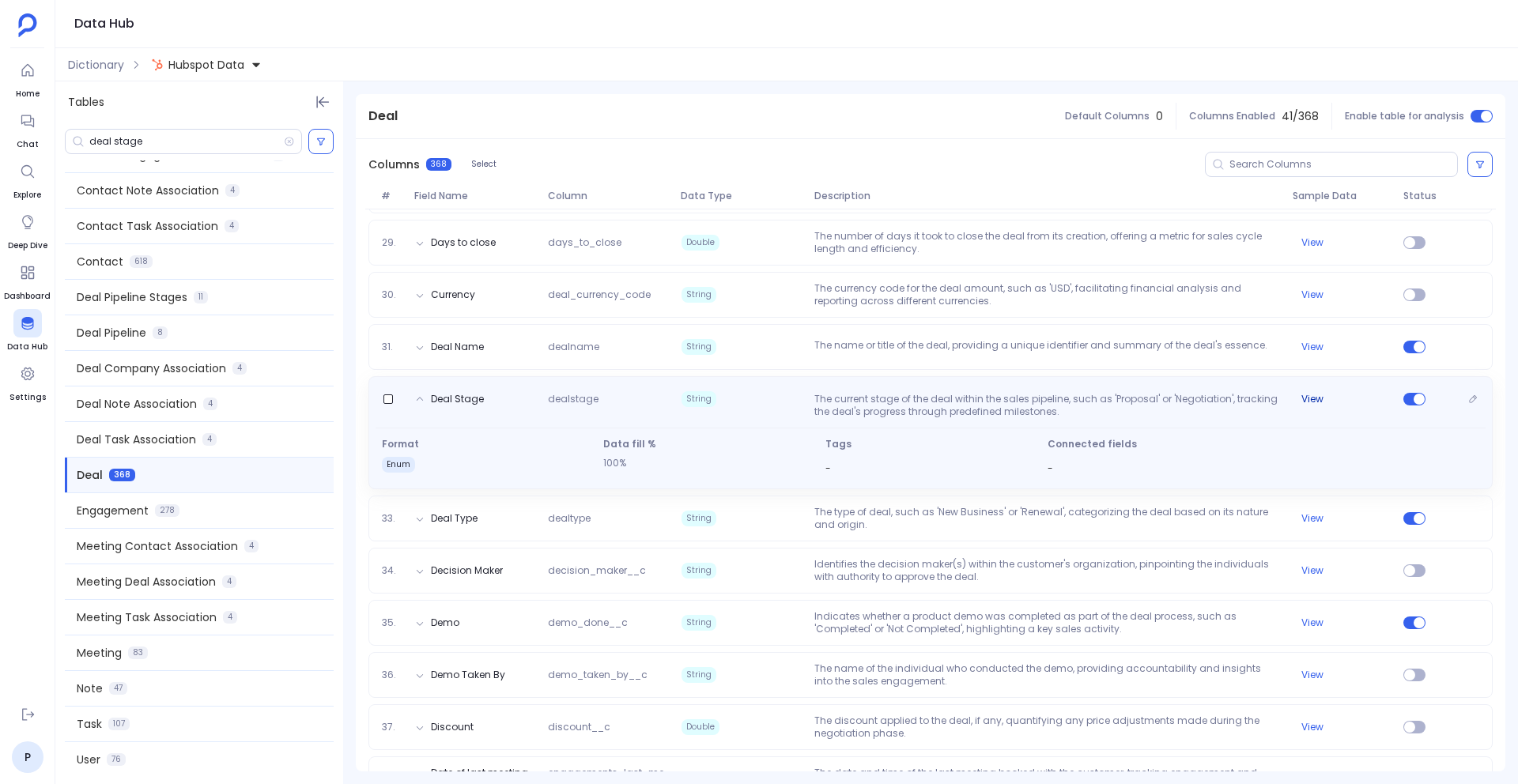
click at [1334, 396] on div "View" at bounding box center [1341, 399] width 110 height 13
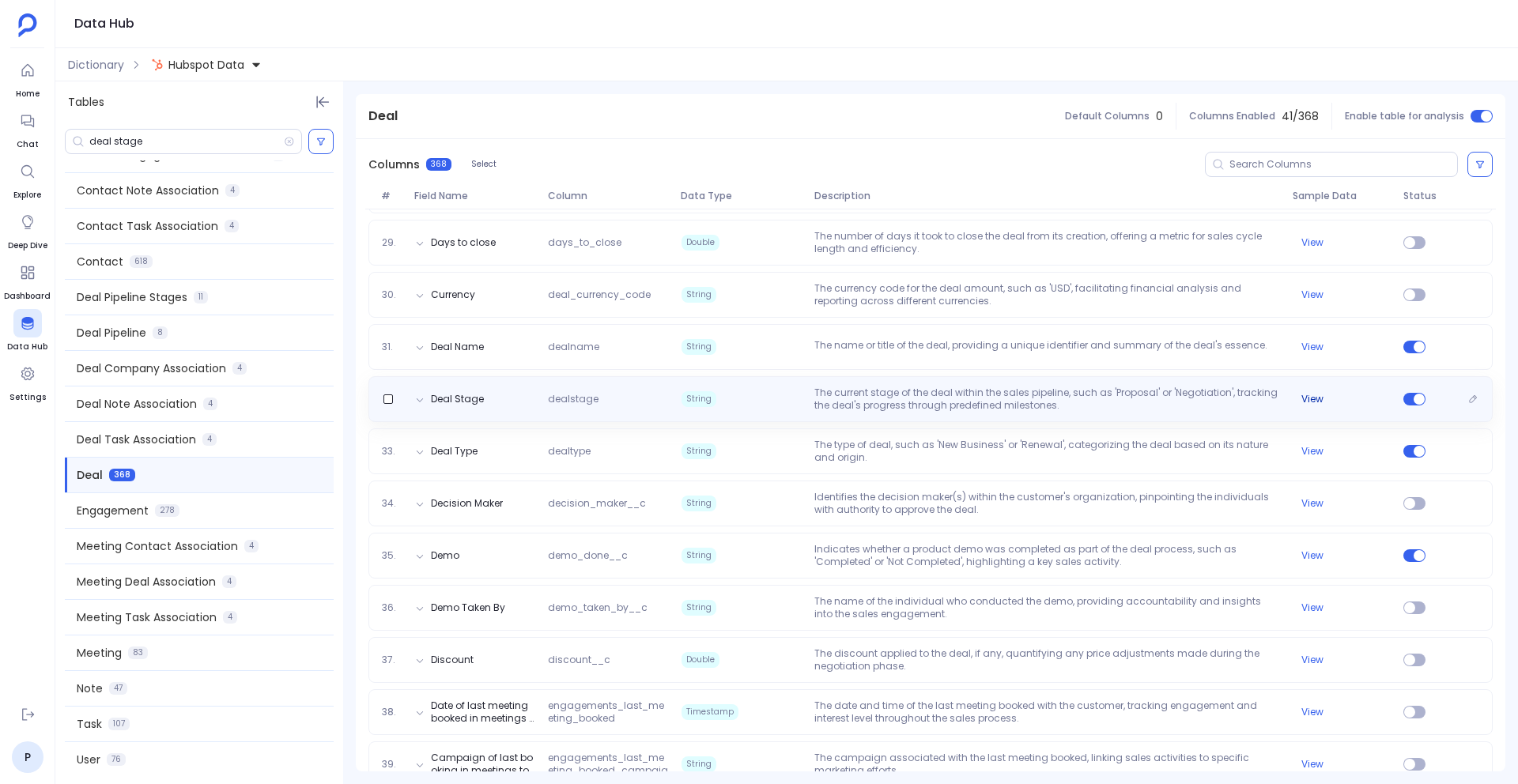
click at [1305, 399] on button "View" at bounding box center [1313, 399] width 22 height 13
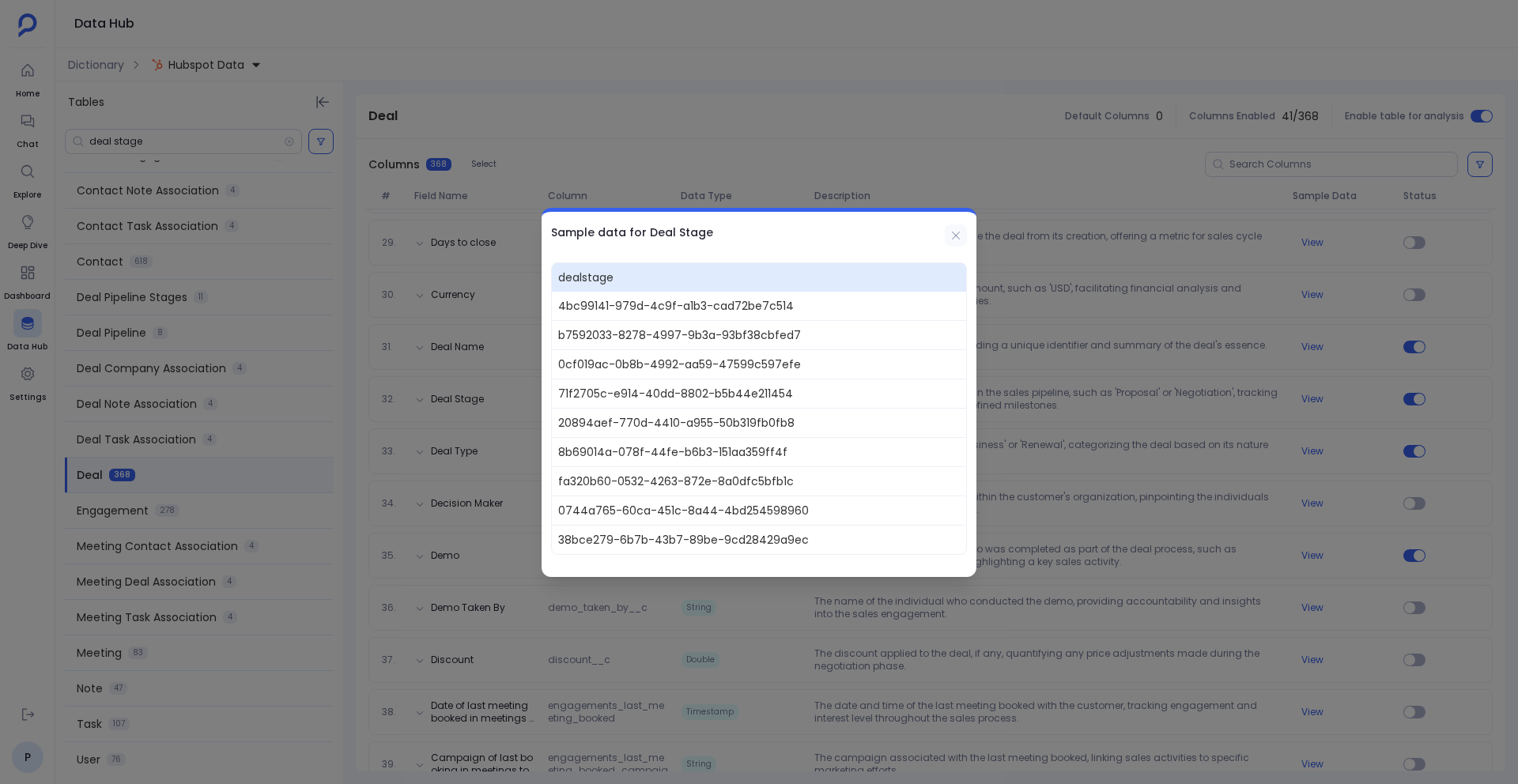
click at [957, 237] on icon at bounding box center [955, 234] width 8 height 8
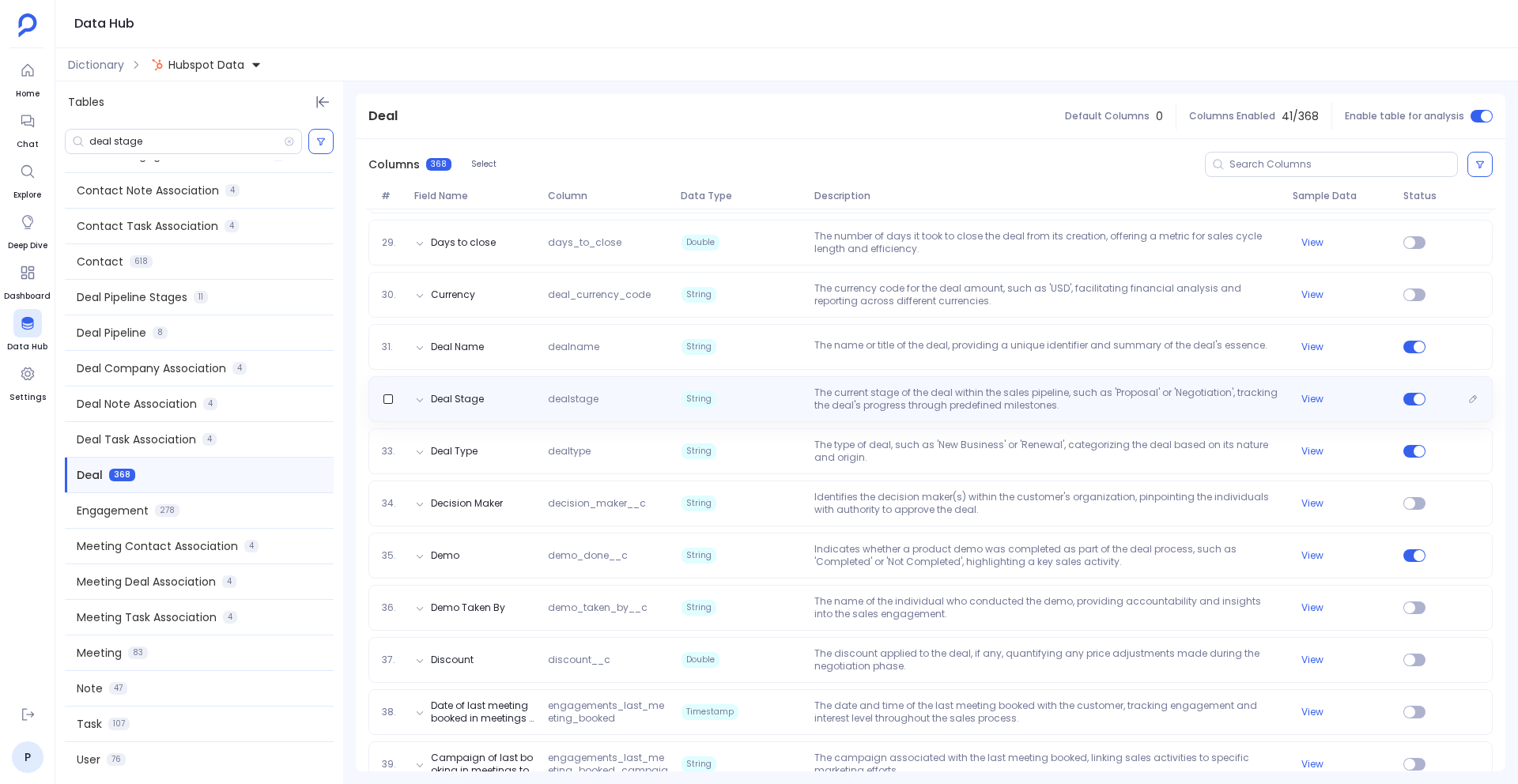
click at [436, 391] on div "Deal Stage dealstage String The current stage of the deal within the sales pipe…" at bounding box center [930, 399] width 1110 height 25
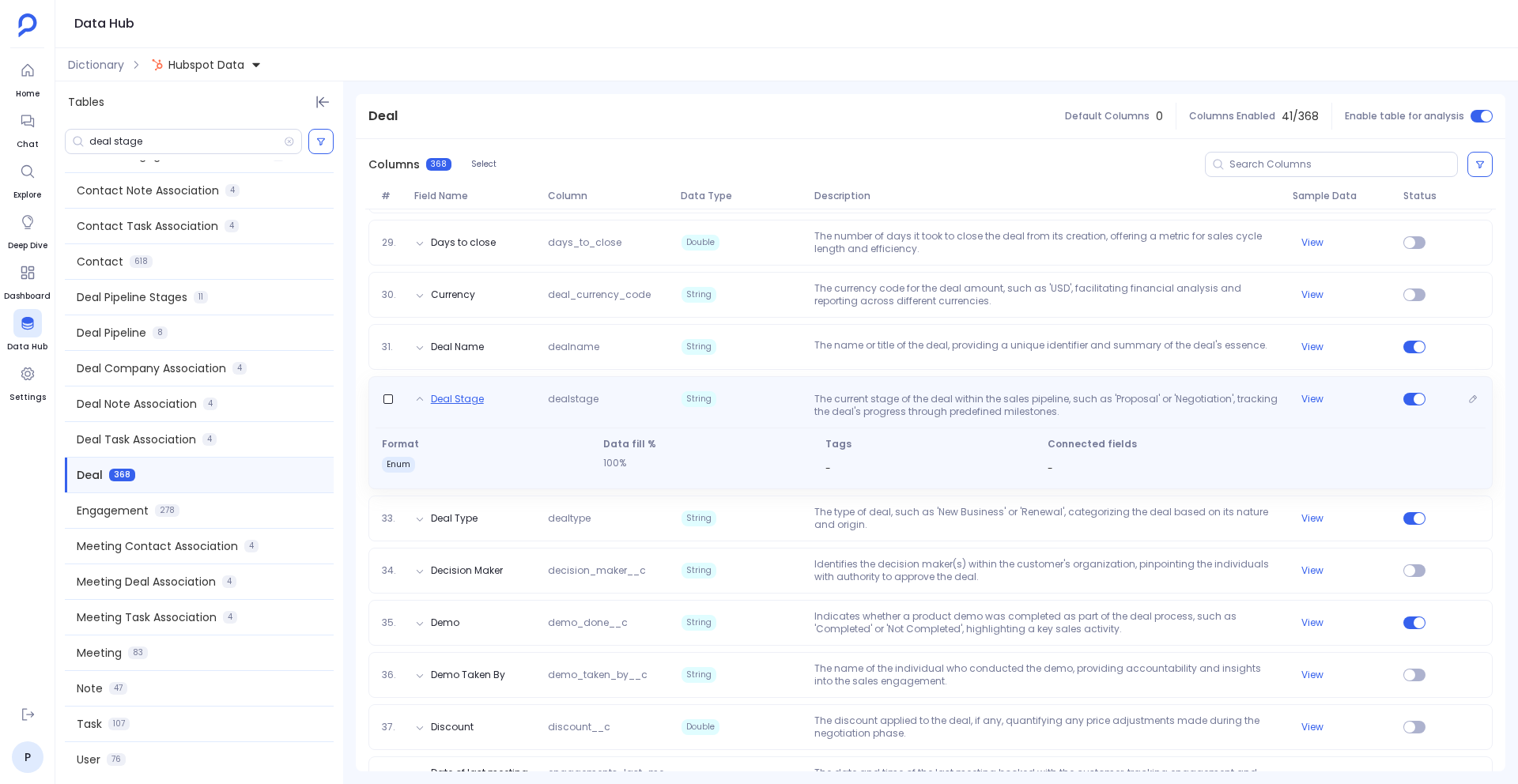
click at [449, 403] on button "Deal Stage" at bounding box center [458, 399] width 53 height 13
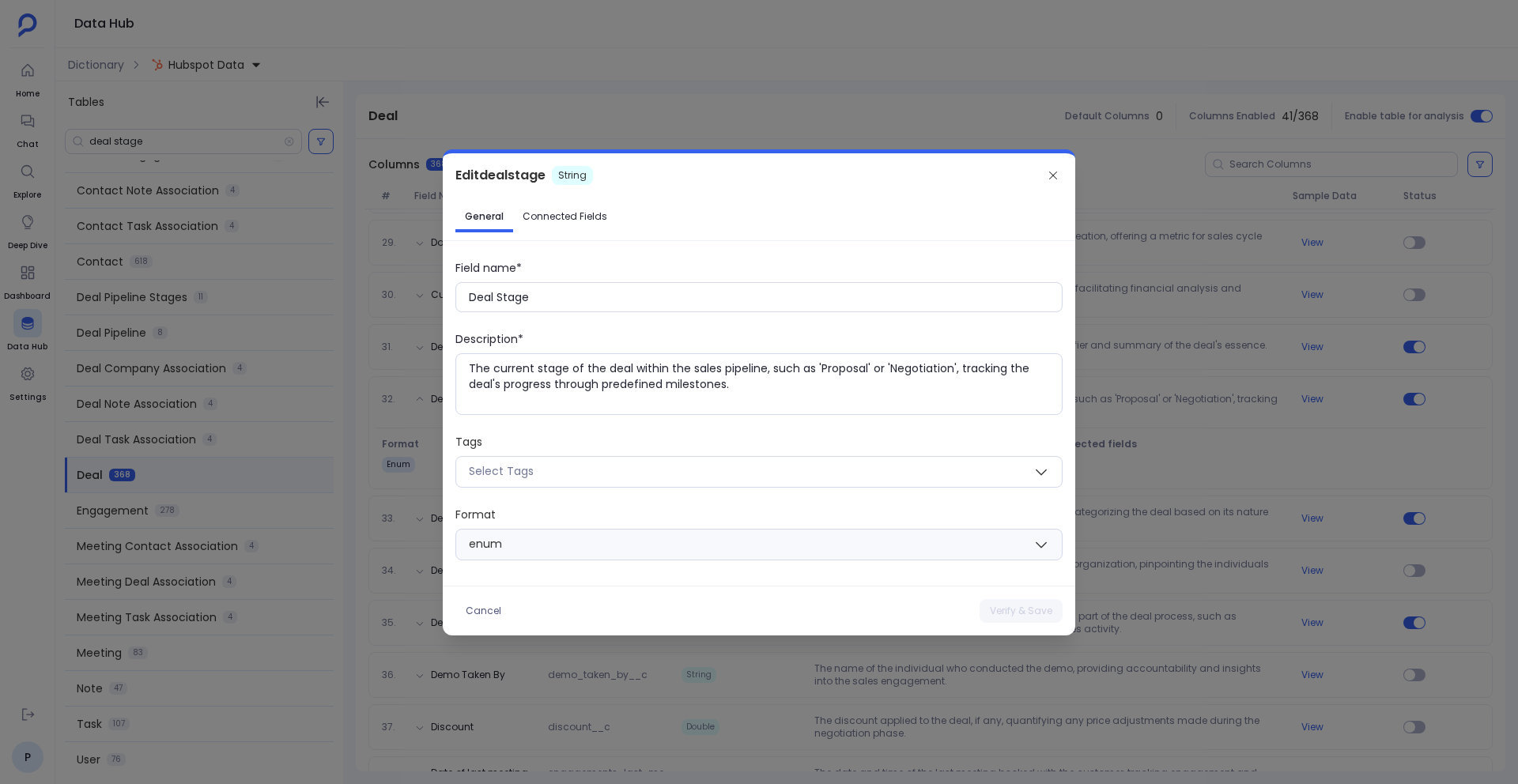
click at [548, 226] on link "Connected Fields" at bounding box center [565, 216] width 104 height 25
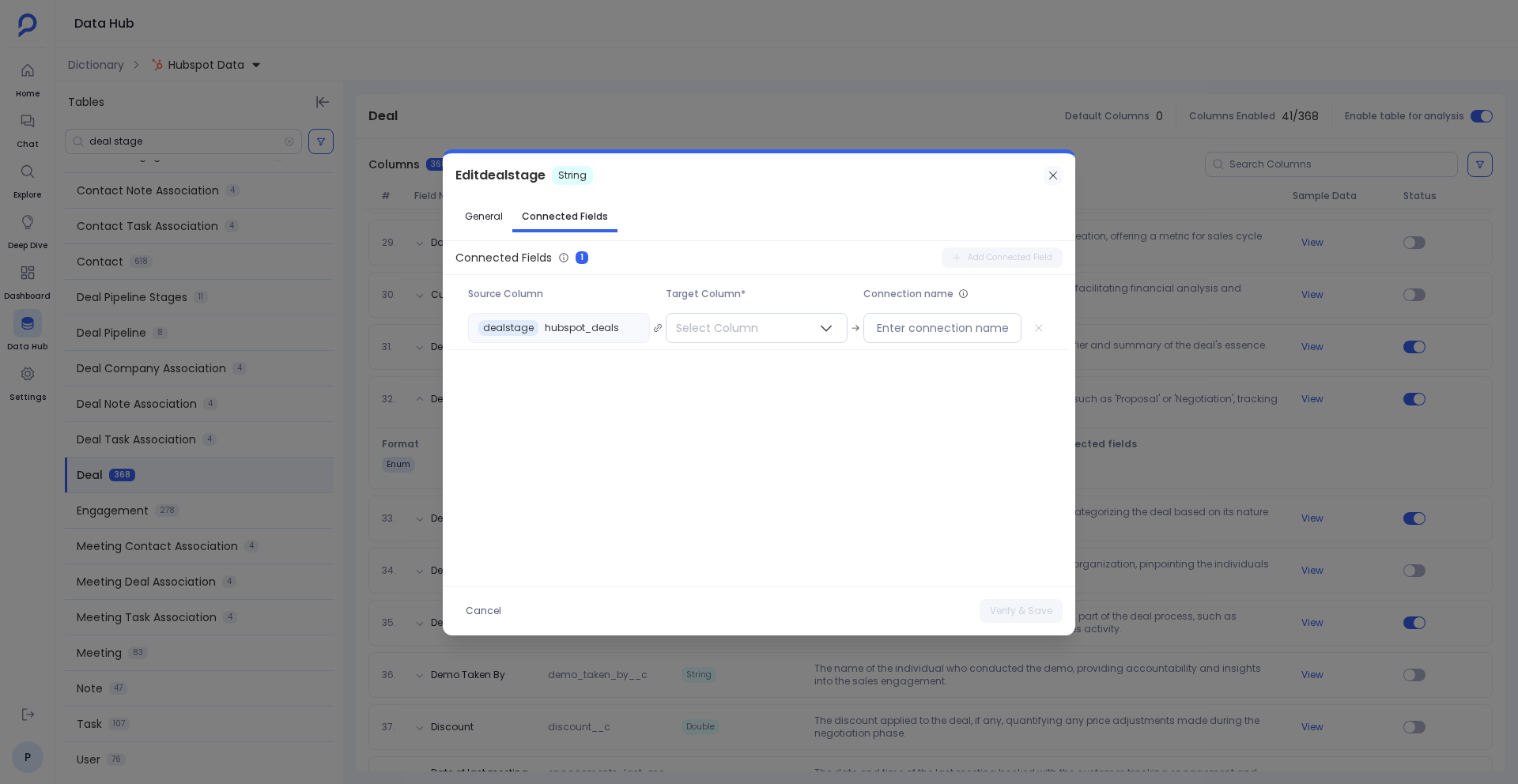
click at [1050, 169] on icon at bounding box center [1053, 175] width 13 height 13
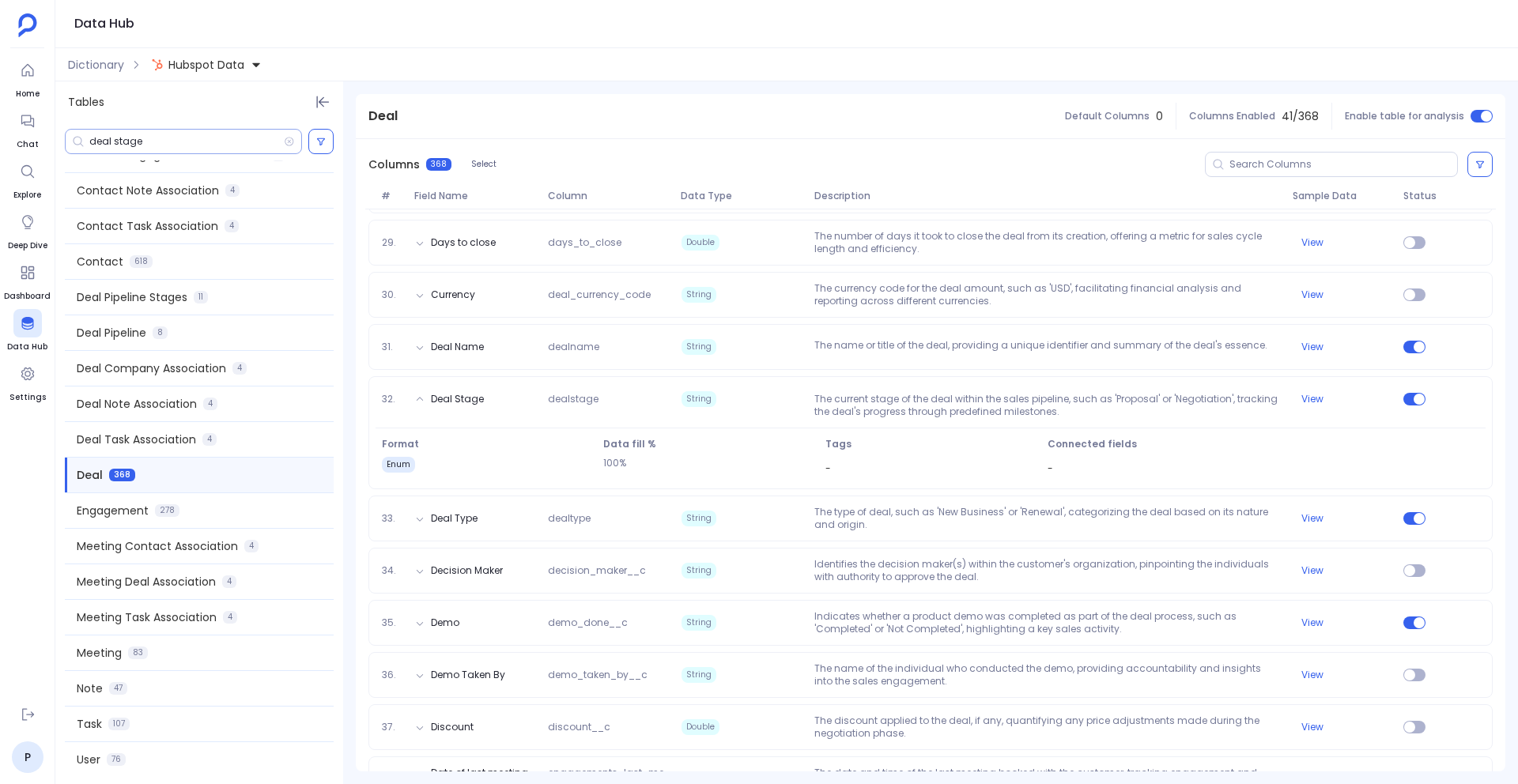
click at [109, 142] on input "deal stage" at bounding box center [186, 141] width 194 height 13
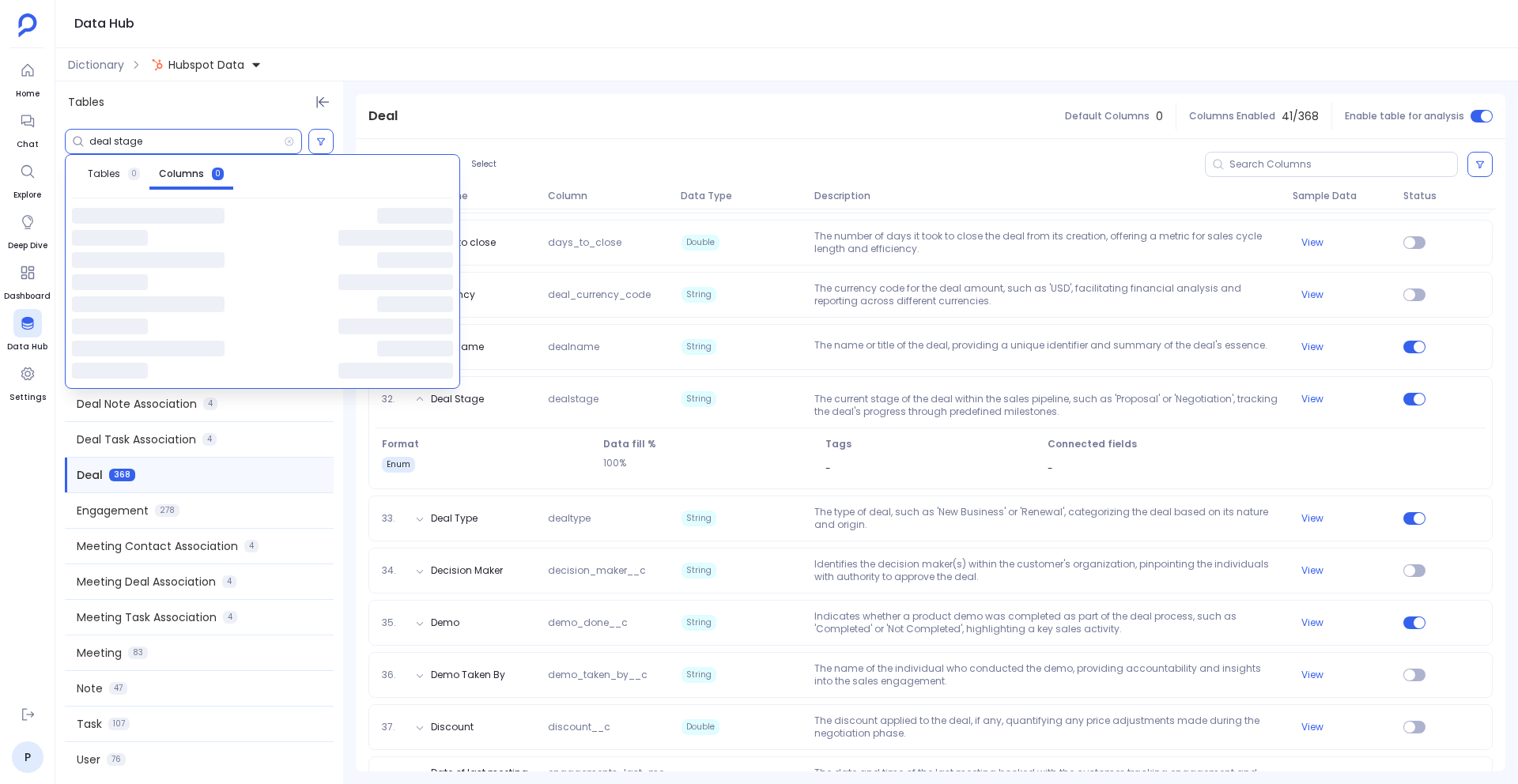
click at [109, 142] on input "deal stage" at bounding box center [186, 141] width 194 height 13
paste input "Lifecycle_Stage__c"
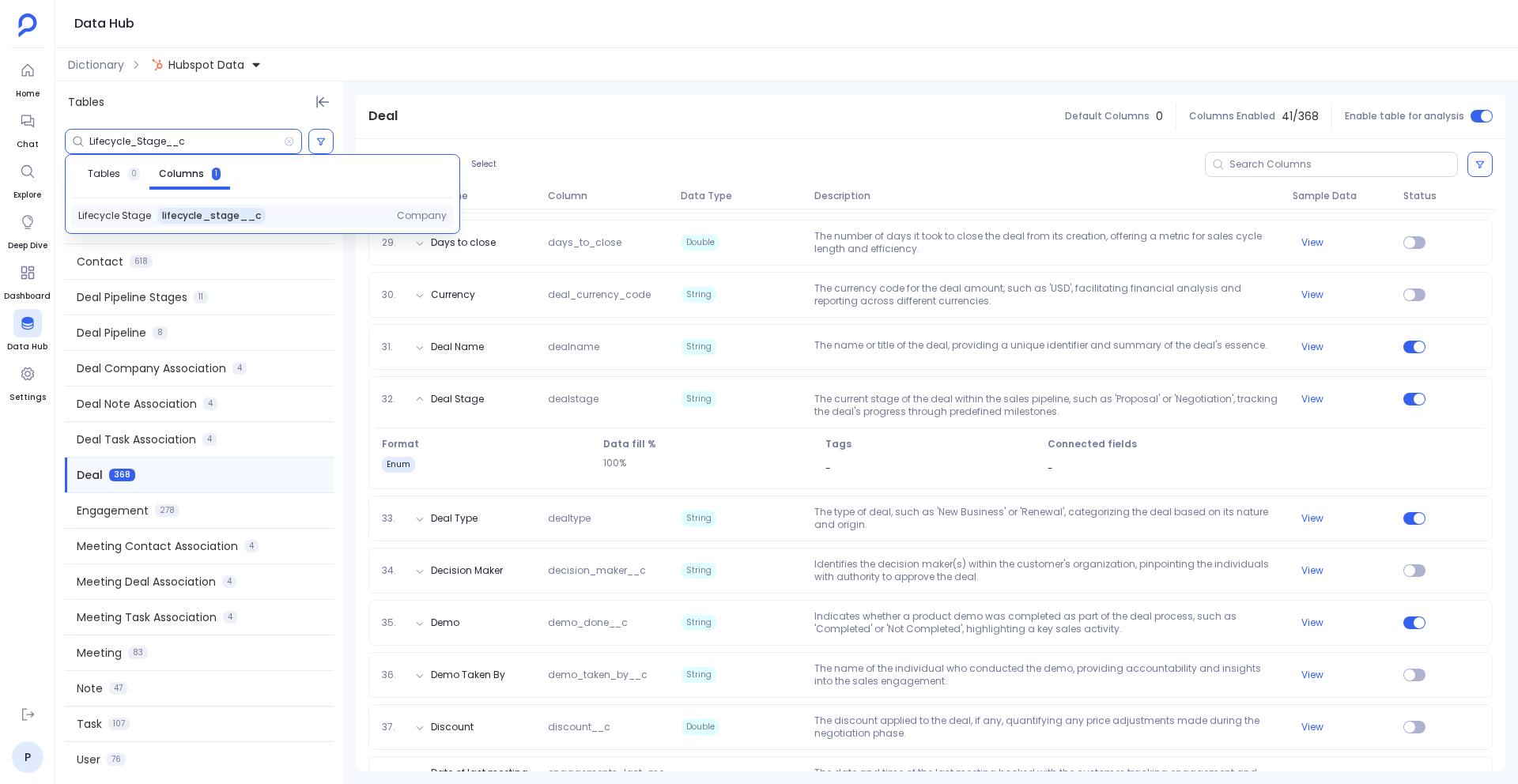
type input "Lifecycle_Stage__c"
click at [143, 213] on span "Lifecycle Stage" at bounding box center [115, 216] width 73 height 13
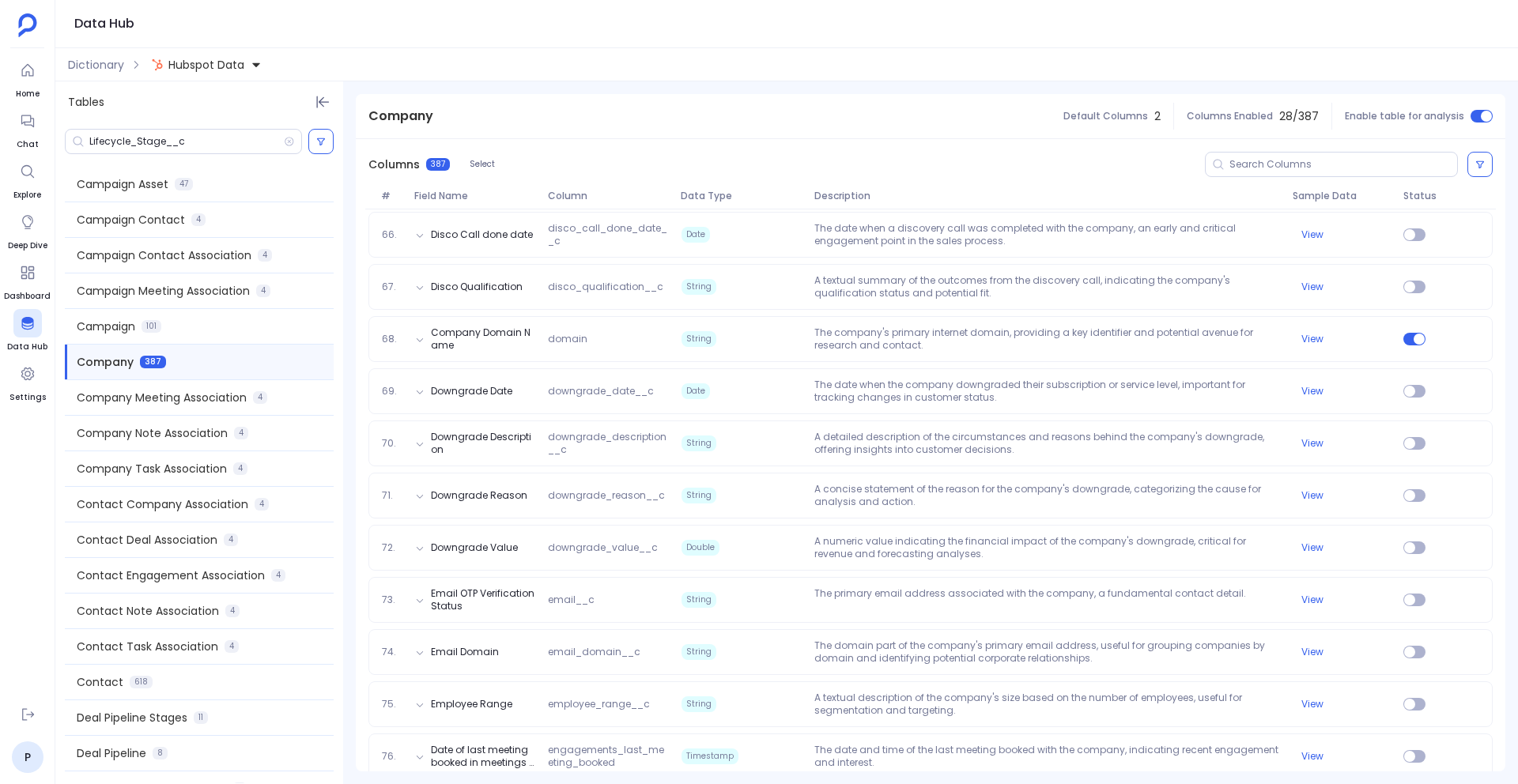
scroll to position [4831, 0]
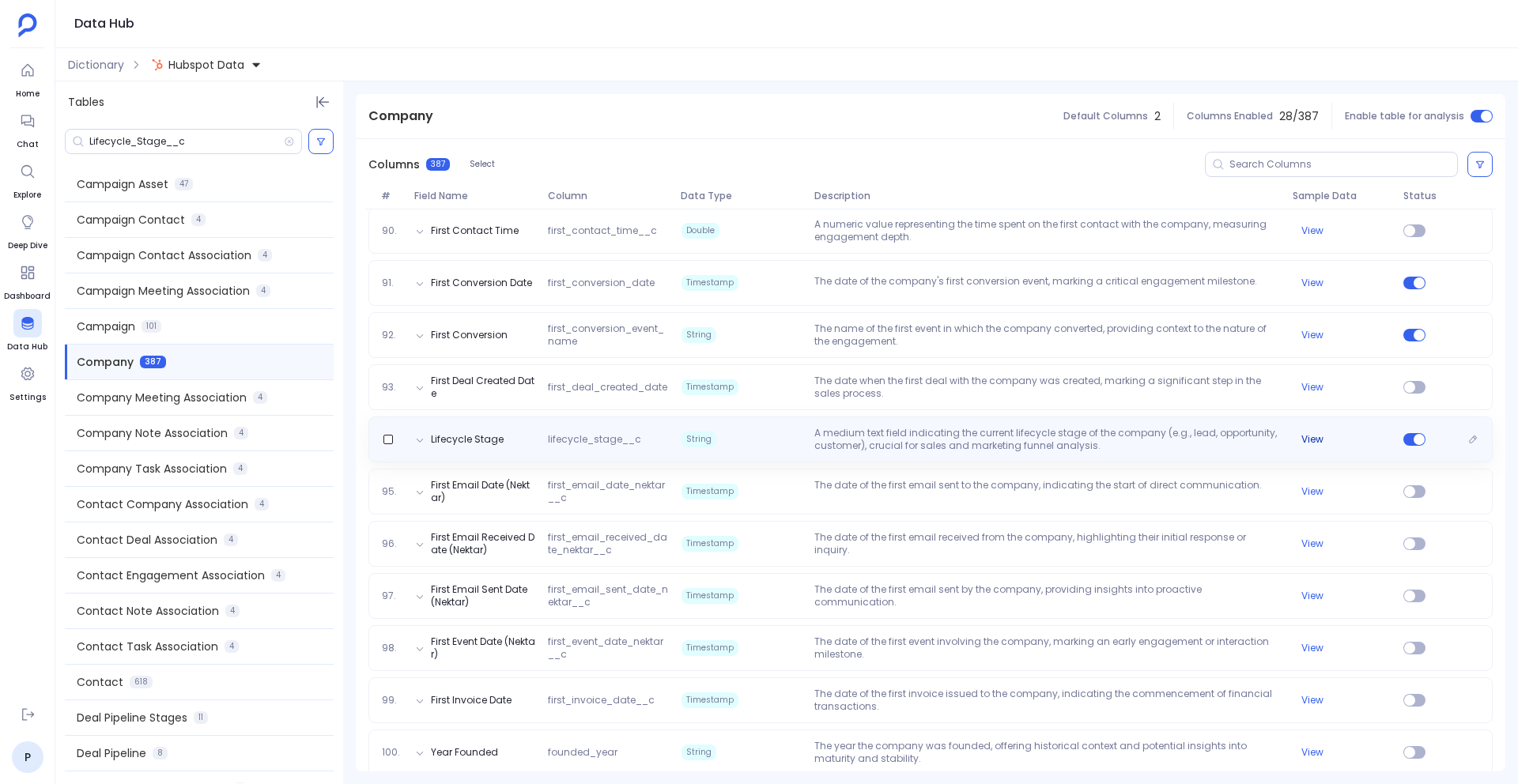
click at [1313, 438] on button "View" at bounding box center [1313, 439] width 22 height 13
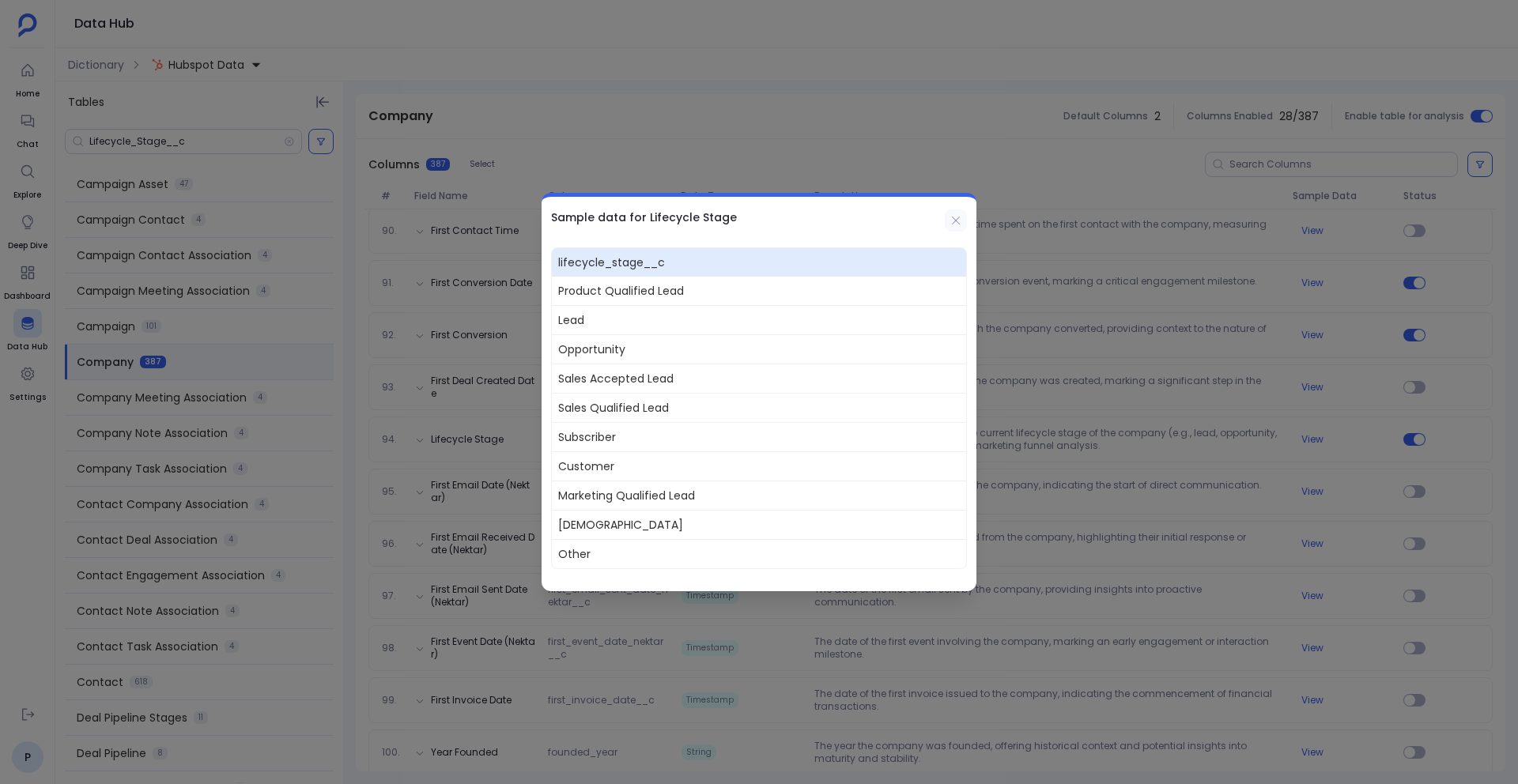
click at [953, 224] on icon at bounding box center [956, 220] width 13 height 13
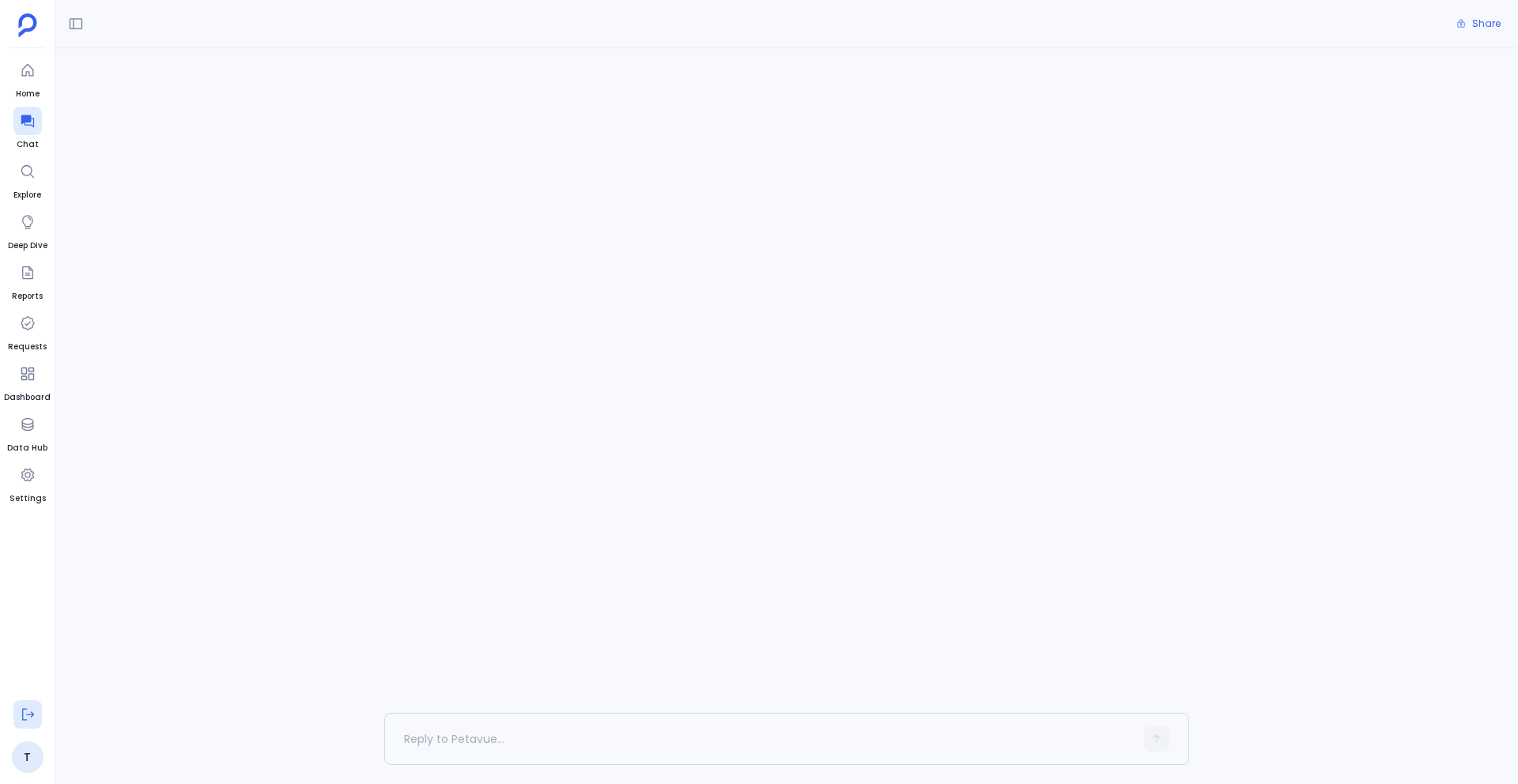
click at [28, 708] on icon at bounding box center [27, 714] width 16 height 16
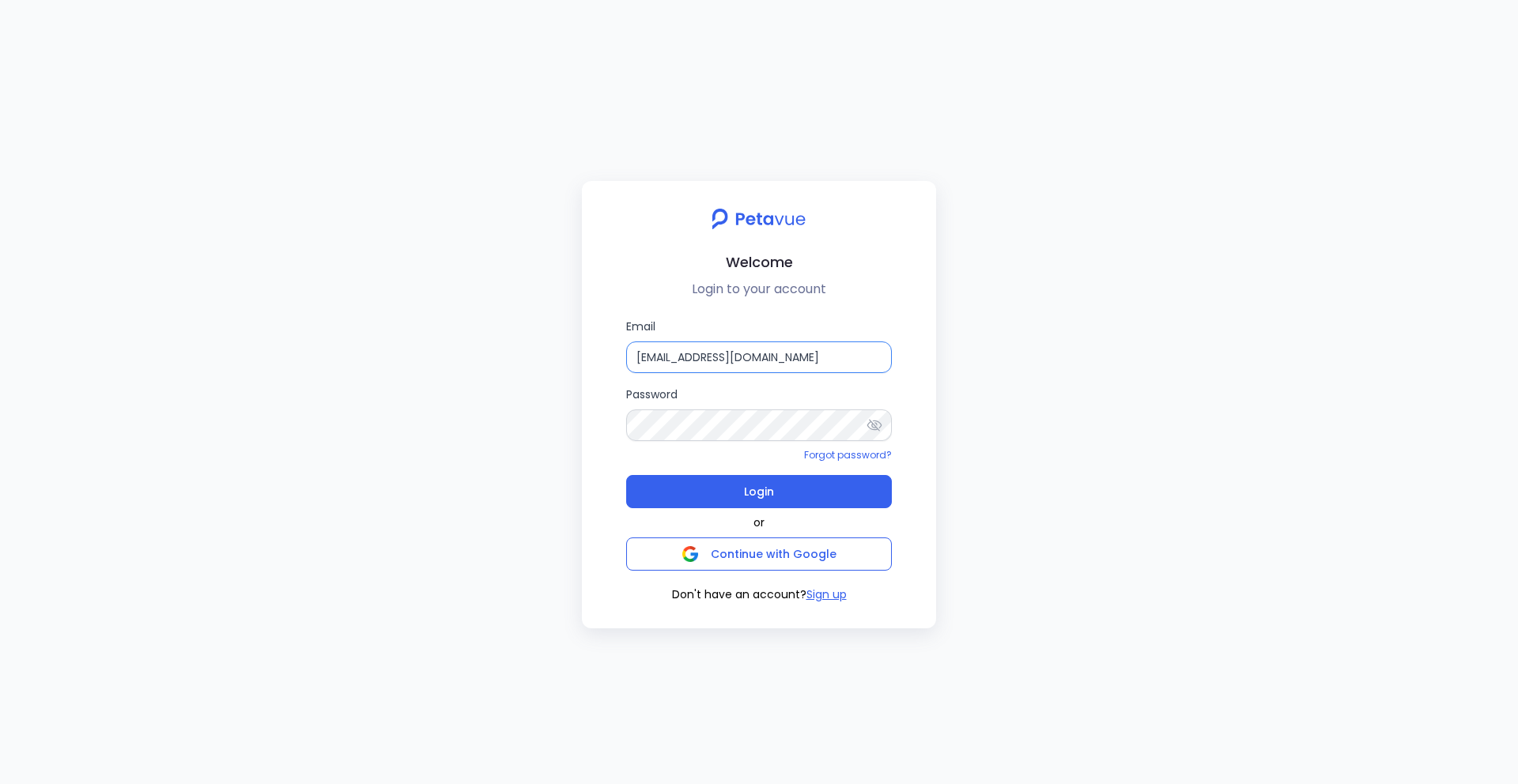
click at [800, 356] on input "[EMAIL_ADDRESS][DOMAIN_NAME]" at bounding box center [759, 356] width 266 height 31
type input "[PERSON_NAME][EMAIL_ADDRESS][PERSON_NAME][DOMAIN_NAME]"
click at [753, 490] on span "Login" at bounding box center [759, 491] width 30 height 22
